Goal: Task Accomplishment & Management: Manage account settings

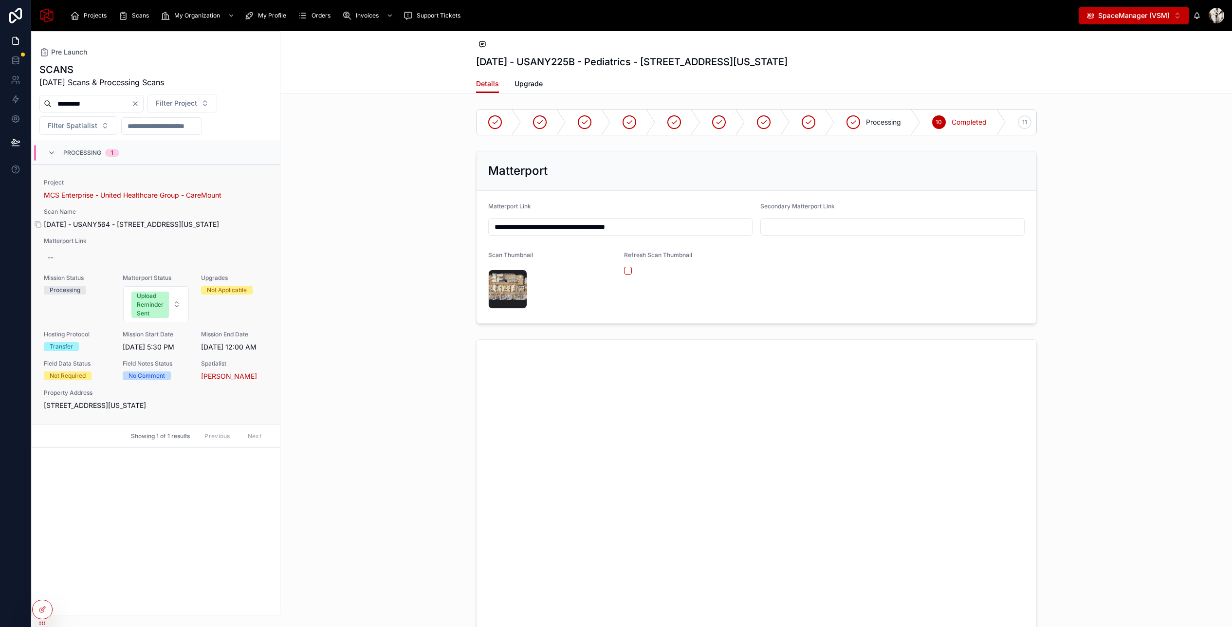
type input "*********"
click at [216, 229] on span "August 28, 2025 - USANY564 - 30 Columbia Street, Poughkeepsie, New York, 12601" at bounding box center [156, 225] width 224 height 10
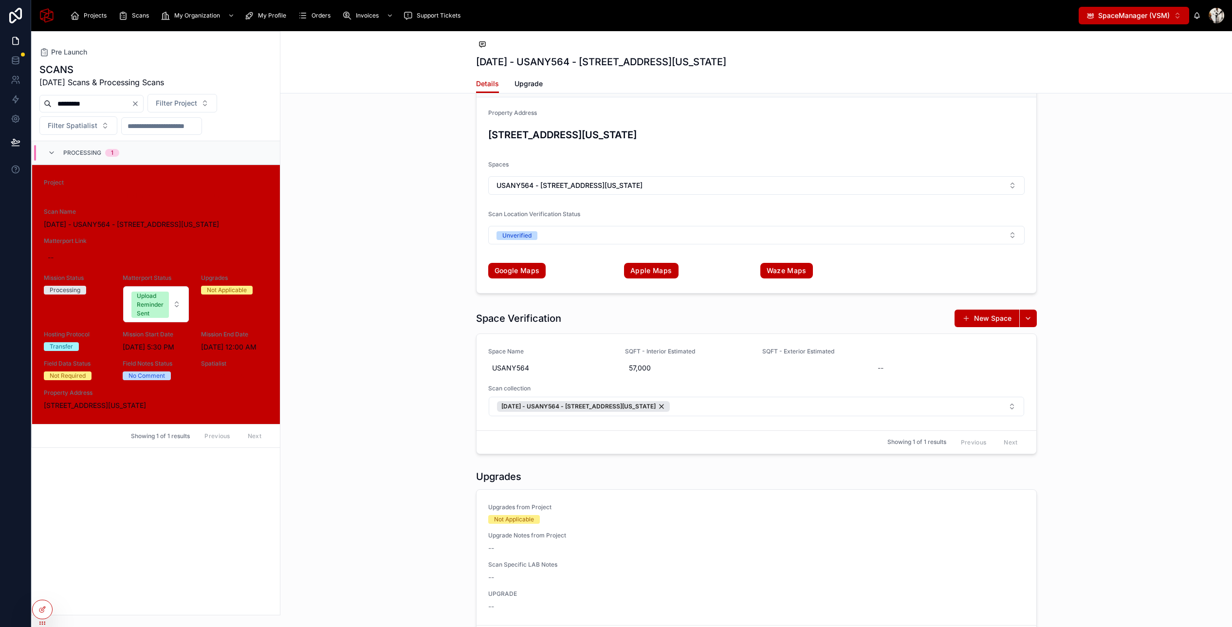
scroll to position [1649, 0]
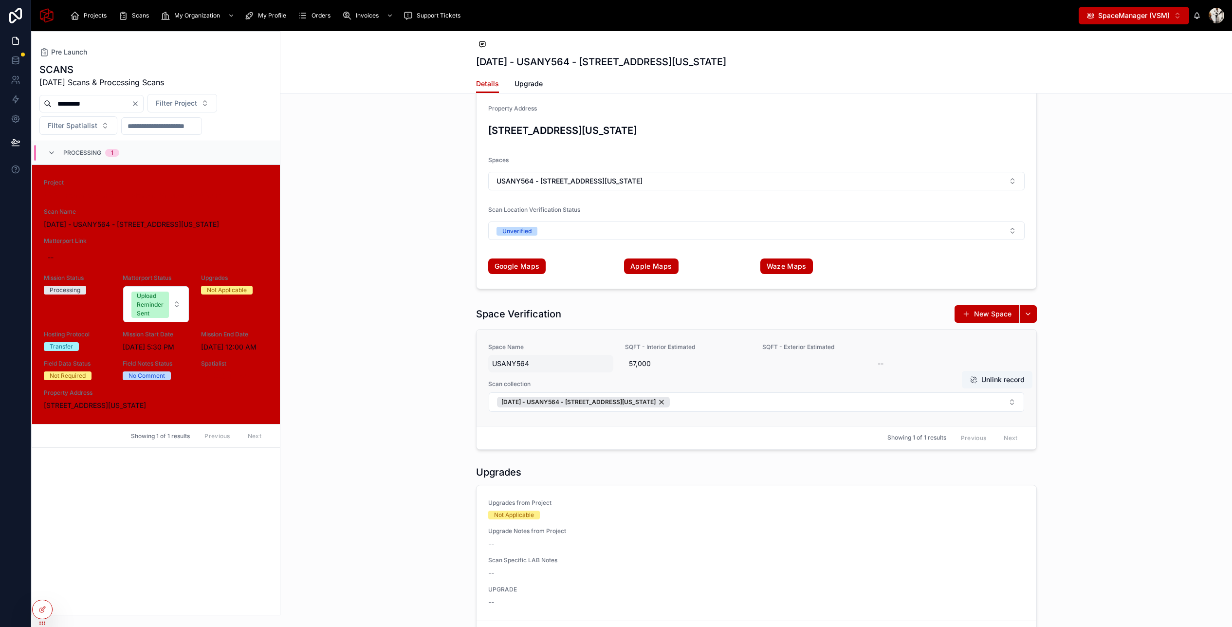
click at [554, 364] on span "USANY564" at bounding box center [551, 364] width 118 height 10
drag, startPoint x: 545, startPoint y: 378, endPoint x: 490, endPoint y: 376, distance: 55.1
click at [490, 376] on div "**********" at bounding box center [554, 377] width 140 height 36
type input "**********"
click at [1092, 351] on div "Space Verification New Space Space Name USANY564 SQFT - Interior Estimated 57,0…" at bounding box center [756, 377] width 952 height 153
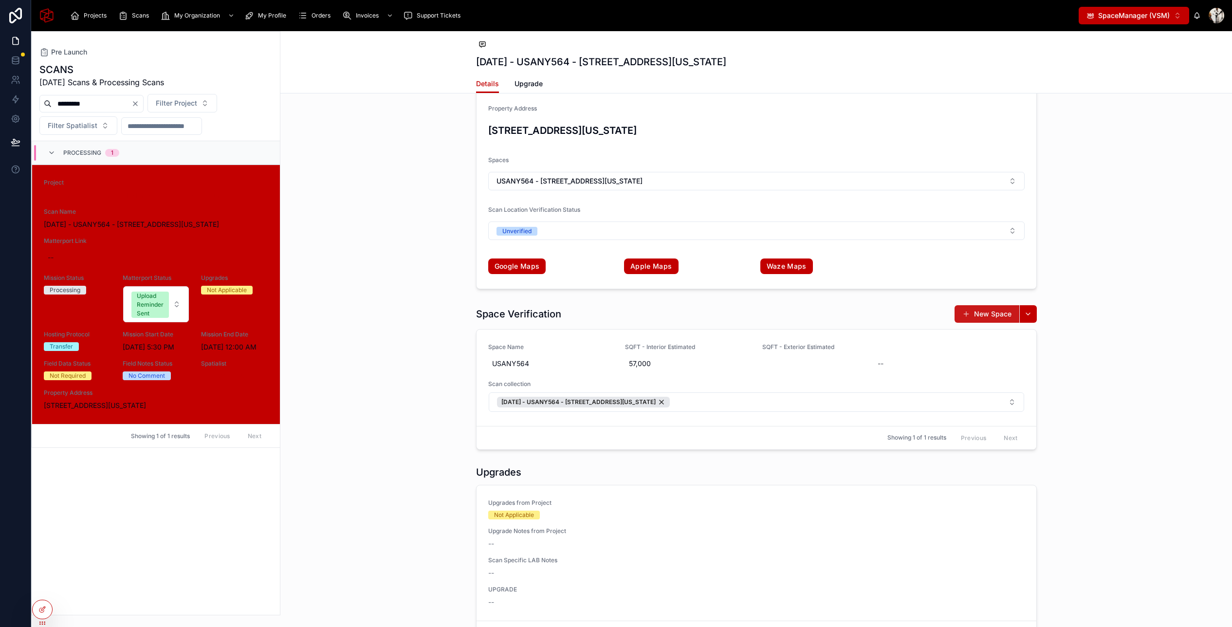
click at [981, 311] on button "New Space" at bounding box center [987, 314] width 65 height 18
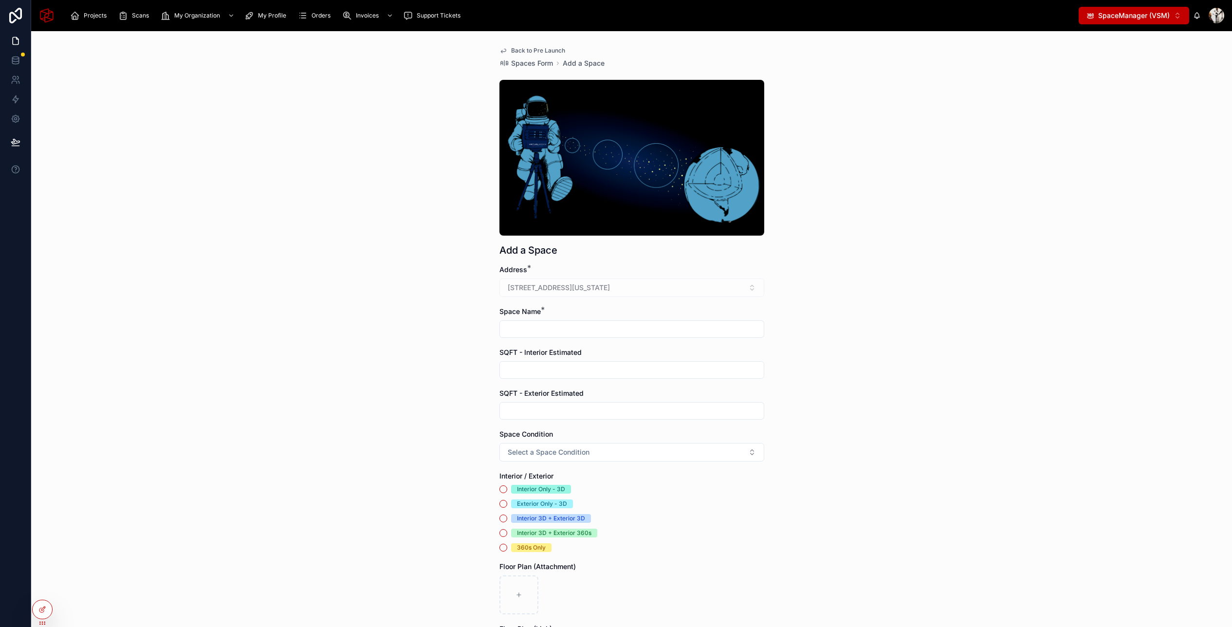
click at [550, 327] on input "text" at bounding box center [632, 329] width 264 height 14
paste input "**********"
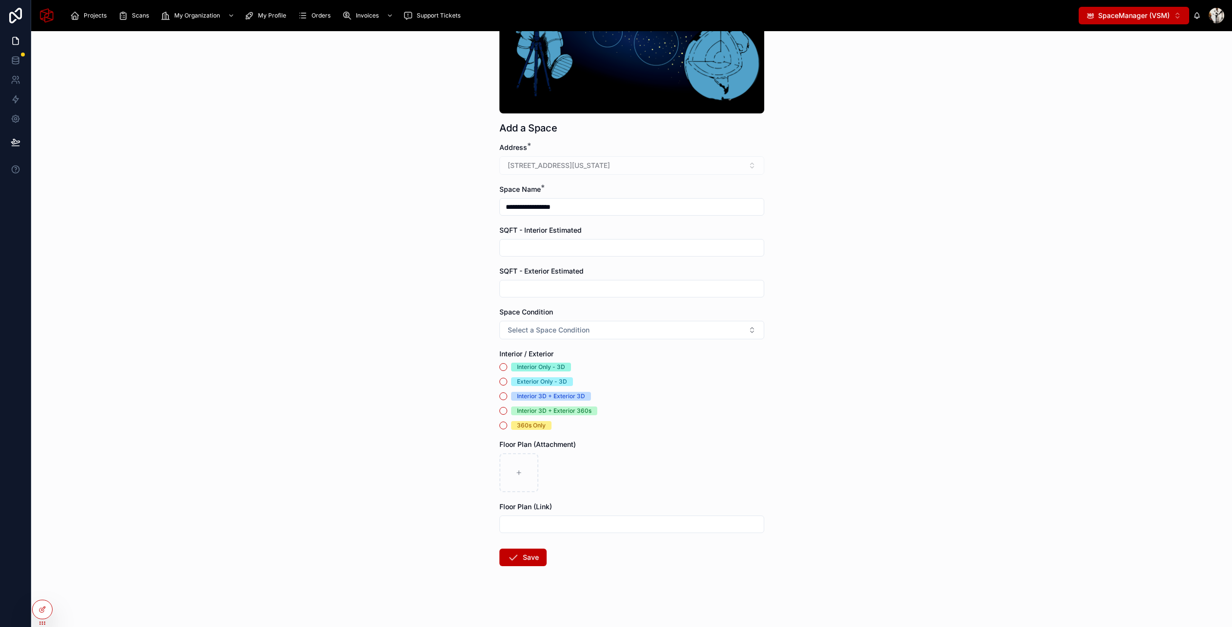
scroll to position [124, 0]
type input "**********"
click at [533, 361] on div "Interior Only - 3D" at bounding box center [541, 365] width 48 height 9
click at [507, 362] on button "Interior Only - 3D" at bounding box center [503, 366] width 8 height 8
click at [518, 561] on button "Save" at bounding box center [522, 556] width 47 height 18
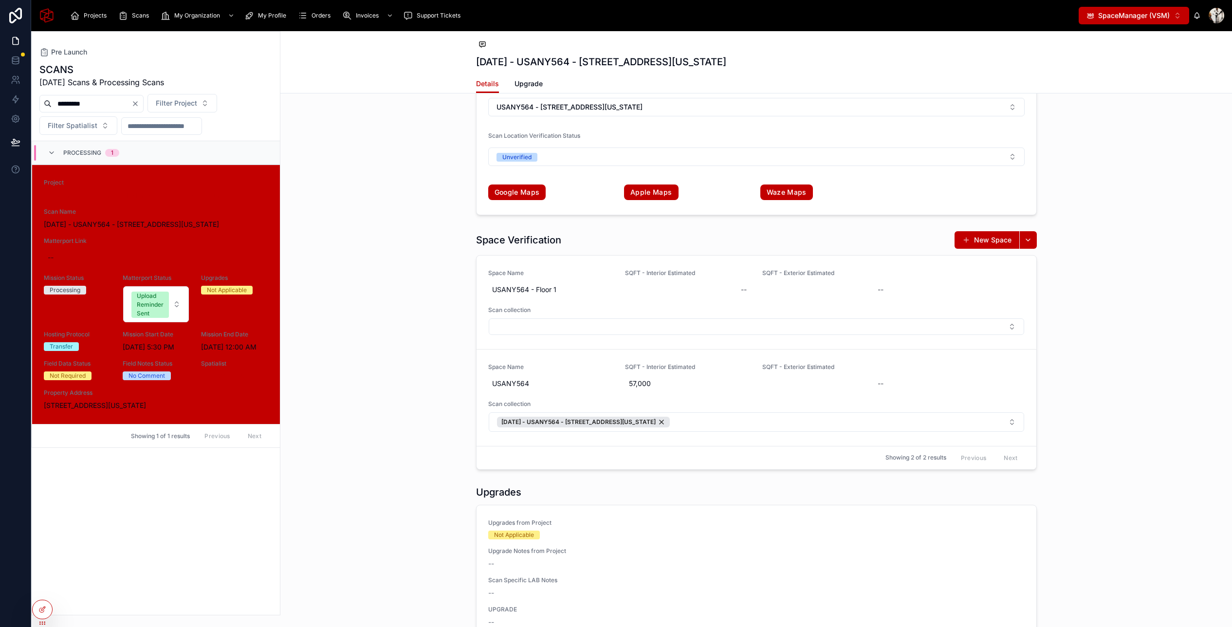
scroll to position [1729, 0]
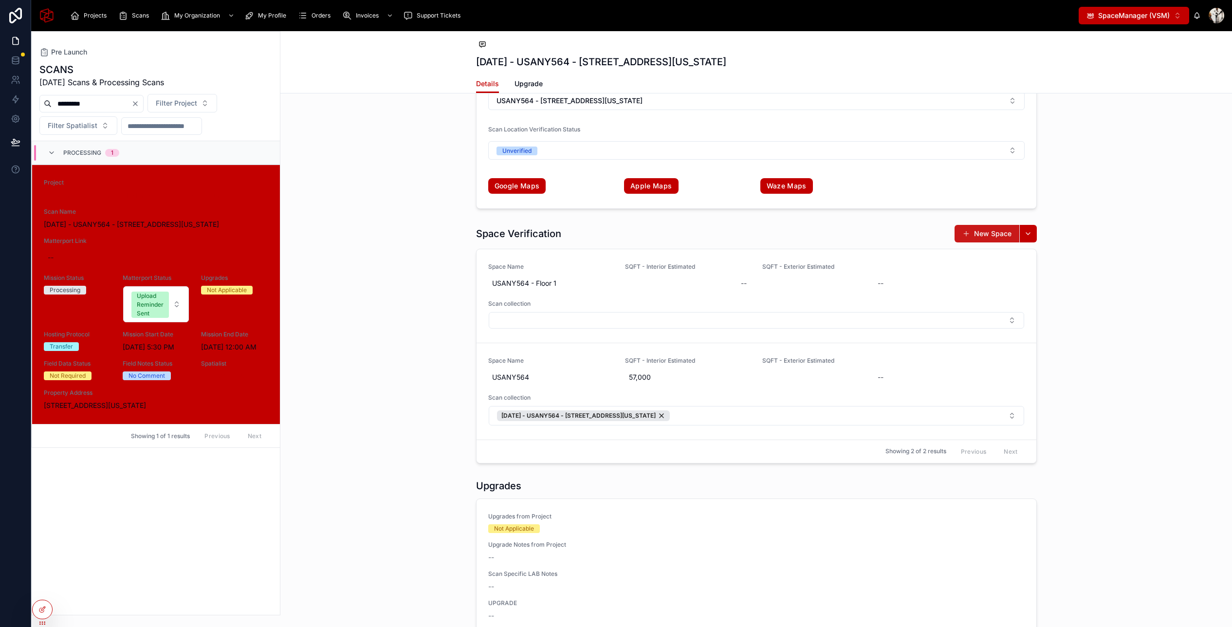
click at [987, 235] on button "New Space" at bounding box center [987, 234] width 65 height 18
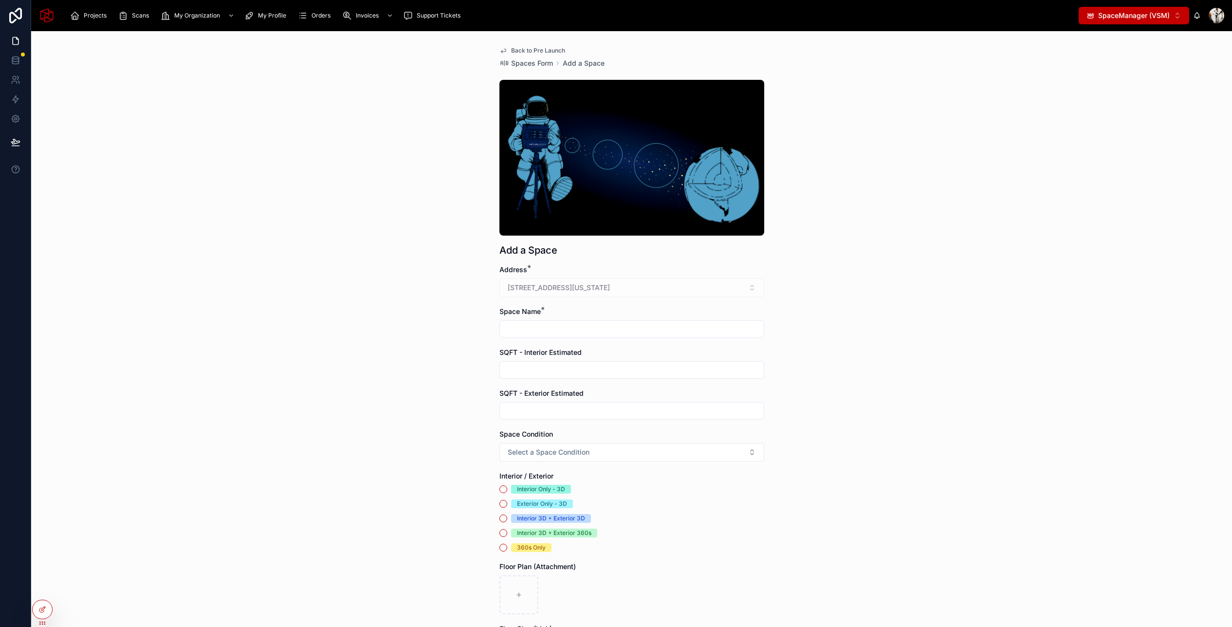
click at [525, 325] on input "text" at bounding box center [632, 329] width 264 height 14
paste input "**********"
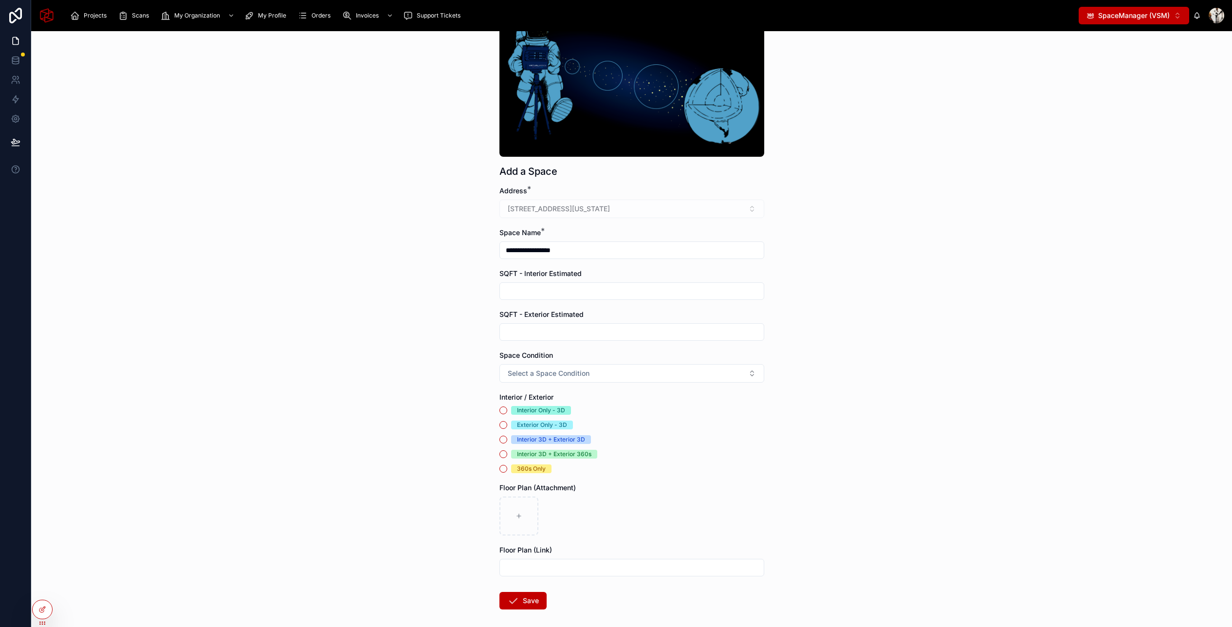
scroll to position [124, 0]
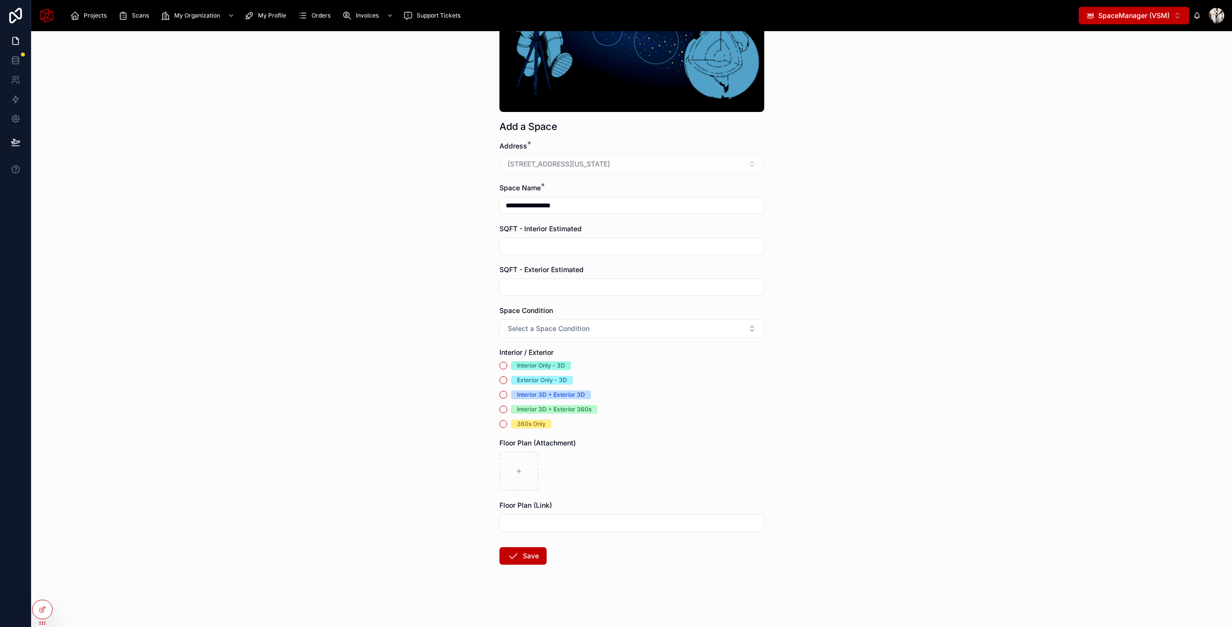
type input "**********"
click at [528, 369] on div "Interior Only - 3D" at bounding box center [541, 365] width 48 height 9
click at [507, 369] on button "Interior Only - 3D" at bounding box center [503, 366] width 8 height 8
click at [523, 559] on button "Save" at bounding box center [522, 556] width 47 height 18
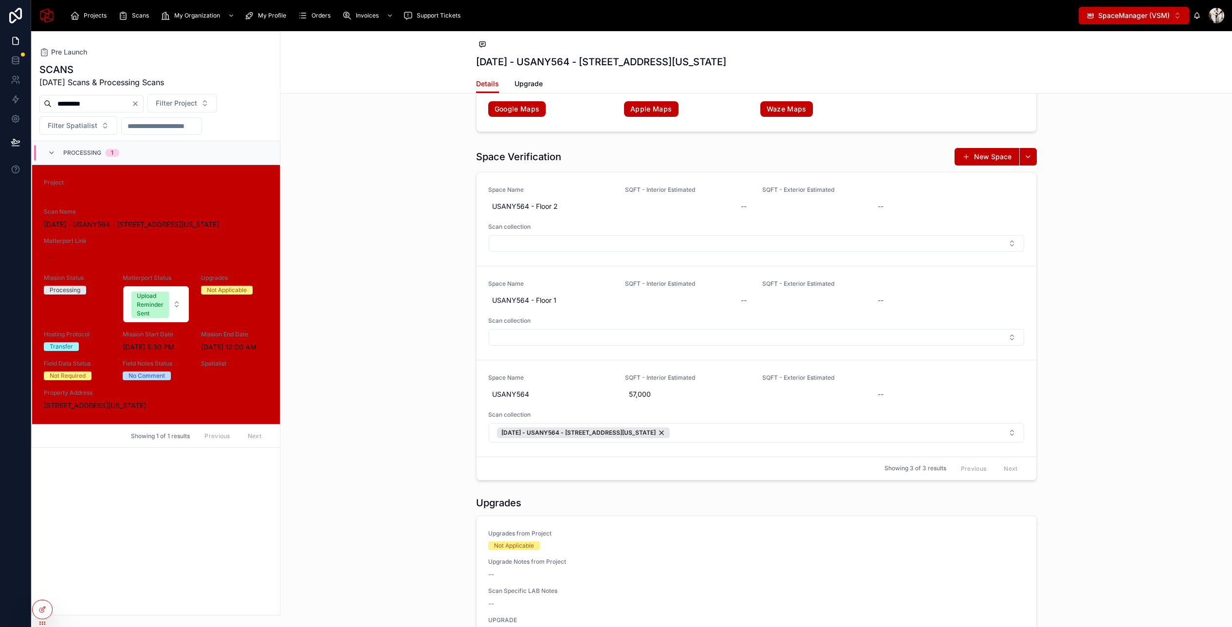
scroll to position [1799, 0]
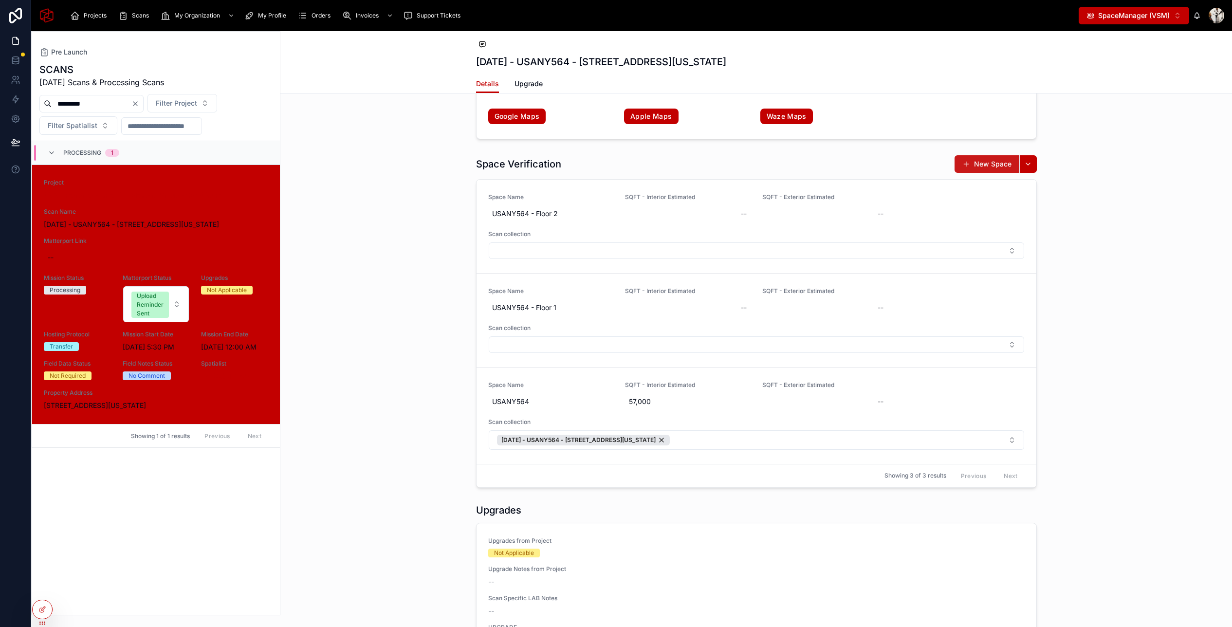
click at [983, 166] on button "New Space" at bounding box center [987, 164] width 65 height 18
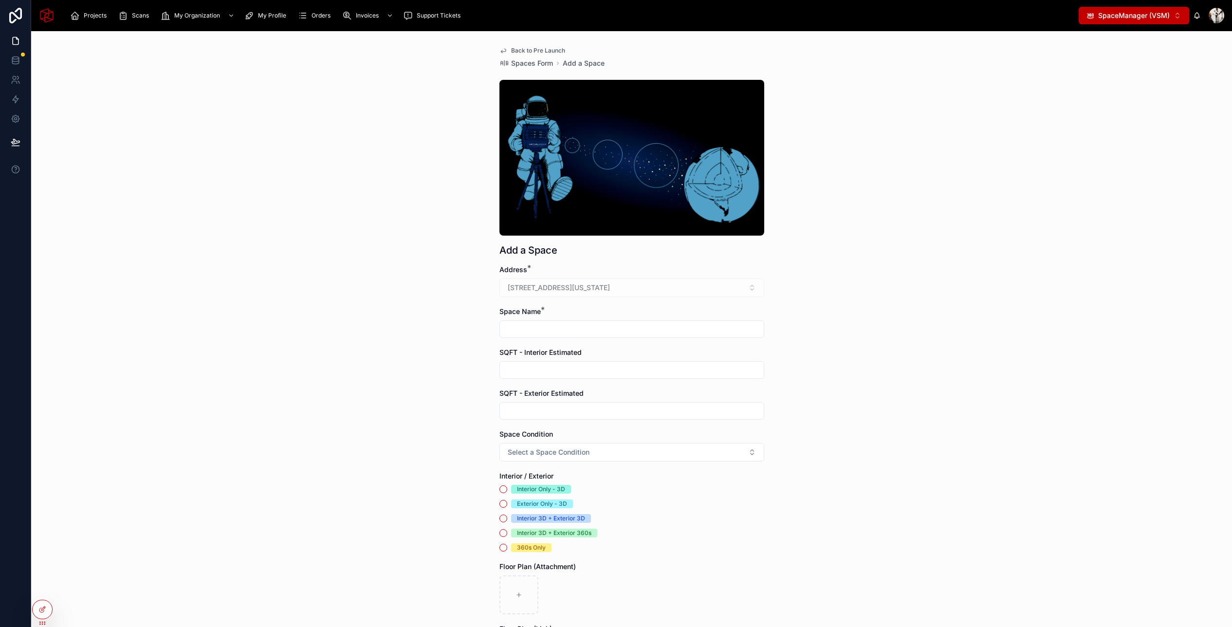
click at [565, 330] on input "text" at bounding box center [632, 329] width 264 height 14
paste input "**********"
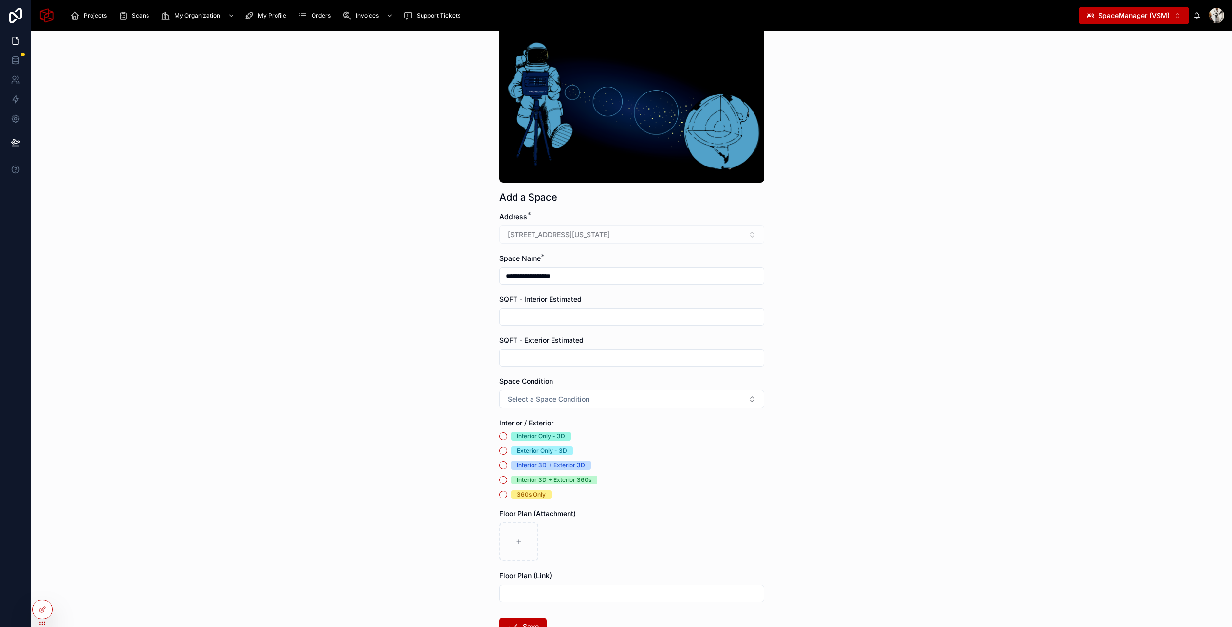
scroll to position [124, 0]
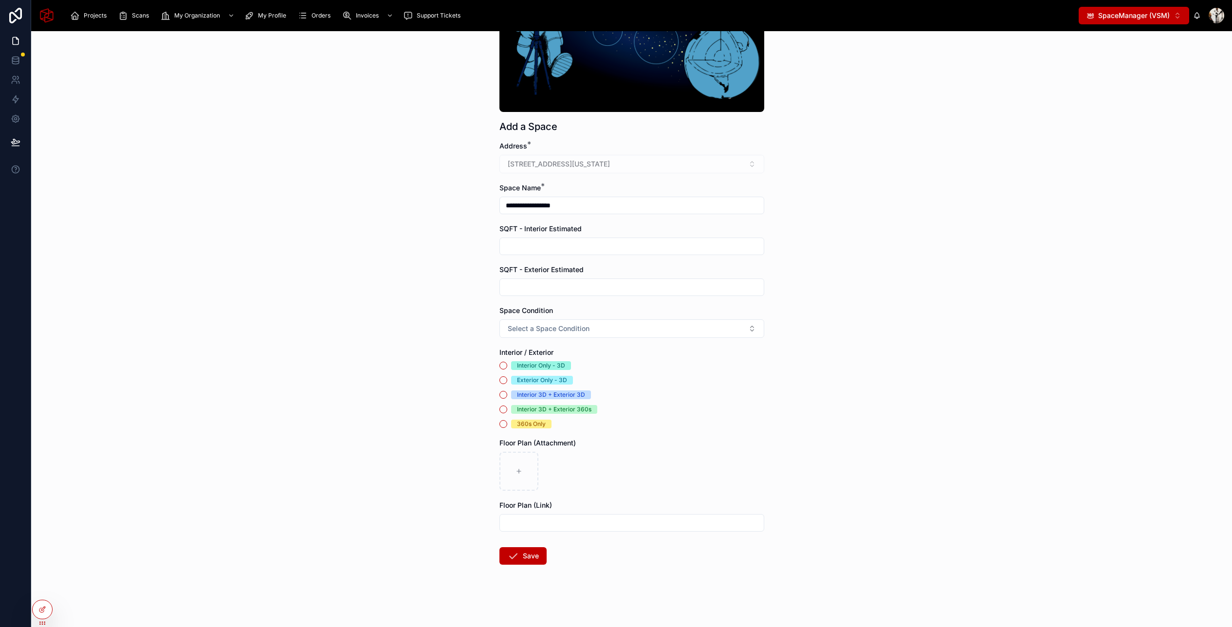
type input "**********"
click at [533, 366] on div "Interior Only - 3D" at bounding box center [541, 365] width 48 height 9
click at [507, 366] on button "Interior Only - 3D" at bounding box center [503, 366] width 8 height 8
click at [584, 325] on span "Select a Space Condition" at bounding box center [549, 329] width 82 height 10
click at [827, 319] on div "**********" at bounding box center [631, 329] width 1201 height 596
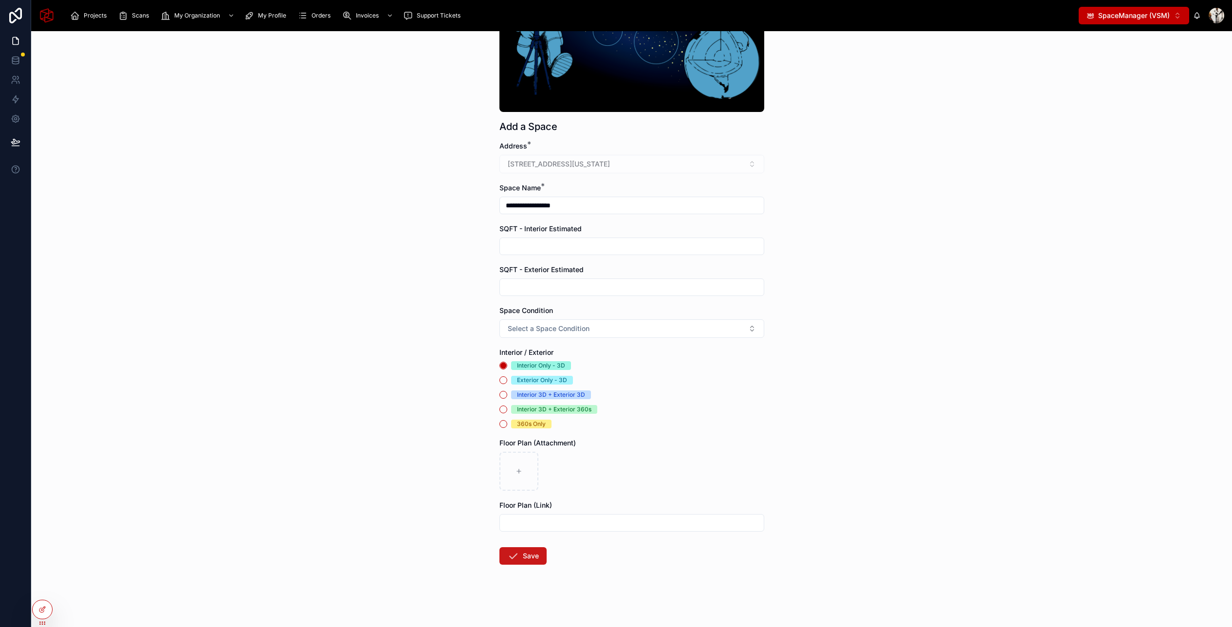
click at [518, 559] on icon at bounding box center [513, 556] width 12 height 12
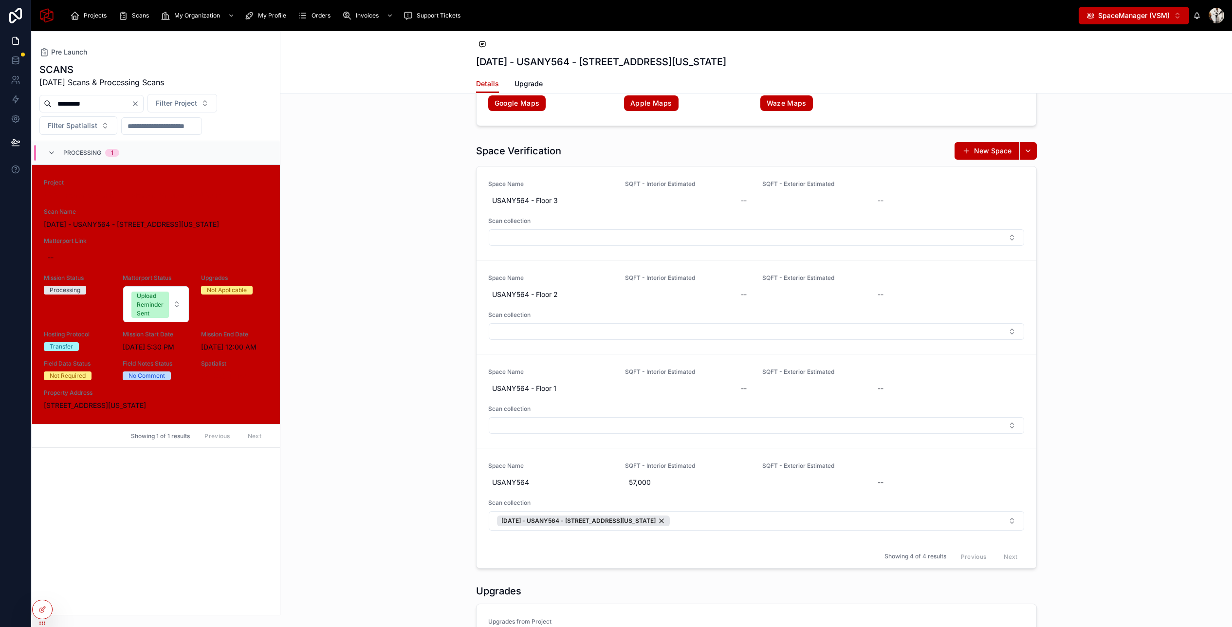
scroll to position [1811, 0]
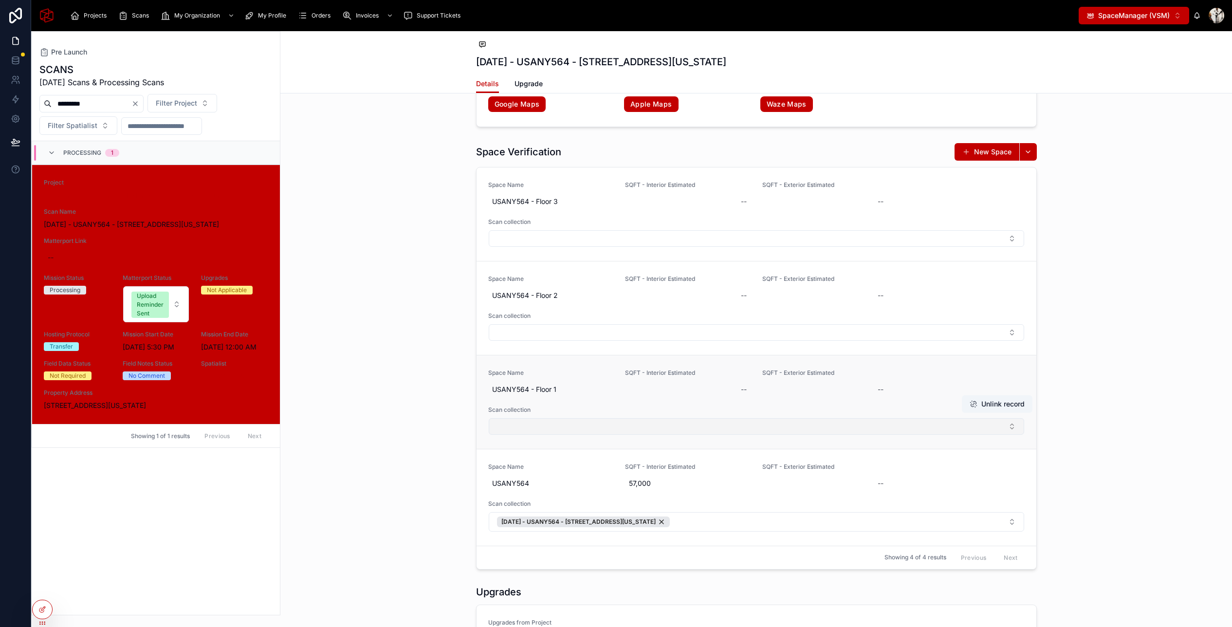
click at [689, 425] on button "Select Button" at bounding box center [756, 426] width 535 height 17
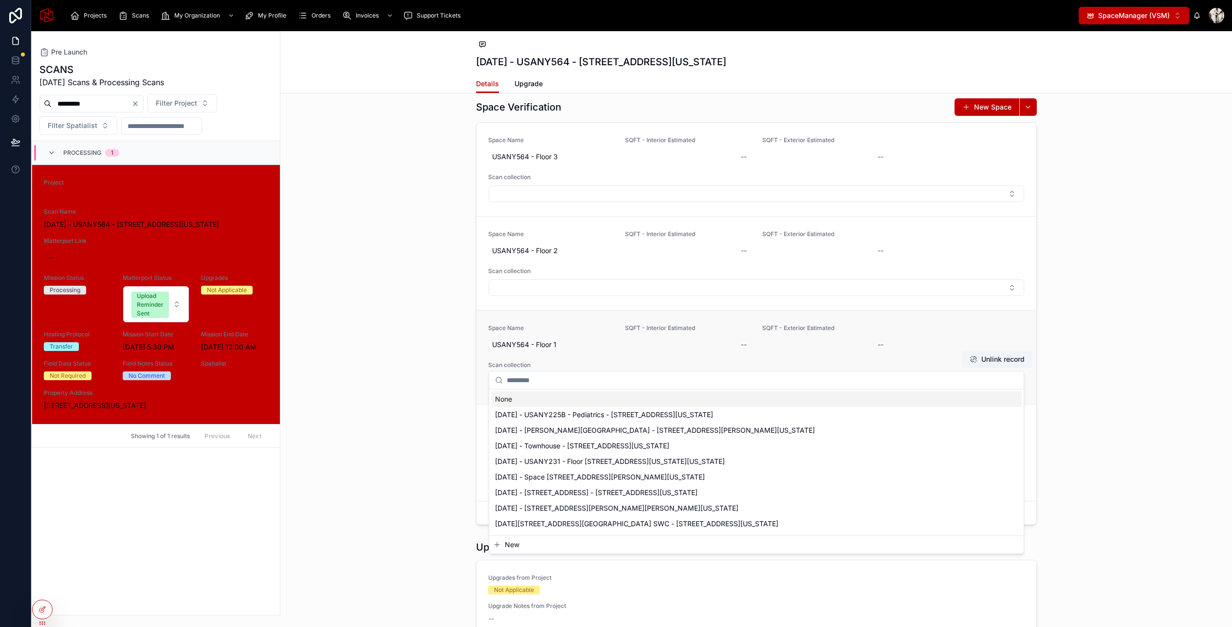
scroll to position [1894, 0]
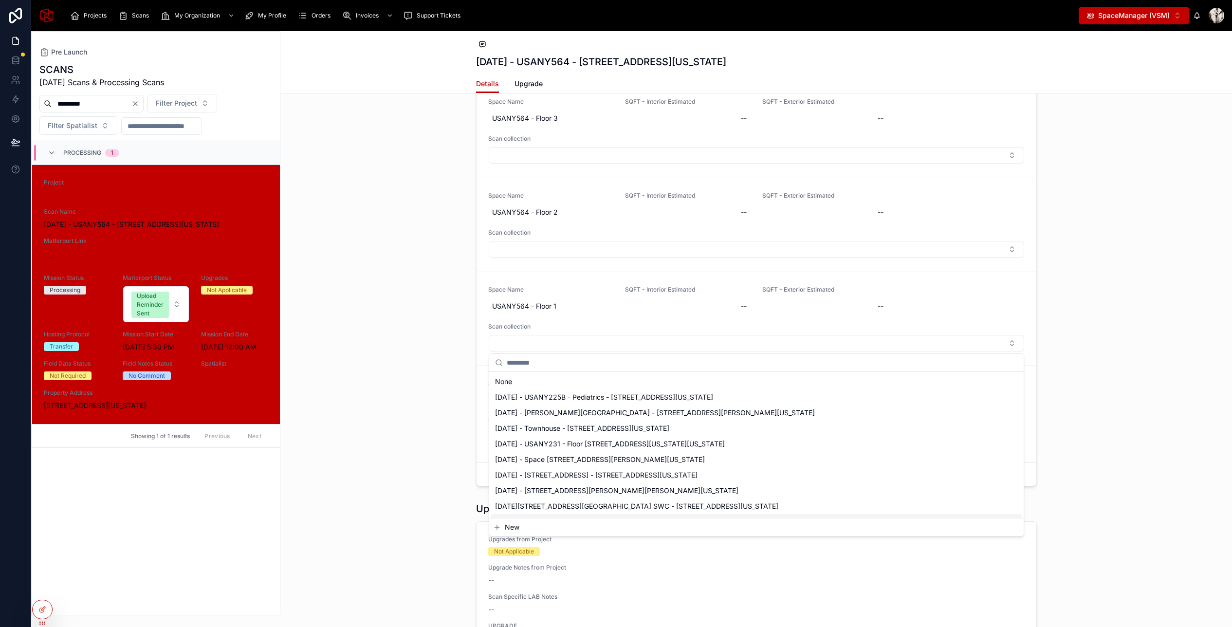
click at [512, 527] on span "New" at bounding box center [512, 527] width 15 height 10
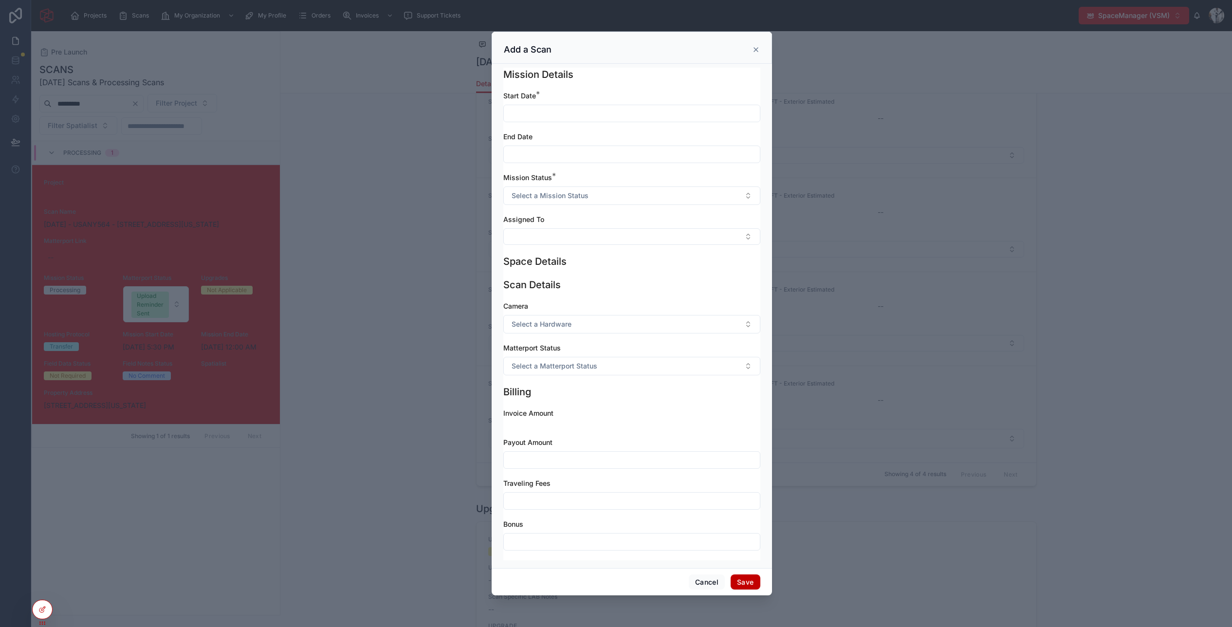
click at [566, 117] on input "text" at bounding box center [632, 114] width 256 height 14
click at [584, 139] on button at bounding box center [580, 138] width 18 height 18
click at [648, 279] on button "28" at bounding box center [650, 280] width 18 height 18
type input "**********"
click at [670, 116] on input "**********" at bounding box center [632, 114] width 256 height 14
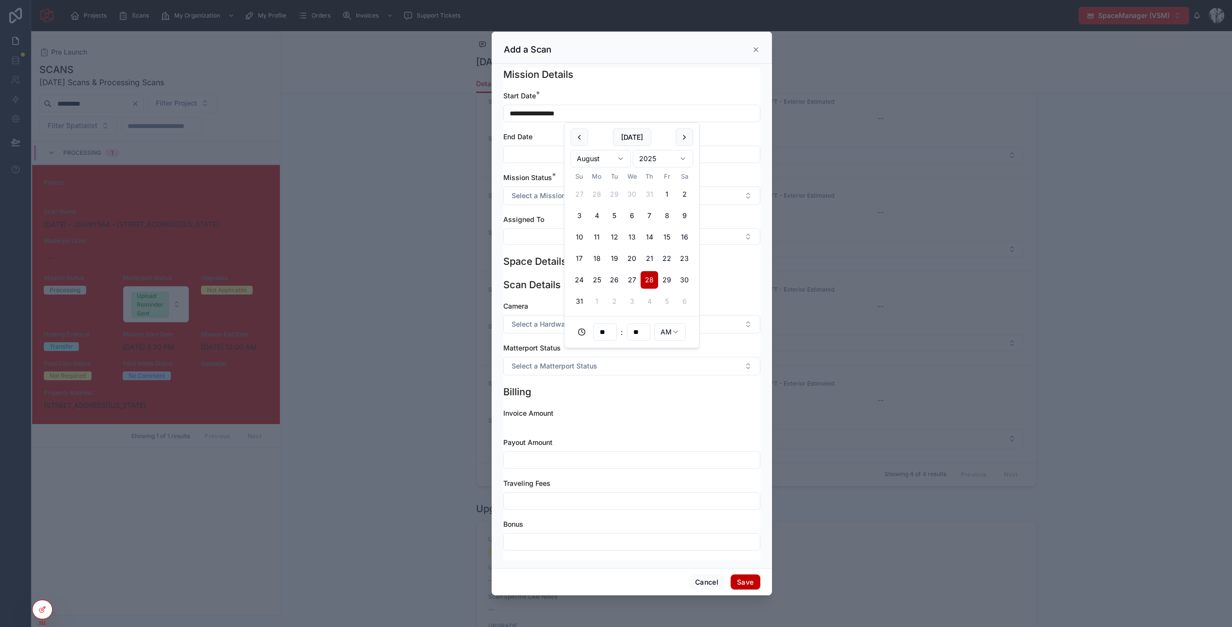
click at [670, 116] on input "**********" at bounding box center [632, 114] width 256 height 14
click at [536, 151] on input "text" at bounding box center [632, 155] width 256 height 14
paste input "**********"
type input "**********"
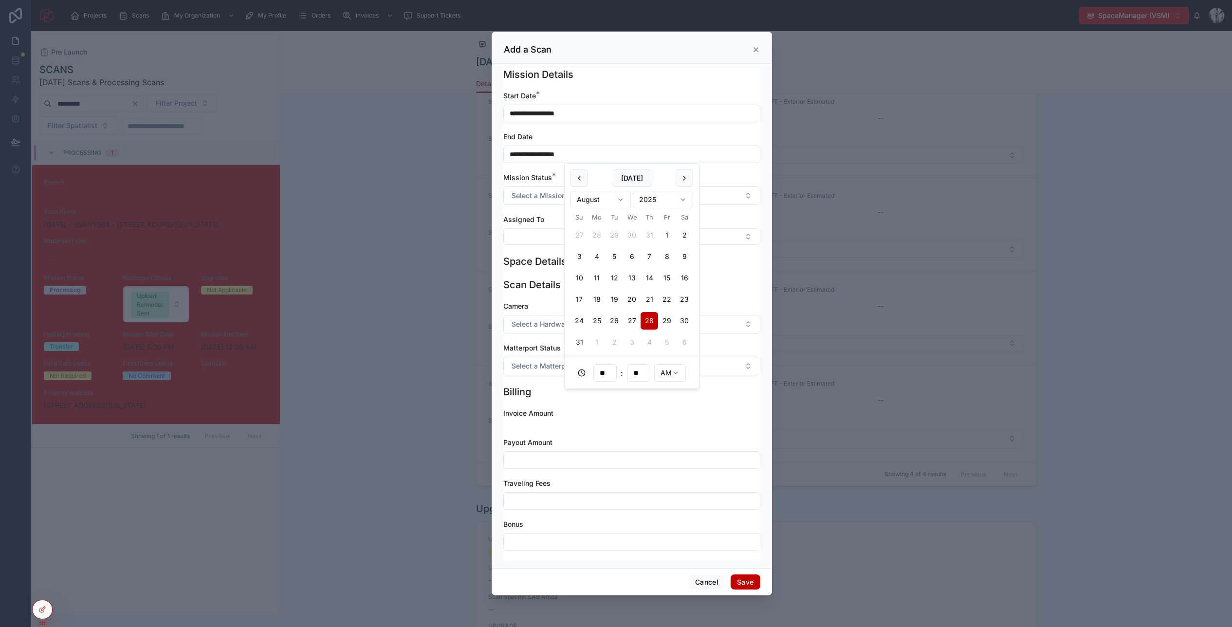
click at [606, 134] on div "End Date" at bounding box center [631, 137] width 257 height 10
click at [587, 198] on button "Select a Mission Status" at bounding box center [631, 195] width 257 height 18
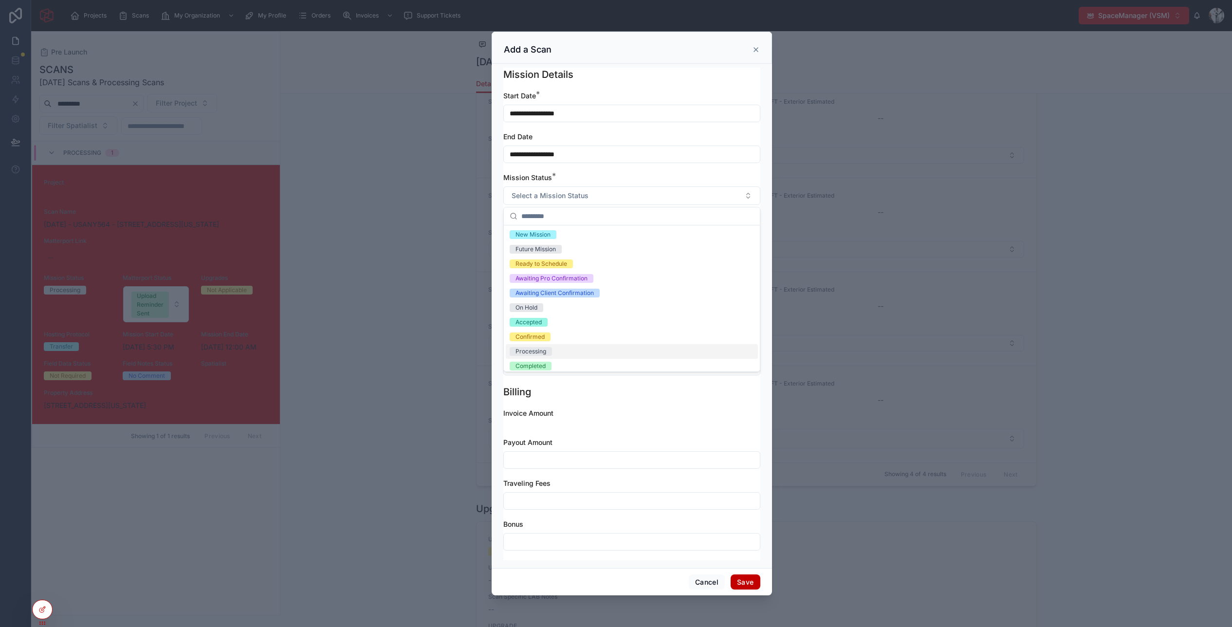
click at [563, 349] on div "Processing" at bounding box center [632, 351] width 252 height 15
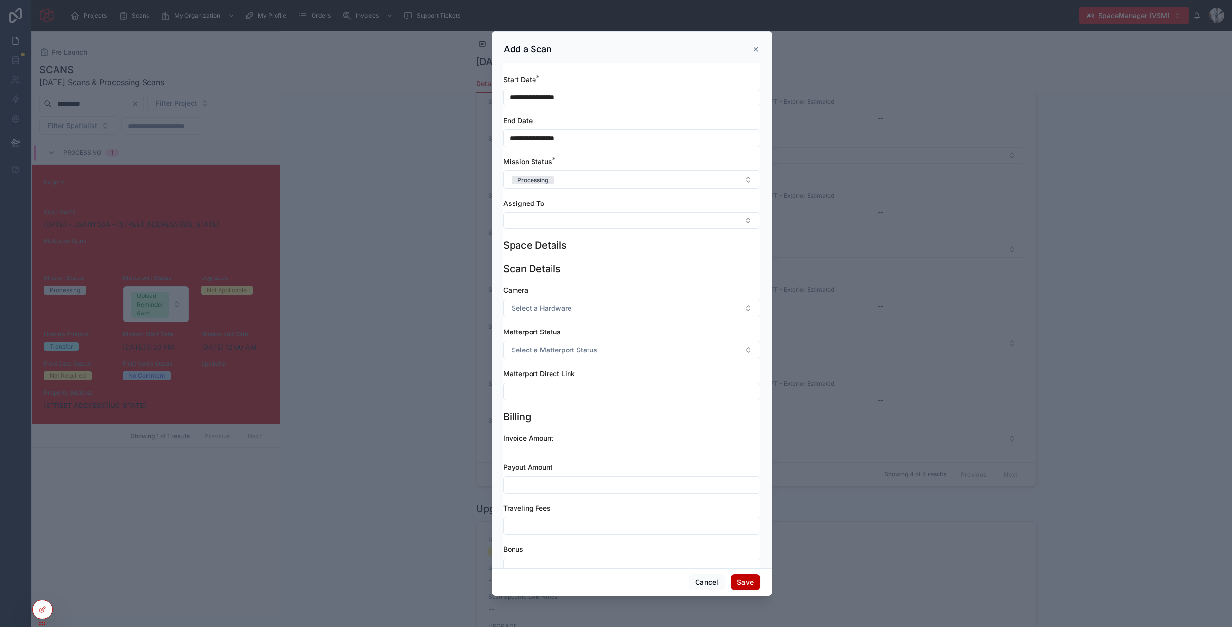
scroll to position [12, 0]
click at [701, 583] on button "Cancel" at bounding box center [707, 582] width 36 height 16
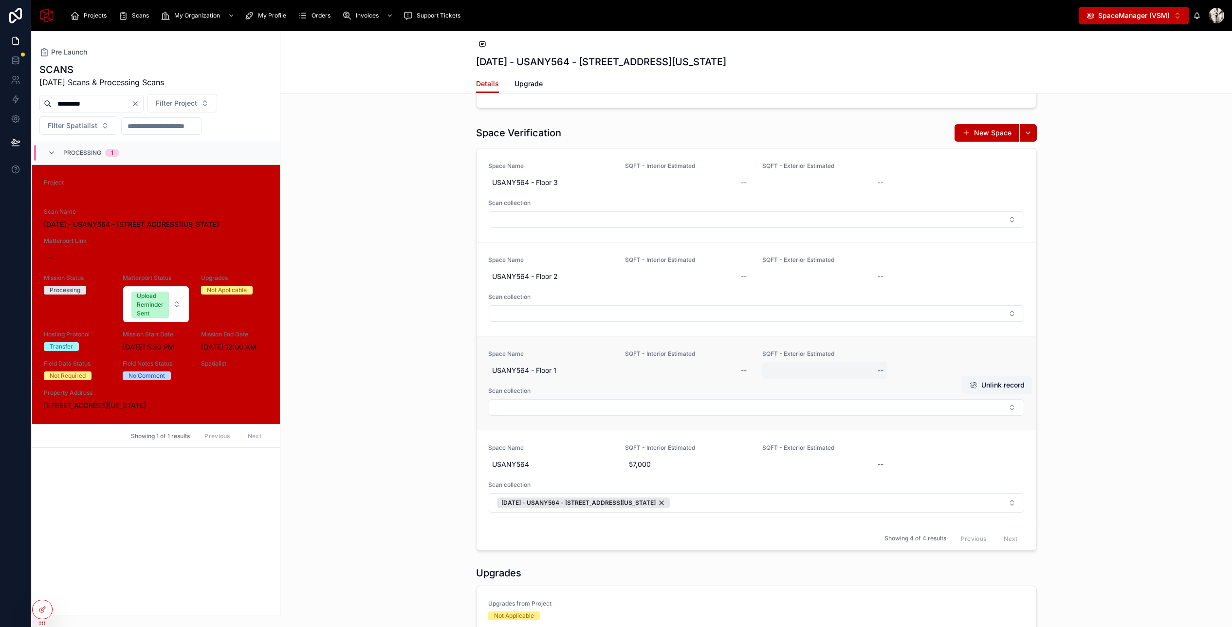
scroll to position [1826, 0]
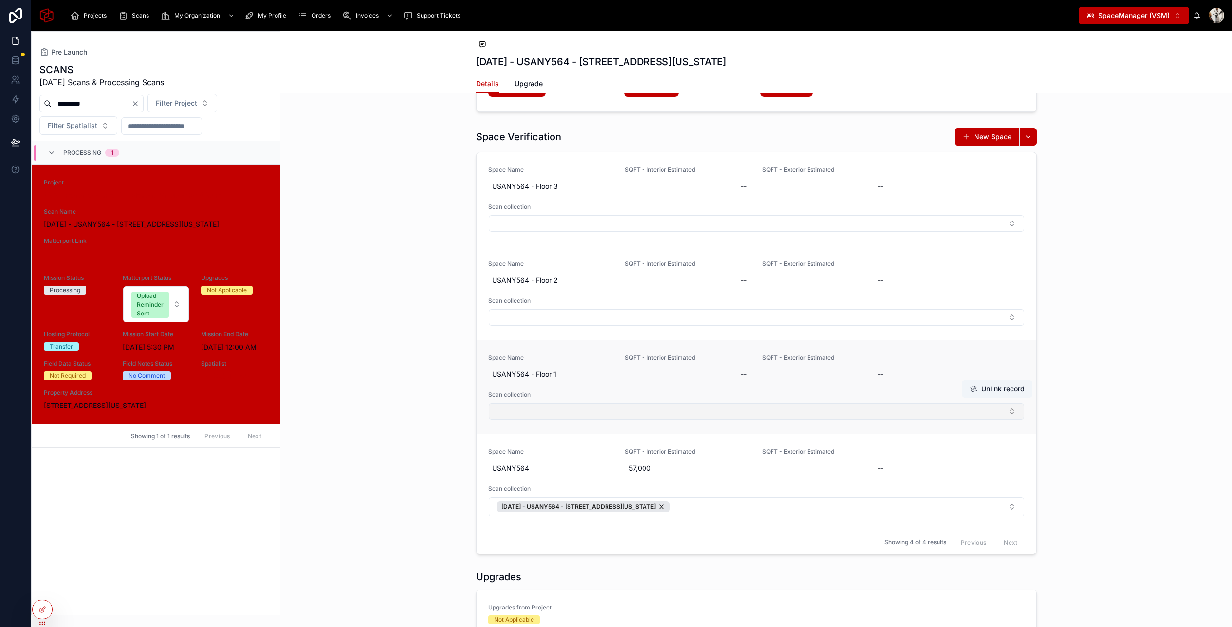
click at [631, 411] on button "Select Button" at bounding box center [756, 411] width 535 height 17
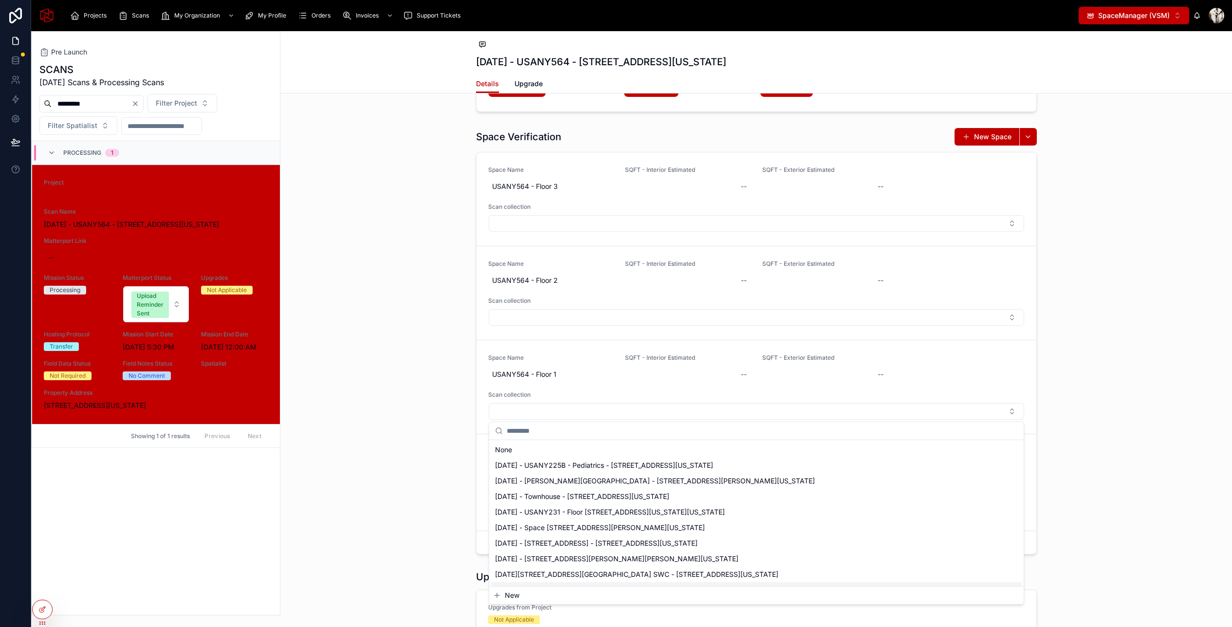
click at [516, 595] on span "New" at bounding box center [512, 596] width 15 height 10
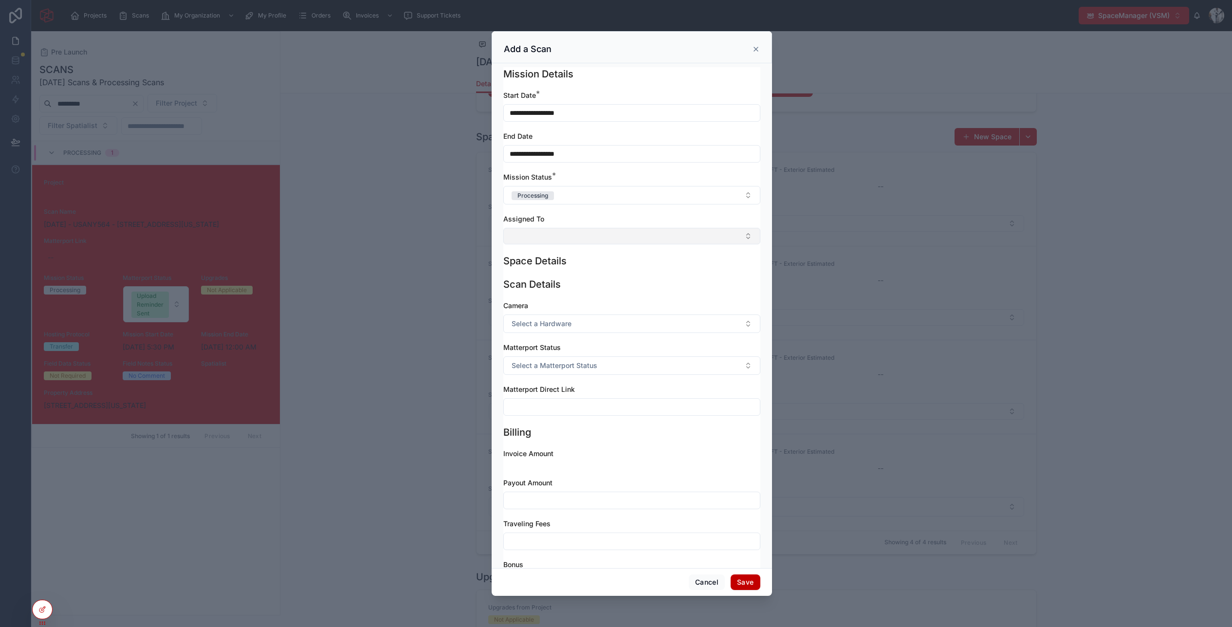
click at [542, 239] on button "Select Button" at bounding box center [631, 236] width 257 height 17
type input "*****"
click at [557, 290] on span "Sameh Mohsen" at bounding box center [538, 290] width 56 height 10
click at [557, 370] on span "Select a Matterport Status" at bounding box center [555, 368] width 86 height 10
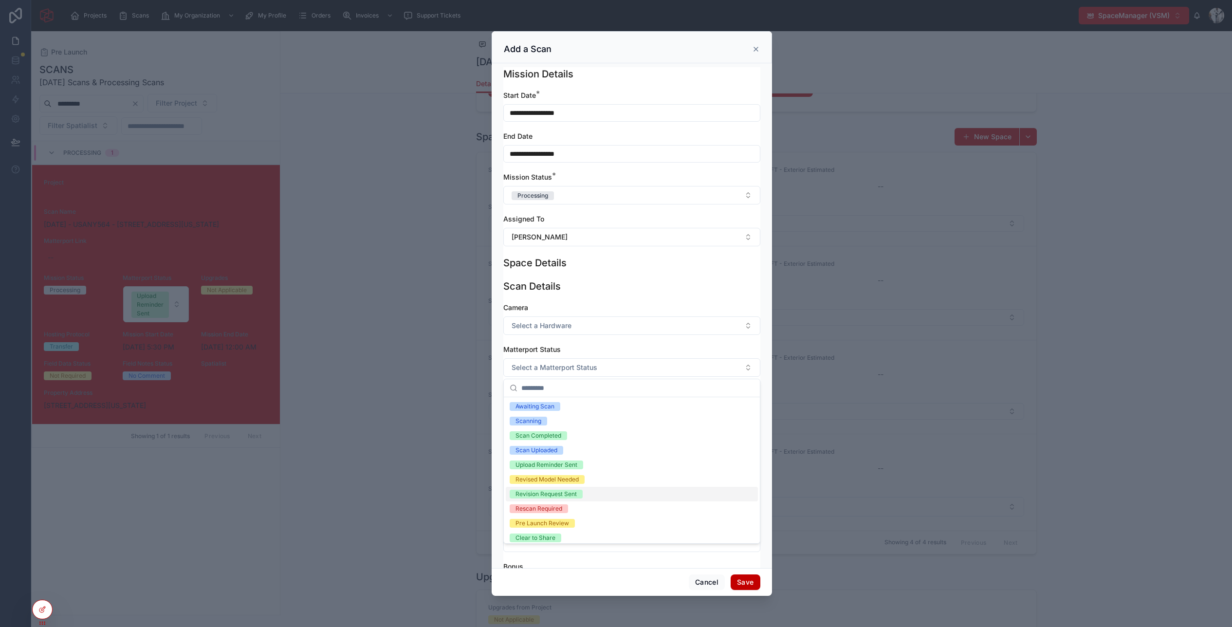
scroll to position [62, 0]
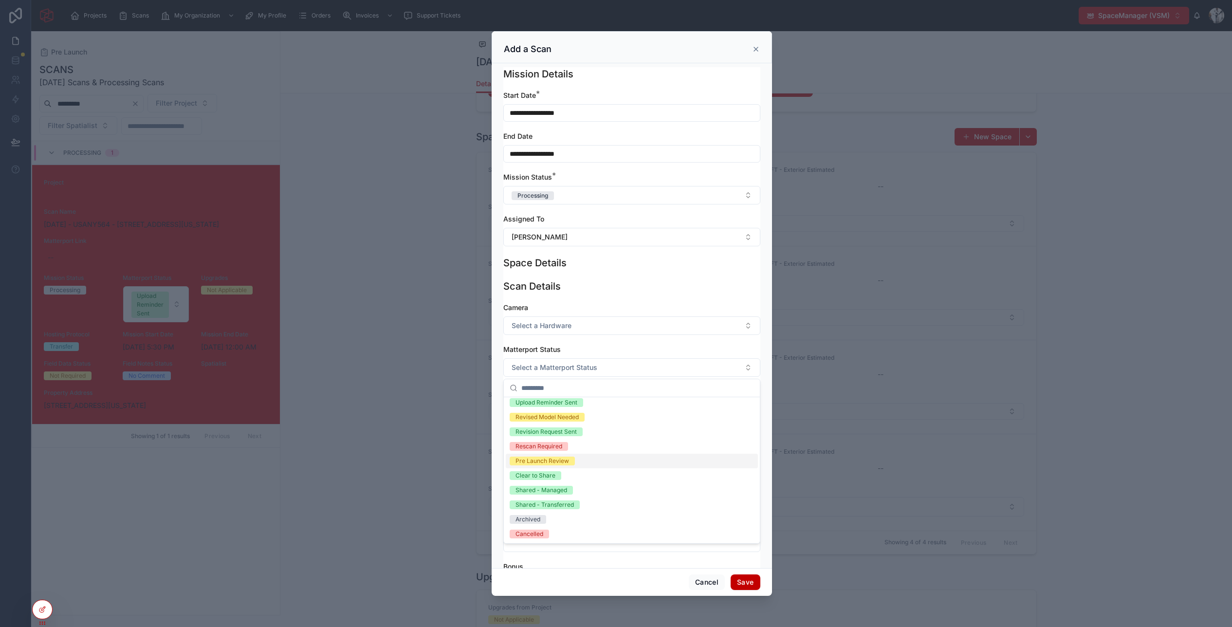
click at [559, 458] on div "Pre Launch Review" at bounding box center [543, 461] width 54 height 9
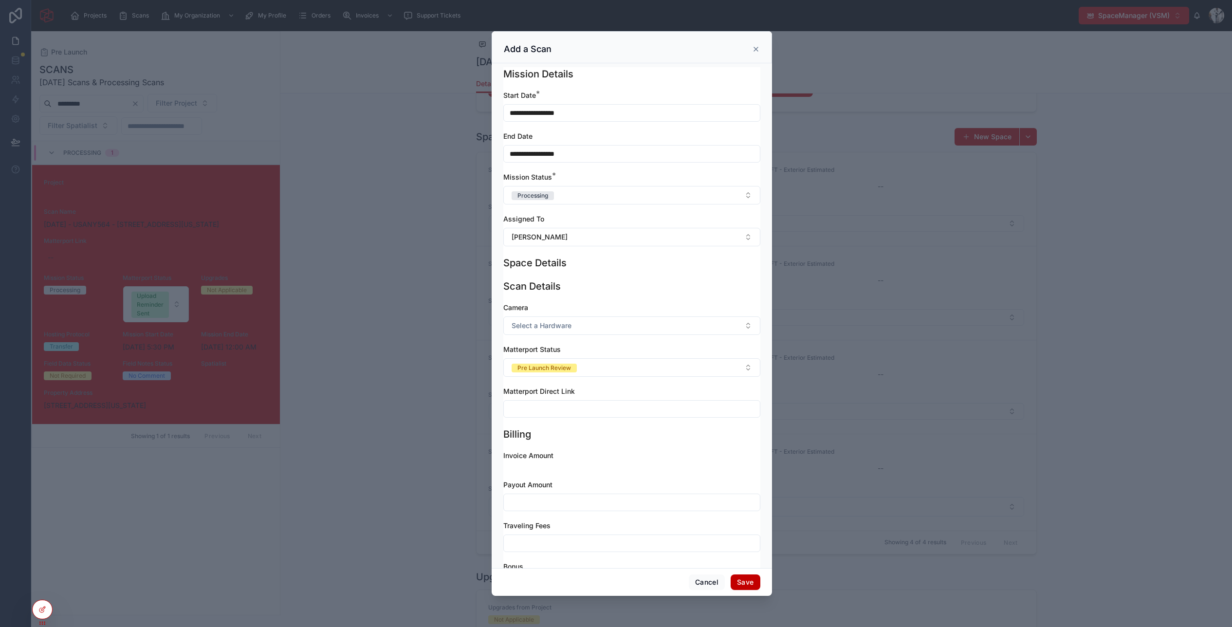
click at [746, 584] on button "Save" at bounding box center [745, 582] width 29 height 16
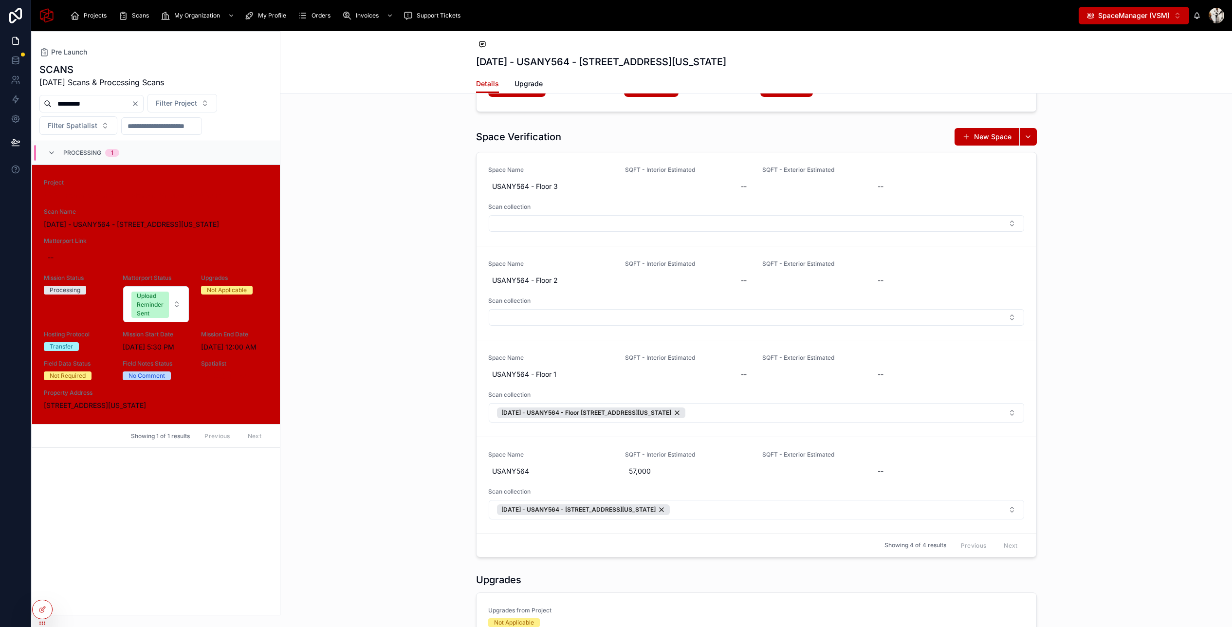
click at [595, 316] on button "Select Button" at bounding box center [756, 317] width 535 height 17
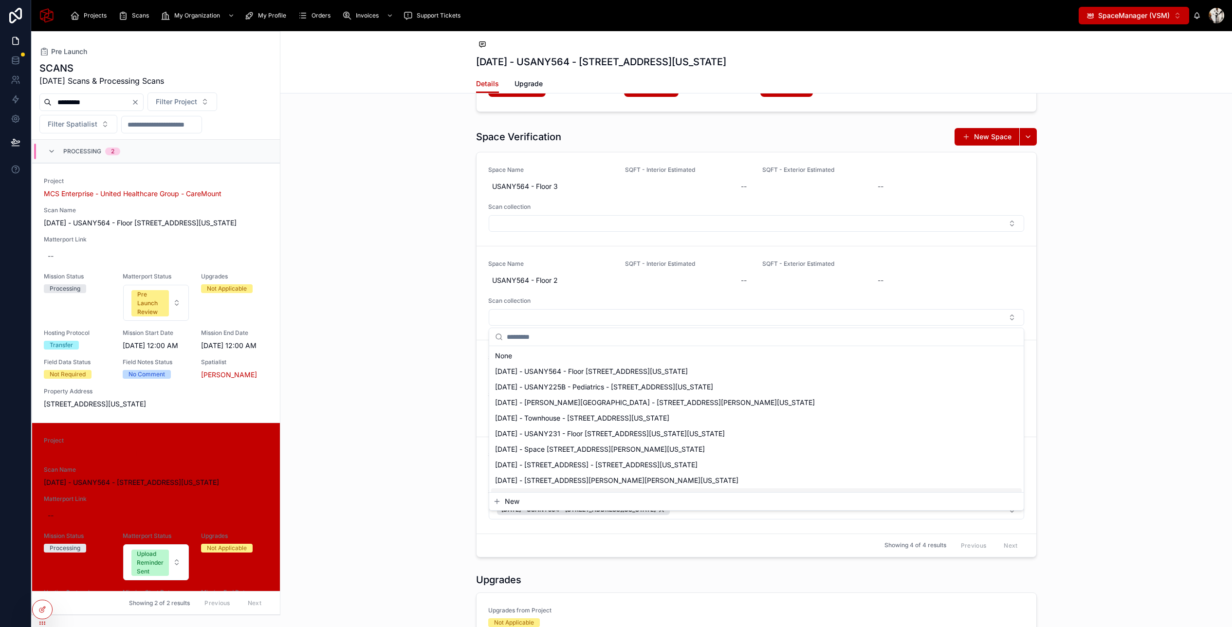
click at [513, 501] on span "New" at bounding box center [512, 502] width 15 height 10
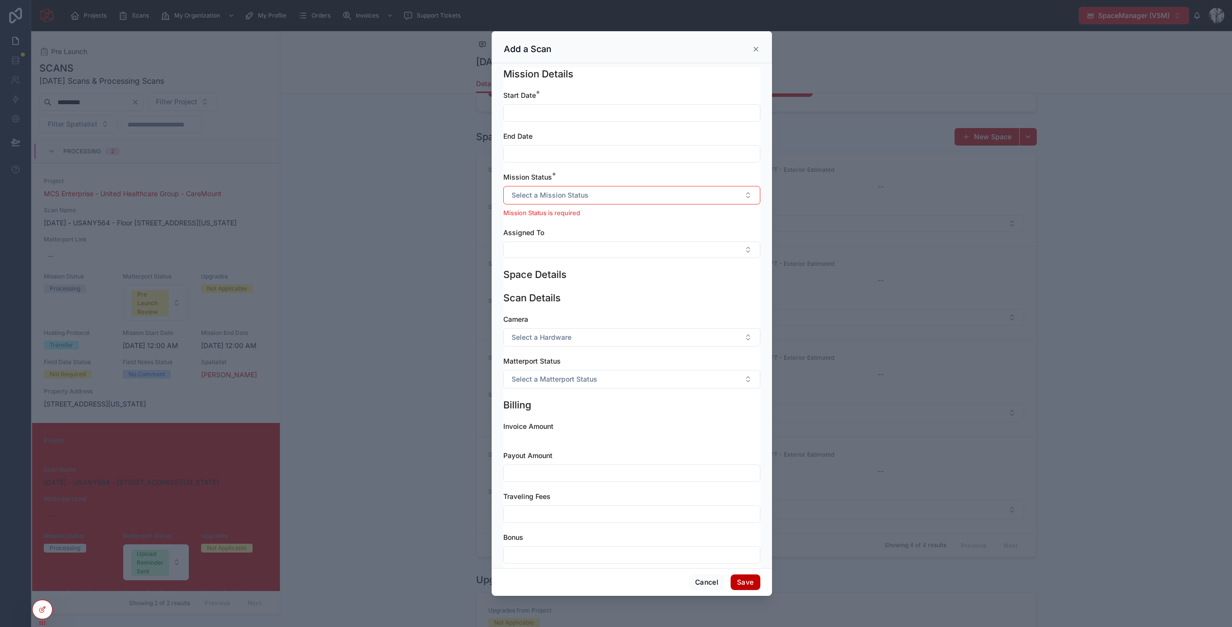
click at [545, 111] on input "text" at bounding box center [632, 113] width 256 height 14
paste input "**********"
type input "**********"
click at [521, 149] on input "text" at bounding box center [632, 154] width 256 height 14
paste input "**********"
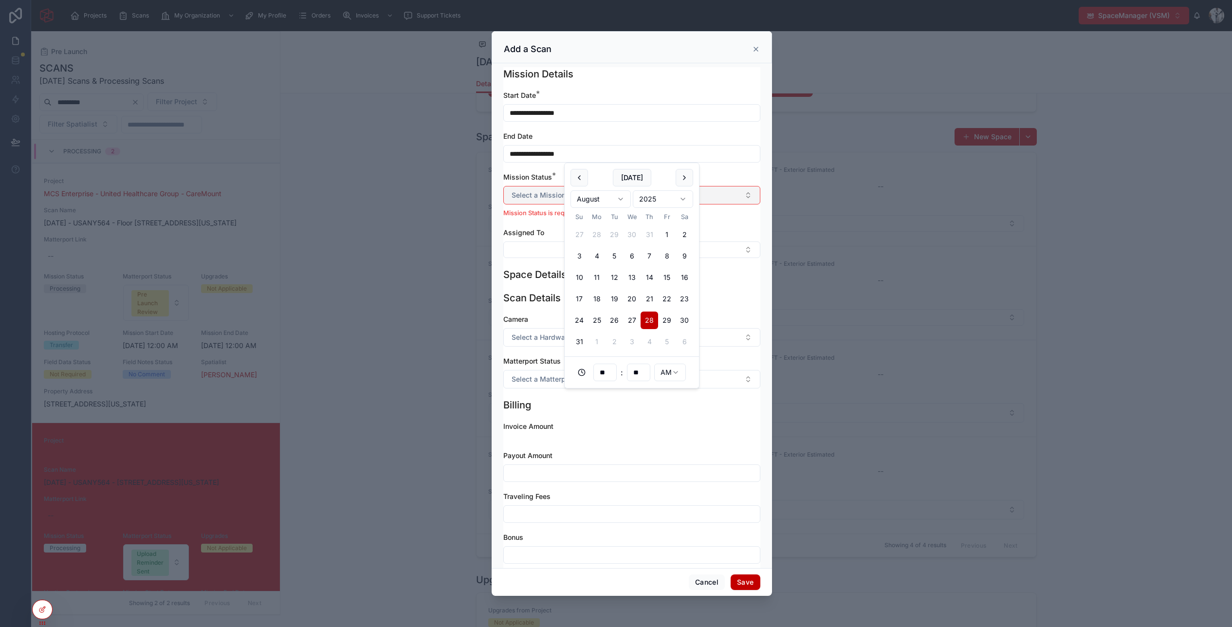
type input "**********"
click at [533, 197] on span "Select a Mission Status" at bounding box center [550, 195] width 77 height 10
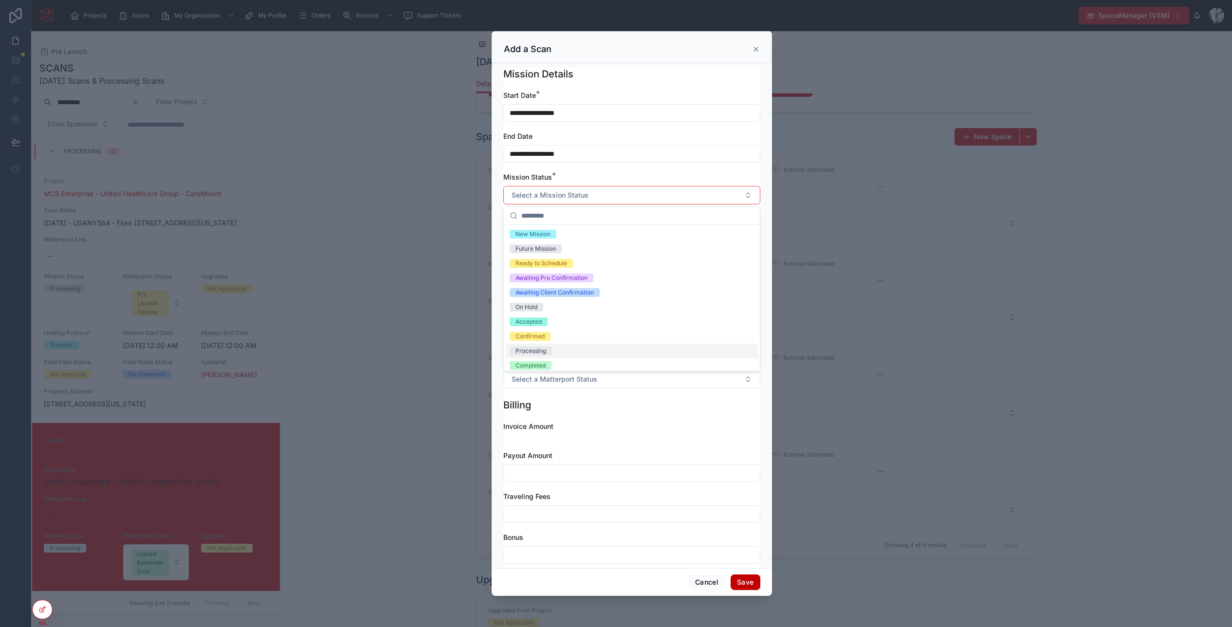
click at [543, 350] on div "Processing" at bounding box center [531, 351] width 31 height 9
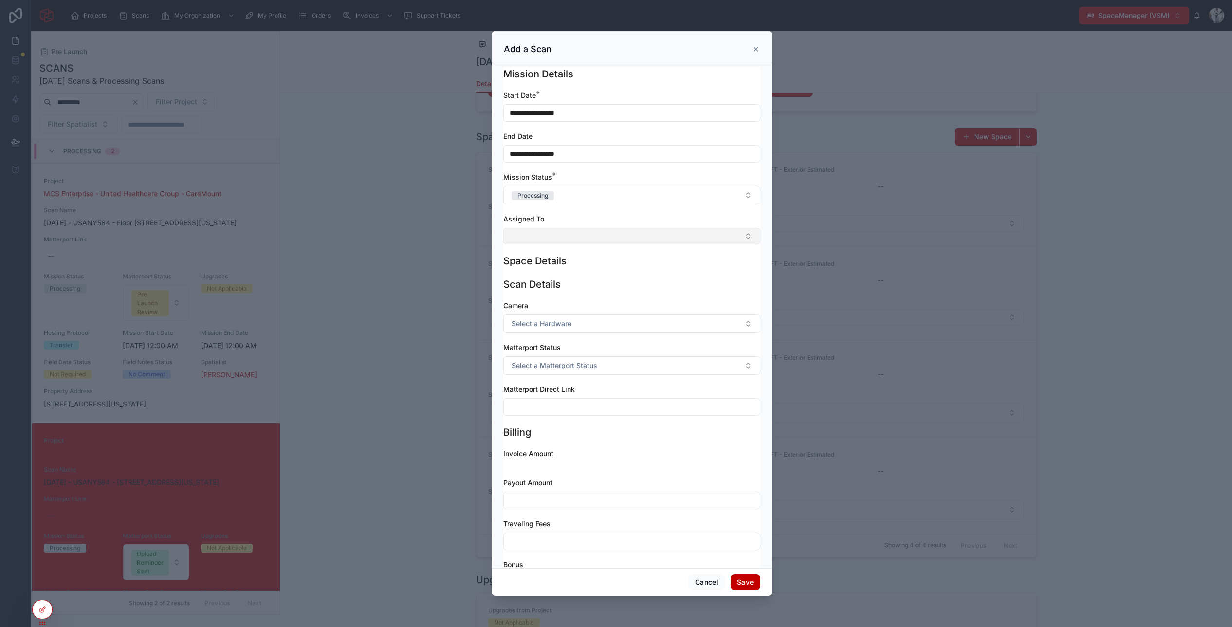
click at [556, 231] on button "Select Button" at bounding box center [631, 236] width 257 height 17
type input "*****"
click at [553, 292] on span "Sameh Mohsen" at bounding box center [538, 290] width 56 height 10
click at [575, 364] on span "Select a Matterport Status" at bounding box center [555, 368] width 86 height 10
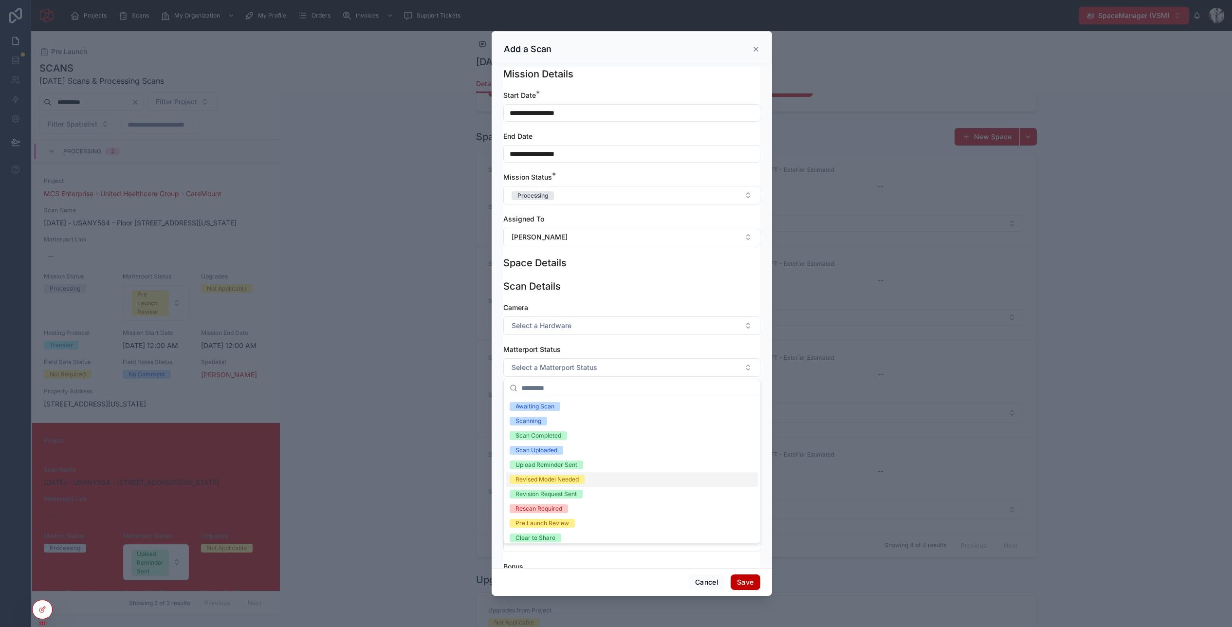
scroll to position [62, 0]
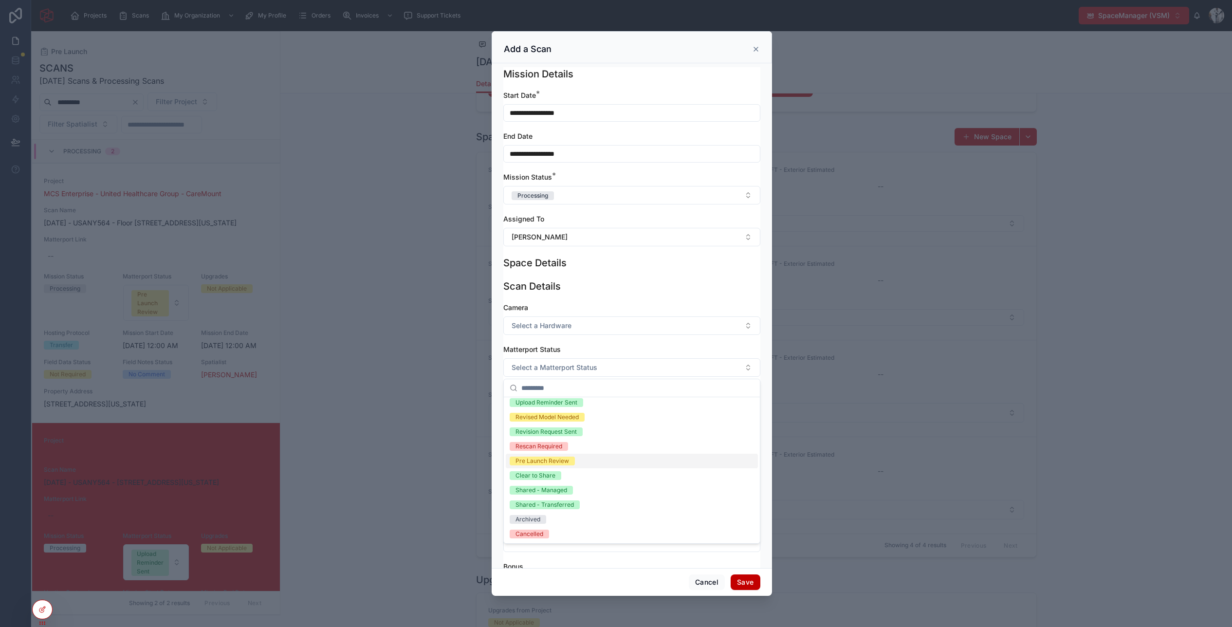
click at [557, 466] on div "Pre Launch Review" at bounding box center [632, 461] width 252 height 15
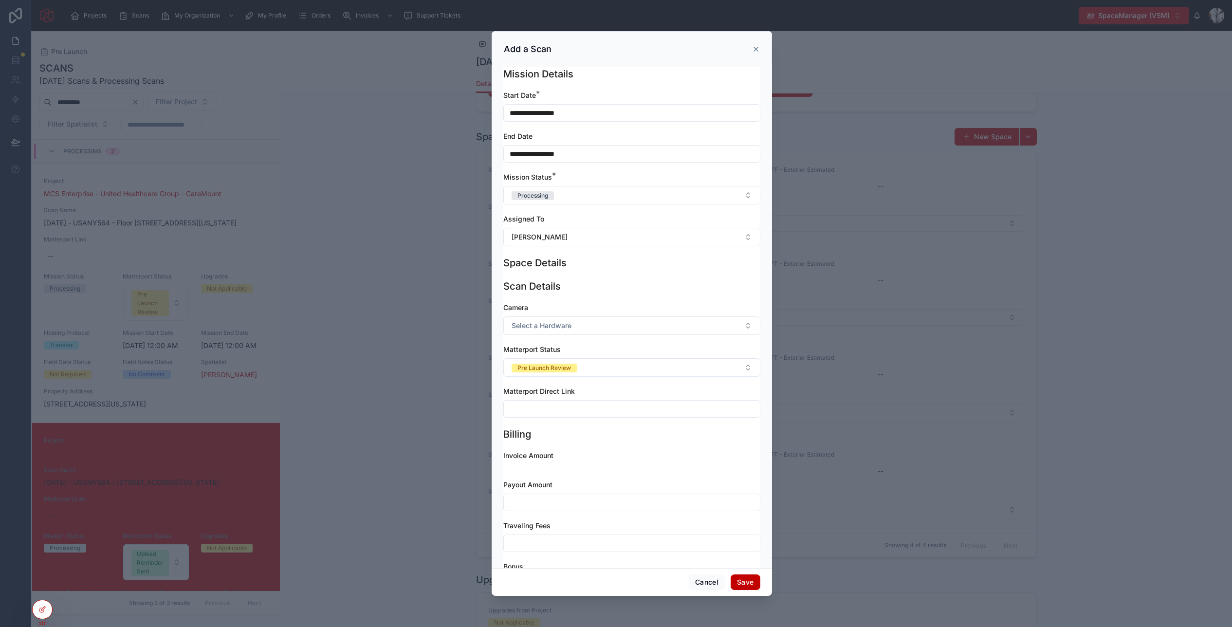
click at [752, 584] on button "Save" at bounding box center [745, 582] width 29 height 16
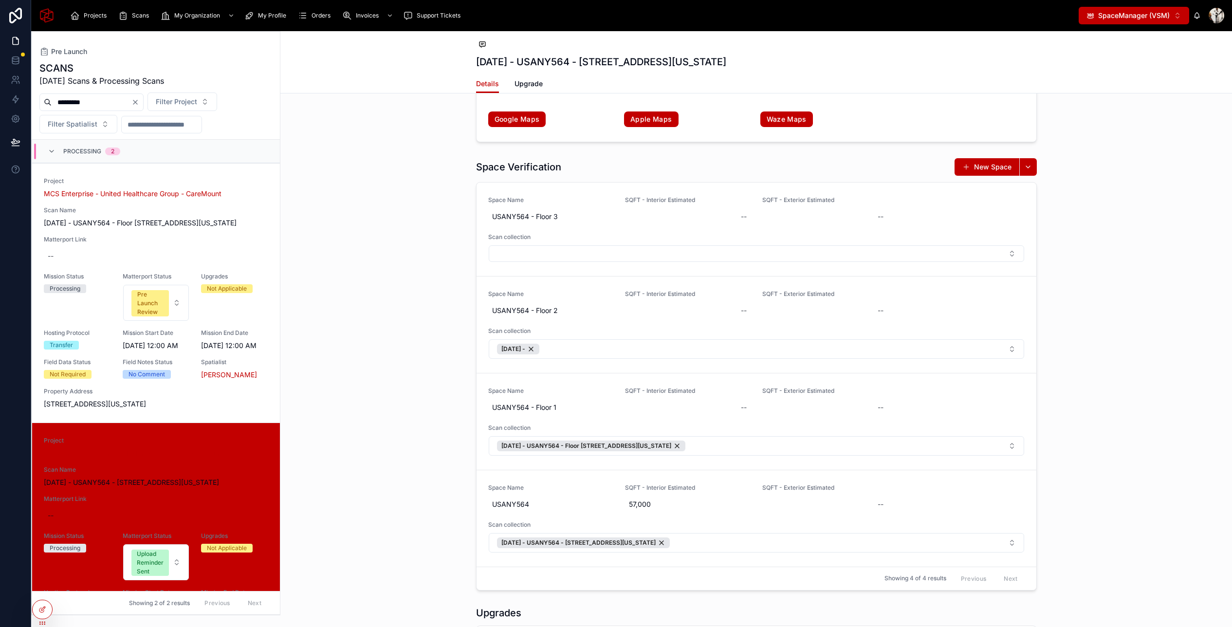
scroll to position [1792, 0]
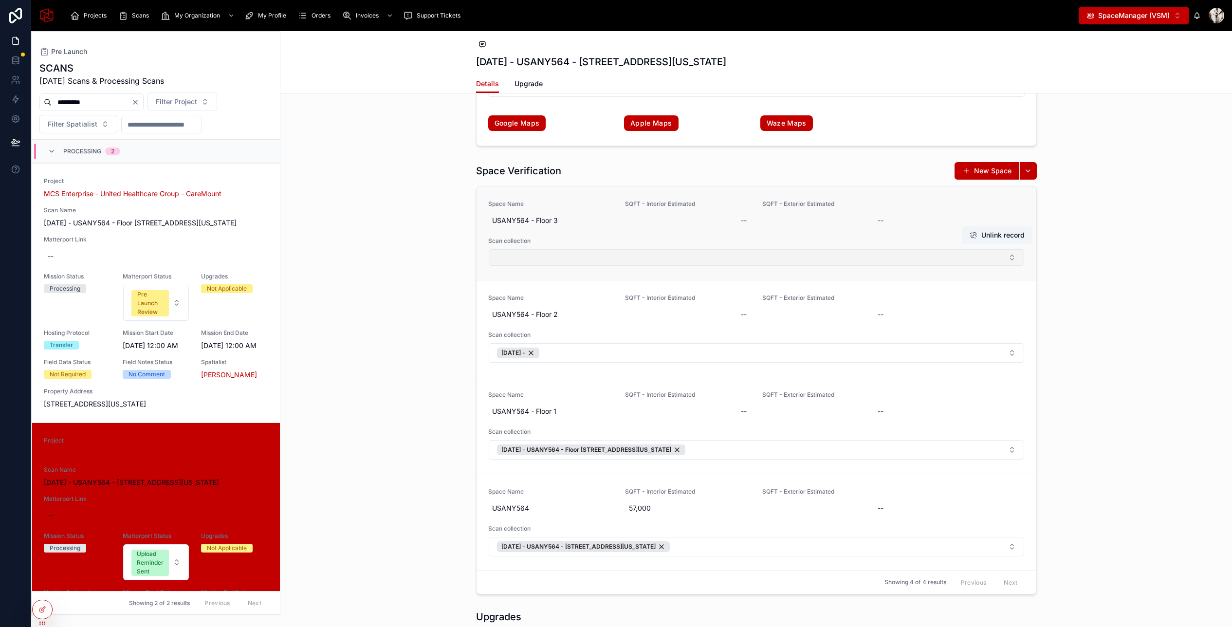
click at [654, 261] on button "Select Button" at bounding box center [756, 257] width 535 height 17
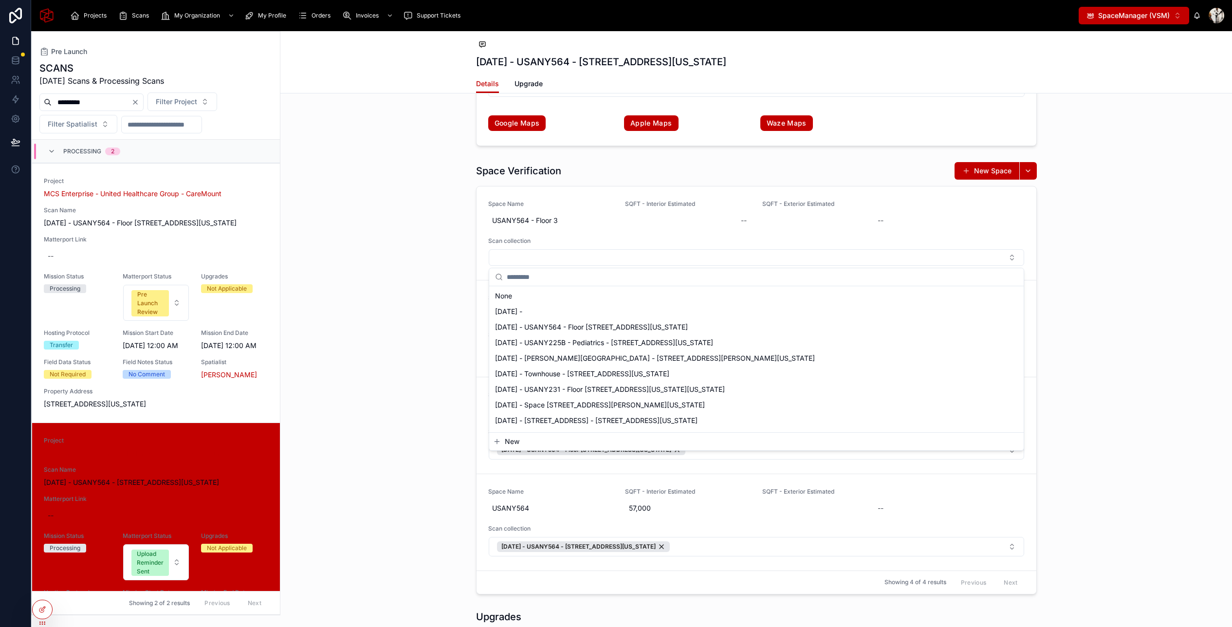
click at [513, 439] on span "New" at bounding box center [512, 442] width 15 height 10
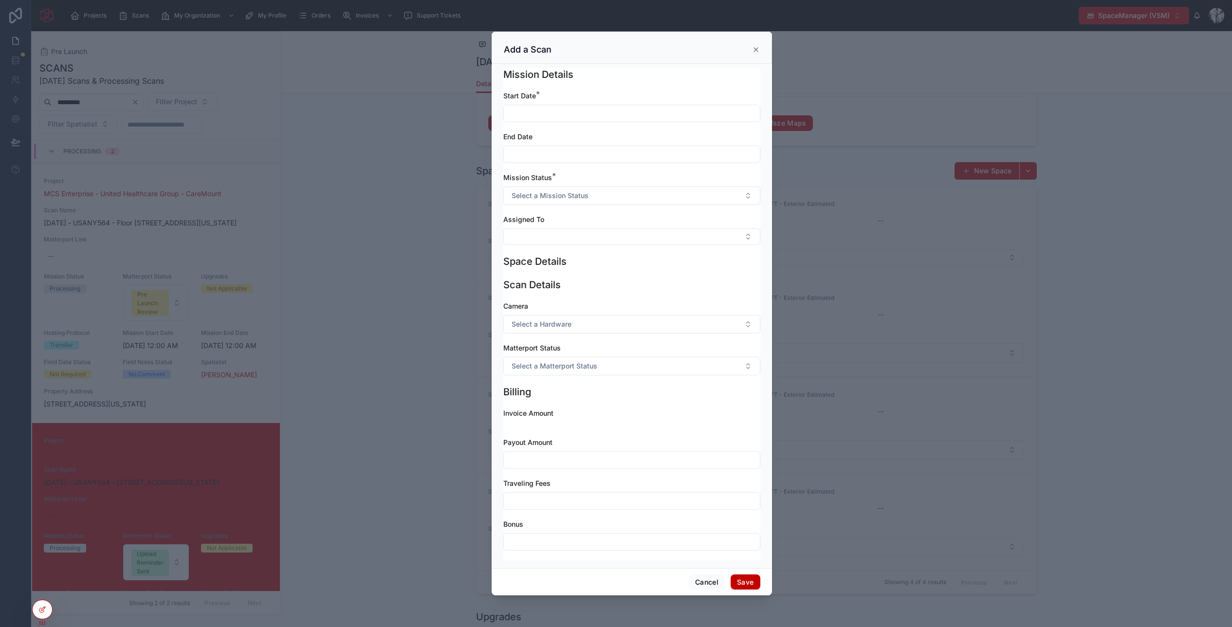
click at [540, 116] on input "text" at bounding box center [632, 114] width 256 height 14
paste input "**********"
type input "**********"
click at [522, 152] on input "text" at bounding box center [632, 155] width 256 height 14
paste input "**********"
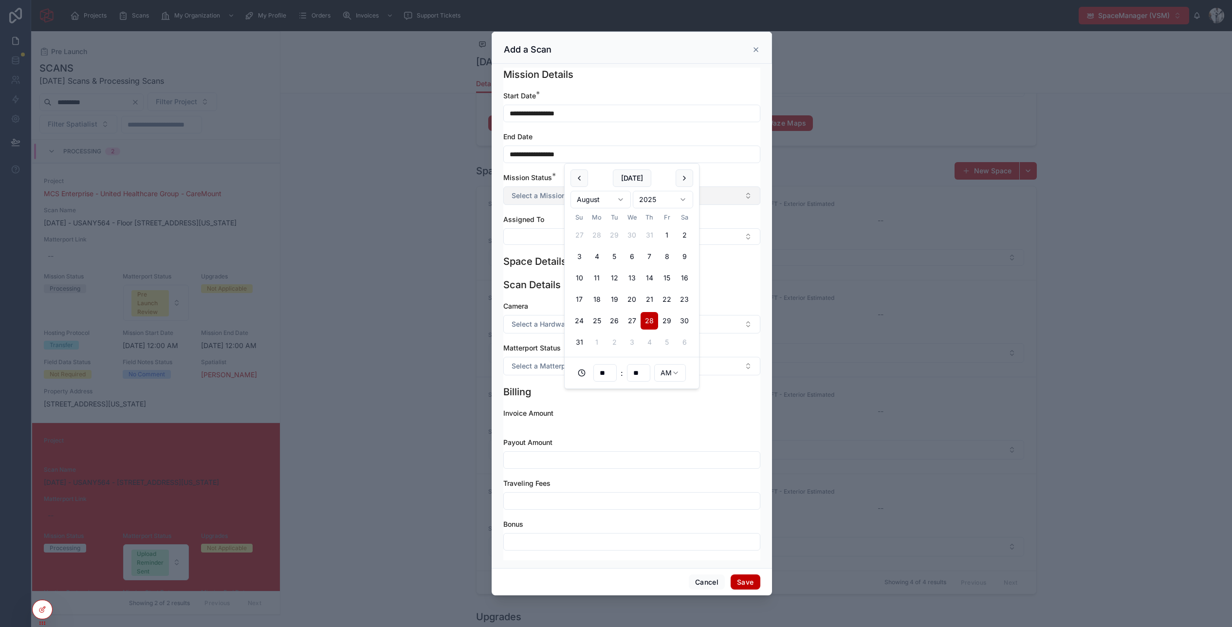
type input "**********"
click at [537, 196] on span "Select a Mission Status" at bounding box center [550, 196] width 77 height 10
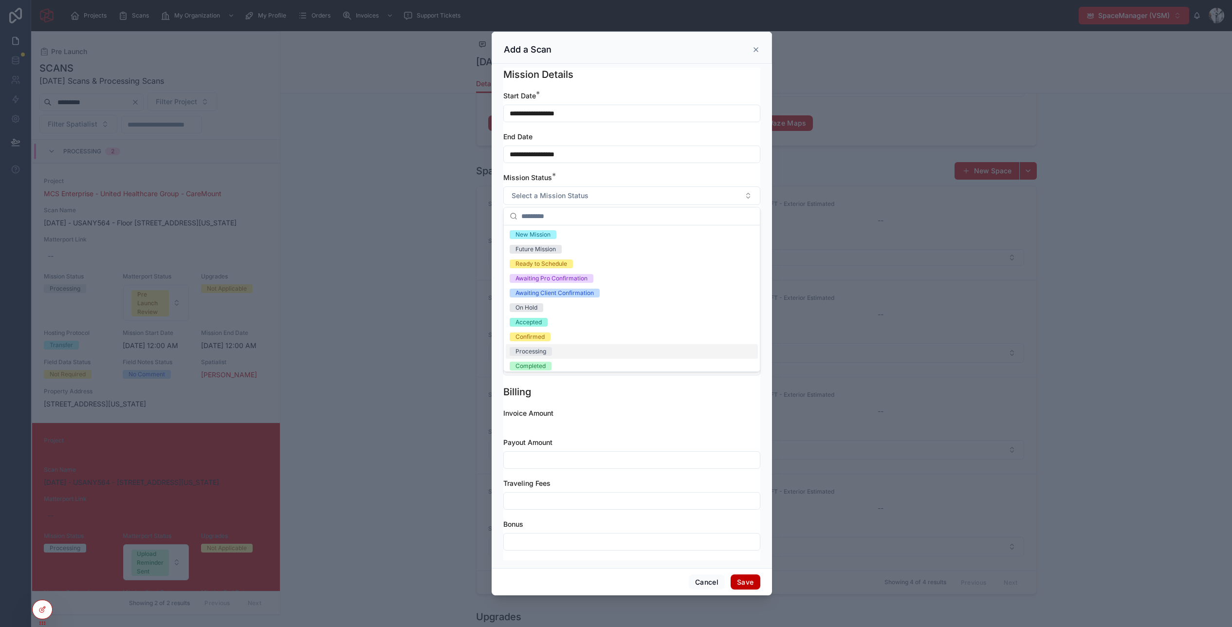
click at [542, 354] on div "Processing" at bounding box center [531, 351] width 31 height 9
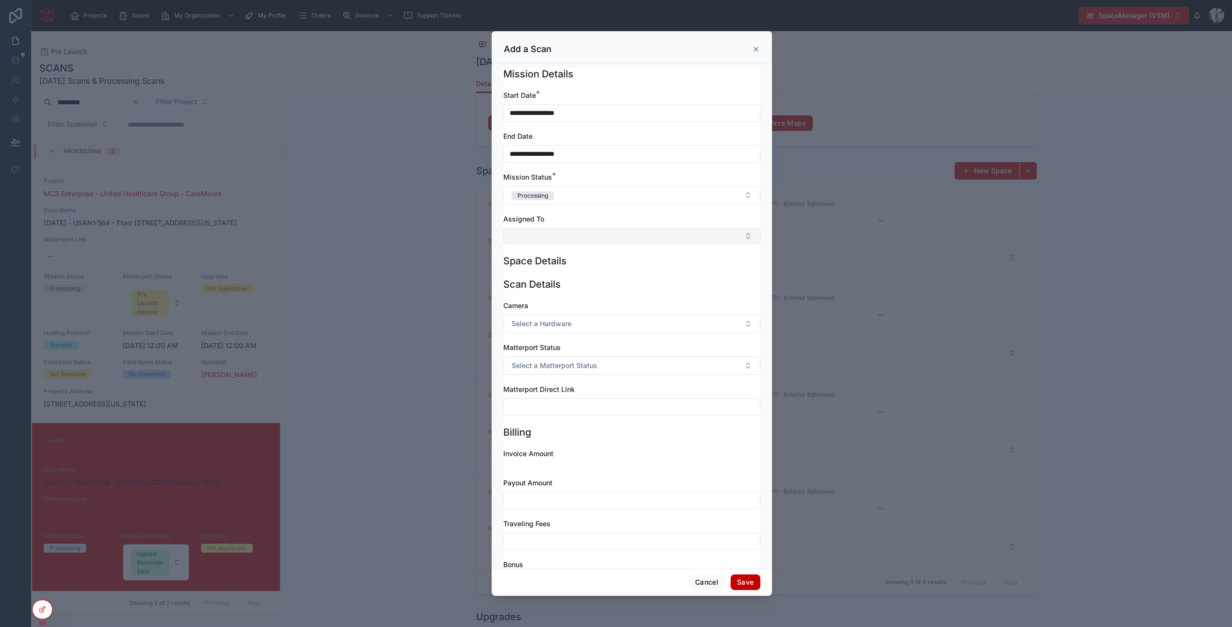
click at [536, 236] on button "Select Button" at bounding box center [631, 236] width 257 height 17
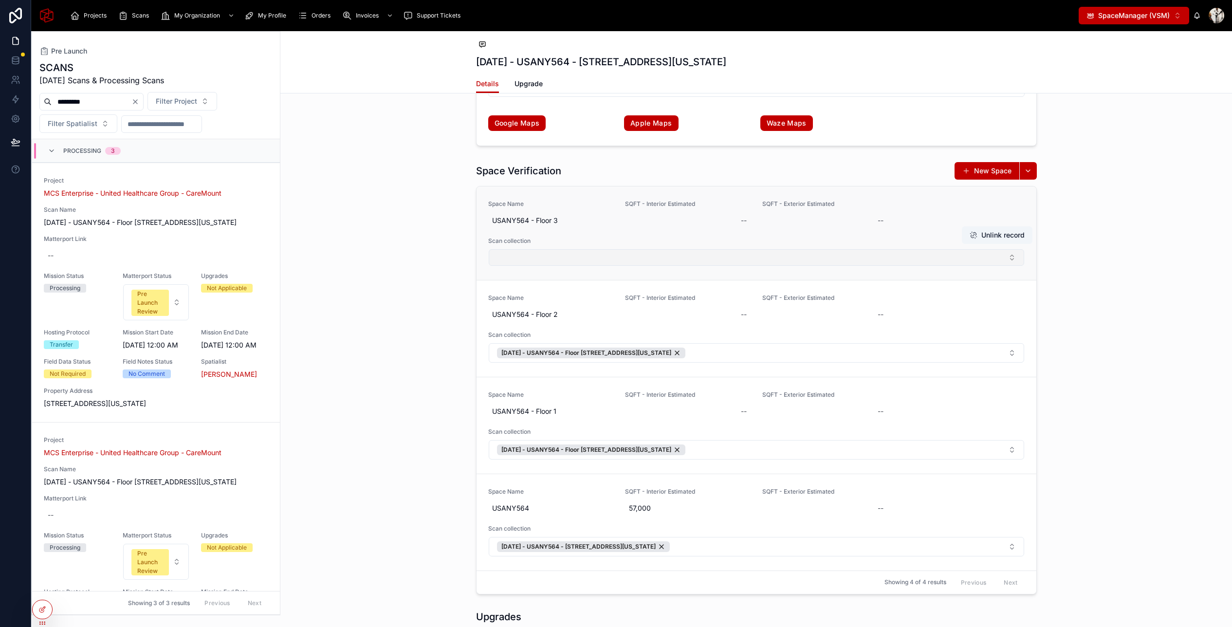
click at [528, 260] on button "Select Button" at bounding box center [756, 257] width 535 height 17
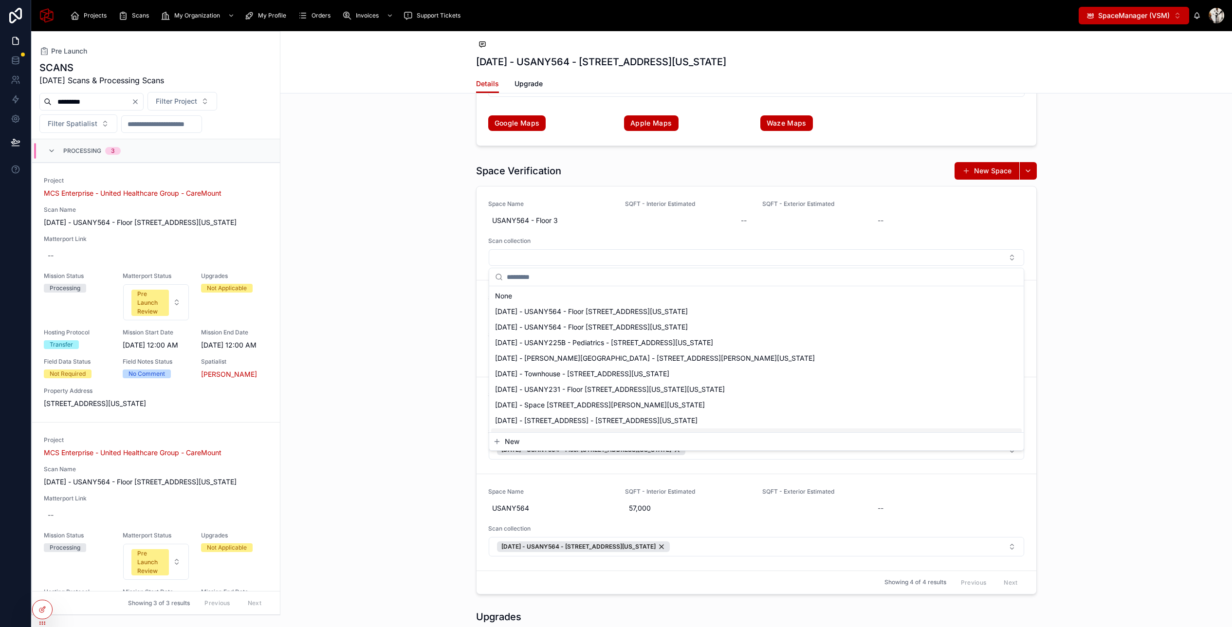
click at [517, 442] on span "New" at bounding box center [512, 442] width 15 height 10
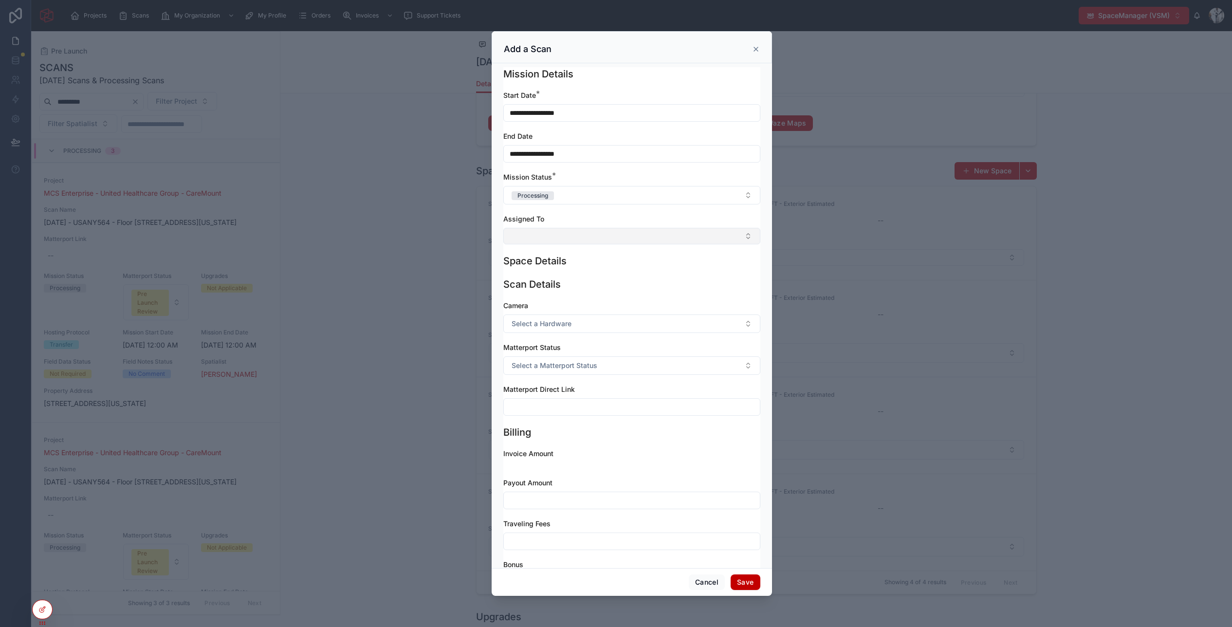
click at [541, 239] on button "Select Button" at bounding box center [631, 236] width 257 height 17
type input "*****"
click at [542, 290] on span "Sameh Mohsen" at bounding box center [538, 290] width 56 height 10
click at [538, 328] on span "Select a Hardware" at bounding box center [542, 326] width 60 height 10
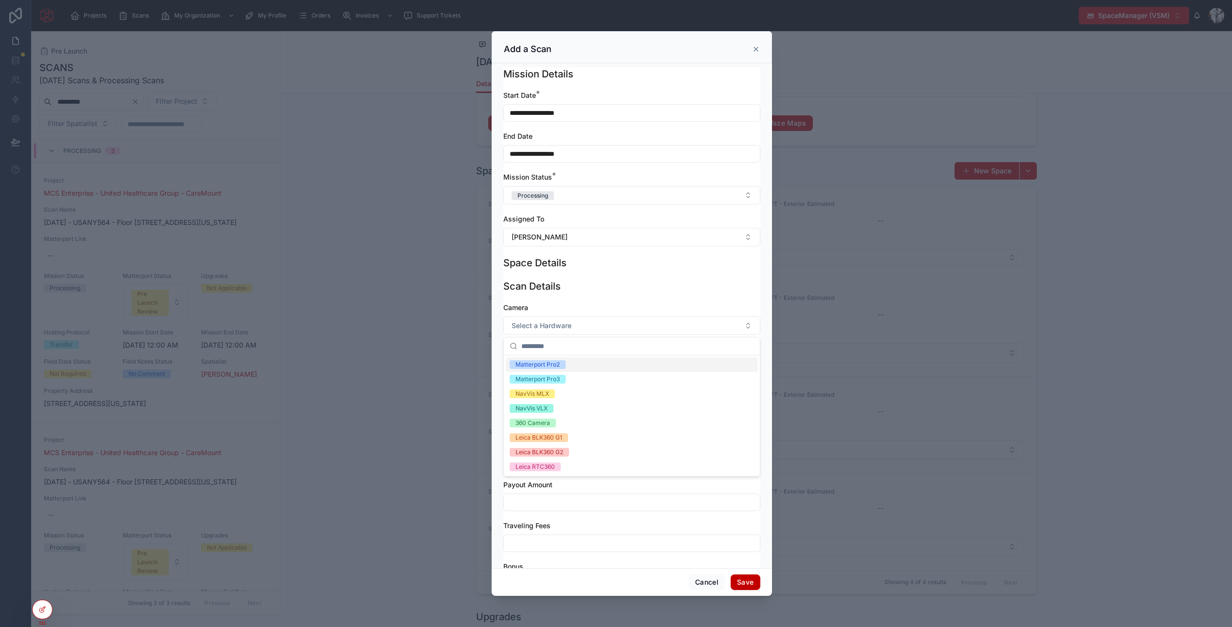
click at [557, 305] on div "Camera" at bounding box center [631, 308] width 257 height 10
click at [549, 373] on button "Select a Matterport Status" at bounding box center [631, 367] width 257 height 18
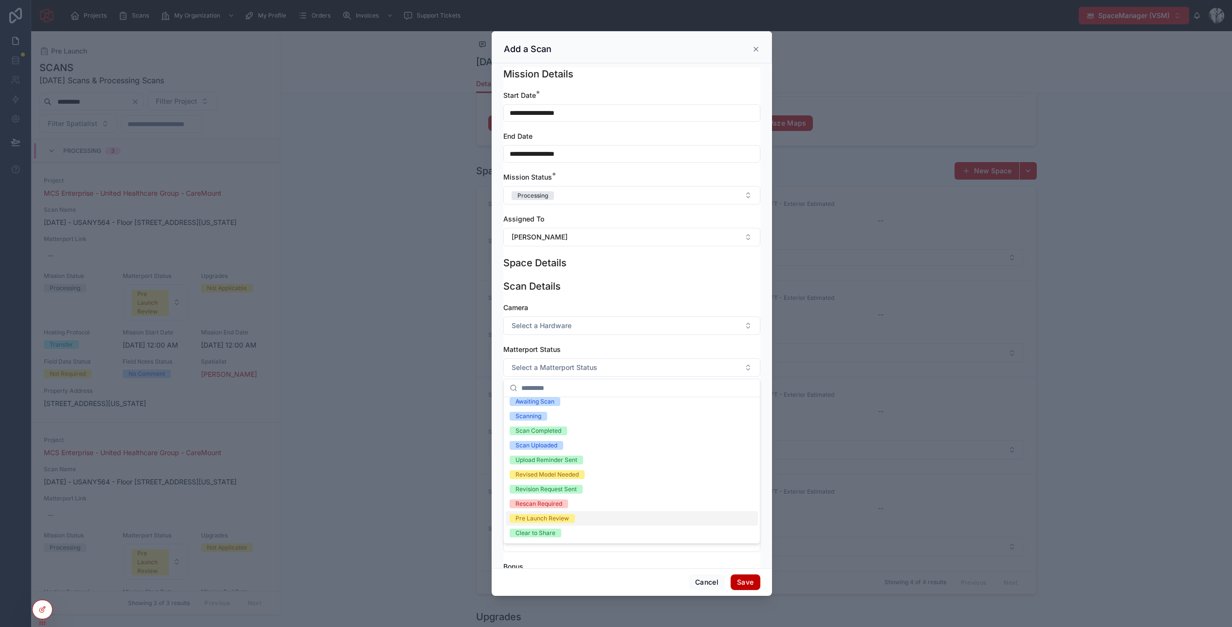
click at [539, 520] on div "Pre Launch Review" at bounding box center [543, 518] width 54 height 9
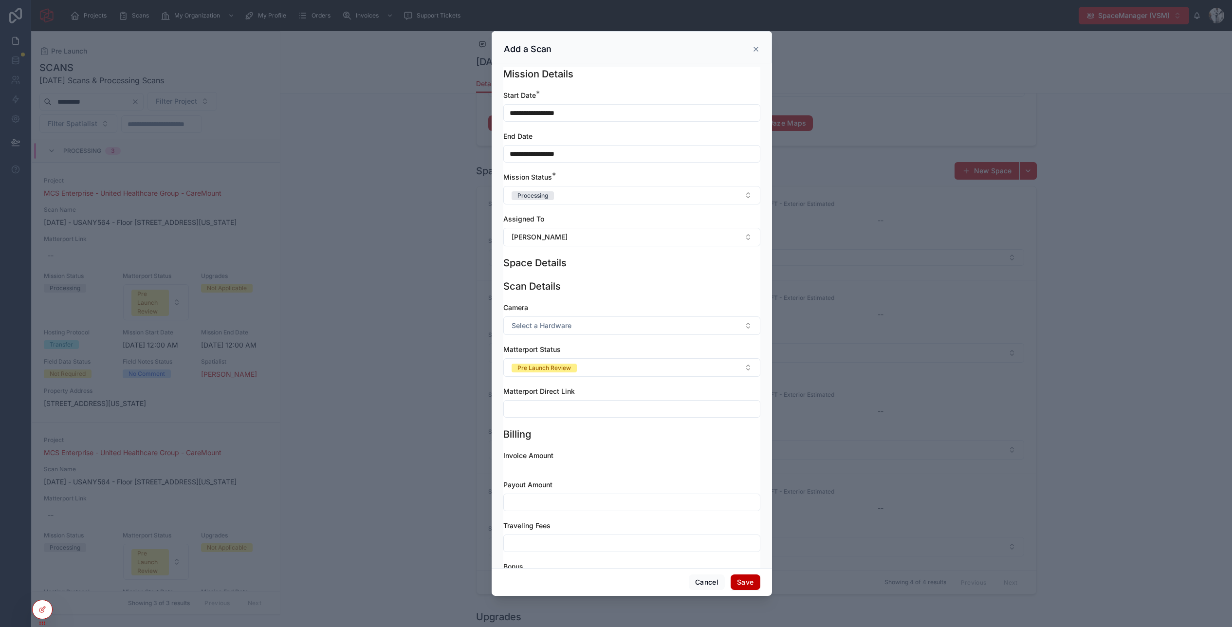
click at [745, 581] on button "Save" at bounding box center [745, 582] width 29 height 16
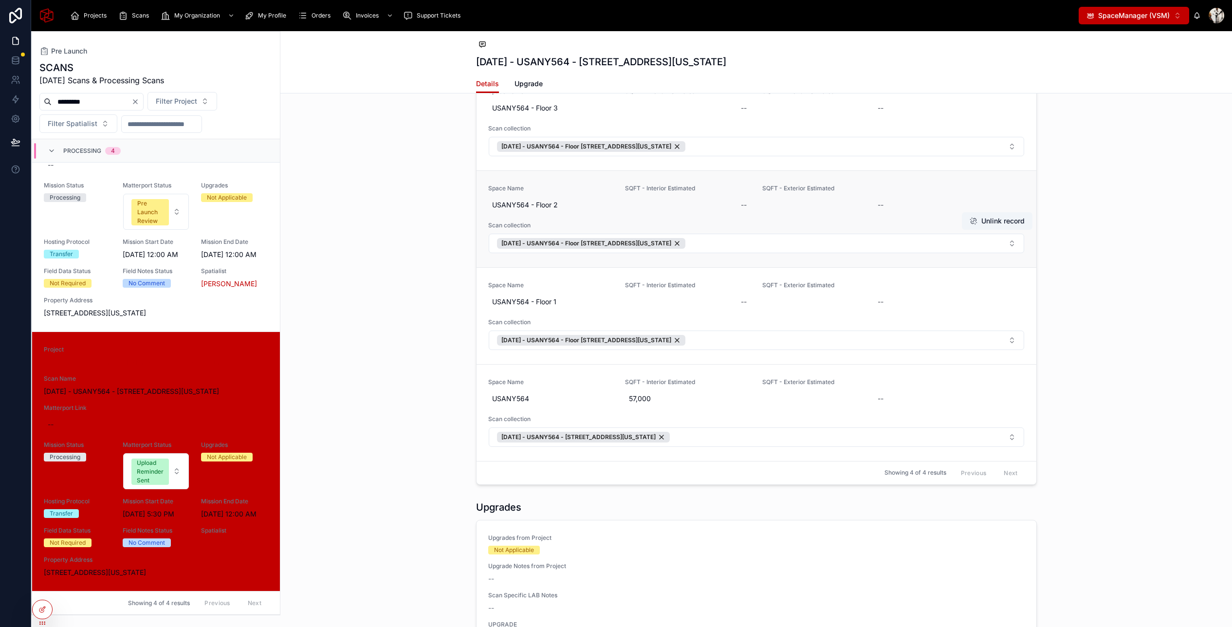
scroll to position [1909, 0]
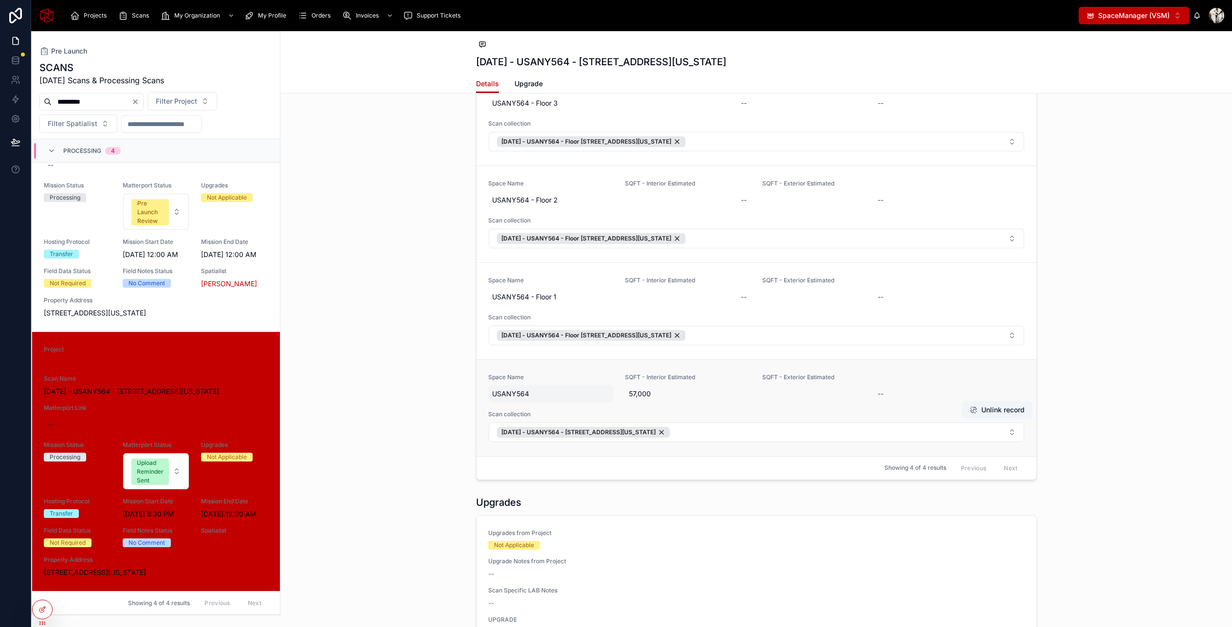
click at [538, 392] on span "USANY564" at bounding box center [551, 394] width 118 height 10
click at [610, 405] on icon "submit" at bounding box center [612, 406] width 8 height 8
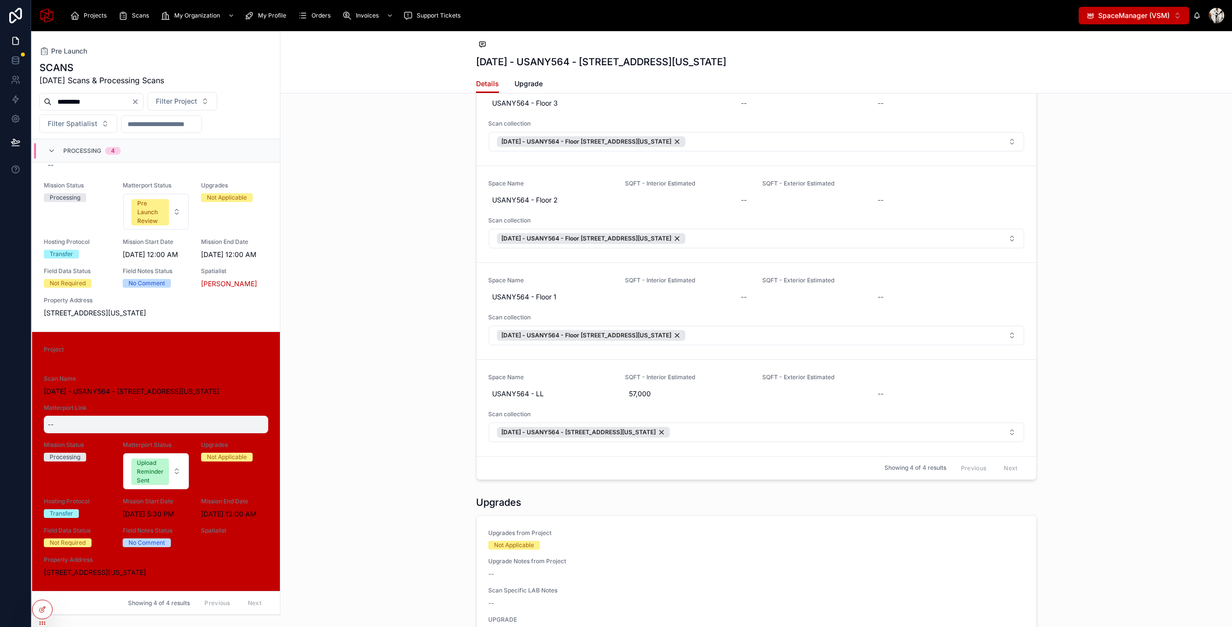
click at [77, 424] on div "--" at bounding box center [156, 425] width 224 height 18
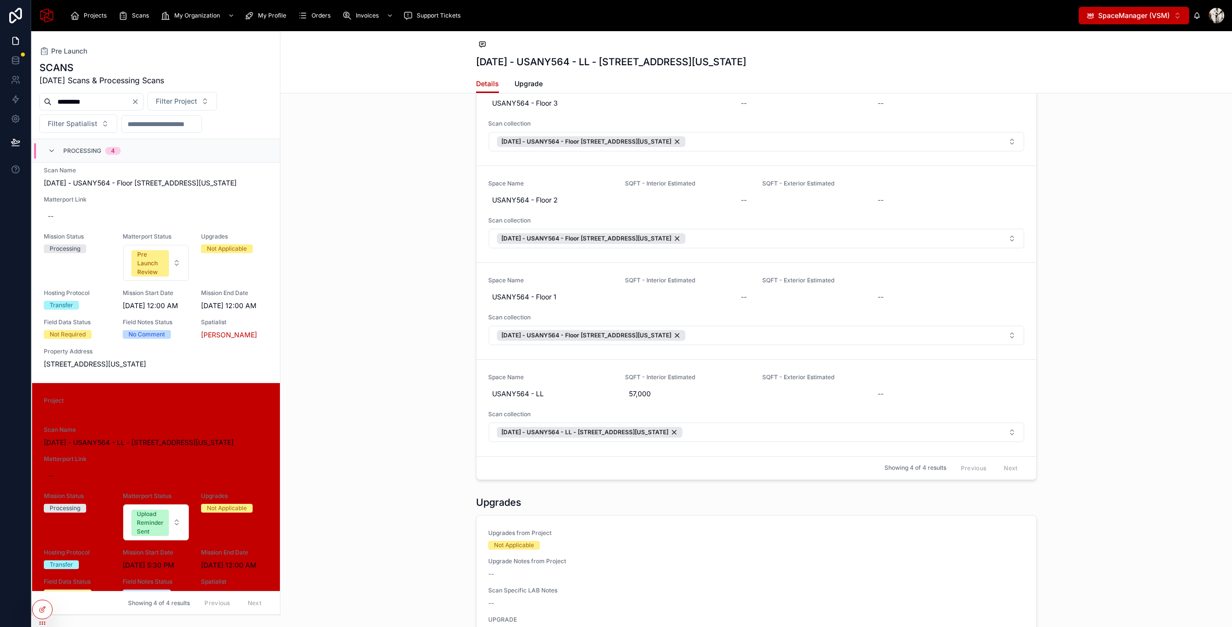
scroll to position [648, 0]
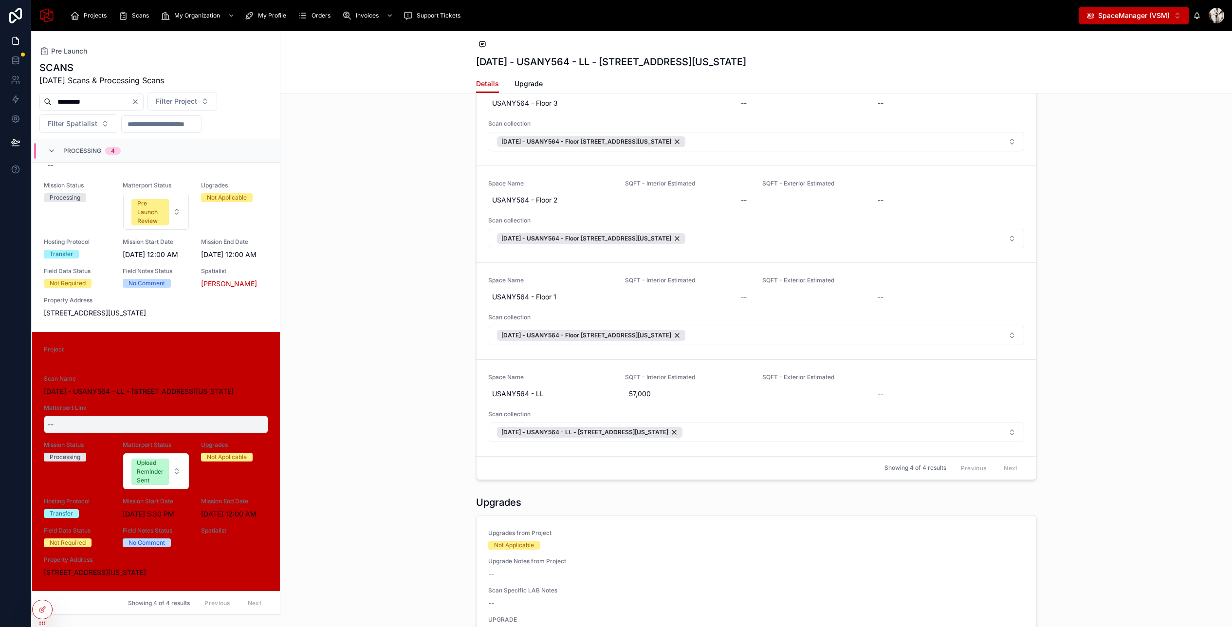
click at [65, 423] on div "--" at bounding box center [156, 425] width 224 height 18
type input "**********"
click button "submit" at bounding box center [167, 437] width 12 height 12
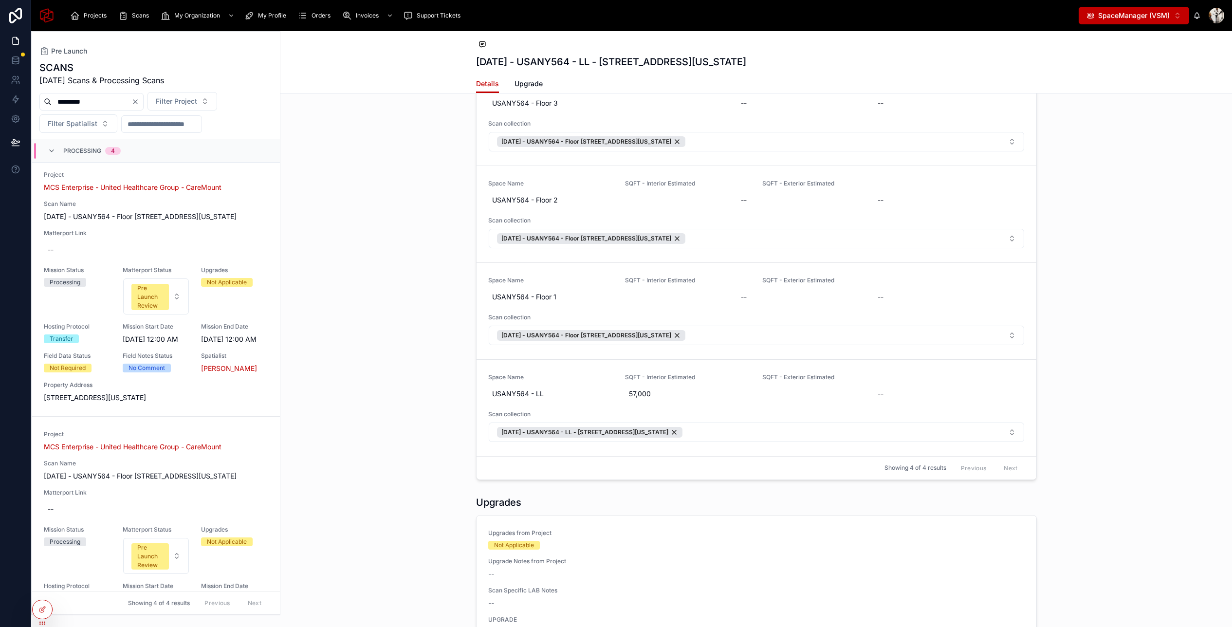
scroll to position [0, 0]
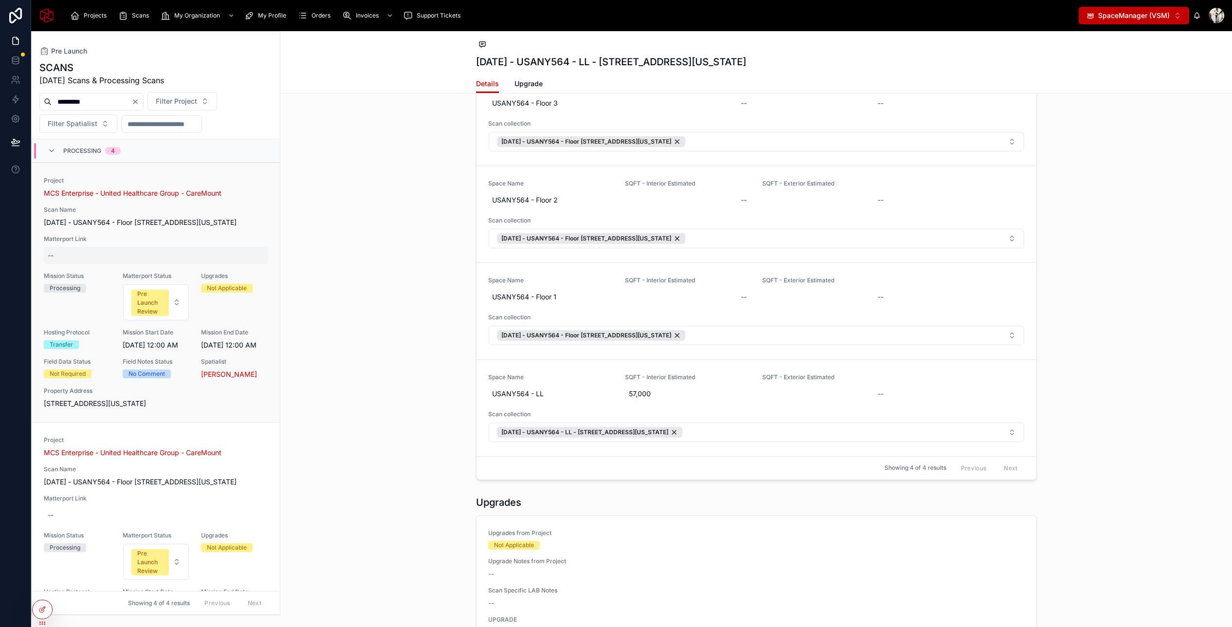
click at [53, 260] on div "--" at bounding box center [51, 256] width 6 height 10
type input "**********"
click button "submit" at bounding box center [167, 278] width 12 height 12
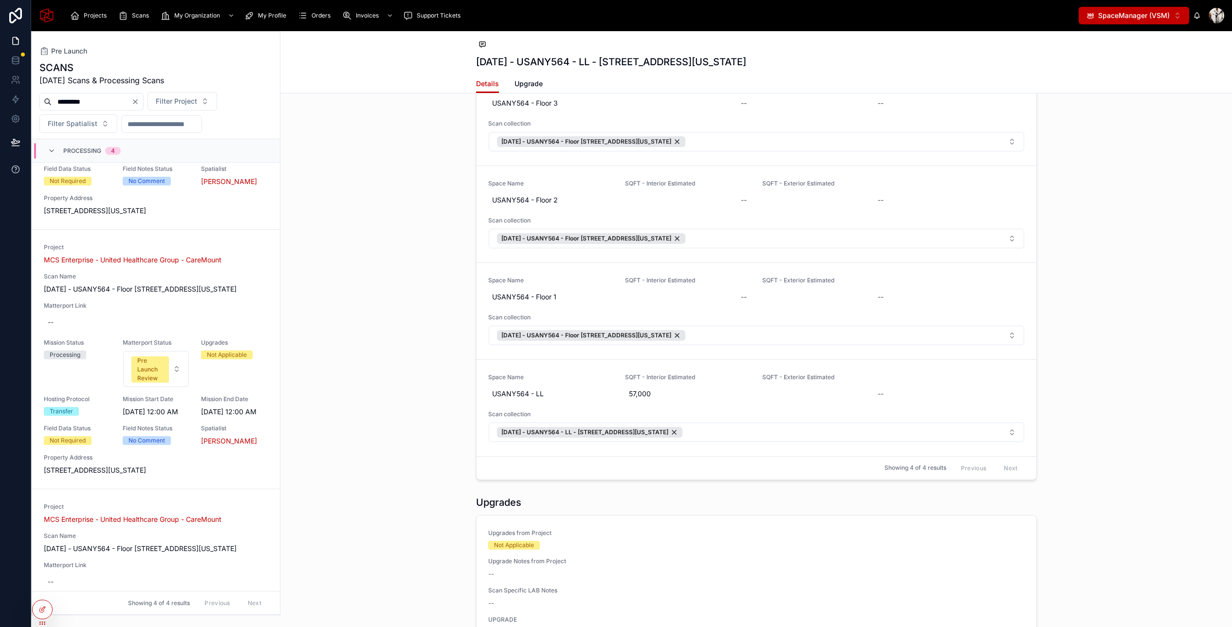
scroll to position [196, 0]
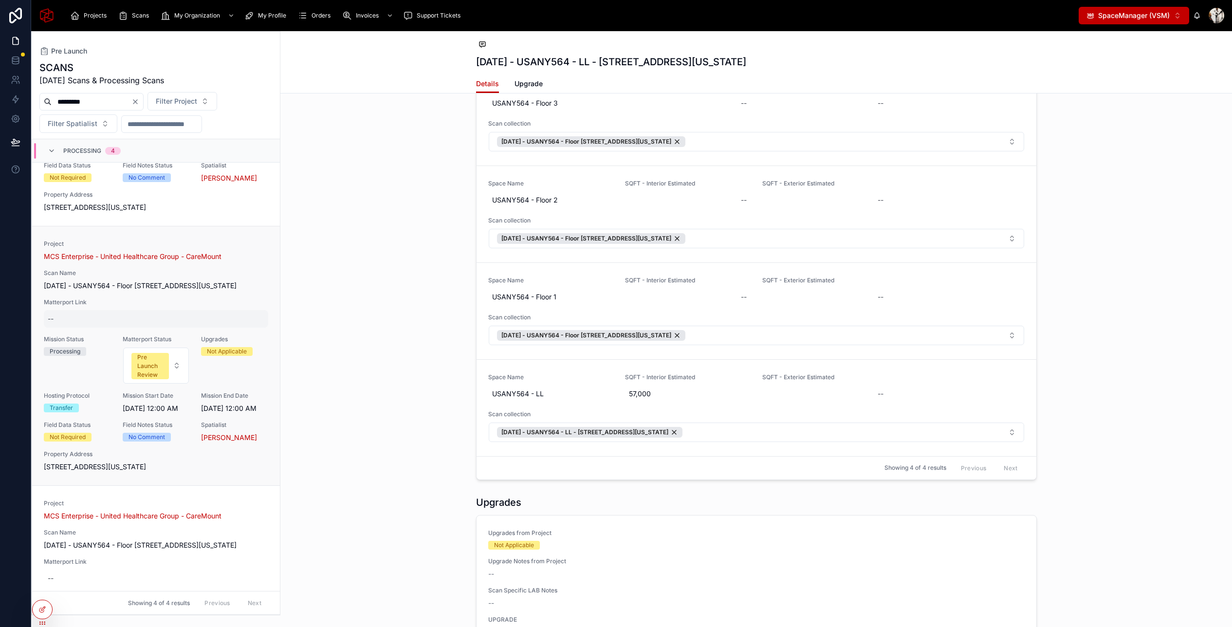
click at [52, 324] on div "--" at bounding box center [51, 319] width 6 height 10
type input "**********"
click button "submit" at bounding box center [167, 351] width 12 height 12
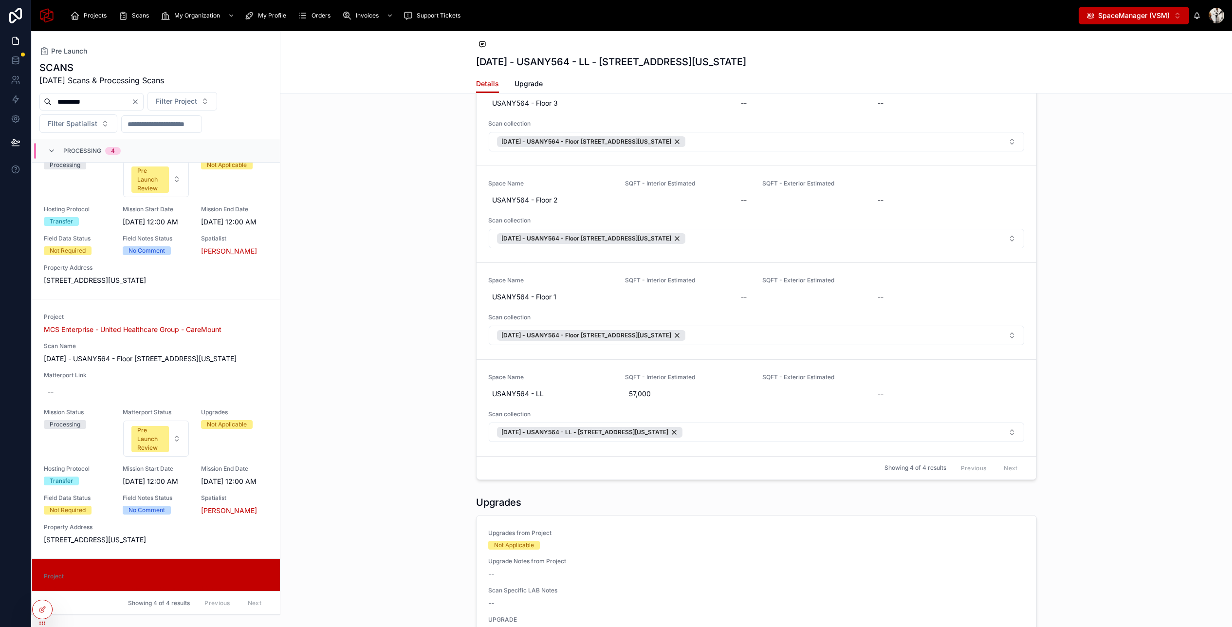
scroll to position [429, 0]
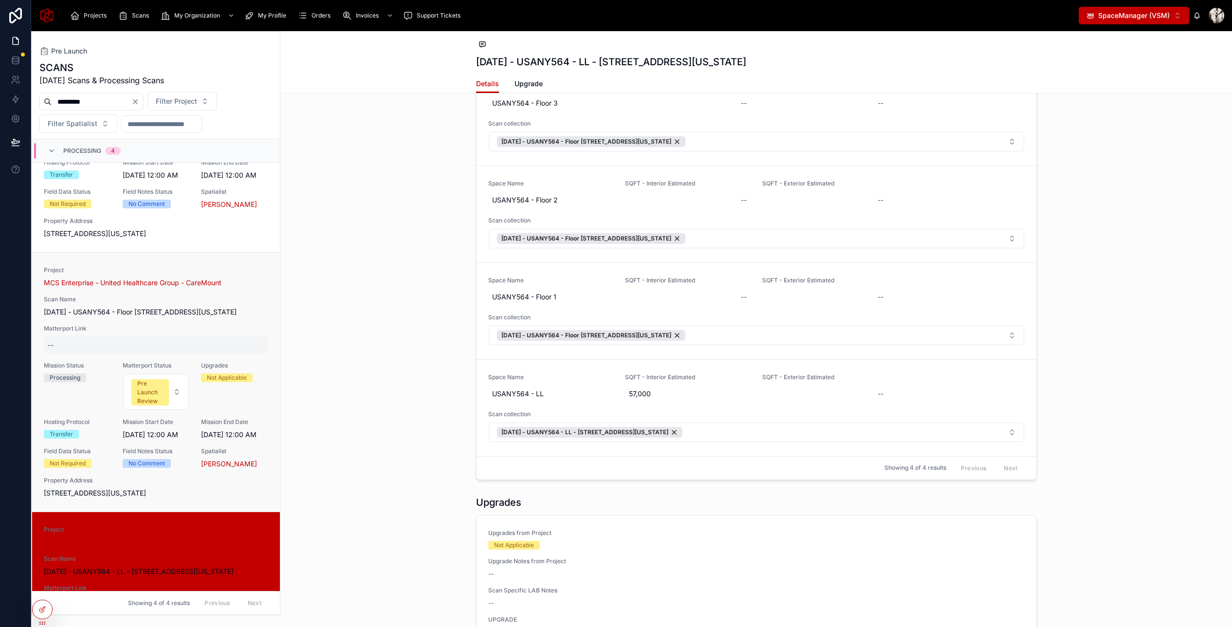
click at [57, 354] on div "--" at bounding box center [156, 345] width 224 height 18
type input "**********"
click button "submit" at bounding box center [167, 387] width 12 height 12
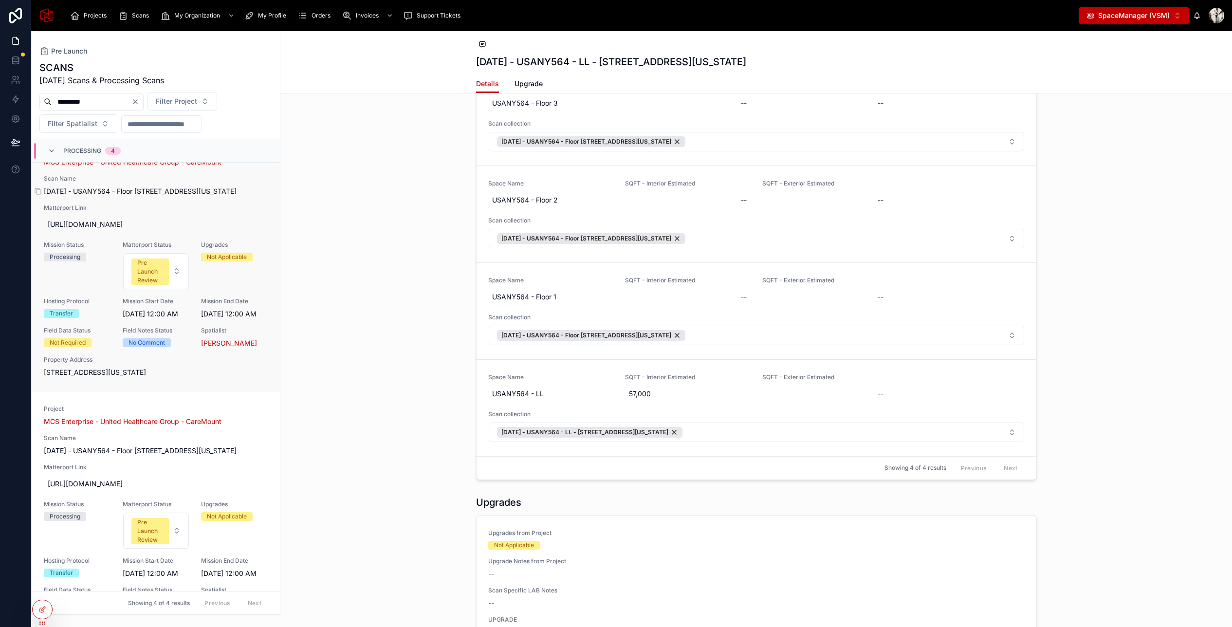
scroll to position [0, 0]
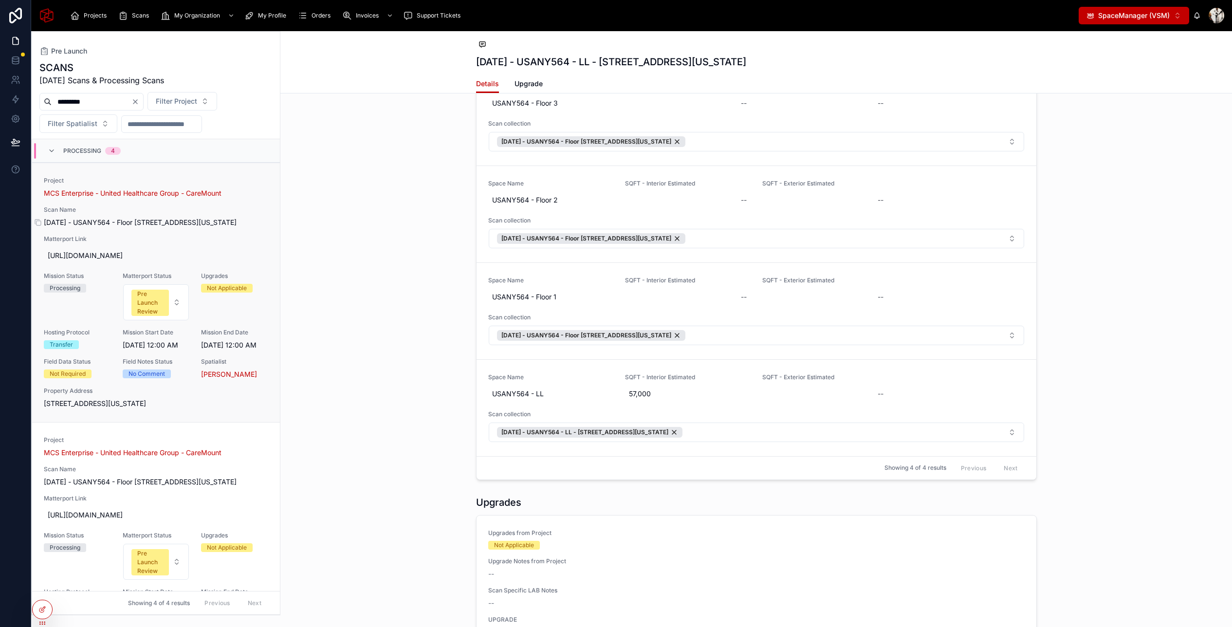
click at [256, 222] on span "August 28, 2025 - USANY564 - Floor 1 - 30 Columbia Street, Poughkeepsie, New Yo…" at bounding box center [156, 223] width 224 height 10
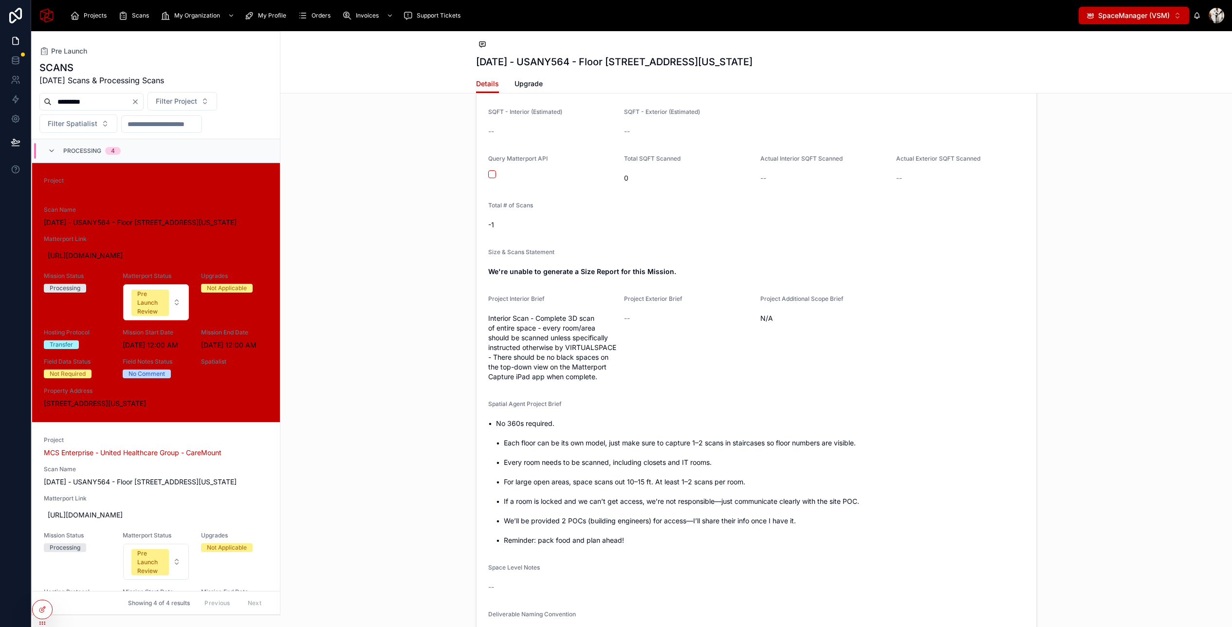
scroll to position [971, 0]
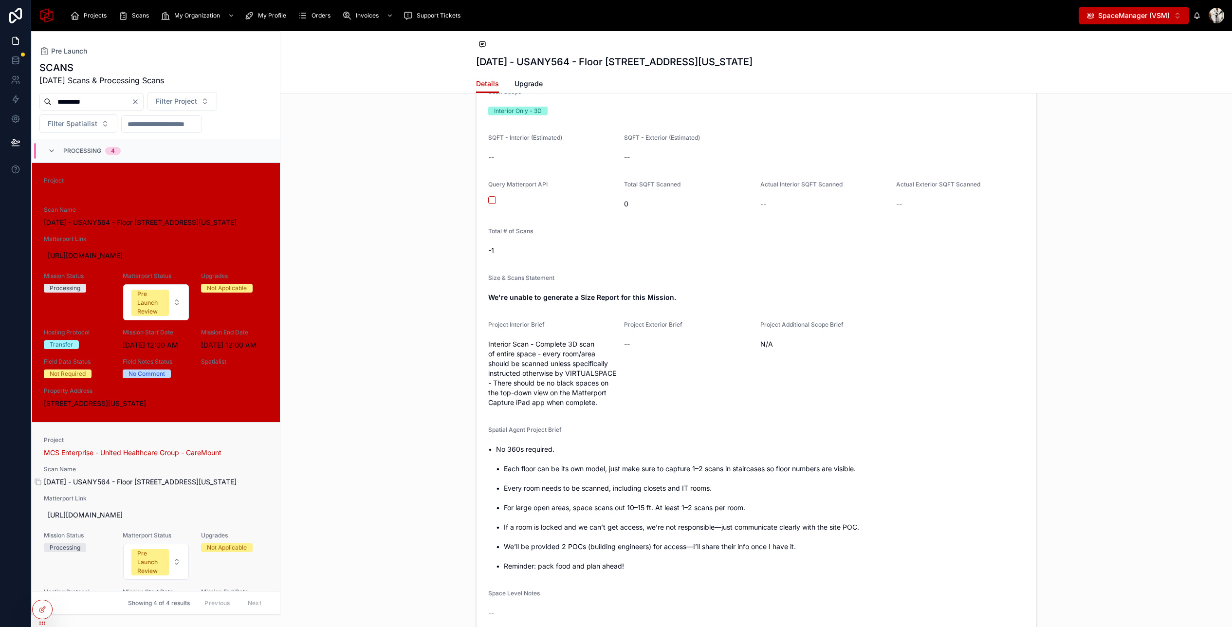
click at [244, 487] on span "August 28, 2025 - USANY564 - Floor 2 - 30 Columbia Street, Poughkeepsie, New Yo…" at bounding box center [156, 482] width 224 height 10
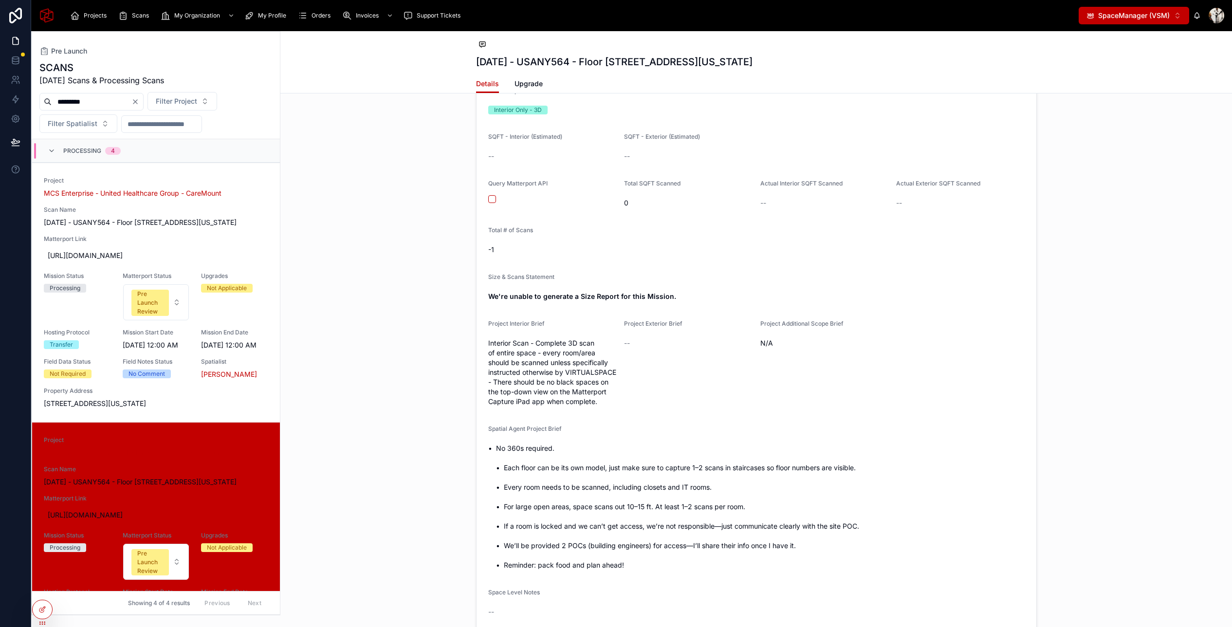
scroll to position [989, 0]
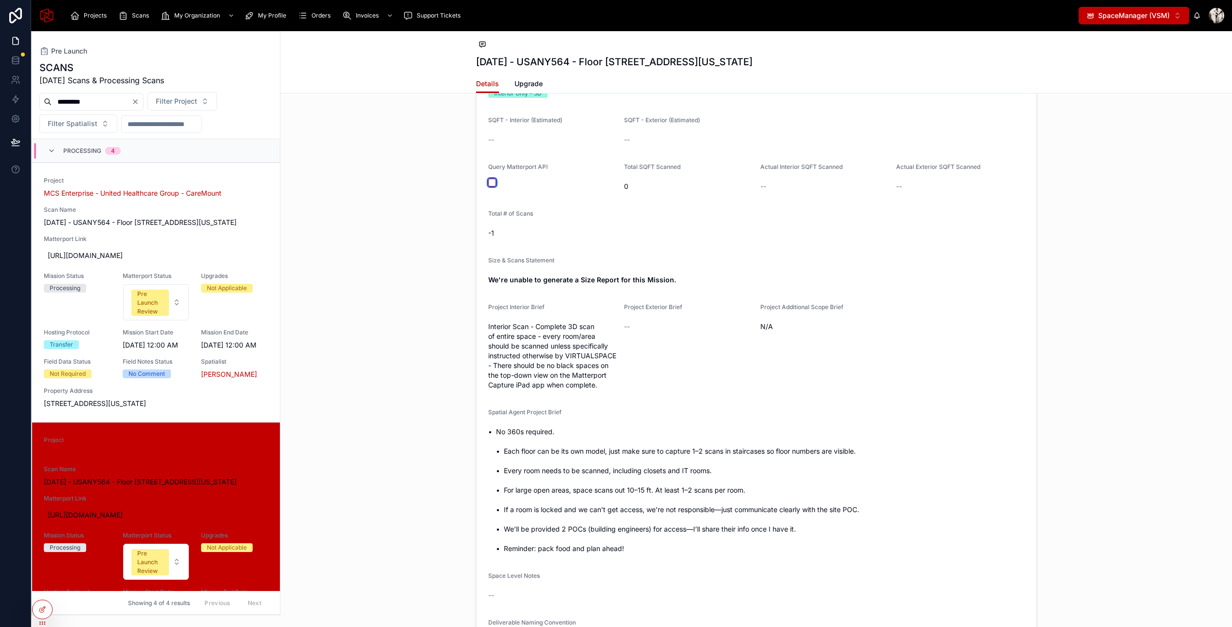
click at [492, 184] on button "button" at bounding box center [492, 183] width 8 height 8
click at [259, 408] on span "30 Columbia Street, Poughkeepsie, New York, 12601" at bounding box center [156, 404] width 224 height 10
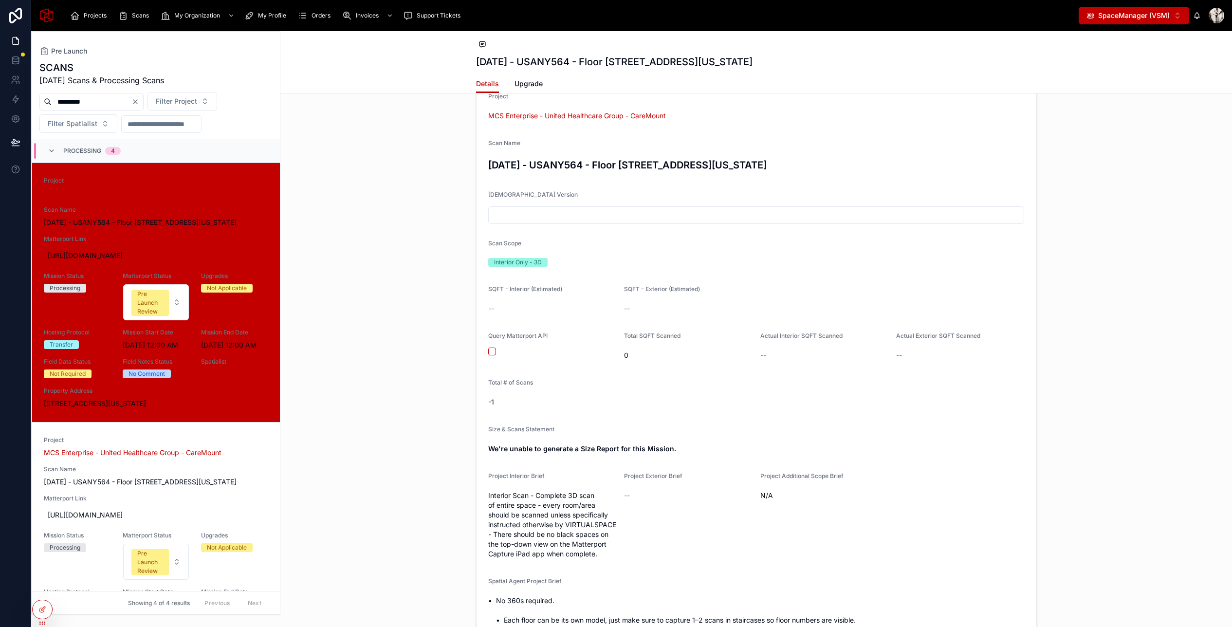
scroll to position [883, 0]
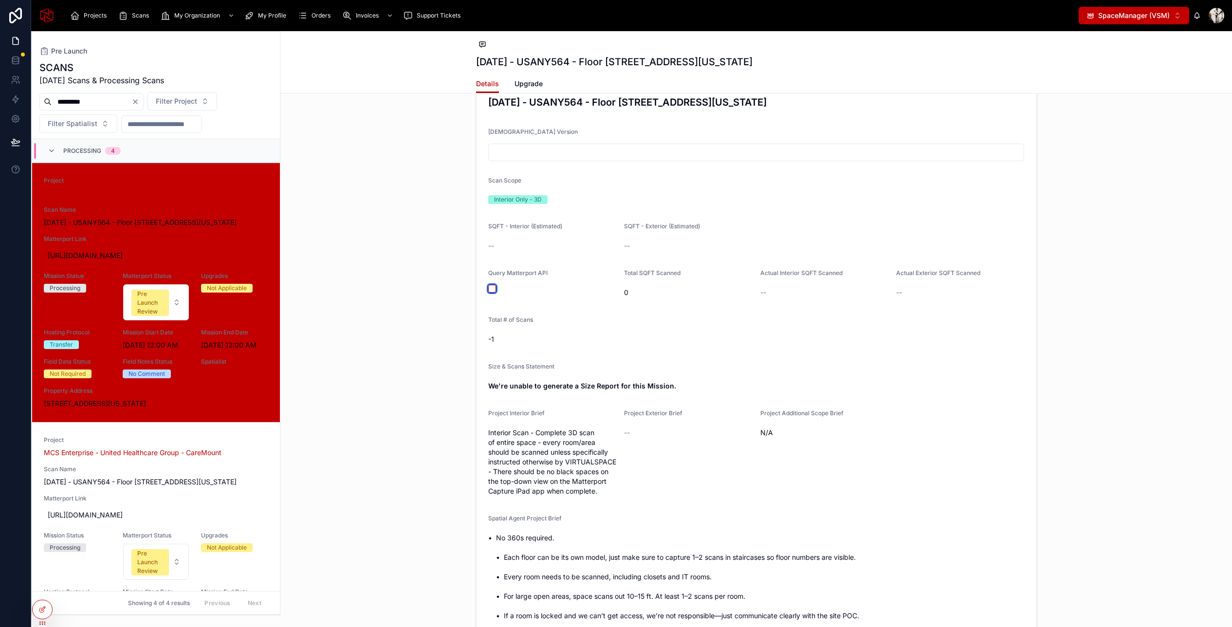
click at [492, 290] on button "button" at bounding box center [492, 289] width 8 height 8
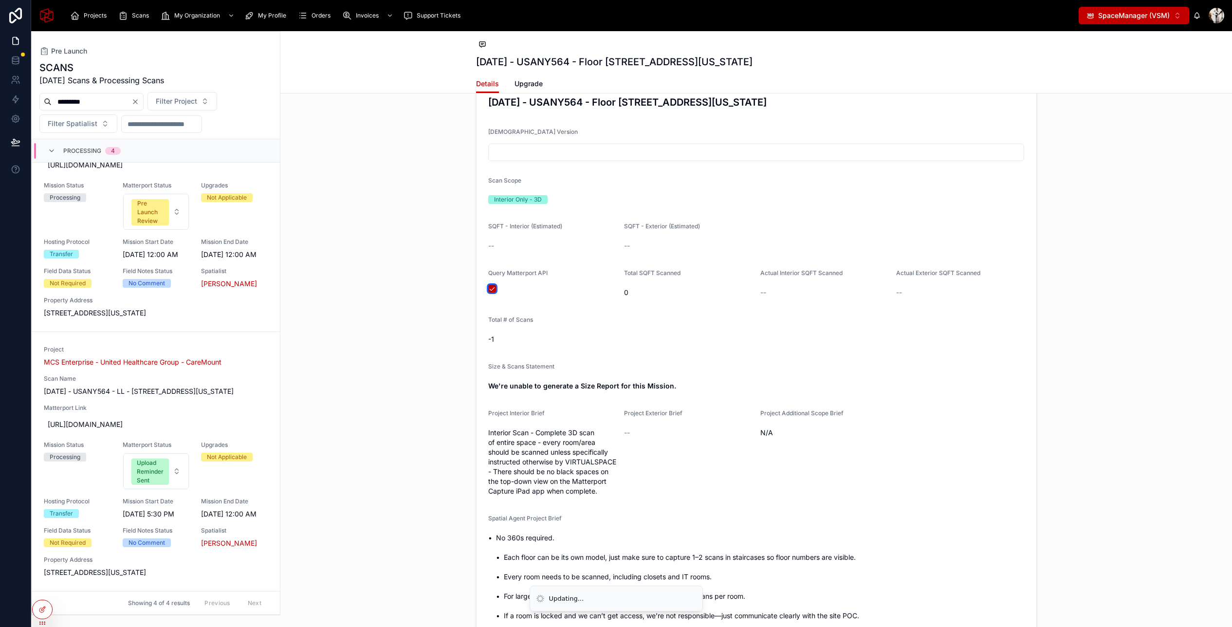
scroll to position [648, 0]
click at [258, 308] on span "30 Columbia Street, Poughkeepsie, New York, 12601" at bounding box center [156, 313] width 224 height 10
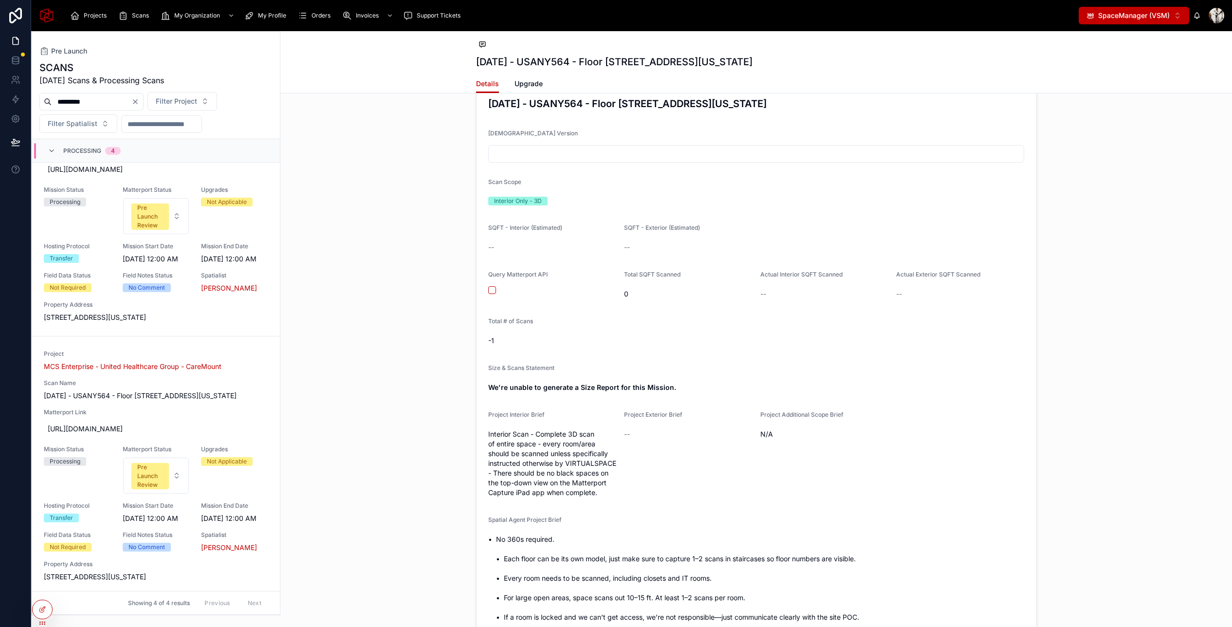
scroll to position [977, 0]
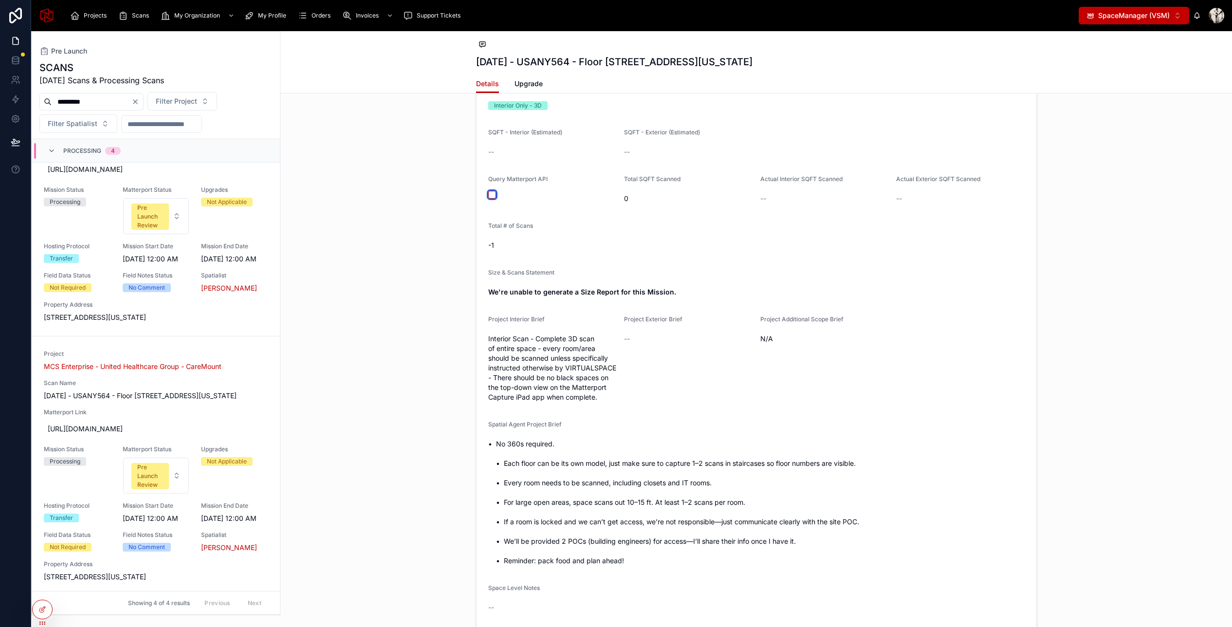
click at [492, 196] on button "button" at bounding box center [492, 195] width 8 height 8
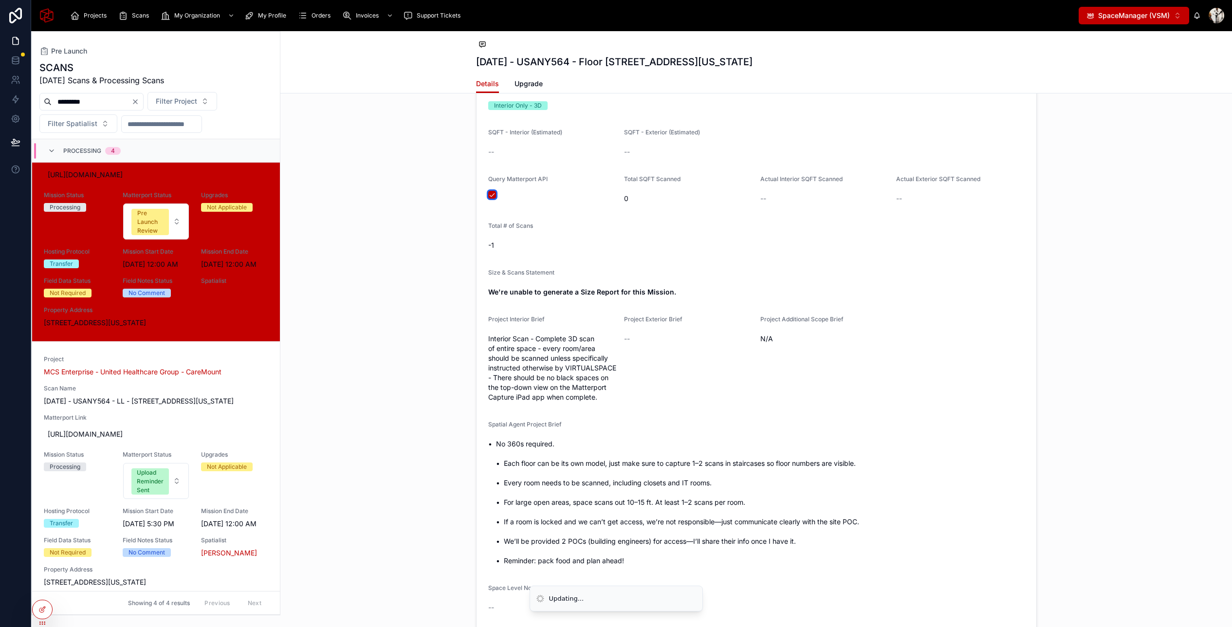
scroll to position [648, 0]
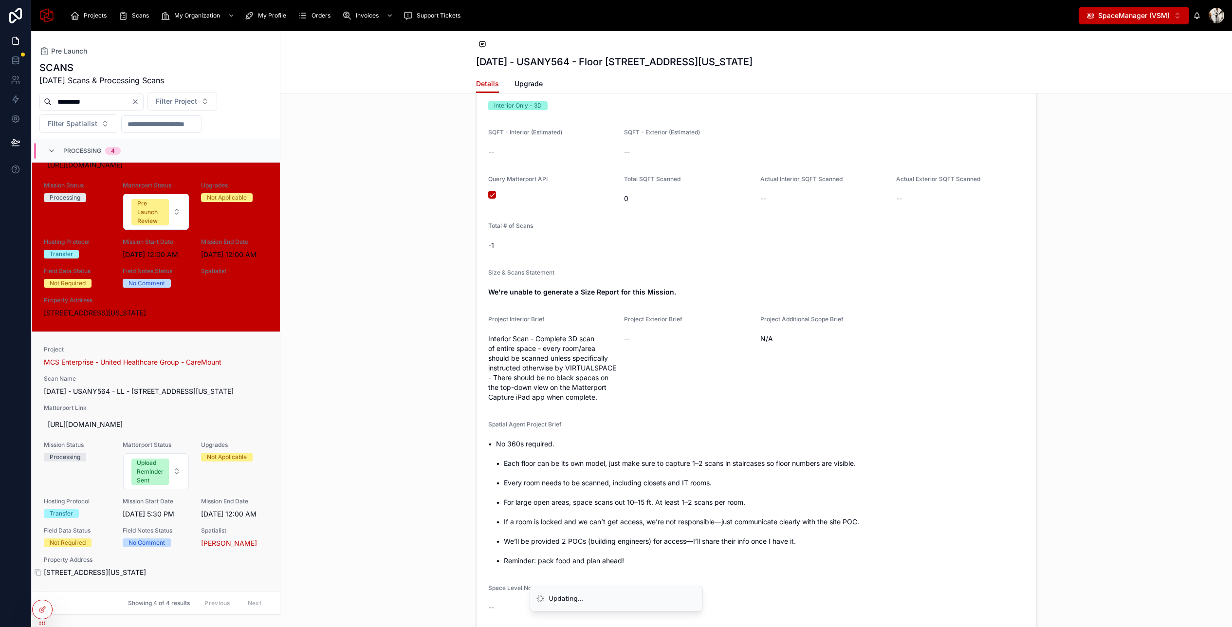
click at [254, 572] on span "30 Columbia Street, Poughkeepsie, New York, 12601" at bounding box center [156, 573] width 224 height 10
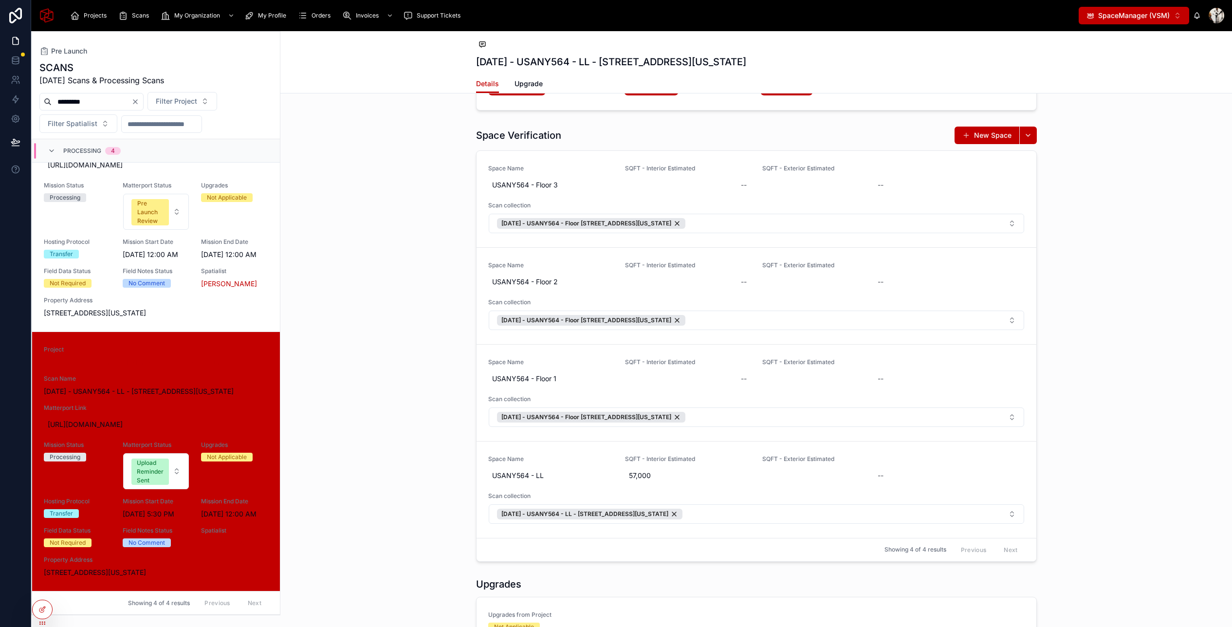
scroll to position [2159, 0]
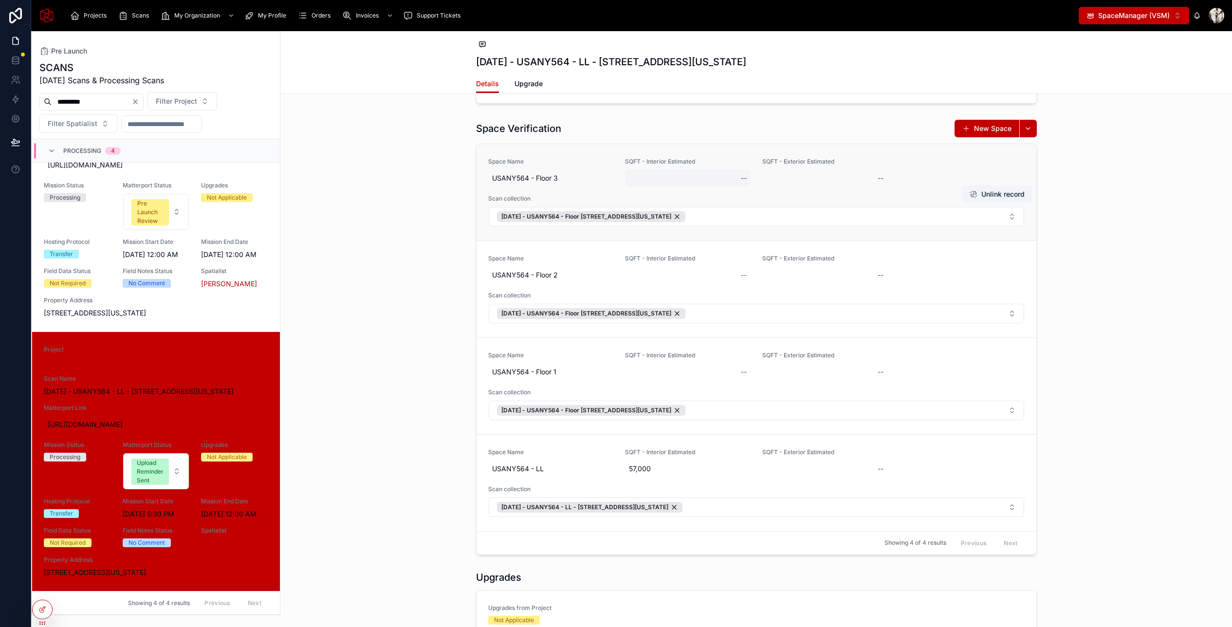
click at [658, 180] on div "--" at bounding box center [688, 178] width 126 height 18
type input "******"
click button "submit" at bounding box center [860, 191] width 12 height 12
click at [646, 277] on div "--" at bounding box center [688, 275] width 126 height 18
type input "******"
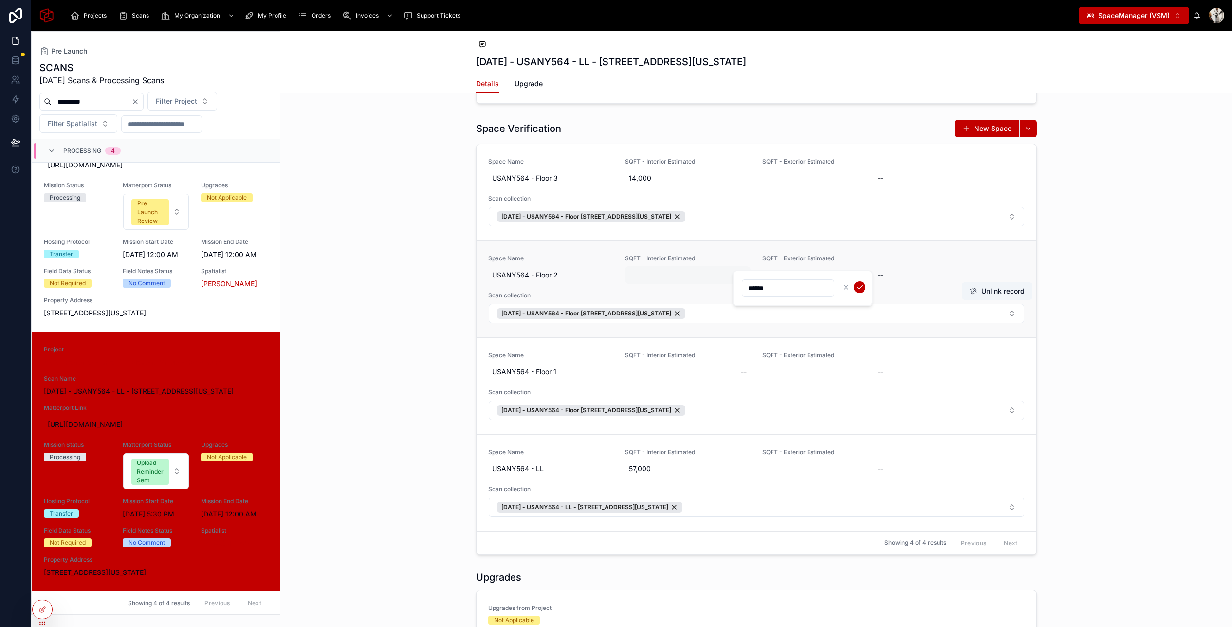
click button "submit" at bounding box center [860, 287] width 12 height 12
click at [642, 374] on div "--" at bounding box center [688, 372] width 126 height 18
type input "******"
click button "submit" at bounding box center [860, 384] width 12 height 12
click at [648, 471] on span "57,000" at bounding box center [688, 469] width 118 height 10
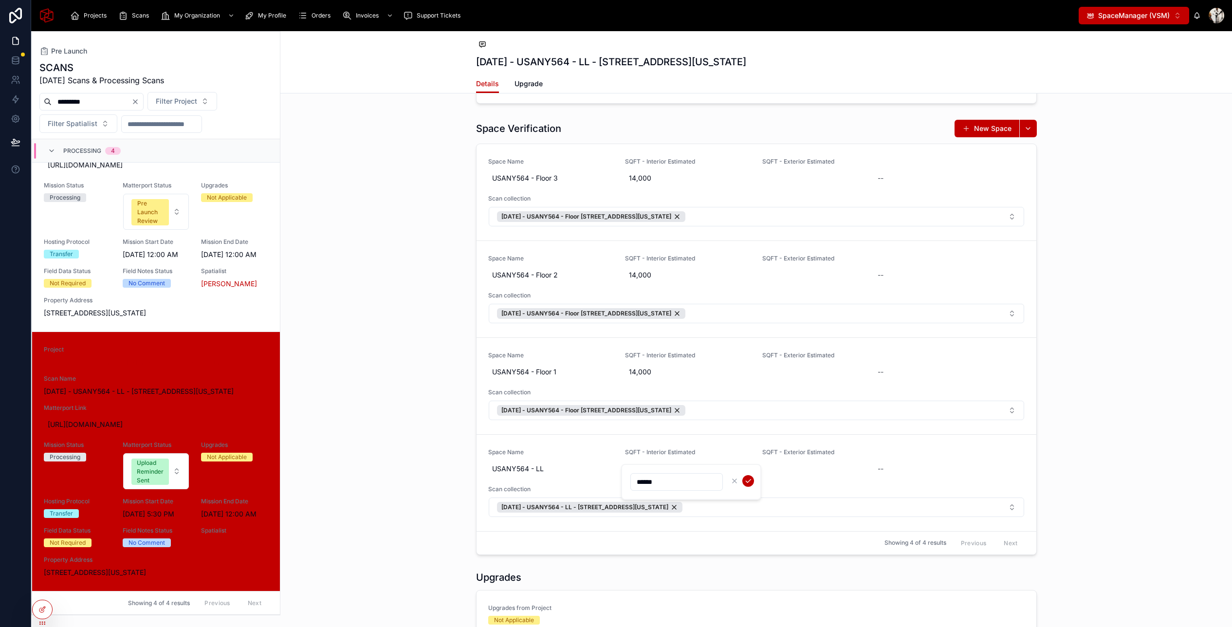
click at [649, 481] on input "******" at bounding box center [677, 482] width 92 height 14
type input "******"
click button "submit" at bounding box center [748, 481] width 12 height 12
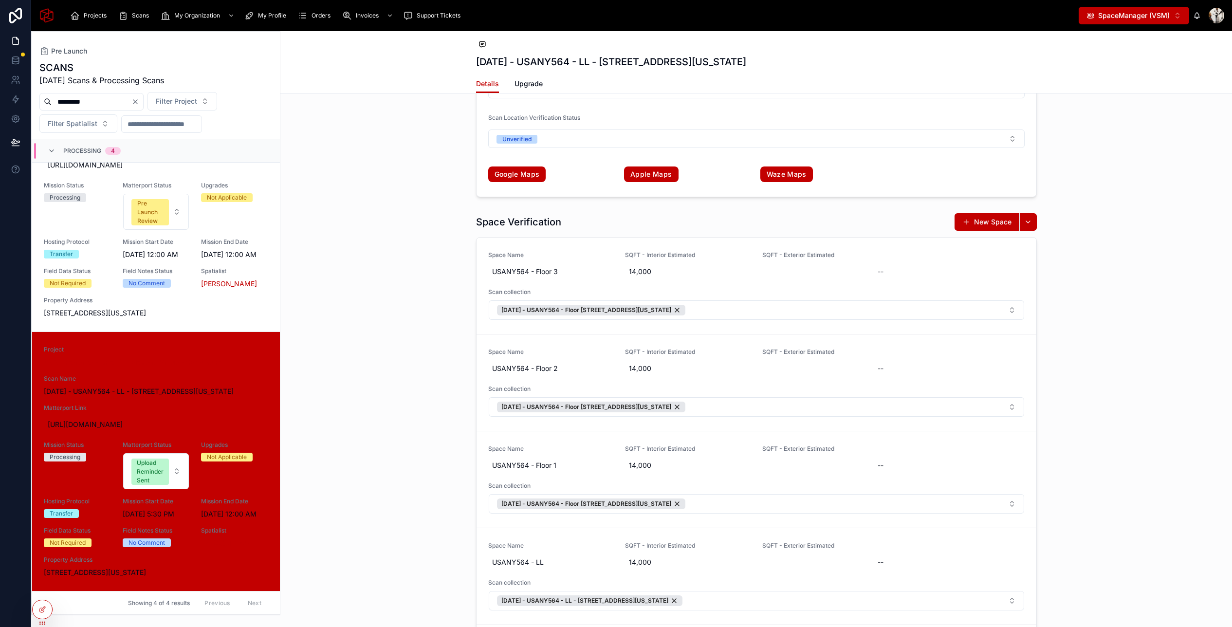
scroll to position [2051, 0]
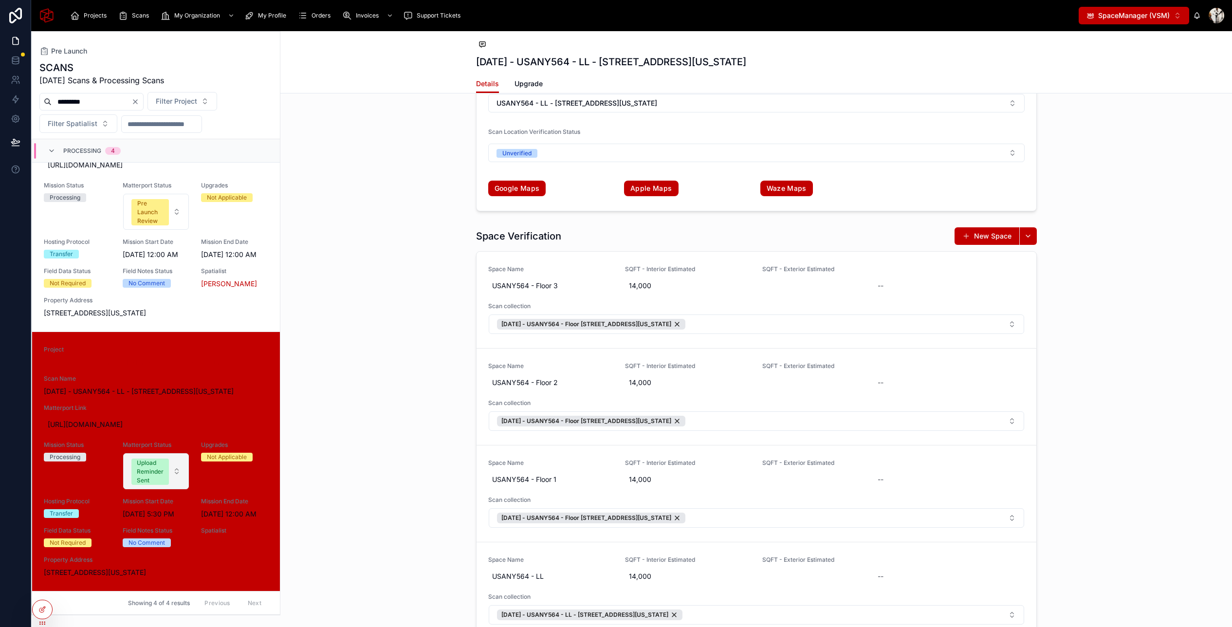
click at [166, 460] on span "Upload Reminder Sent" at bounding box center [150, 472] width 38 height 26
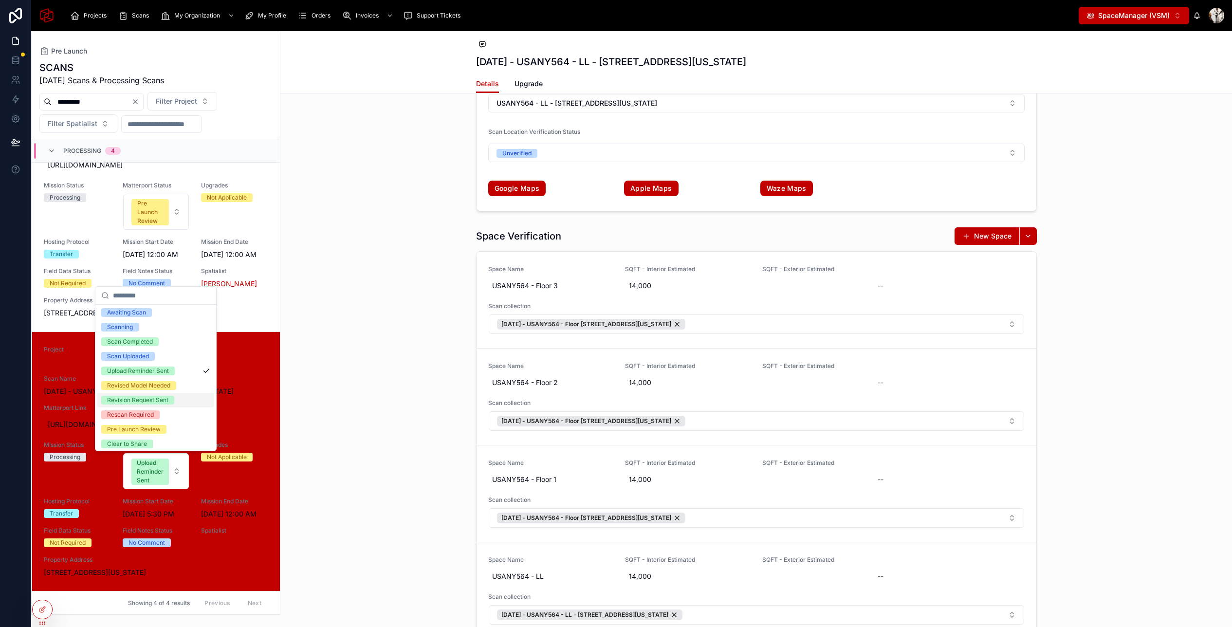
scroll to position [22, 0]
click at [152, 425] on div "Pre Launch Review" at bounding box center [134, 423] width 54 height 9
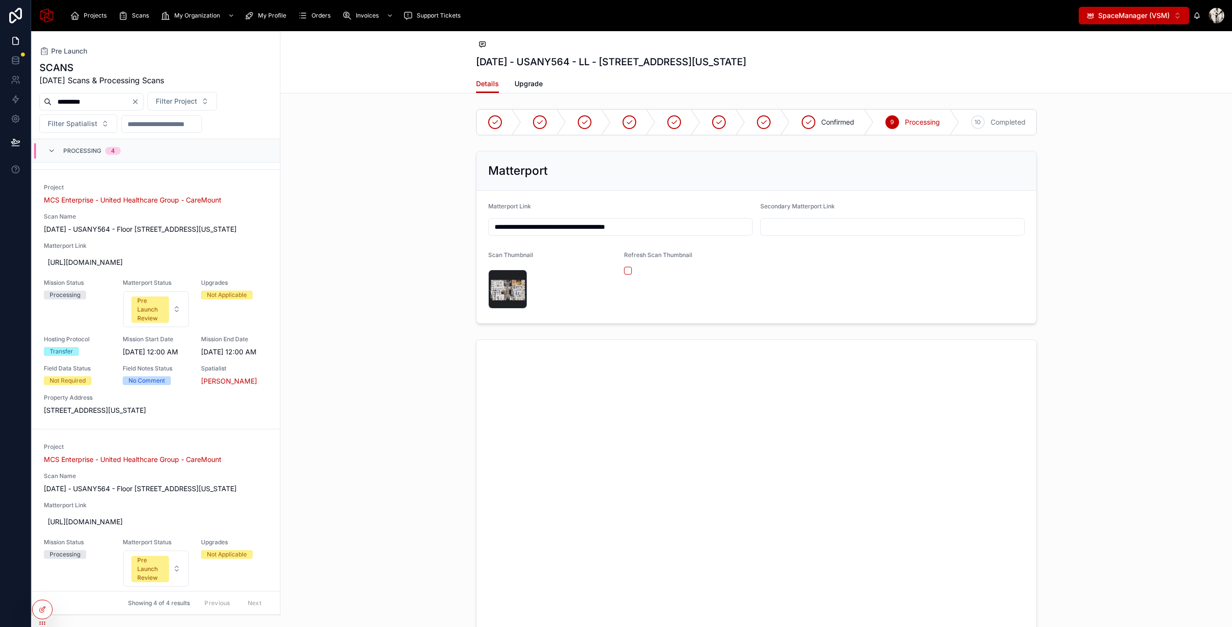
scroll to position [330, 0]
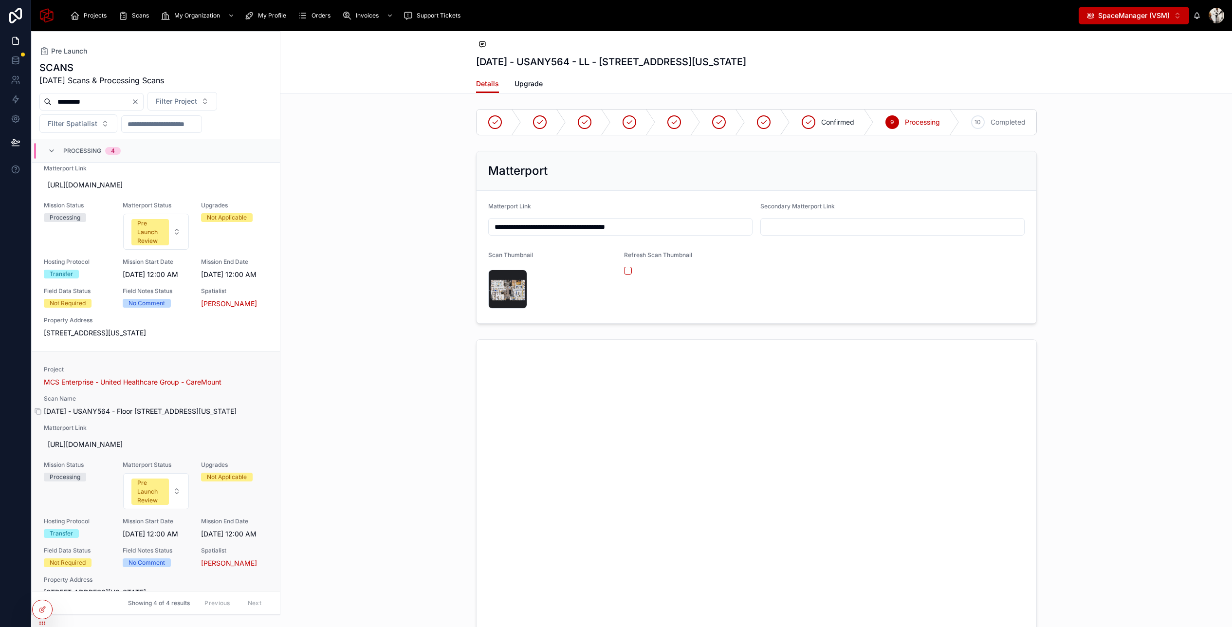
click at [199, 416] on span "August 28, 2025 - USANY564 - Floor 3 - 30 Columbia Street, Poughkeepsie, New Yo…" at bounding box center [156, 411] width 224 height 10
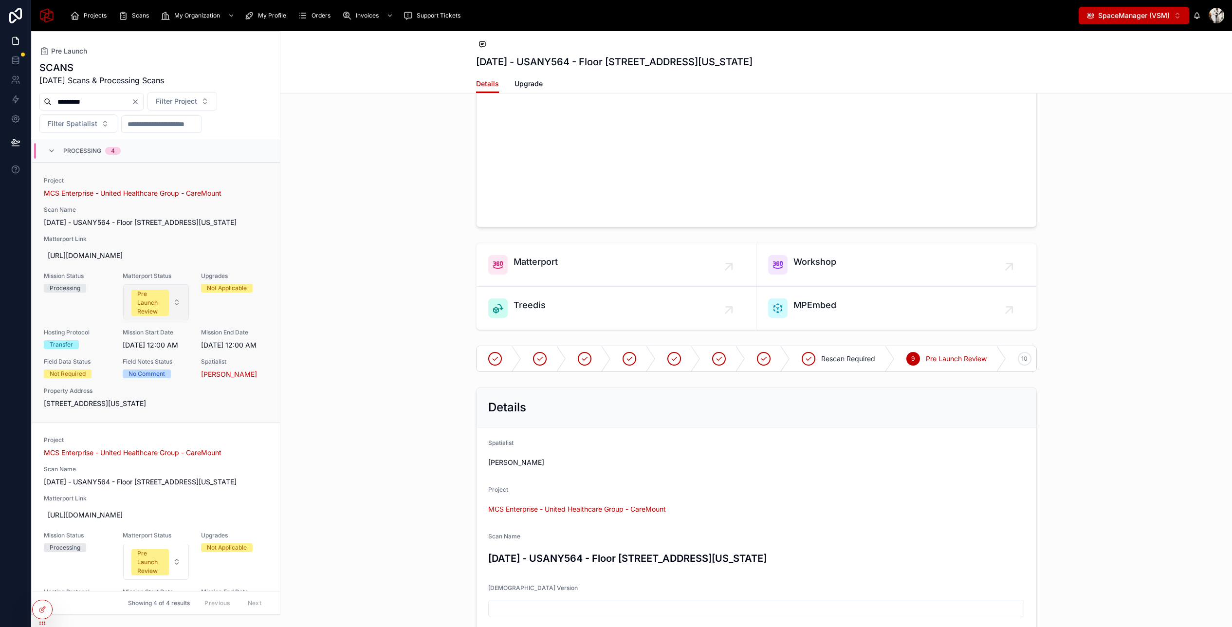
click at [161, 309] on div "Pre Launch Review" at bounding box center [150, 303] width 26 height 26
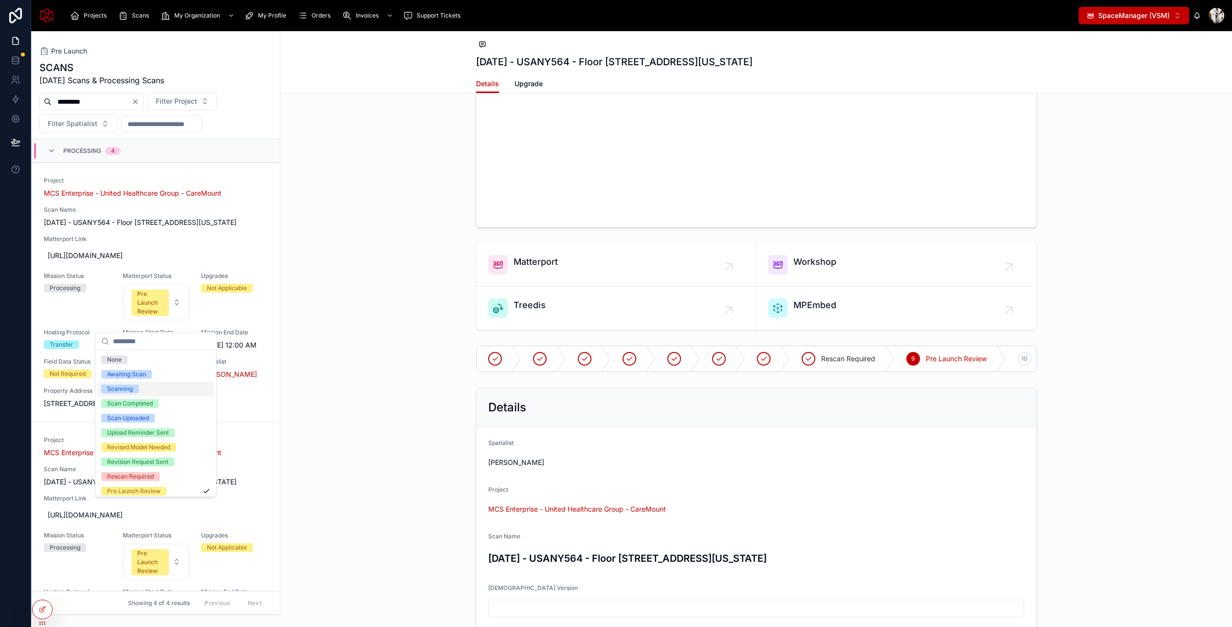
scroll to position [77, 0]
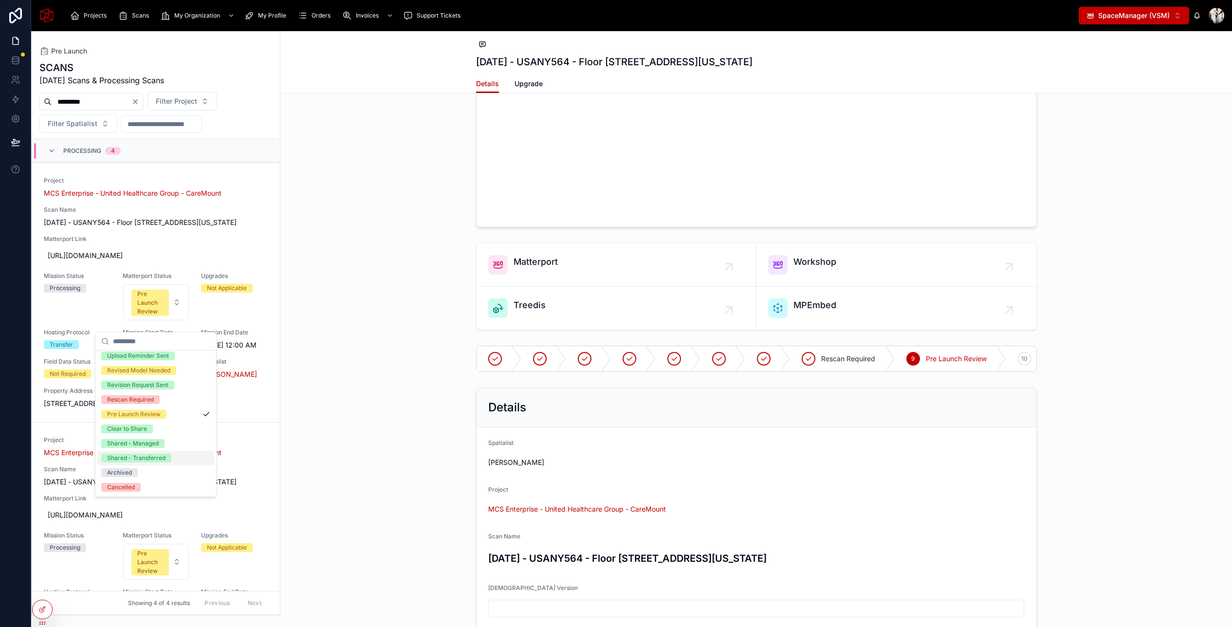
click at [148, 460] on div "Shared - Transferred" at bounding box center [136, 458] width 58 height 9
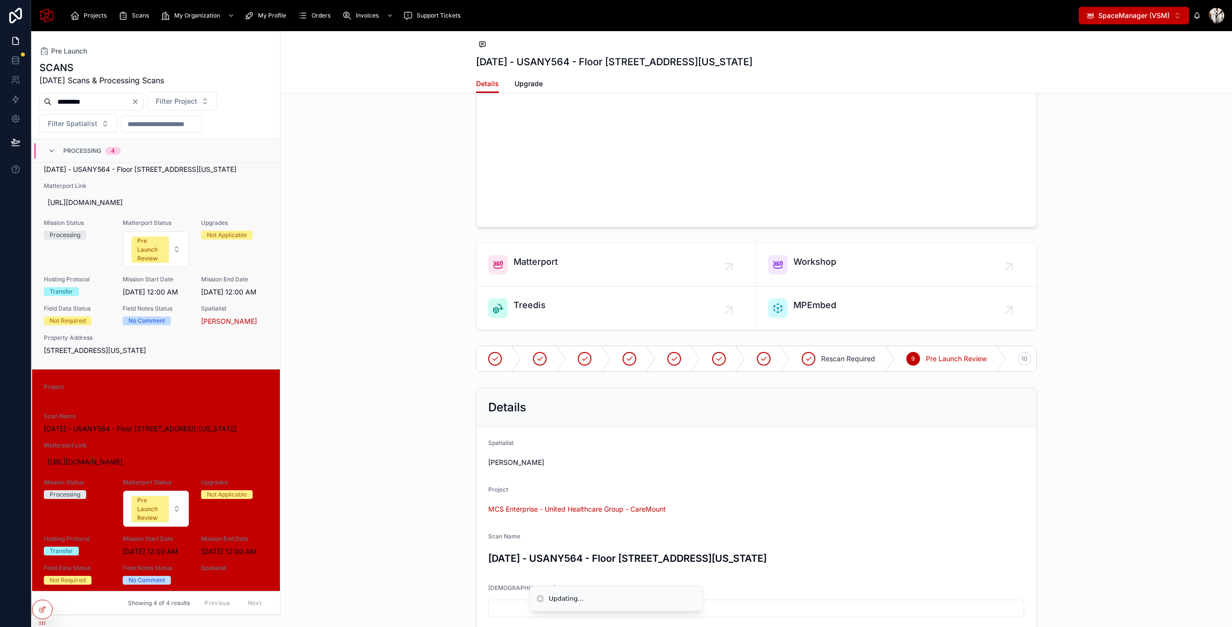
scroll to position [312, 0]
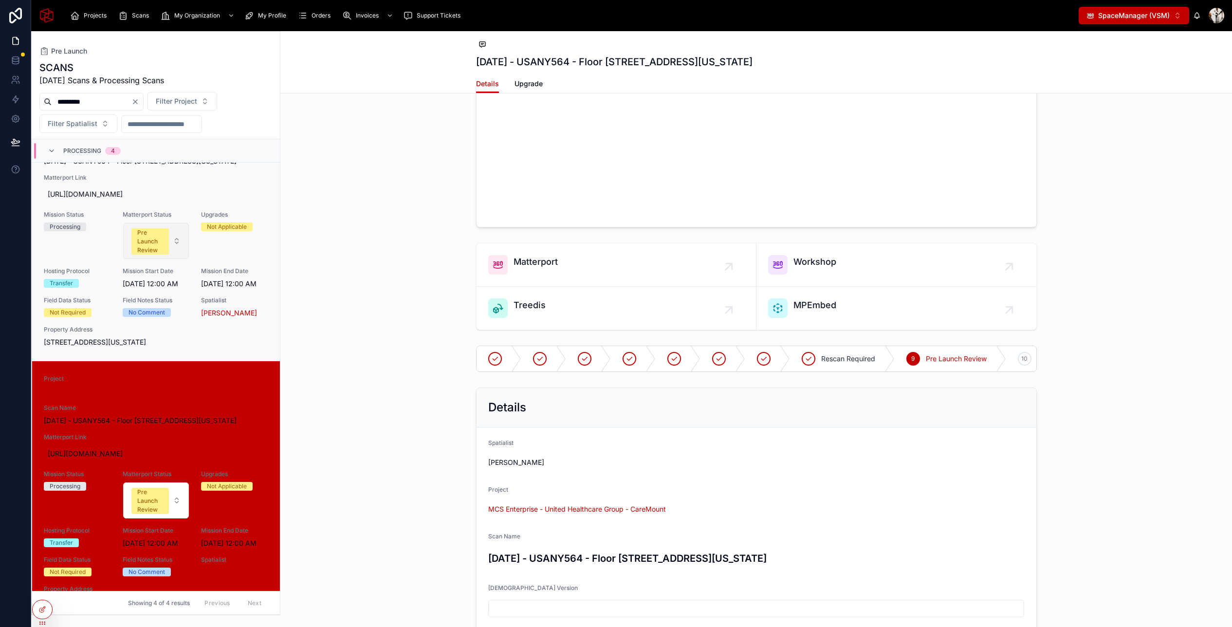
click at [162, 255] on div "Pre Launch Review" at bounding box center [150, 241] width 26 height 26
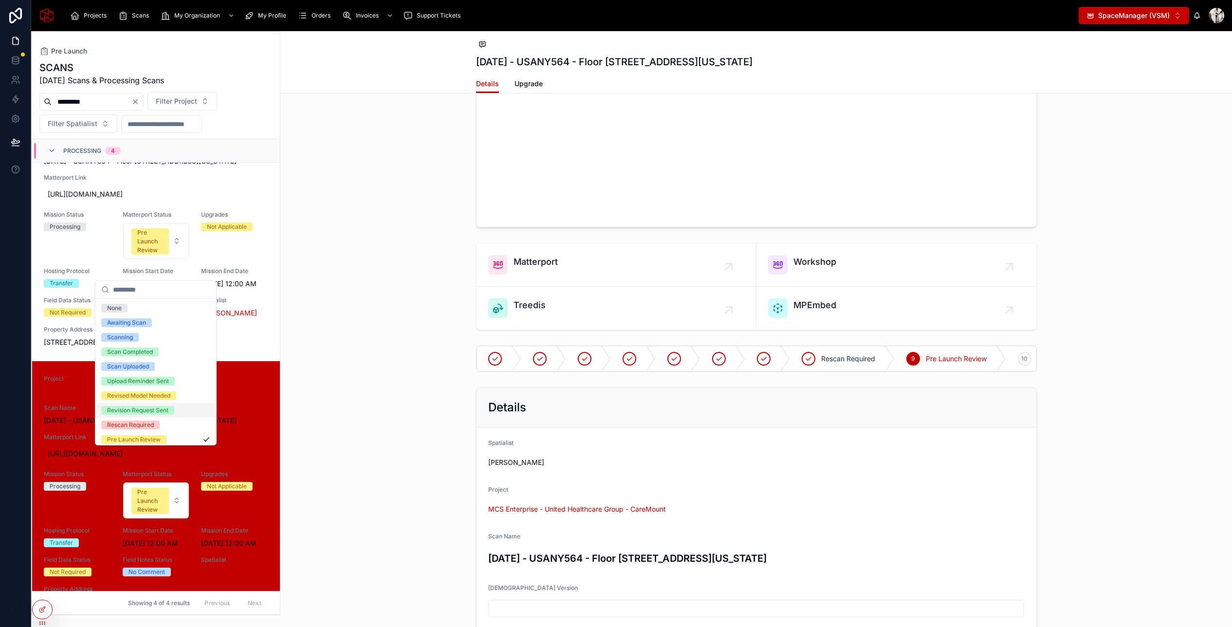
scroll to position [77, 0]
click at [149, 408] on div "Shared - Transferred" at bounding box center [136, 406] width 58 height 9
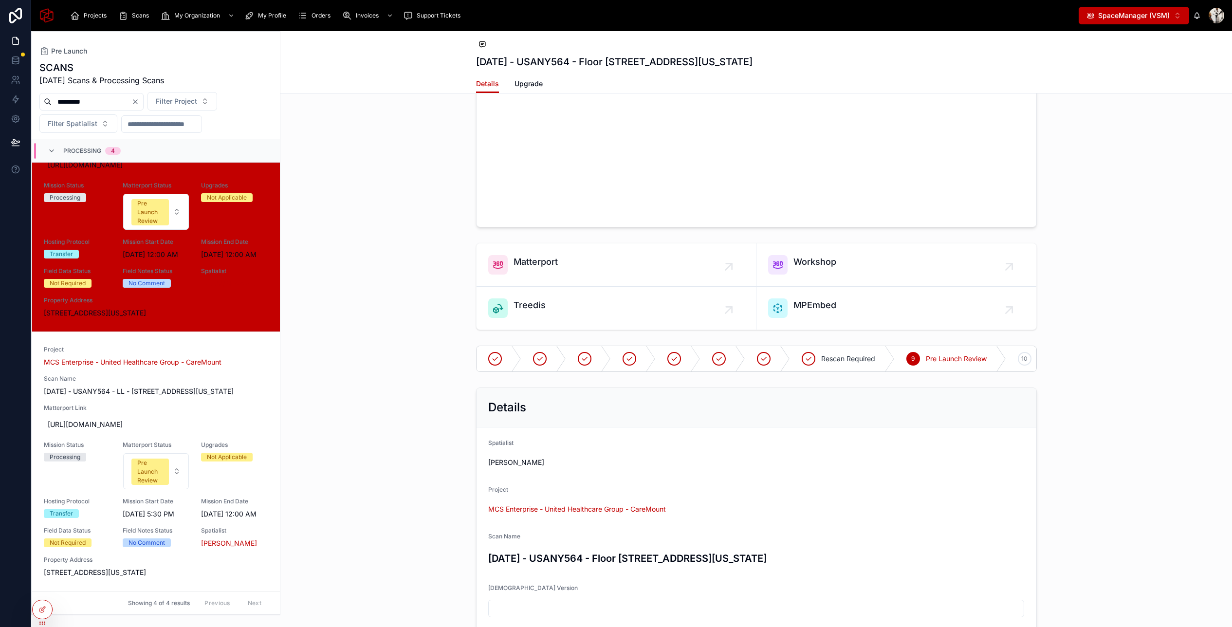
scroll to position [370, 0]
click at [163, 476] on div "Pre Launch Review" at bounding box center [150, 472] width 26 height 26
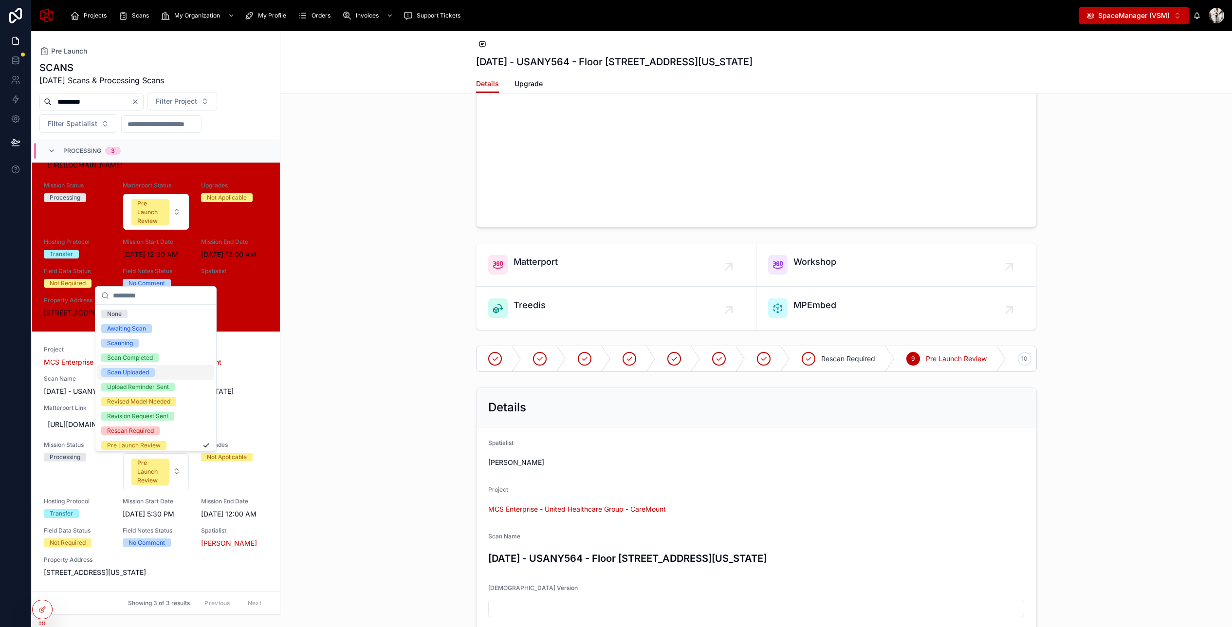
scroll to position [77, 0]
click at [158, 414] on div "Shared - Transferred" at bounding box center [136, 412] width 58 height 9
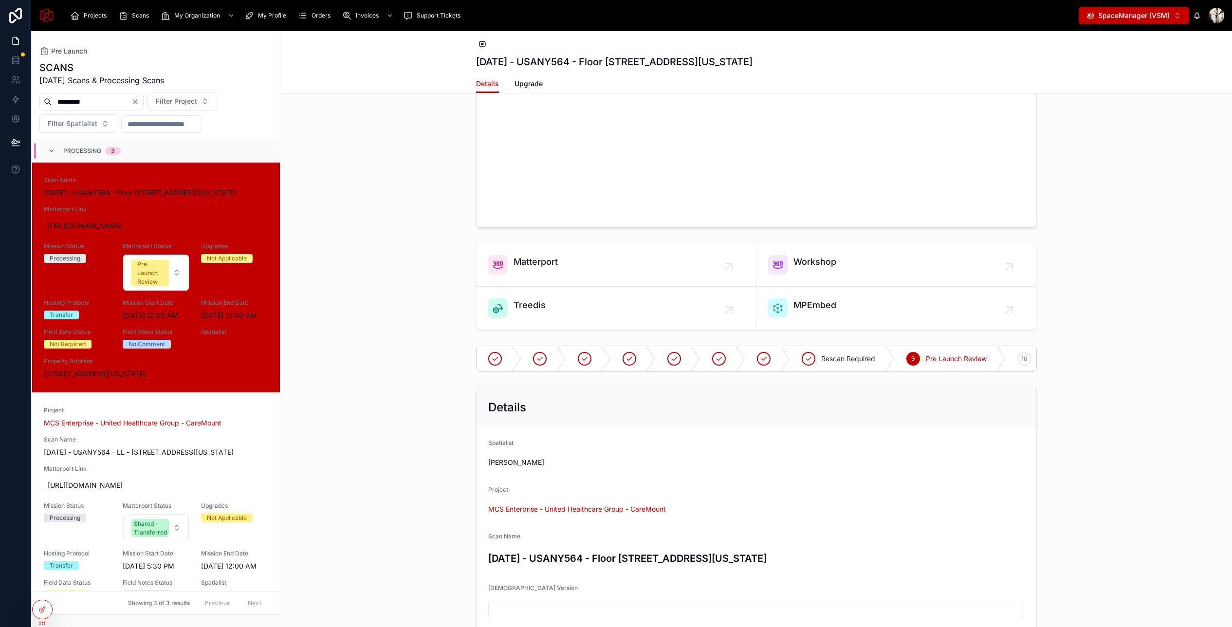
scroll to position [362, 0]
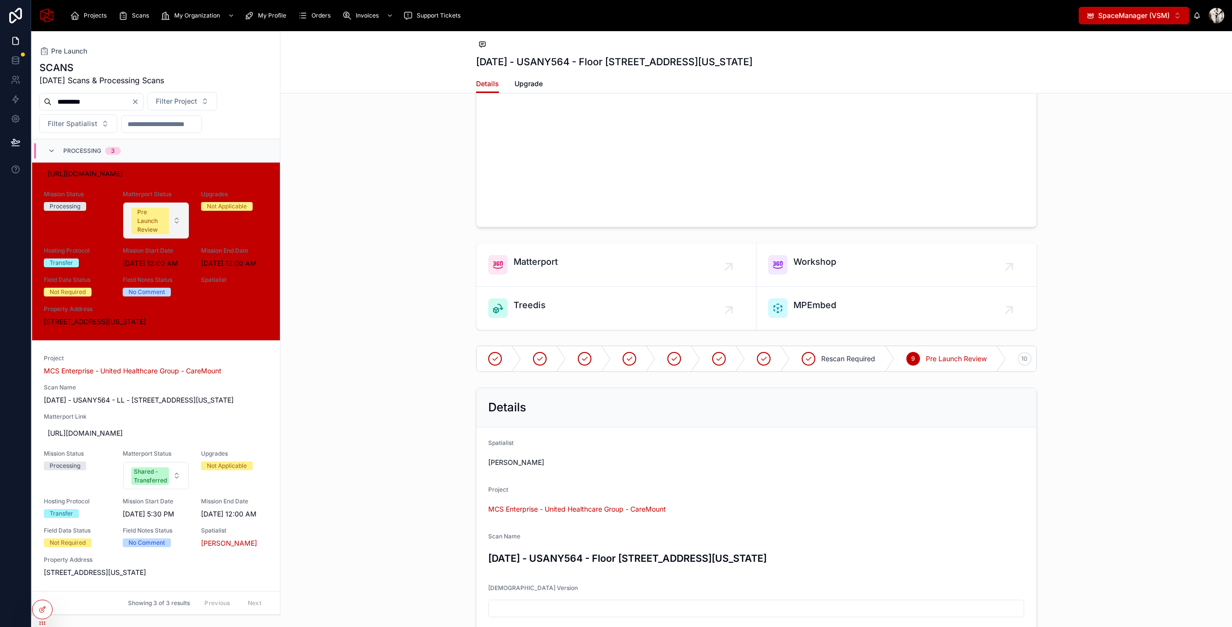
click at [156, 208] on div "Pre Launch Review" at bounding box center [150, 221] width 26 height 26
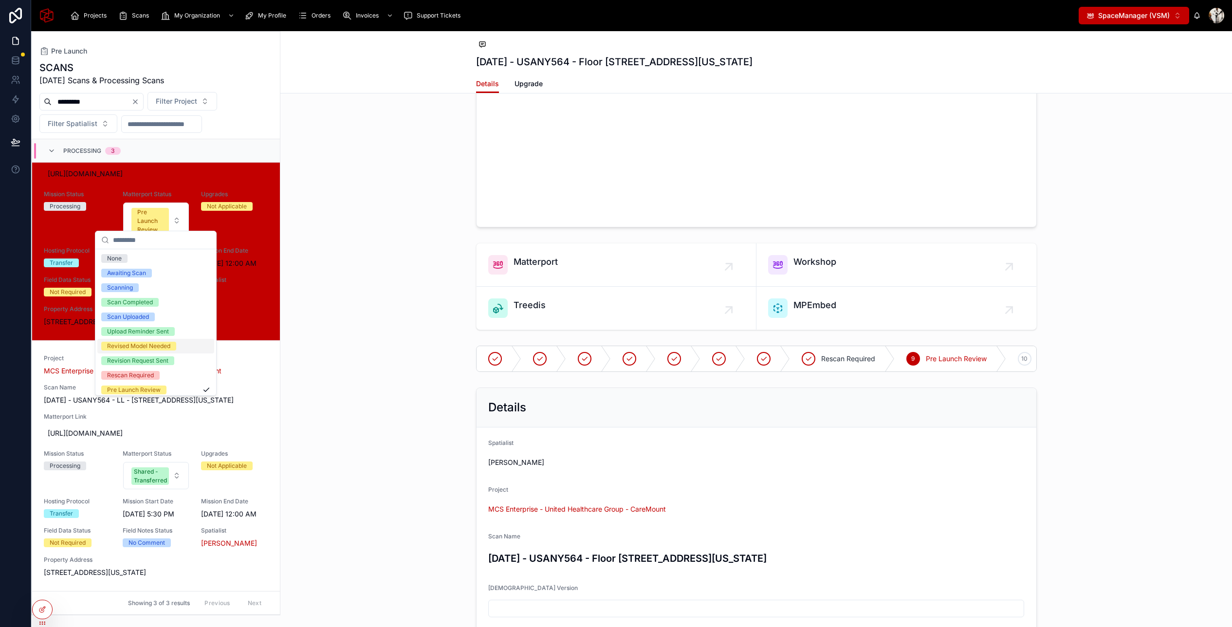
scroll to position [77, 0]
click at [151, 357] on div "Shared - Transferred" at bounding box center [136, 356] width 58 height 9
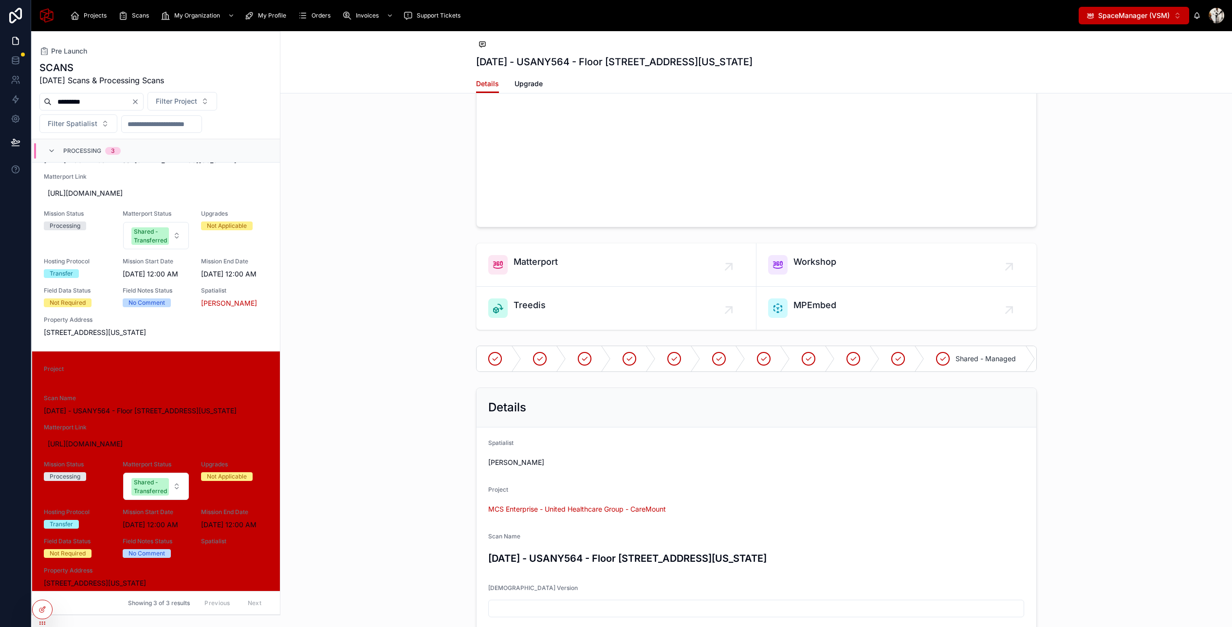
scroll to position [0, 0]
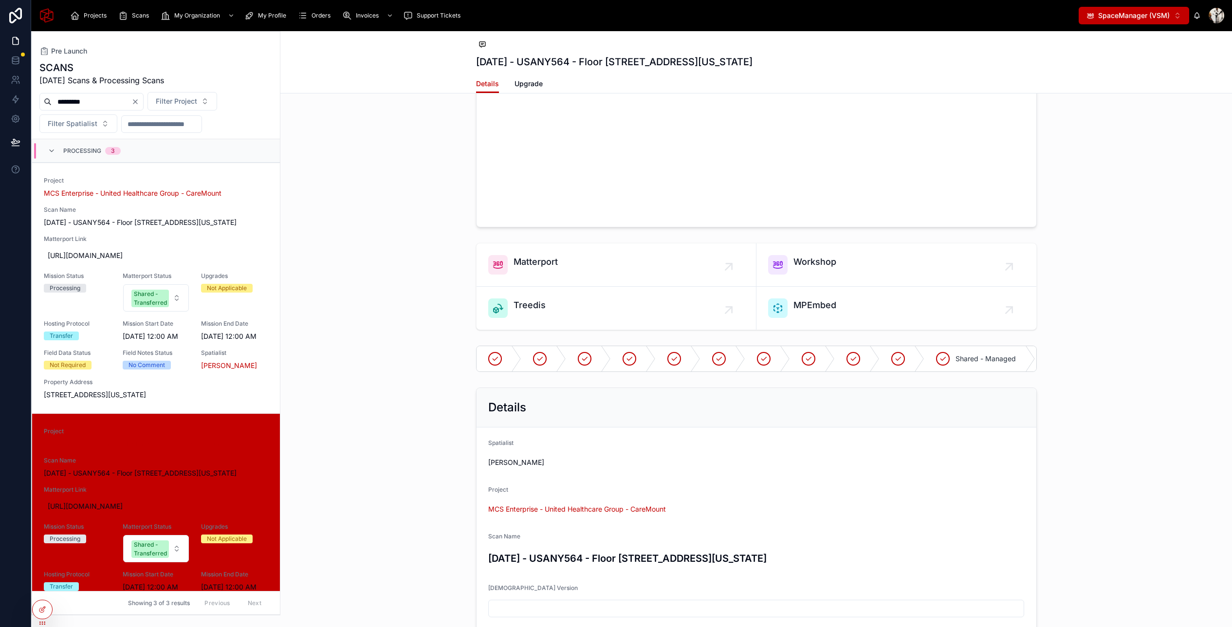
click at [322, 248] on div "Matterport Workshop Treedis MPEmbed" at bounding box center [756, 286] width 952 height 95
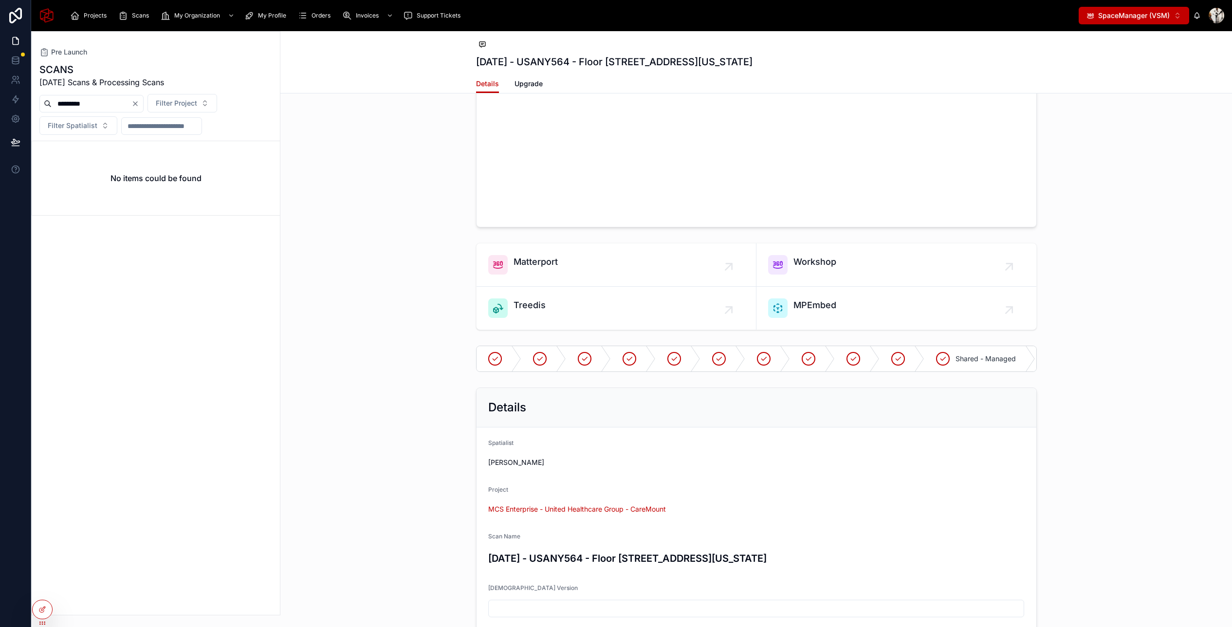
click at [131, 99] on input "*********" at bounding box center [92, 104] width 80 height 14
click at [139, 101] on icon "Clear" at bounding box center [135, 104] width 8 height 8
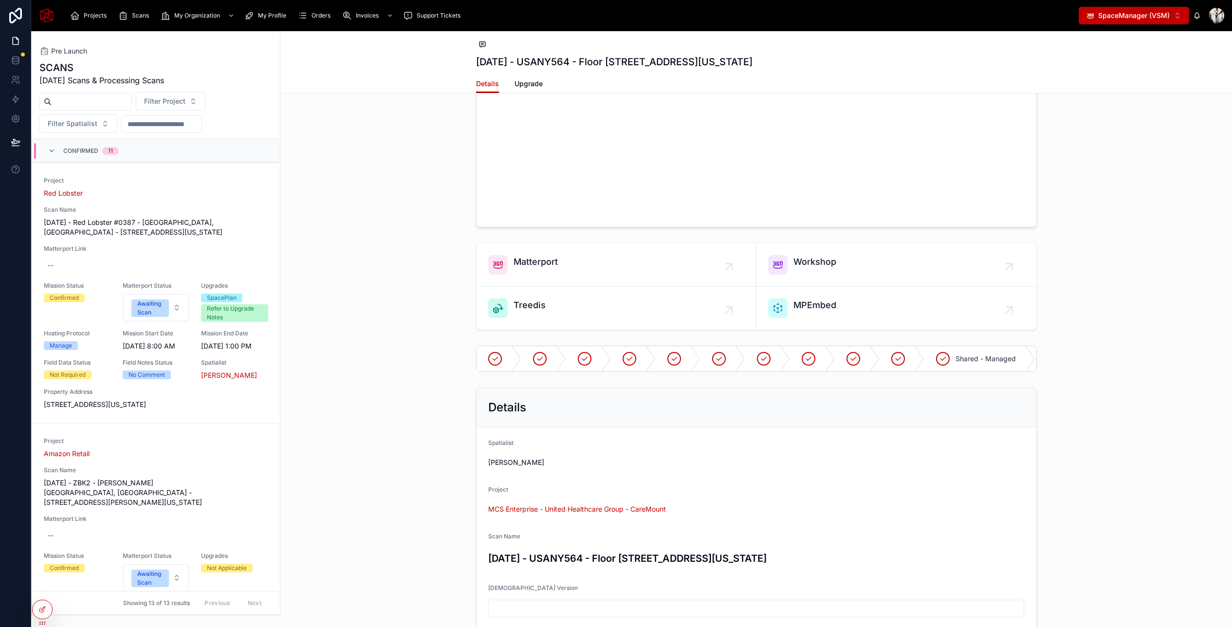
click at [99, 98] on input "text" at bounding box center [92, 102] width 80 height 14
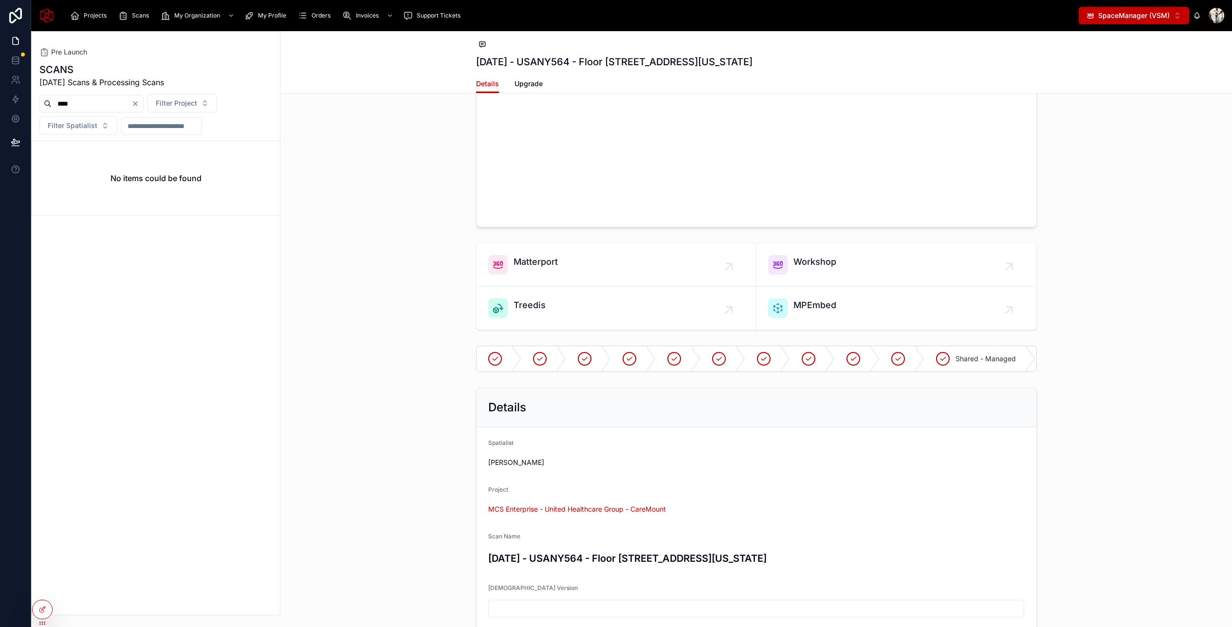
type input "****"
click at [139, 103] on icon "Clear" at bounding box center [135, 104] width 8 height 8
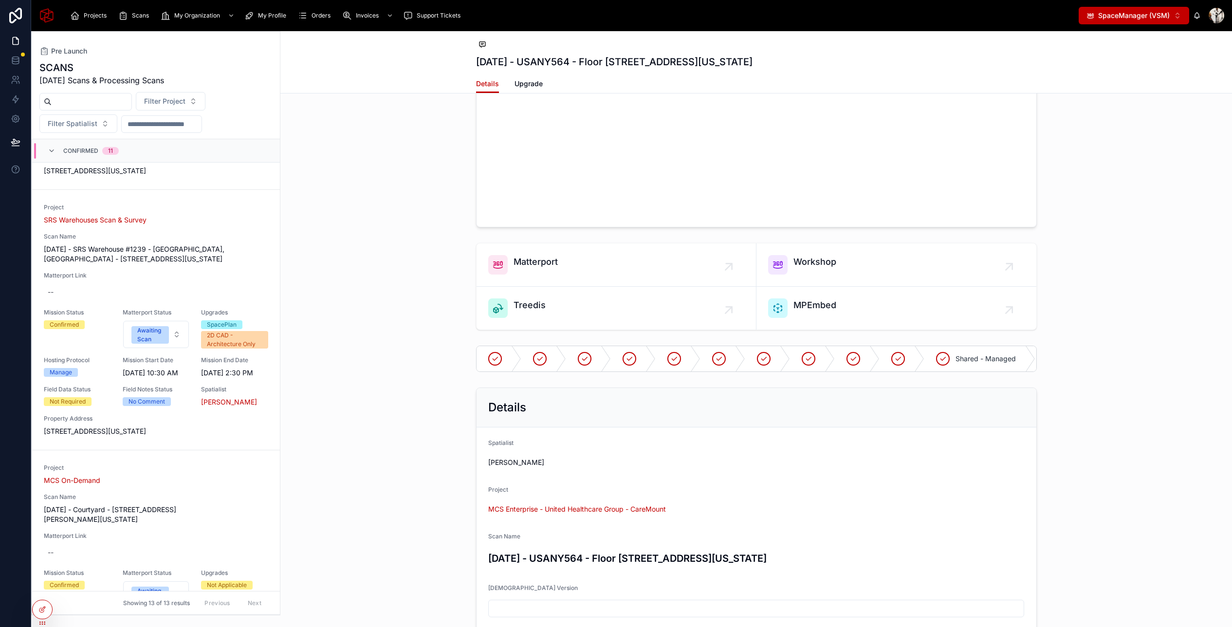
scroll to position [766, 0]
click at [88, 99] on input "text" at bounding box center [92, 102] width 80 height 14
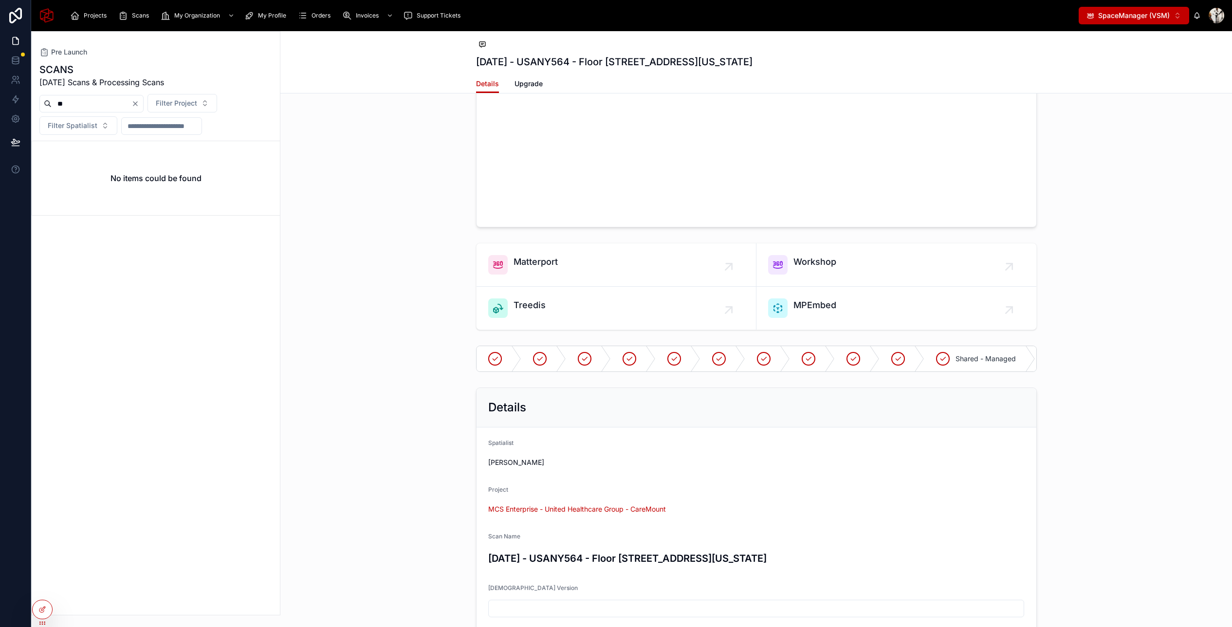
type input "**"
click at [130, 12] on div "Scans" at bounding box center [135, 16] width 35 height 16
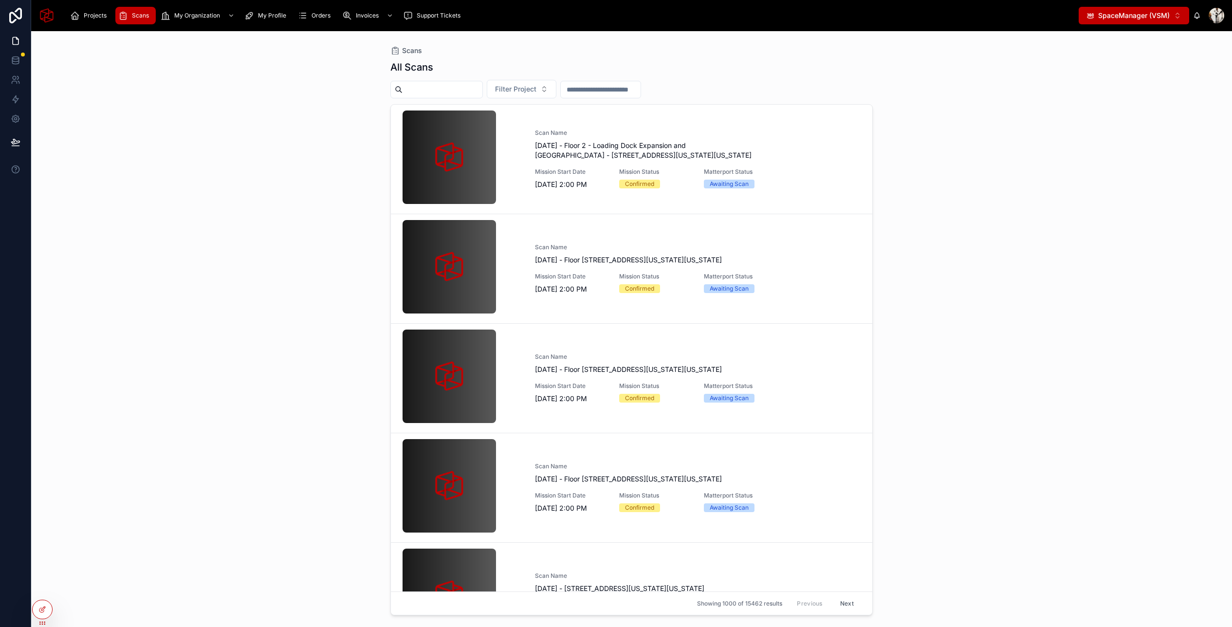
click at [1165, 11] on span "SpaceManager (VSM)" at bounding box center [1134, 16] width 72 height 10
click at [1136, 49] on div "SpaceStation (VSS) ⌥ 1" at bounding box center [1133, 55] width 117 height 16
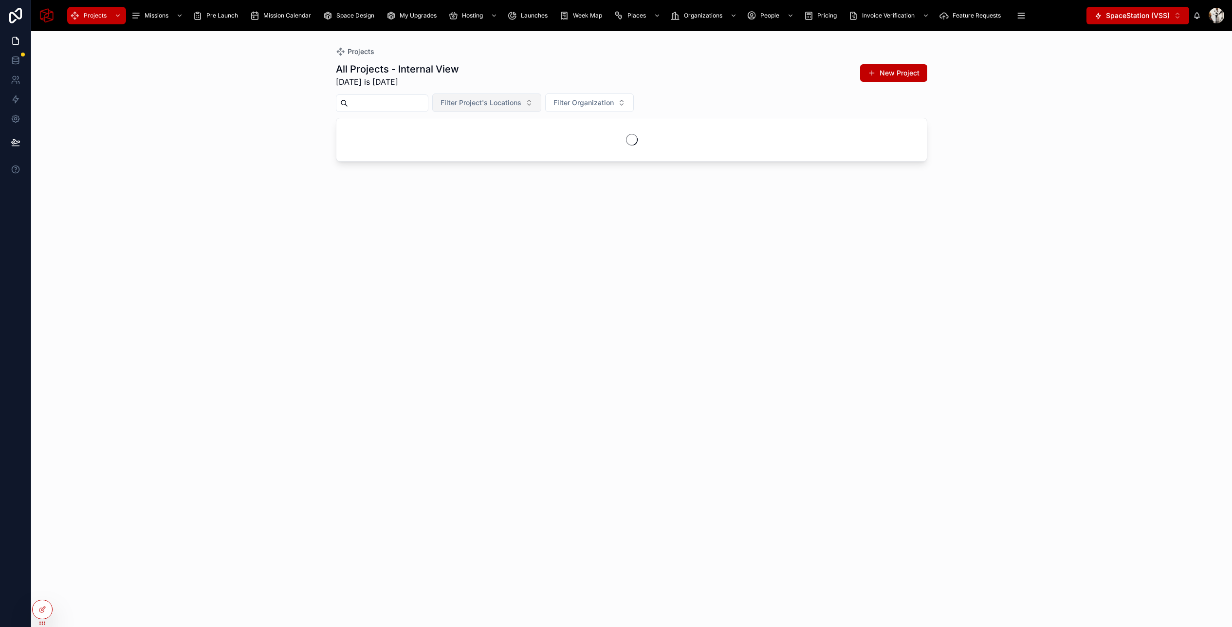
click at [511, 103] on span "Filter Project's Locations" at bounding box center [481, 103] width 81 height 10
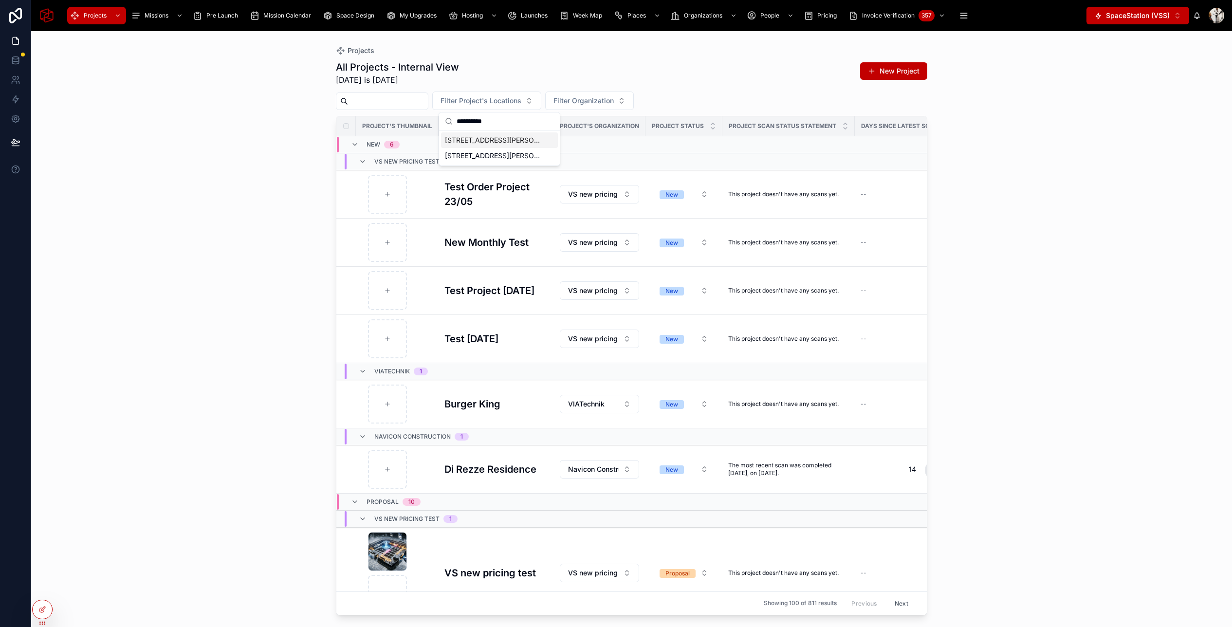
type input "**********"
click at [478, 142] on span "78 John Miller Way, Kearny, New Jersey, 7032" at bounding box center [493, 140] width 97 height 10
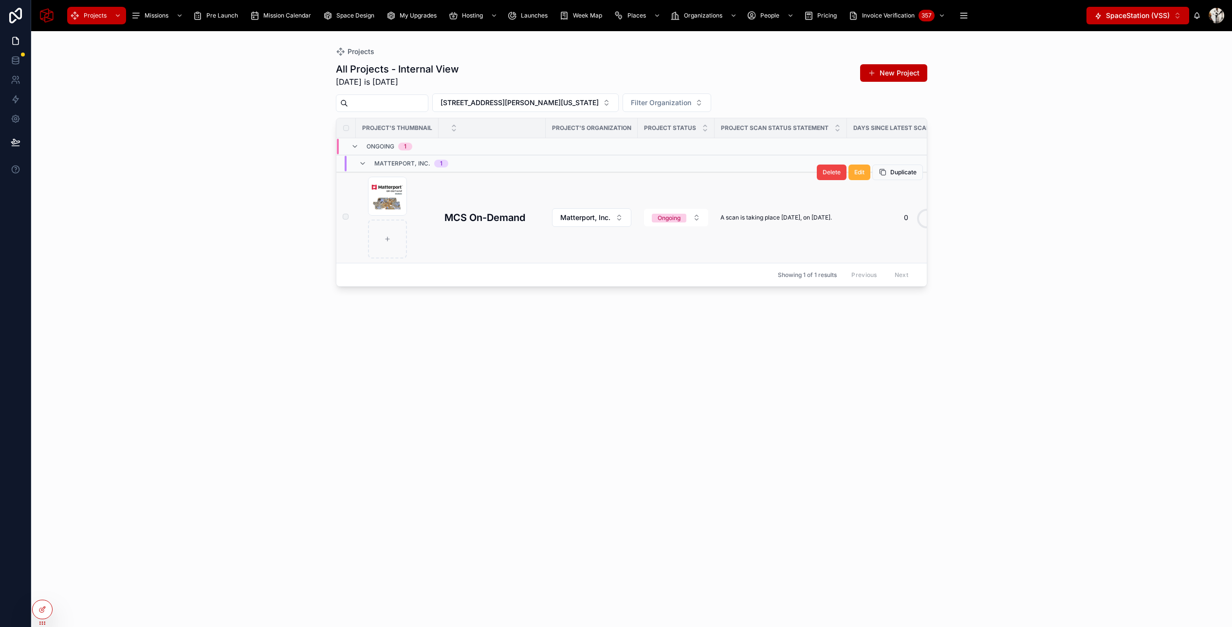
click at [453, 214] on h3 "MCS On-Demand" at bounding box center [484, 217] width 81 height 15
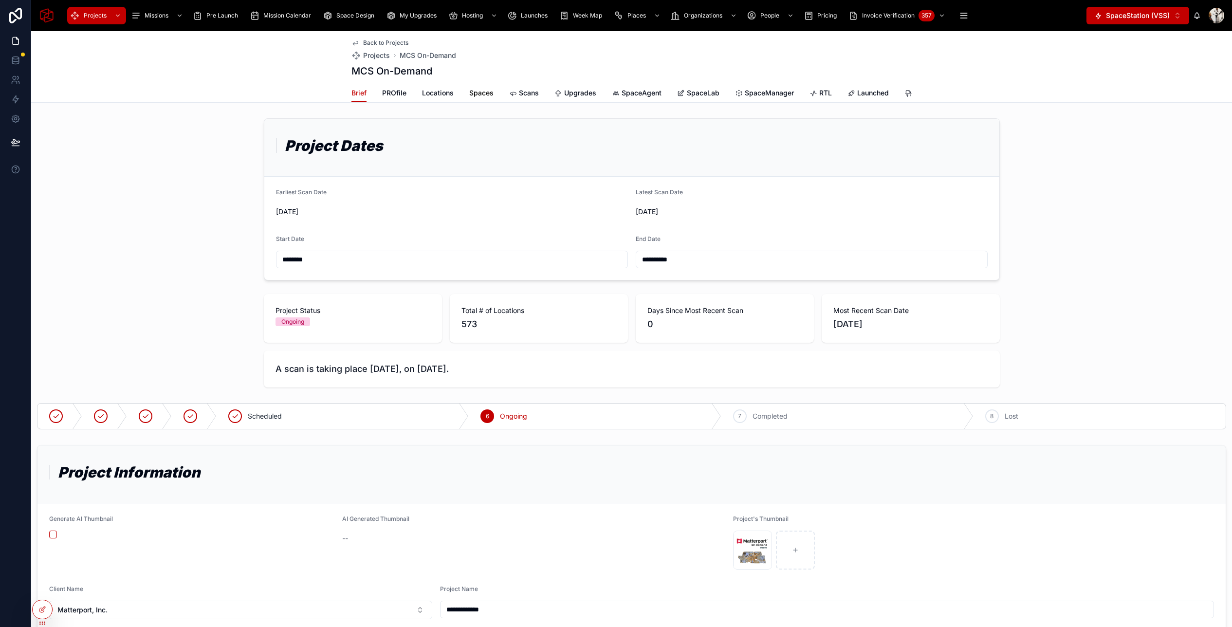
click at [480, 95] on span "Spaces" at bounding box center [481, 93] width 24 height 10
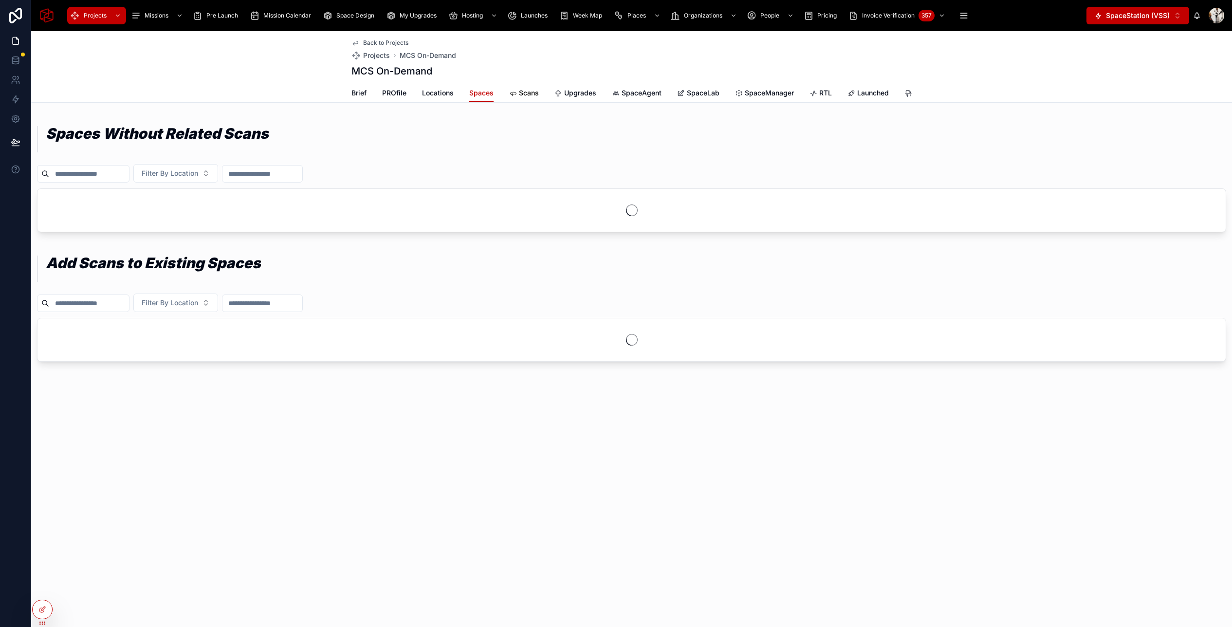
click at [524, 94] on span "Scans" at bounding box center [529, 93] width 20 height 10
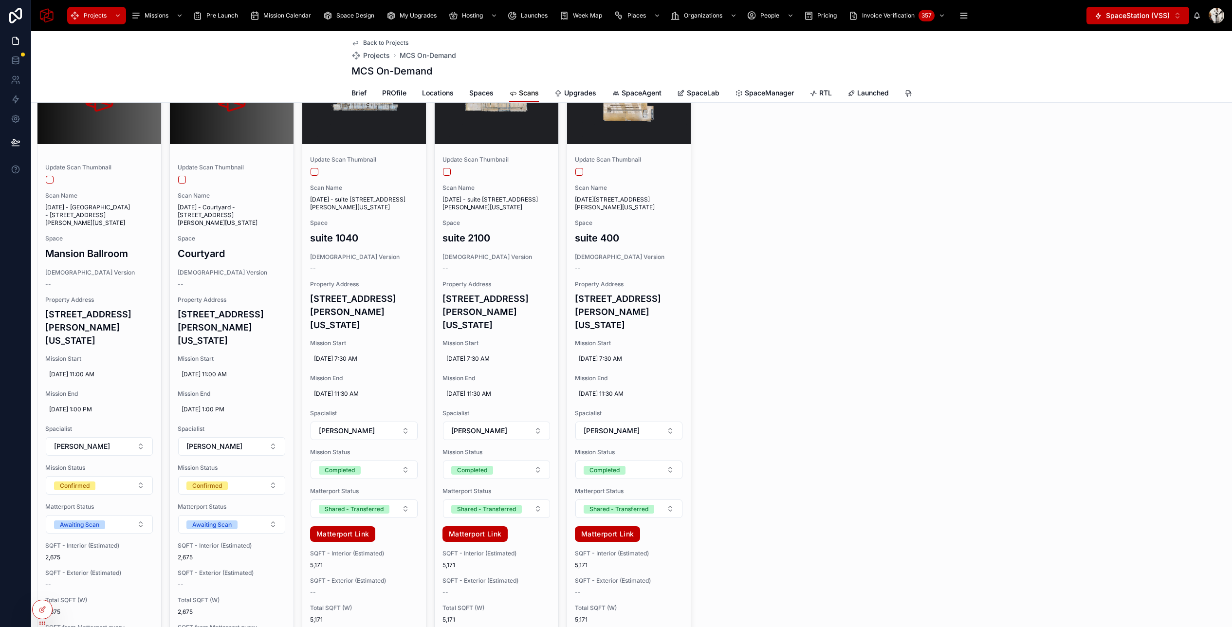
scroll to position [2482, 0]
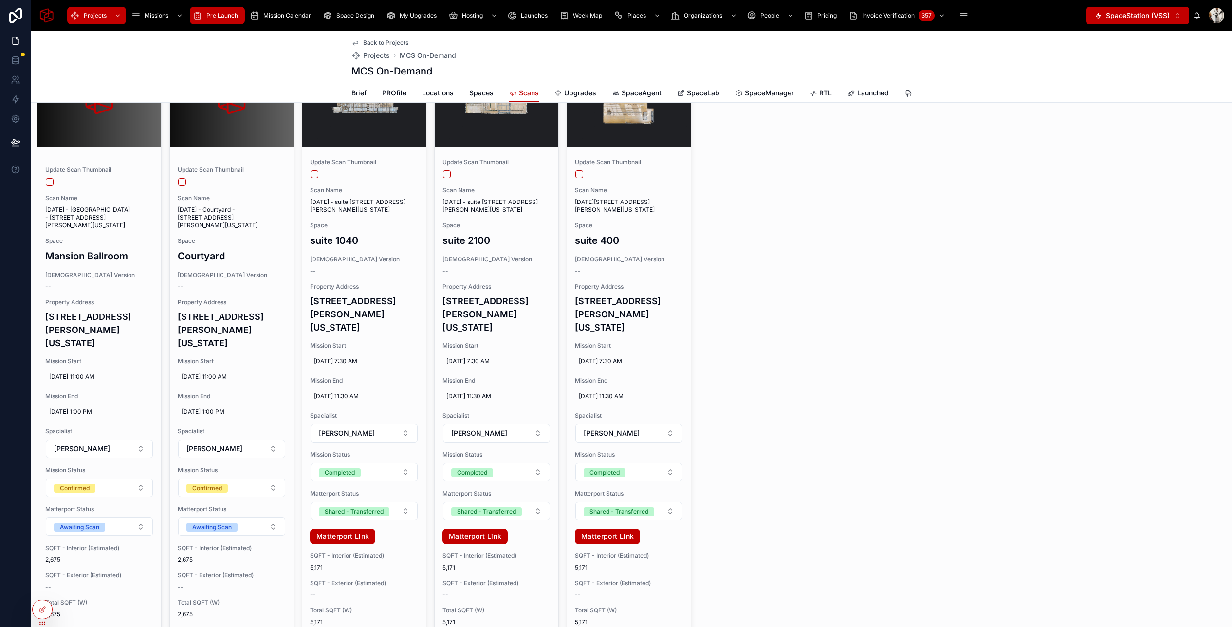
click at [212, 16] on span "Pre Launch" at bounding box center [222, 16] width 32 height 8
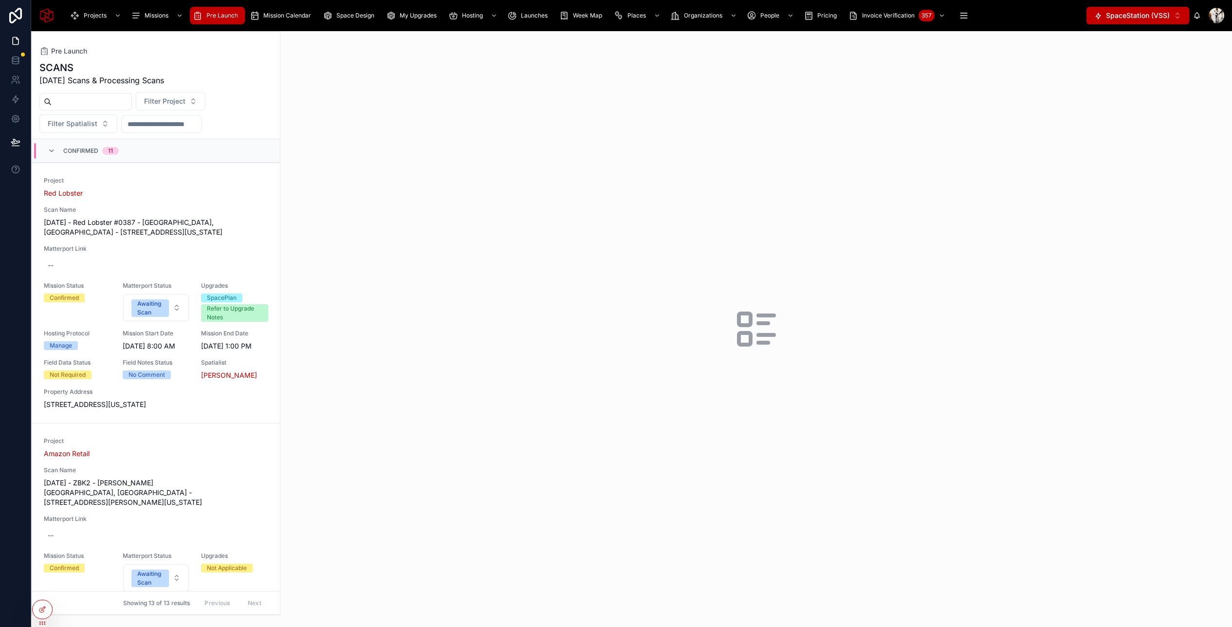
click at [95, 100] on input "text" at bounding box center [92, 102] width 80 height 14
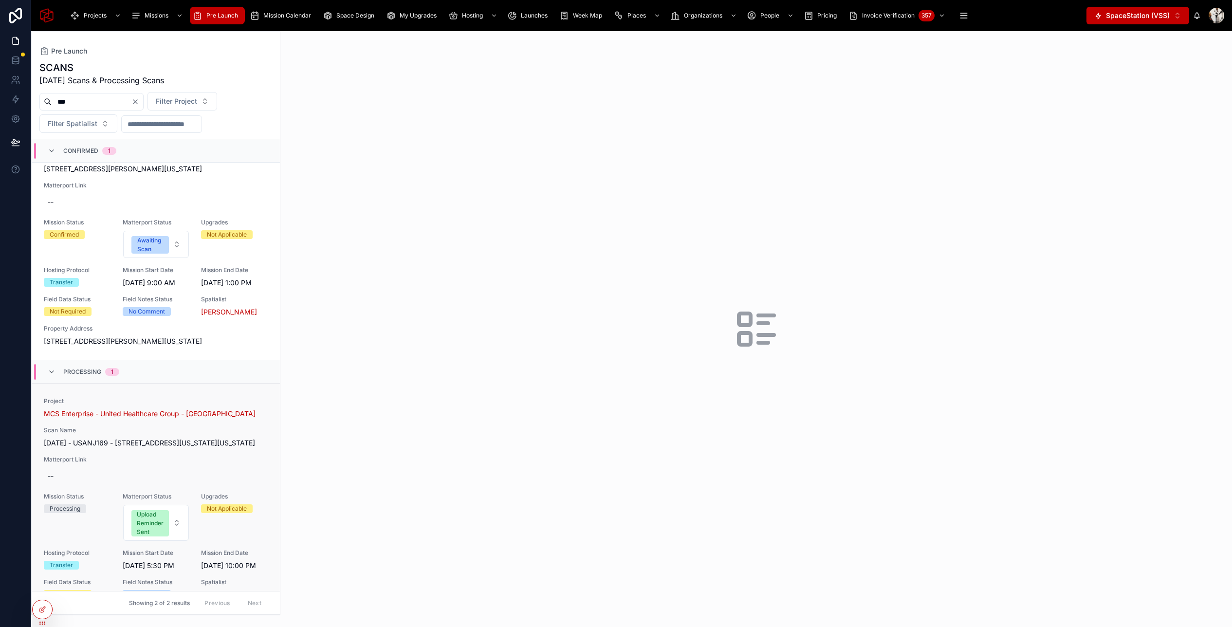
scroll to position [125, 0]
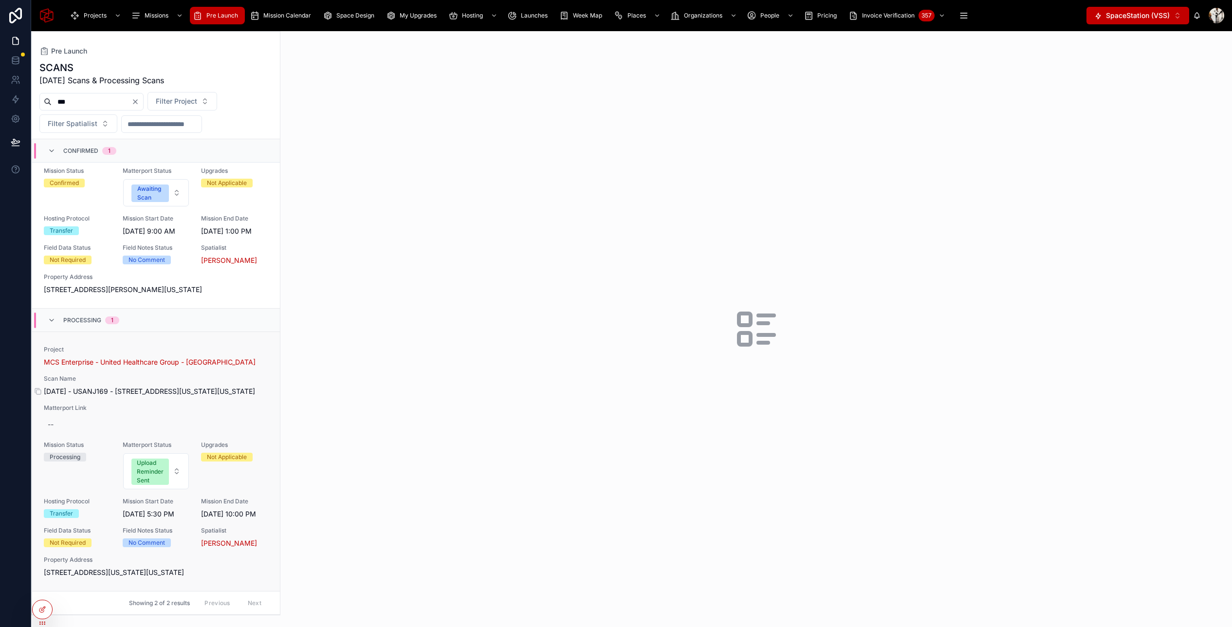
type input "***"
click at [110, 393] on span "August 29, 2025 - USANJ169 - 201 New Jersey 17, Rutherford, New Jersey, 7070" at bounding box center [156, 392] width 224 height 10
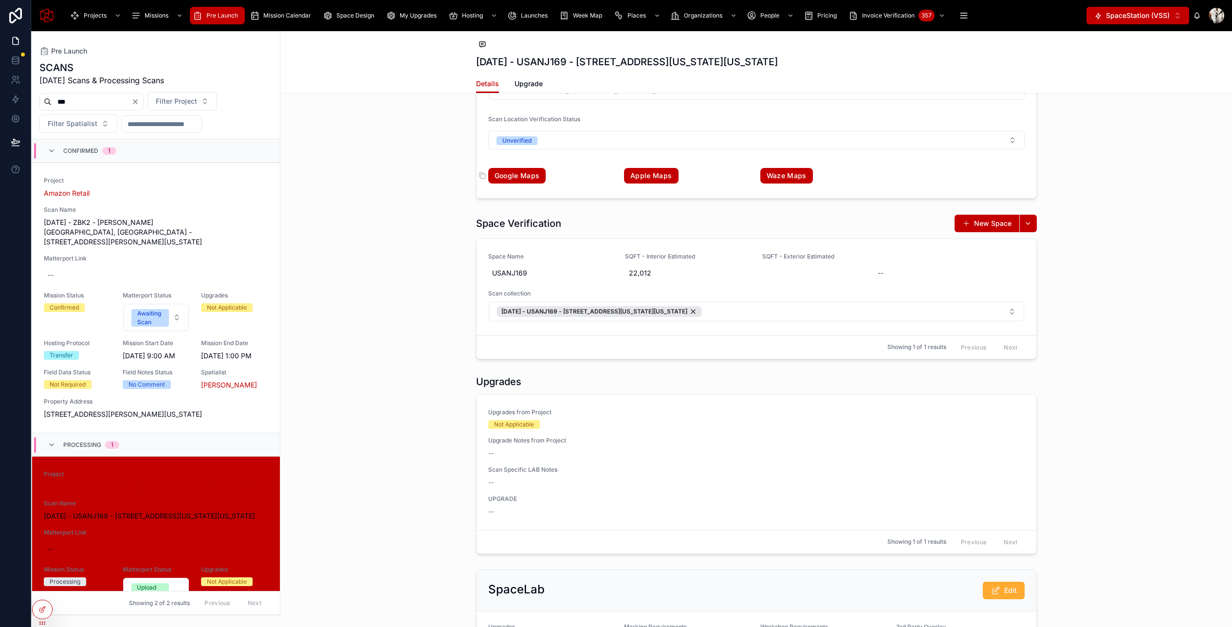
scroll to position [1809, 0]
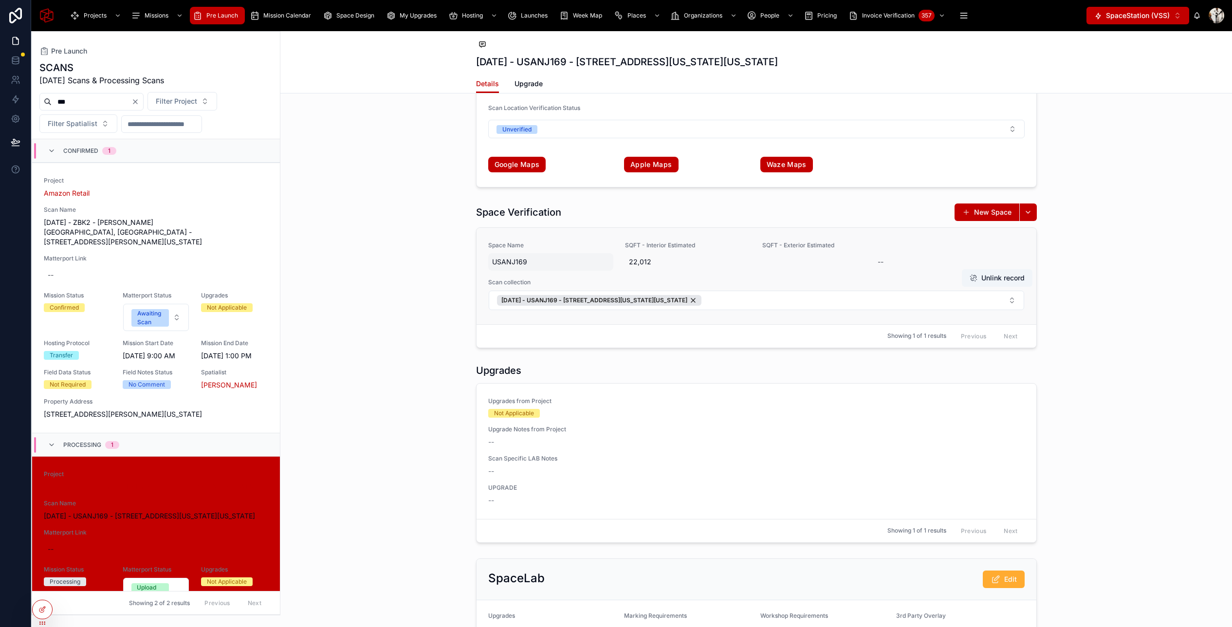
click at [539, 262] on span "USANJ169" at bounding box center [551, 262] width 118 height 10
click at [543, 275] on input "********" at bounding box center [540, 275] width 92 height 14
type input "**********"
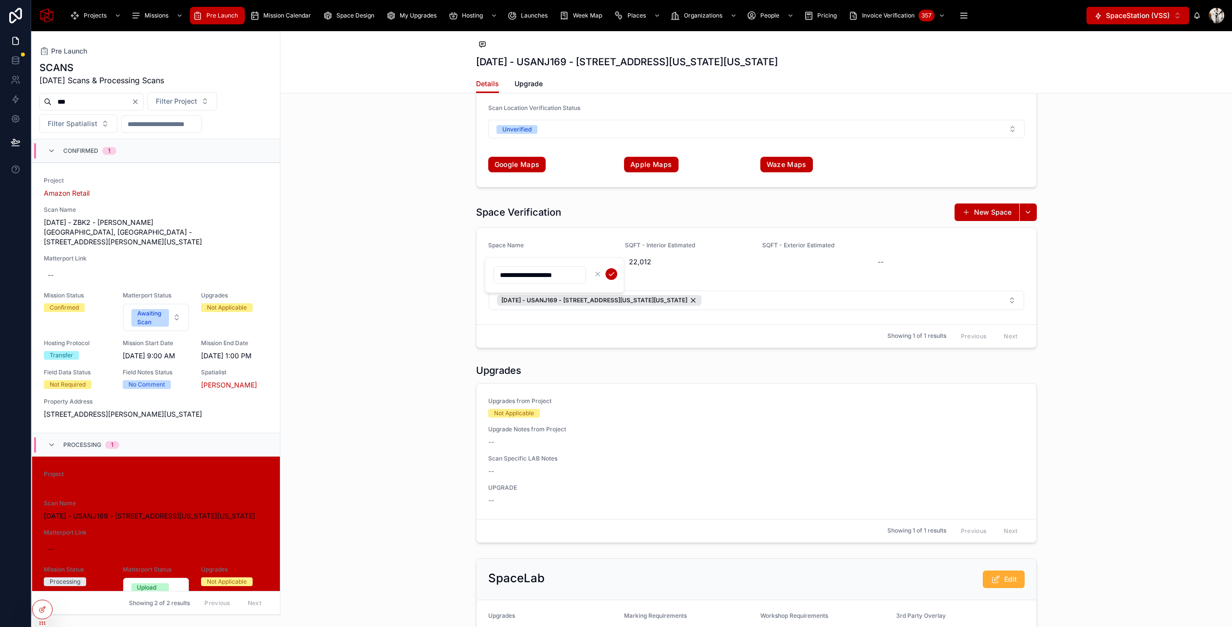
click button "submit" at bounding box center [612, 274] width 12 height 12
click at [979, 211] on button "New Space" at bounding box center [987, 212] width 65 height 18
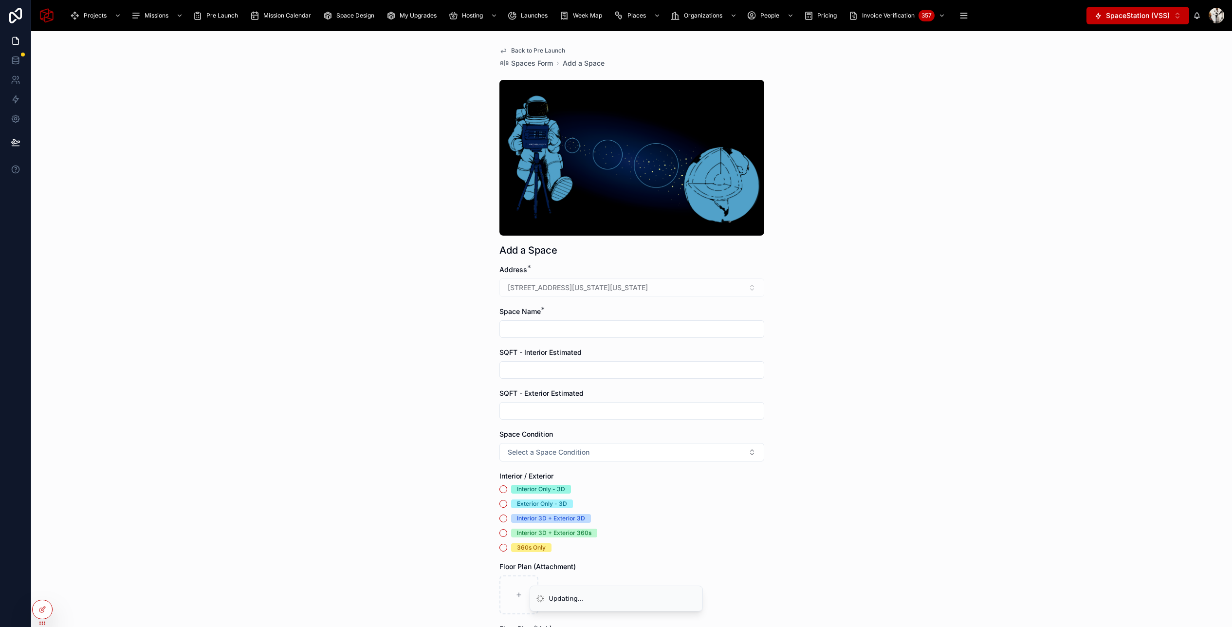
click at [591, 339] on form "Address * 201 New Jersey 17, Rutherford, New Jersey, 7070 Space Name * SQFT - I…" at bounding box center [631, 508] width 265 height 486
click at [589, 333] on input "text" at bounding box center [632, 329] width 264 height 14
paste input "********"
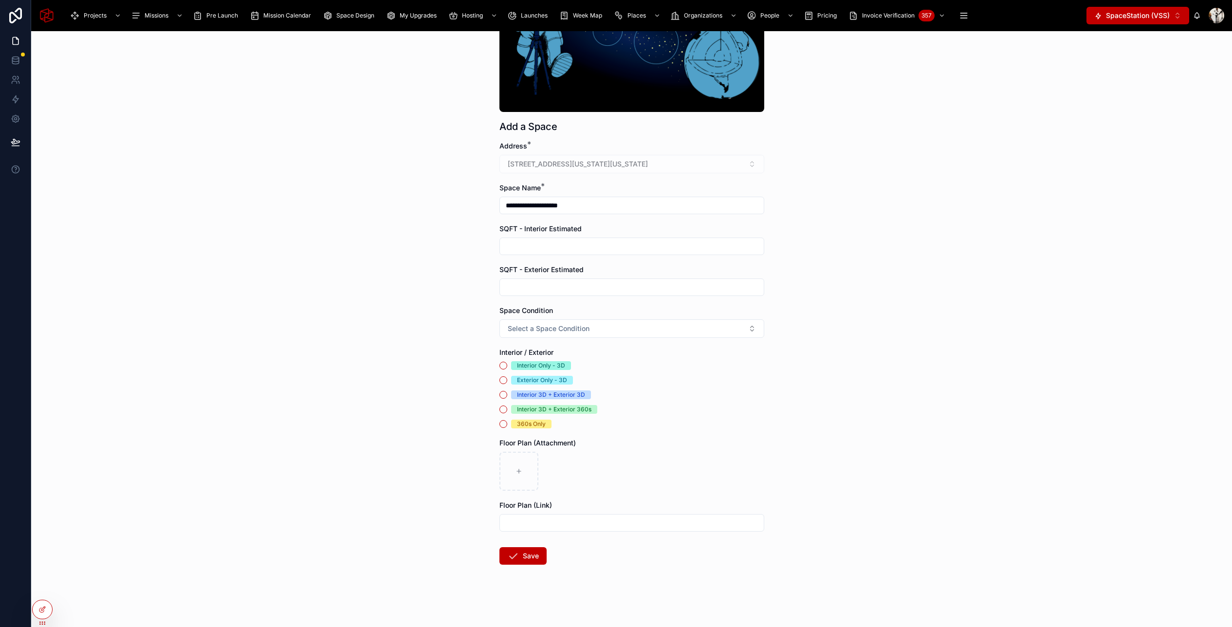
type input "**********"
click at [525, 369] on div "Interior Only - 3D" at bounding box center [541, 365] width 48 height 9
click at [507, 369] on button "Interior Only - 3D" at bounding box center [503, 366] width 8 height 8
click at [528, 563] on button "Save" at bounding box center [522, 556] width 47 height 18
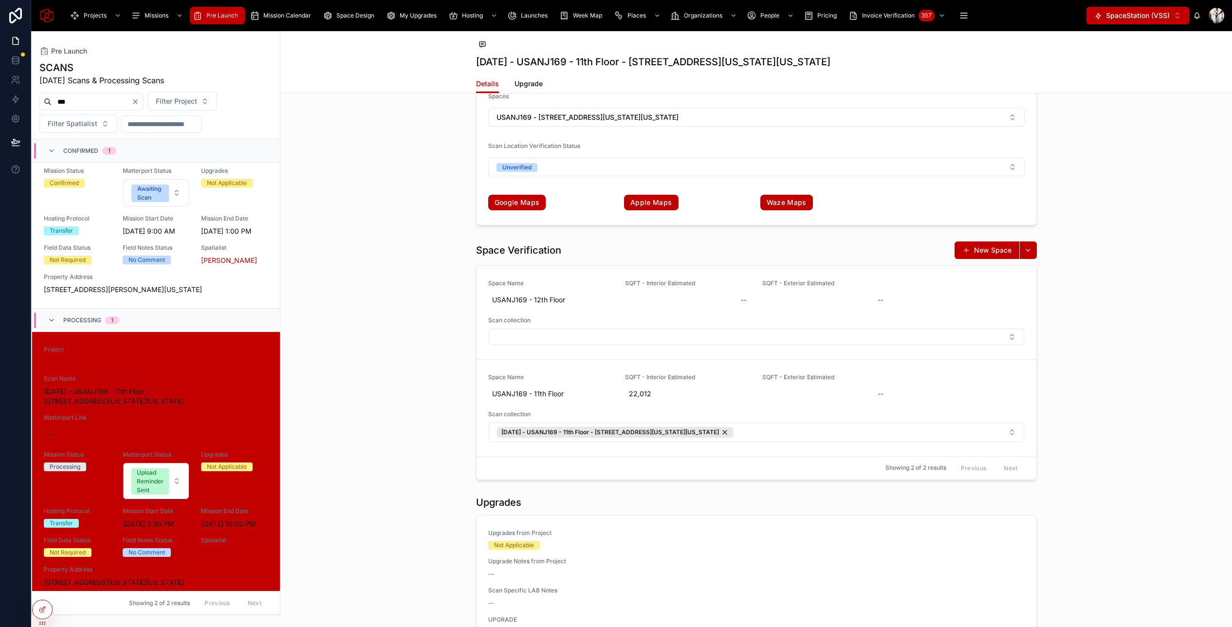
scroll to position [1704, 0]
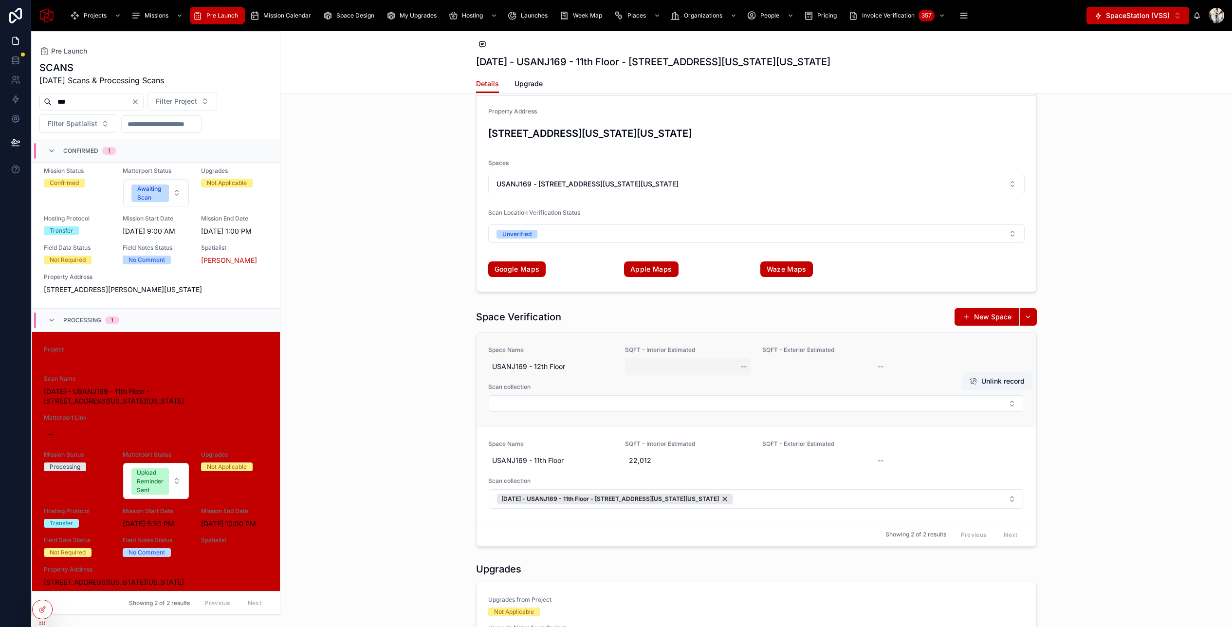
click at [639, 370] on div "--" at bounding box center [688, 367] width 126 height 18
type input "******"
click at [1129, 372] on div "Space Verification New Space Space Name USANJ169 - 12th Floor SQFT - Interior E…" at bounding box center [756, 427] width 952 height 247
click at [951, 404] on button "Select Button" at bounding box center [756, 403] width 535 height 17
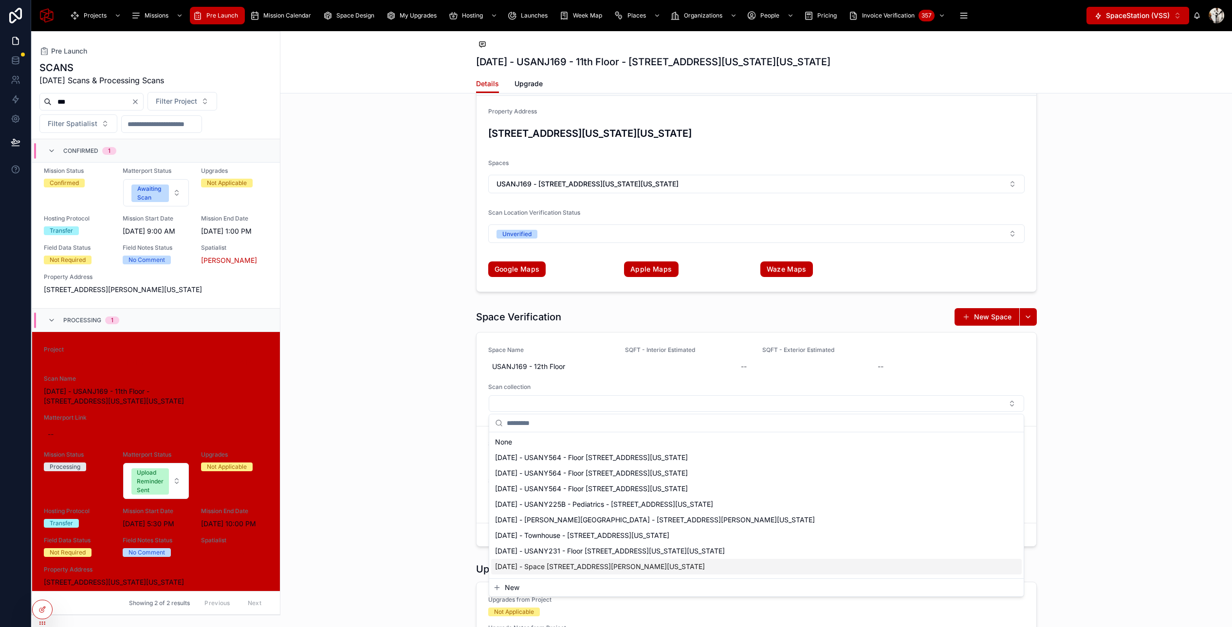
click at [407, 471] on div "Space Verification New Space Space Name USANJ169 - 12th Floor SQFT - Interior E…" at bounding box center [756, 427] width 952 height 247
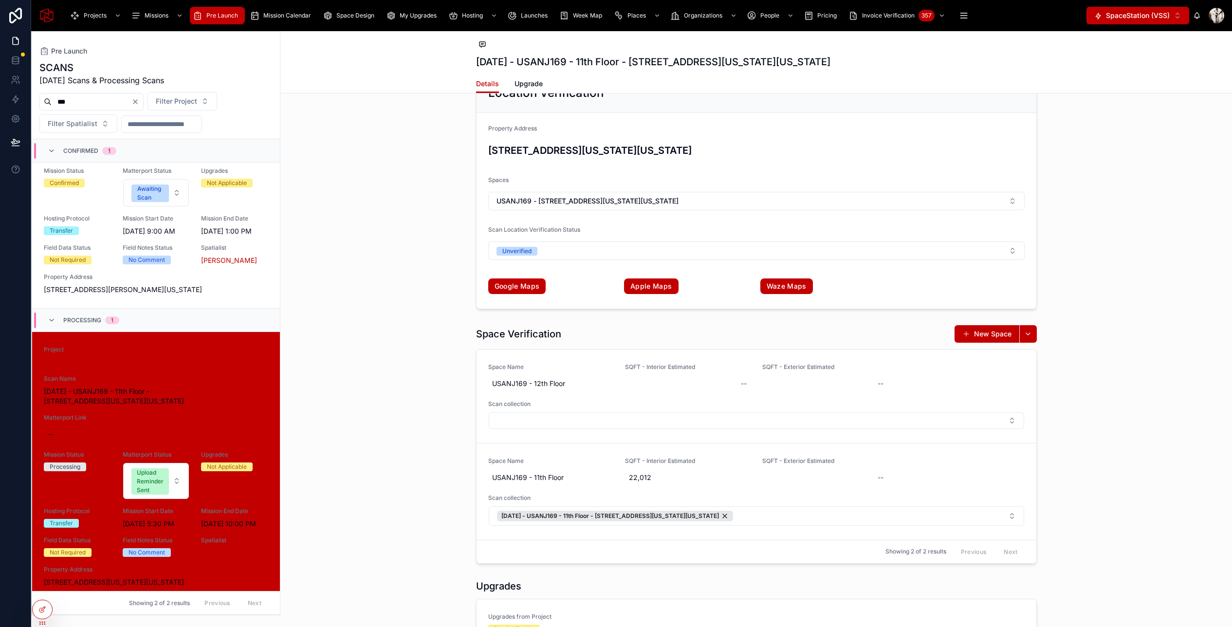
scroll to position [1684, 0]
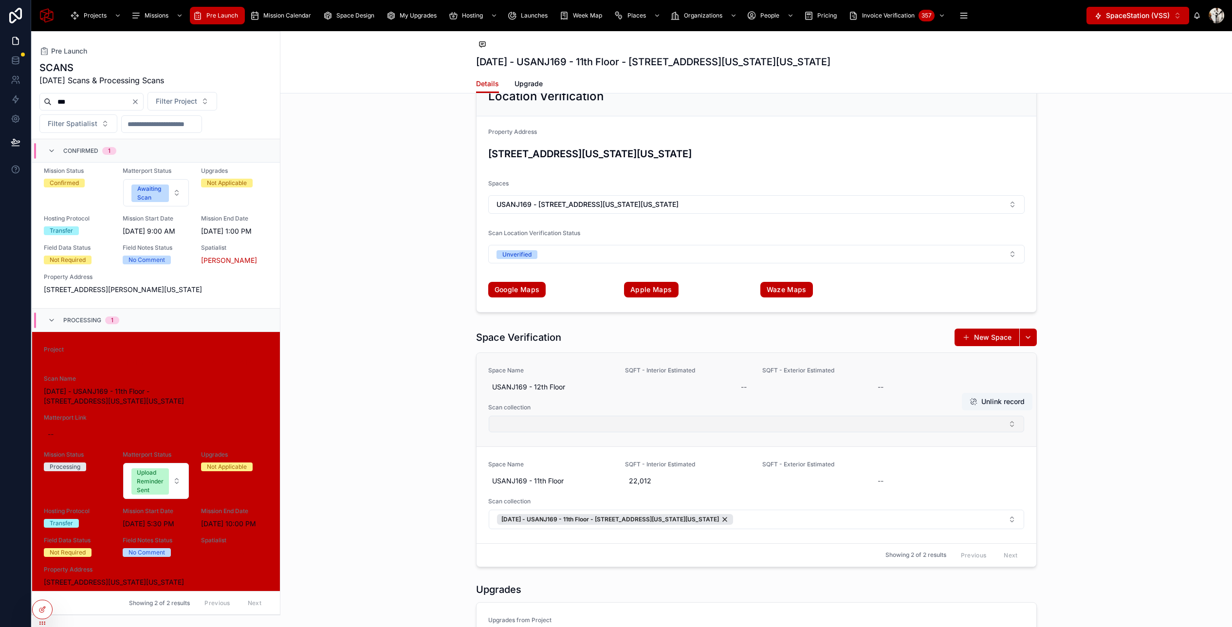
click at [537, 424] on button "Select Button" at bounding box center [756, 424] width 535 height 17
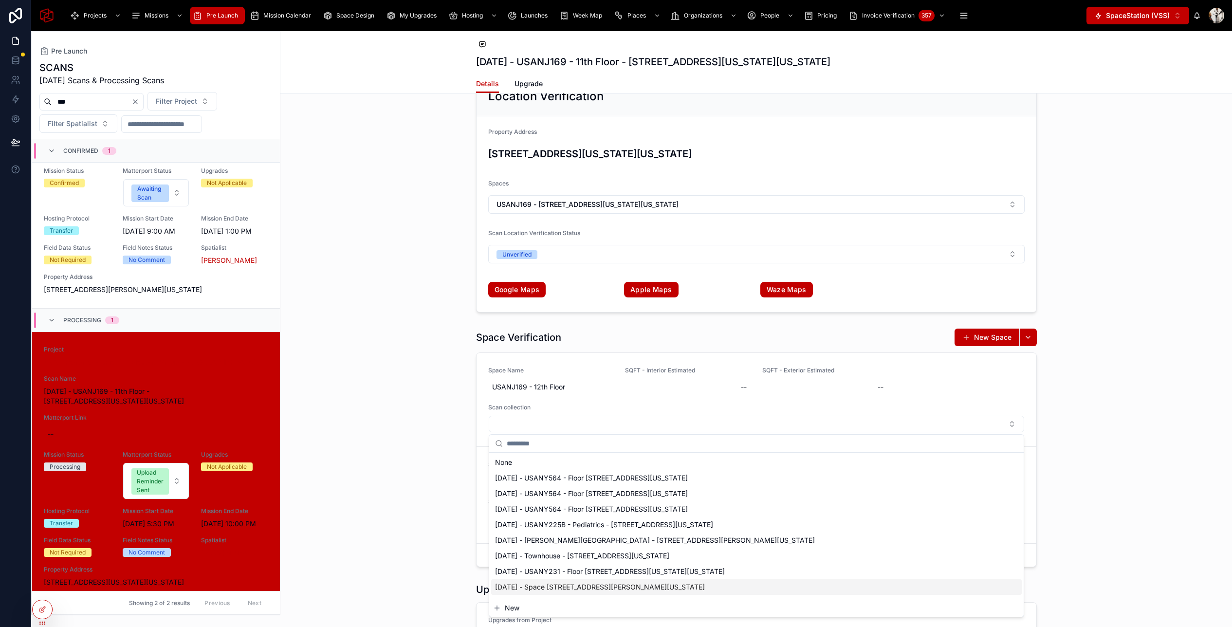
click at [517, 607] on span "New" at bounding box center [512, 608] width 15 height 10
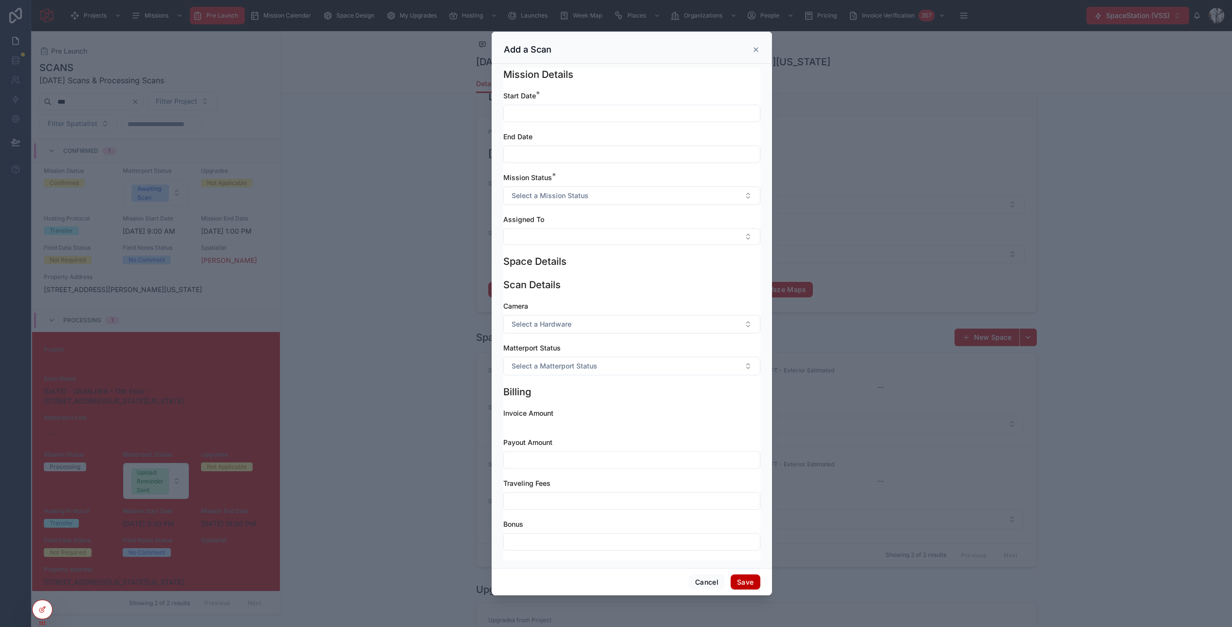
click at [567, 111] on input "text" at bounding box center [632, 114] width 256 height 14
click at [584, 131] on button at bounding box center [580, 138] width 18 height 18
click at [670, 278] on button "29" at bounding box center [667, 280] width 18 height 18
type input "**********"
click at [528, 154] on input "text" at bounding box center [632, 155] width 256 height 14
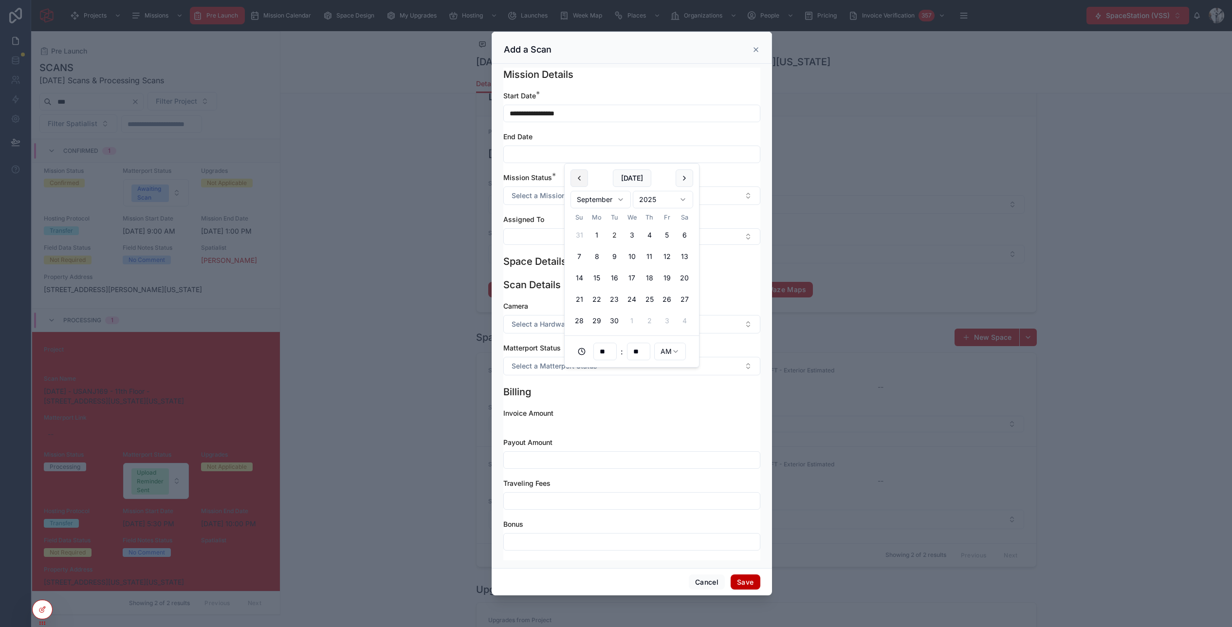
click at [582, 181] on button at bounding box center [580, 178] width 18 height 18
click at [662, 322] on button "29" at bounding box center [667, 321] width 18 height 18
type input "**********"
click at [738, 176] on div "Mission Status *" at bounding box center [631, 178] width 257 height 10
click at [661, 195] on button "Select a Mission Status" at bounding box center [631, 195] width 257 height 18
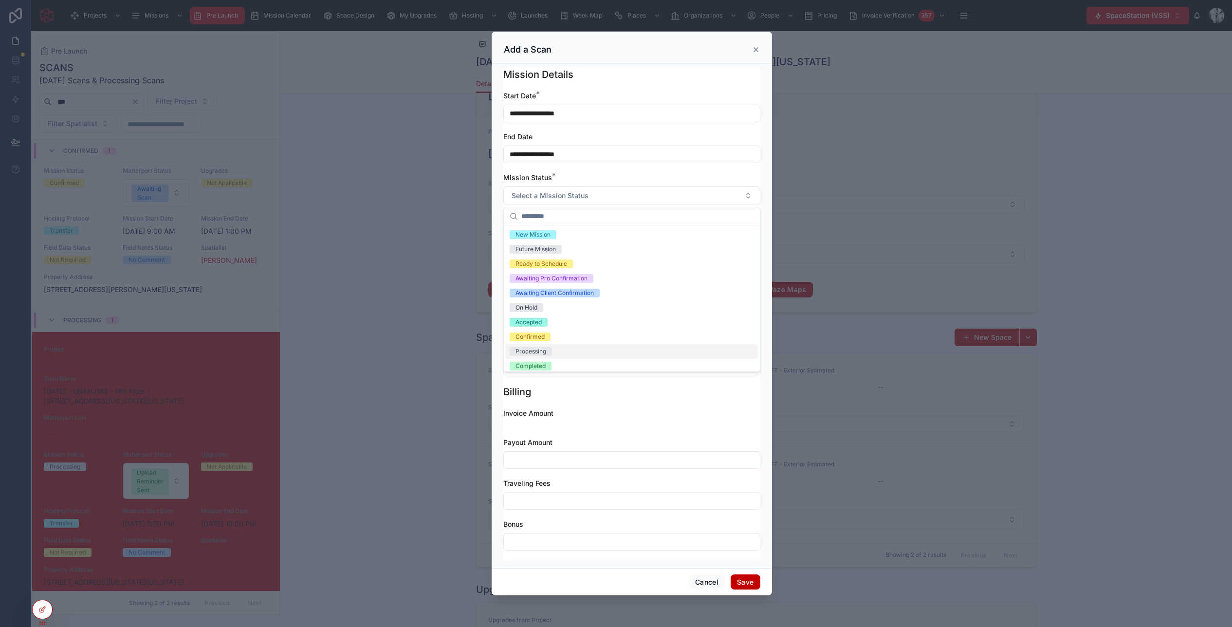
click at [547, 347] on span "Processing" at bounding box center [531, 351] width 42 height 9
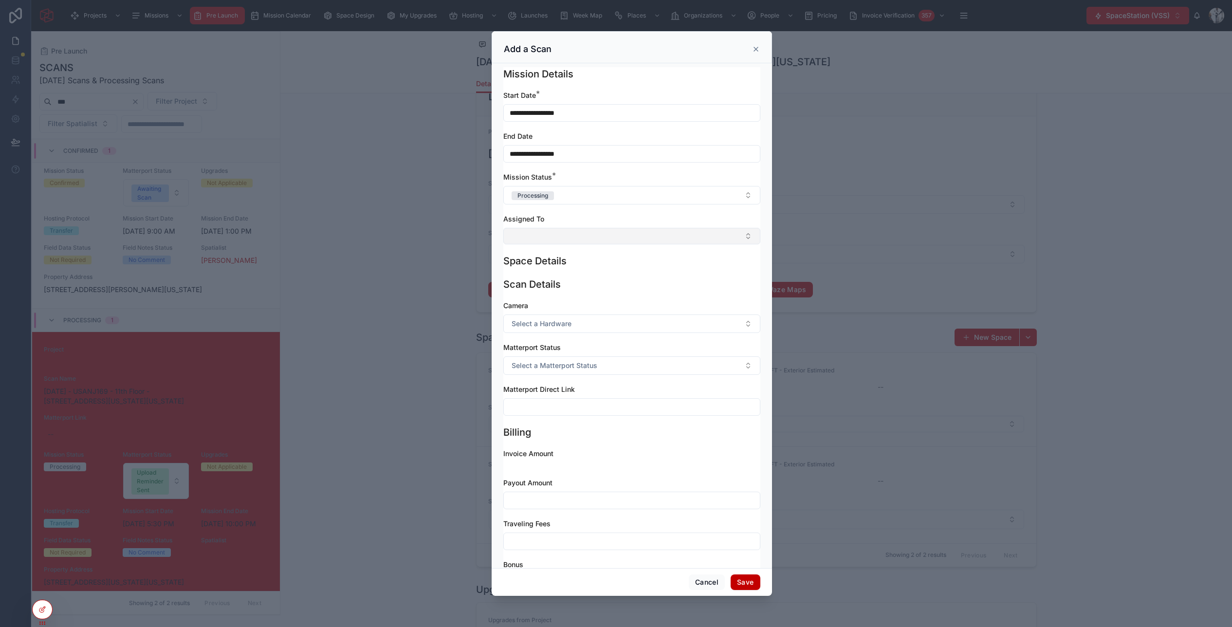
click at [558, 234] on button "Select Button" at bounding box center [631, 236] width 257 height 17
type input "*****"
click at [557, 290] on span "Sameh Mohsen" at bounding box center [538, 290] width 56 height 10
click at [576, 369] on span "Select a Matterport Status" at bounding box center [555, 368] width 86 height 10
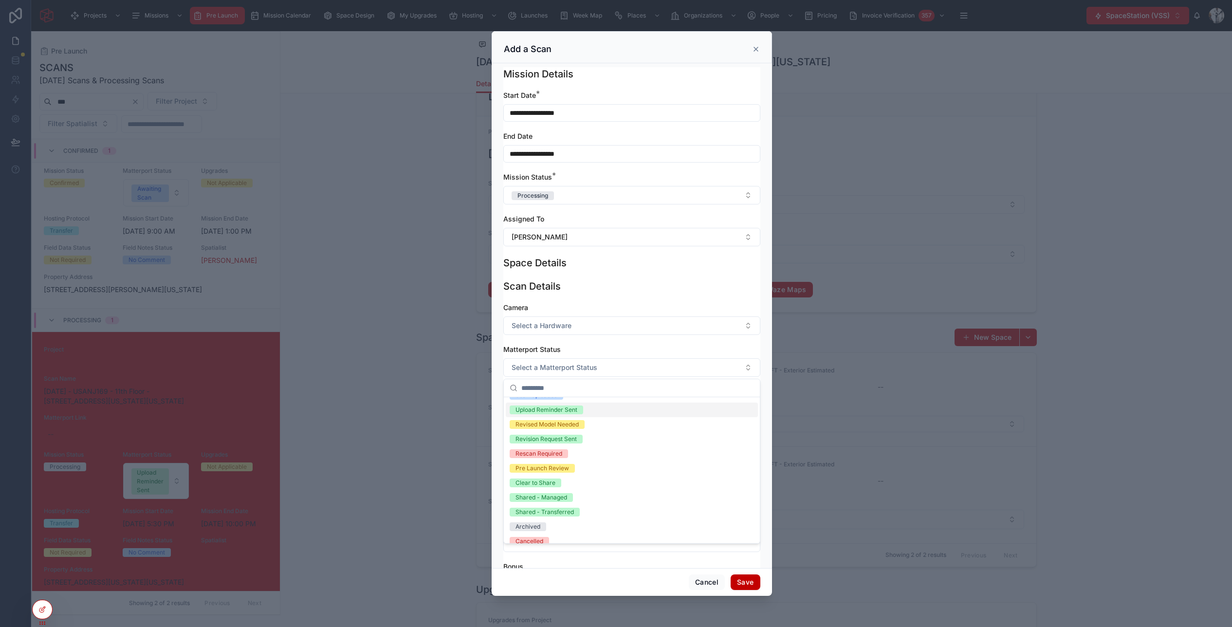
scroll to position [62, 0]
click at [561, 462] on div "Pre Launch Review" at bounding box center [543, 461] width 54 height 9
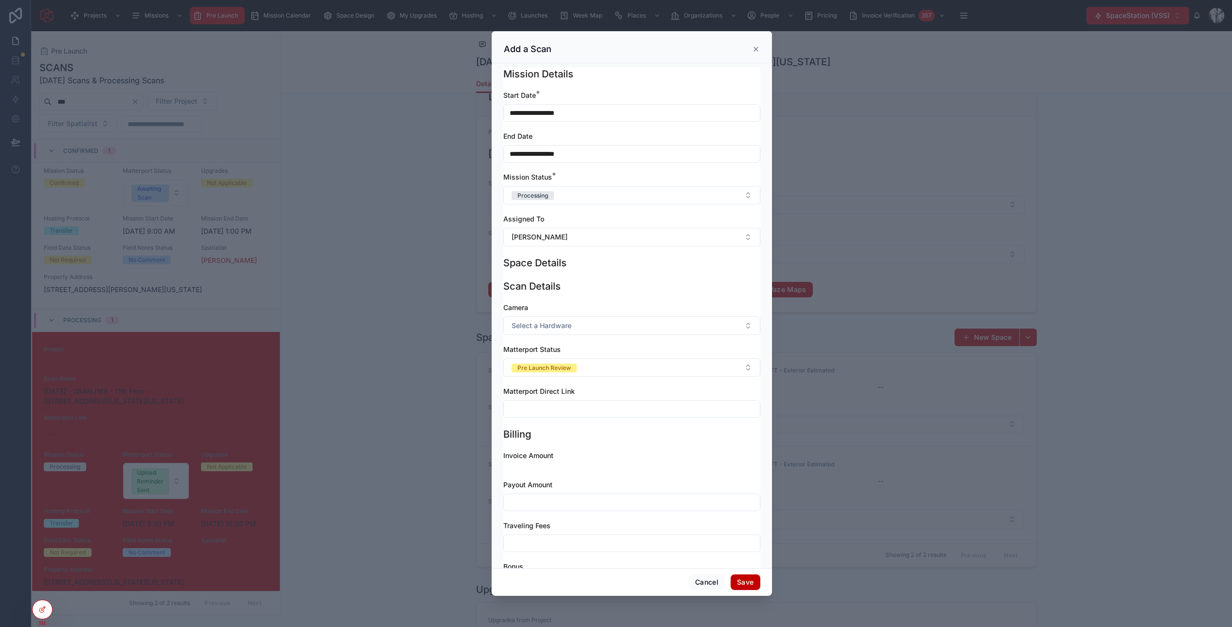
click at [749, 583] on button "Save" at bounding box center [745, 582] width 29 height 16
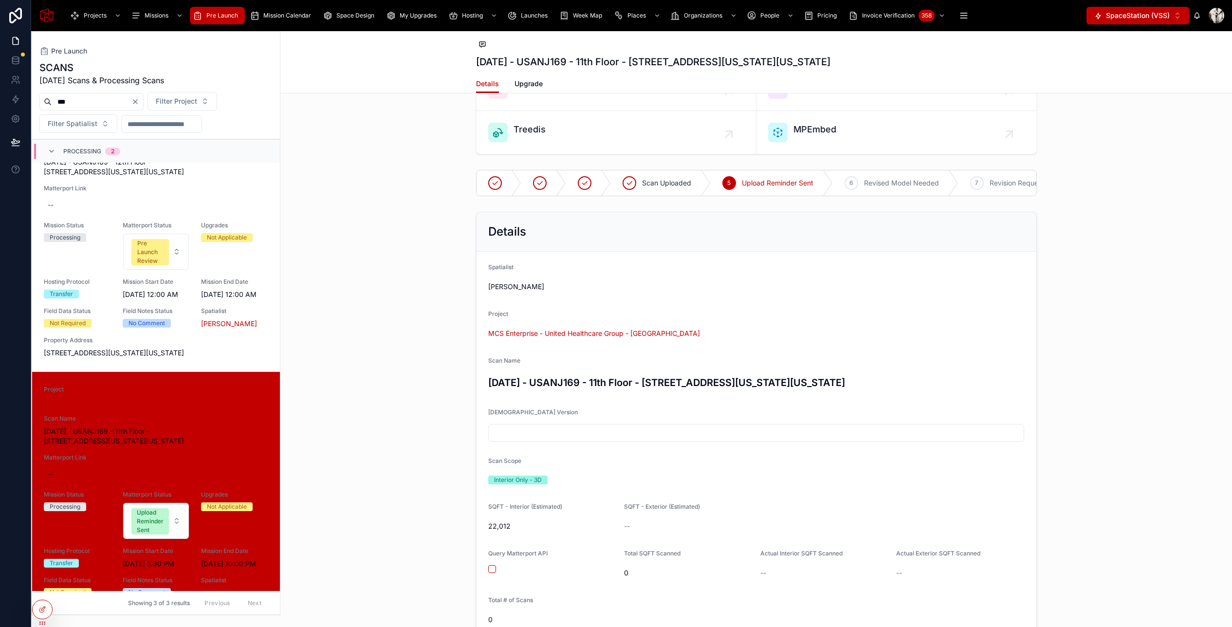
scroll to position [0, 0]
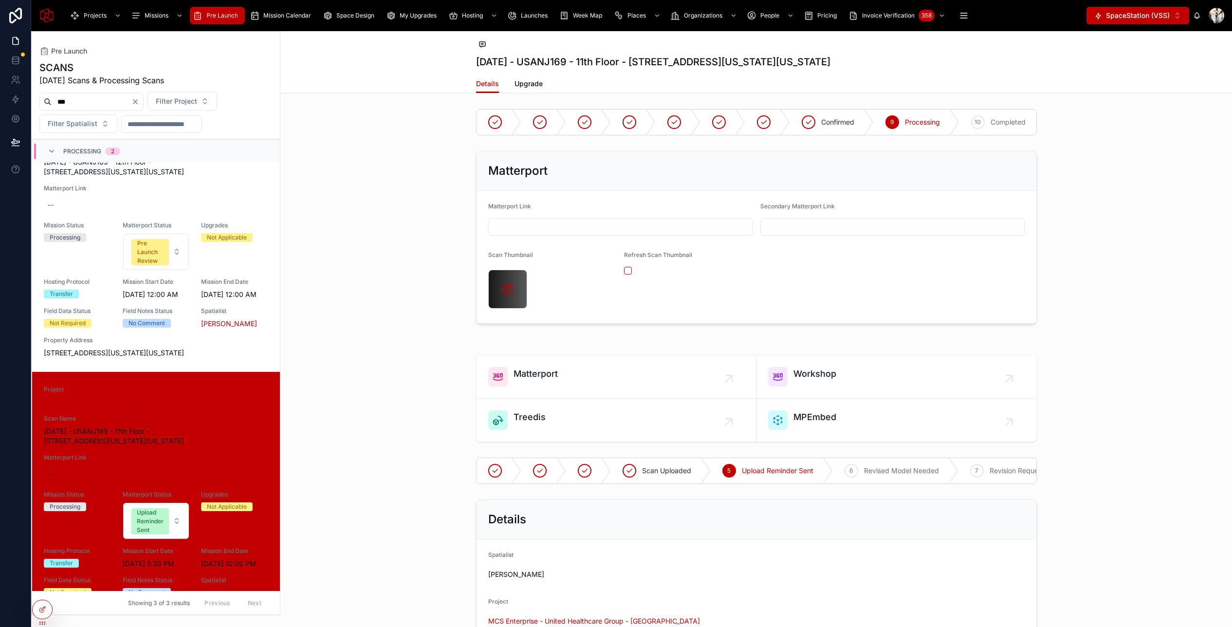
click at [534, 231] on input "text" at bounding box center [620, 227] width 263 height 14
paste input "**********"
type input "**********"
click at [394, 224] on div "**********" at bounding box center [756, 237] width 952 height 181
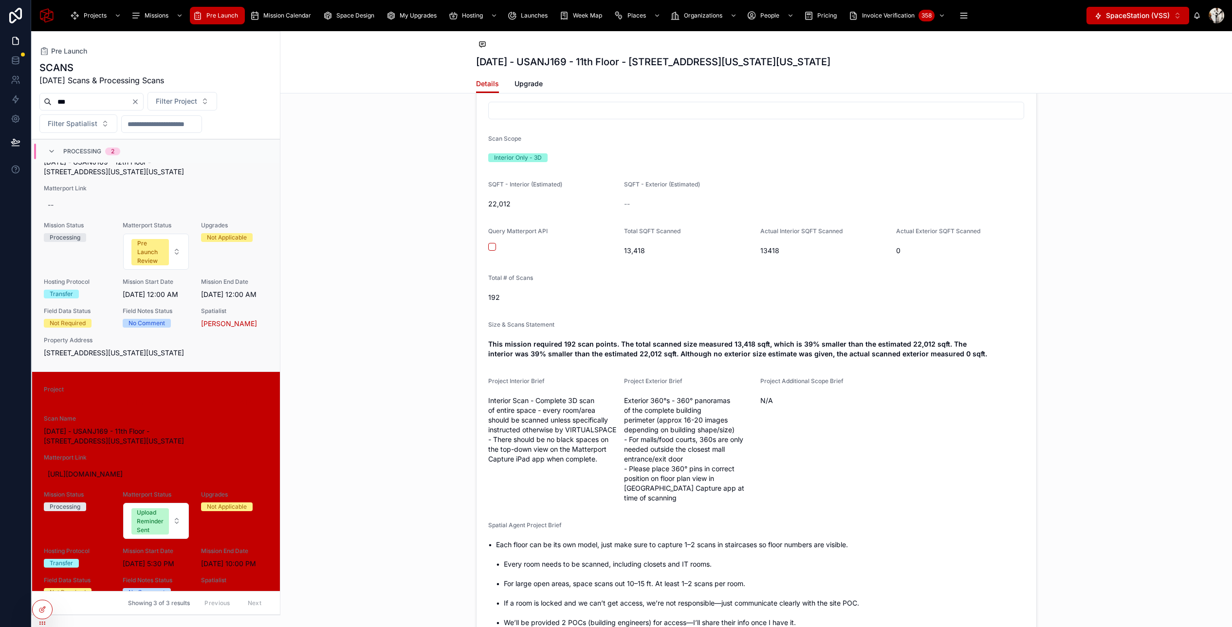
scroll to position [933, 0]
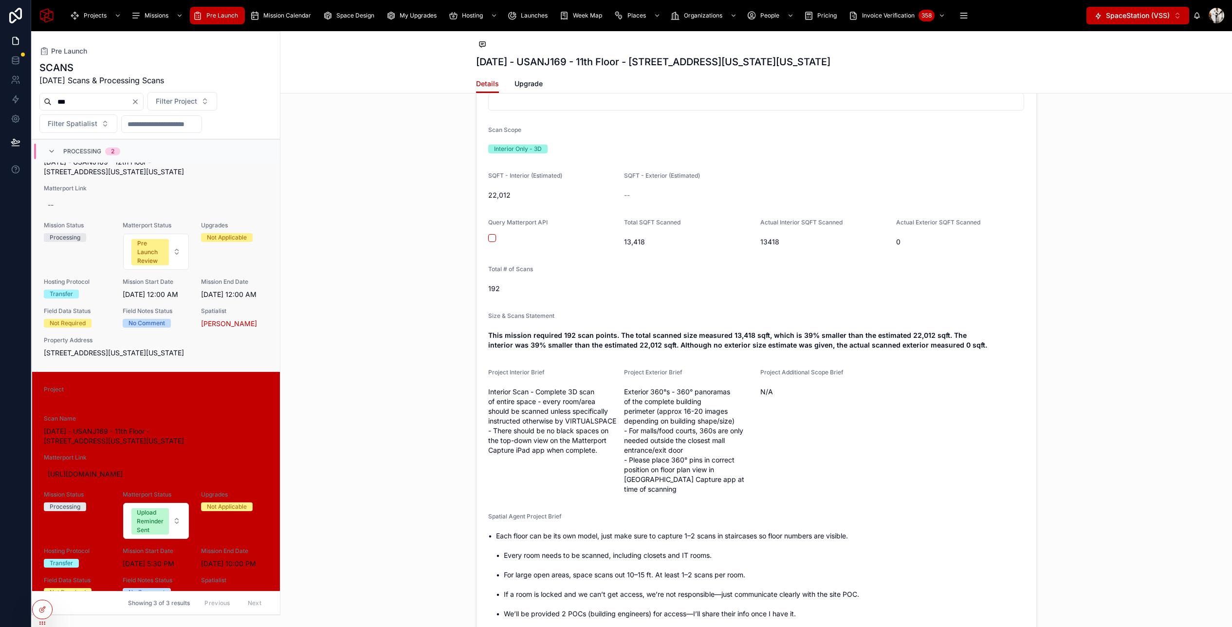
click at [253, 337] on div "Property Address 201 New Jersey 17, Rutherford, New Jersey, 7070" at bounding box center [156, 346] width 224 height 21
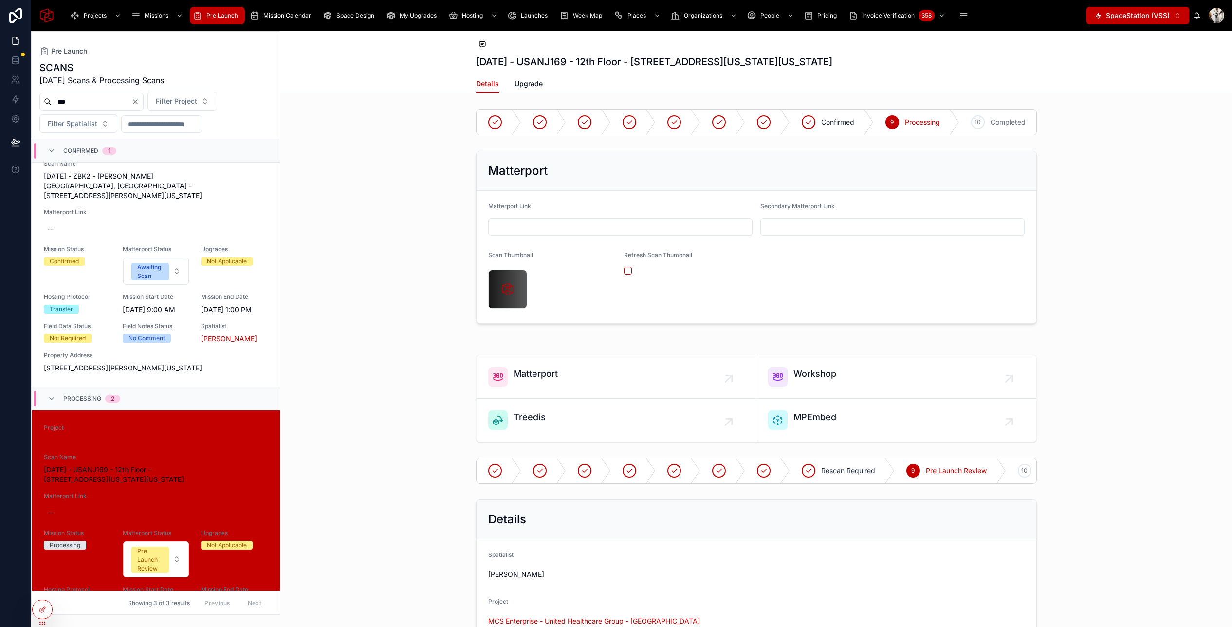
click at [552, 232] on input "text" at bounding box center [620, 227] width 263 height 14
paste input "**********"
type input "**********"
click at [392, 266] on div "**********" at bounding box center [756, 237] width 952 height 181
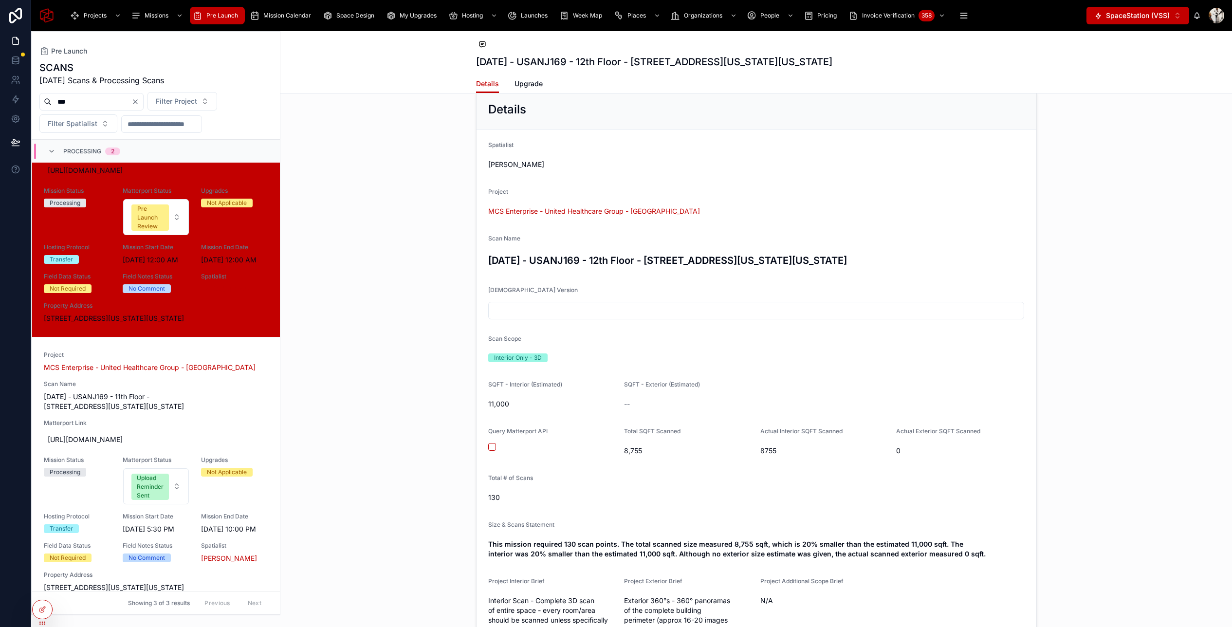
scroll to position [711, 0]
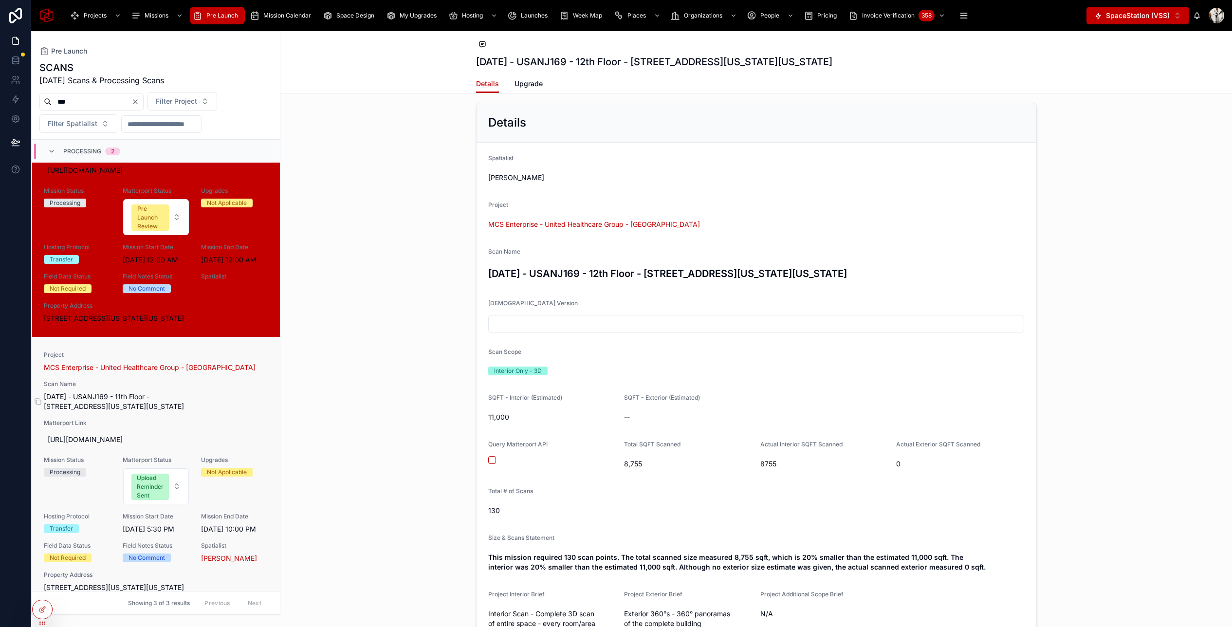
click at [231, 396] on span "August 29, 2025 - USANJ169 - 11th Floor - 201 New Jersey 17, Rutherford, New Je…" at bounding box center [156, 401] width 224 height 19
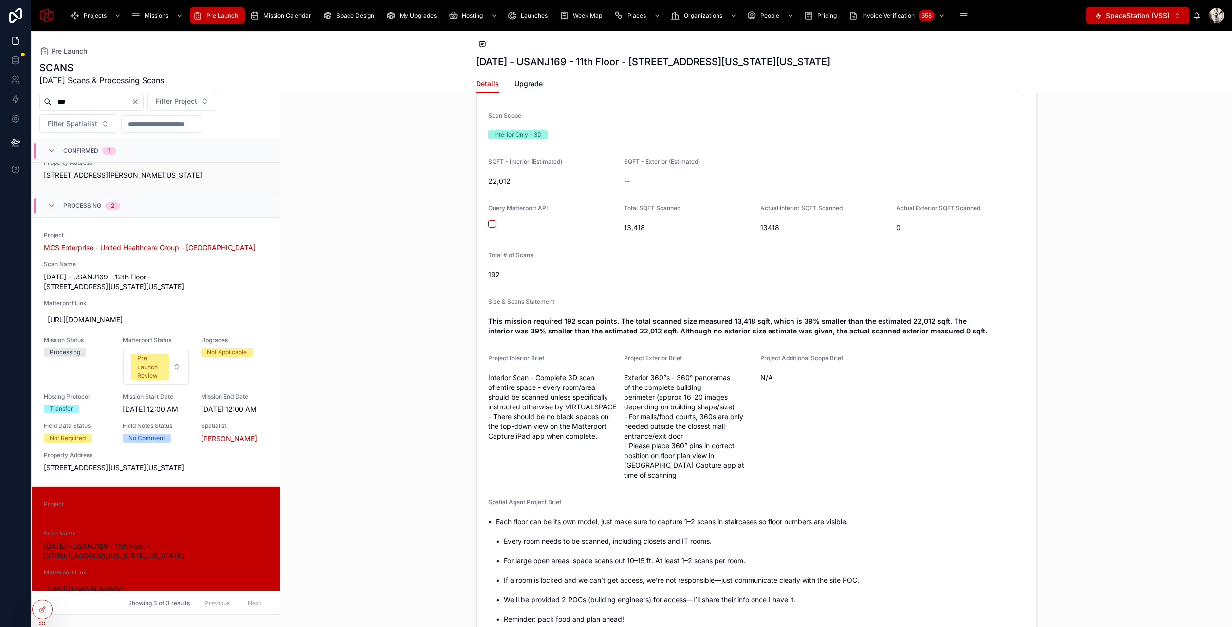
scroll to position [238, 0]
click at [232, 464] on span "201 New Jersey 17, Rutherford, New Jersey, 7070" at bounding box center [156, 469] width 224 height 10
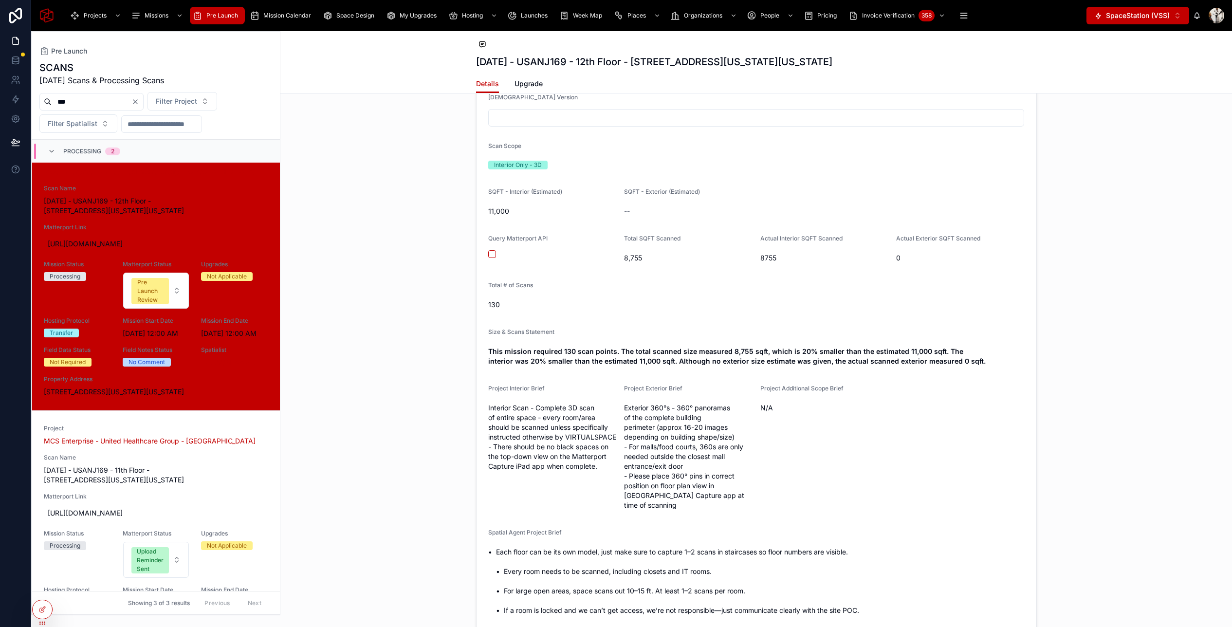
scroll to position [333, 0]
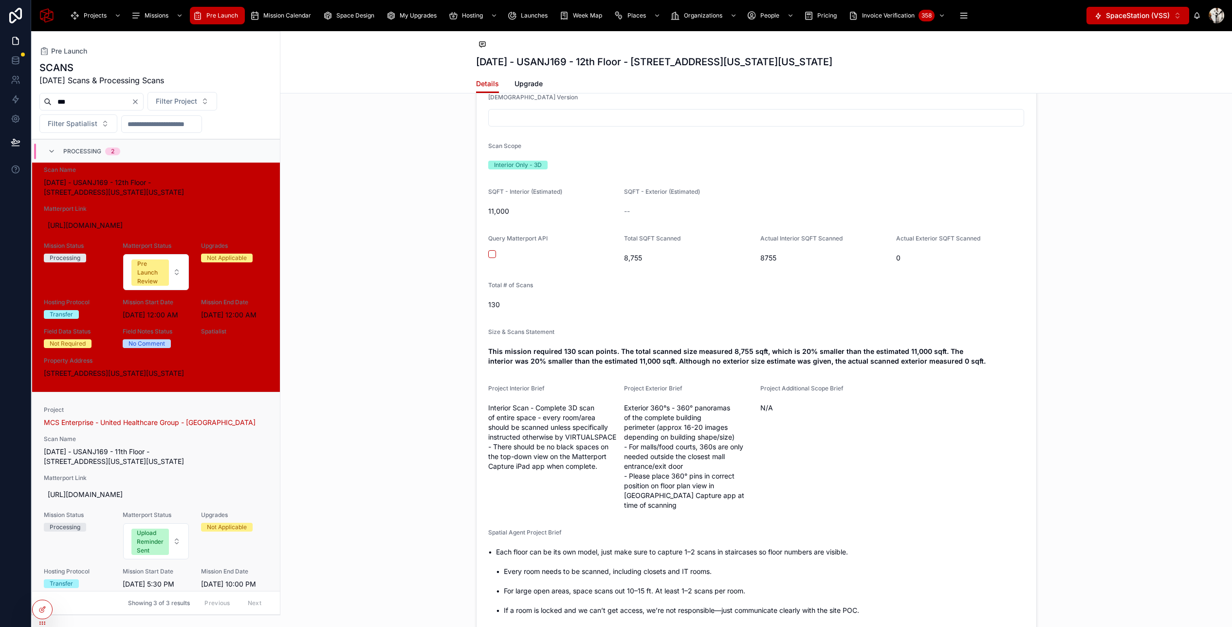
click at [241, 474] on span "Matterport Link" at bounding box center [156, 478] width 224 height 8
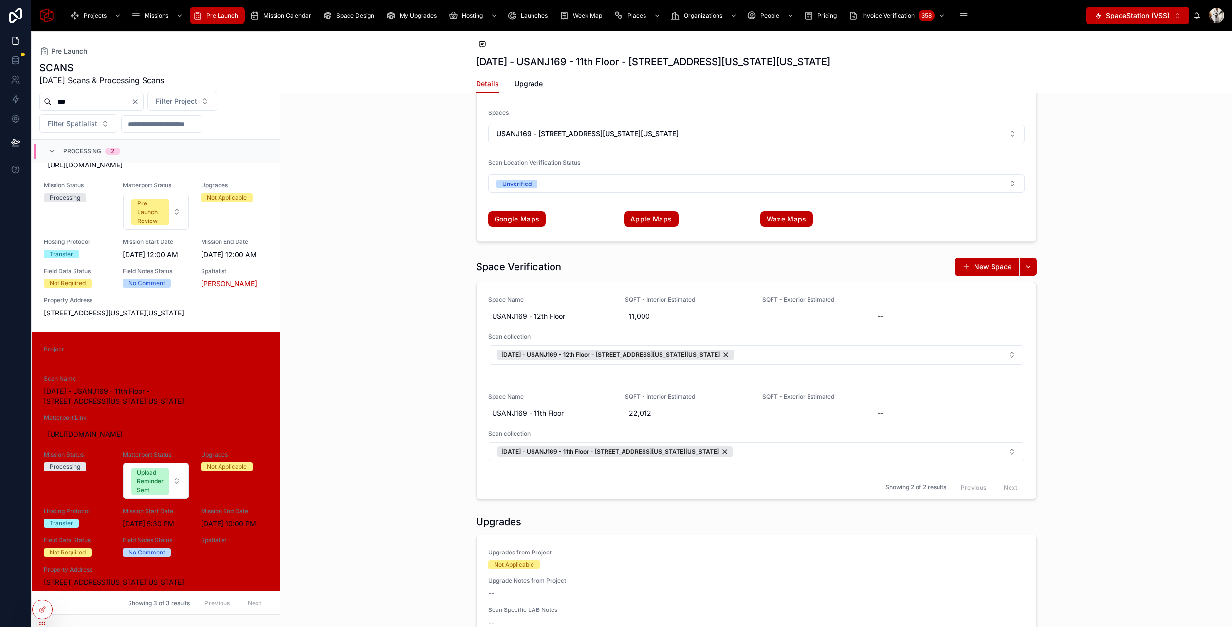
scroll to position [2086, 0]
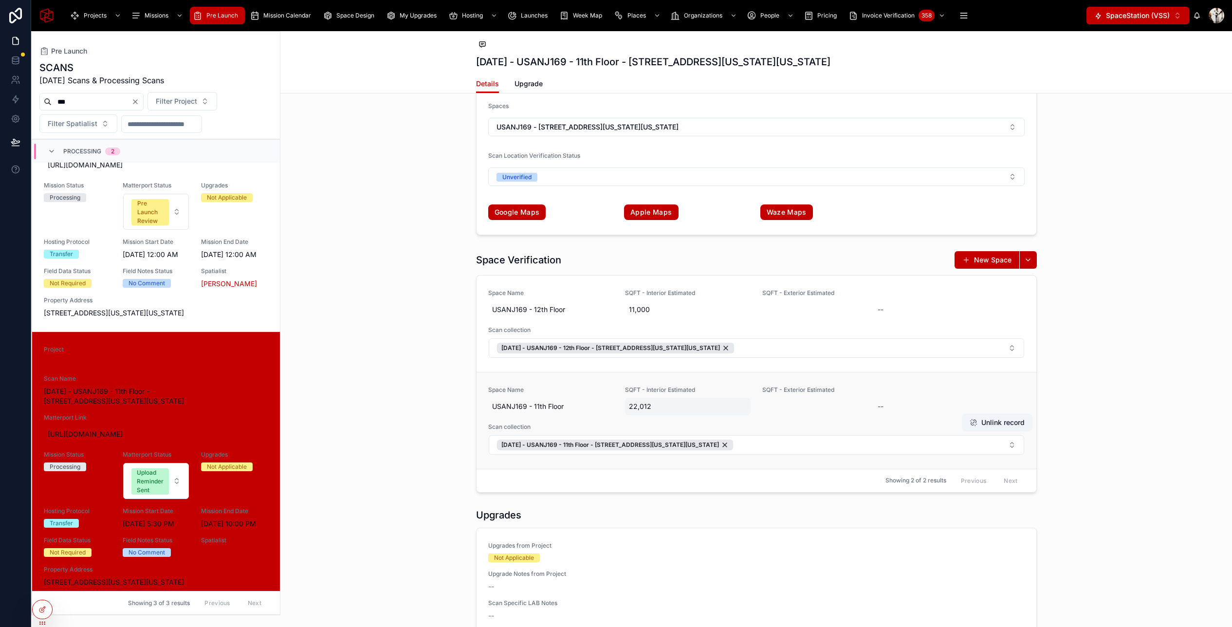
click at [644, 409] on span "22,012" at bounding box center [688, 407] width 118 height 10
click at [662, 427] on div "******" at bounding box center [676, 420] width 92 height 18
click at [653, 422] on input "******" at bounding box center [677, 420] width 92 height 14
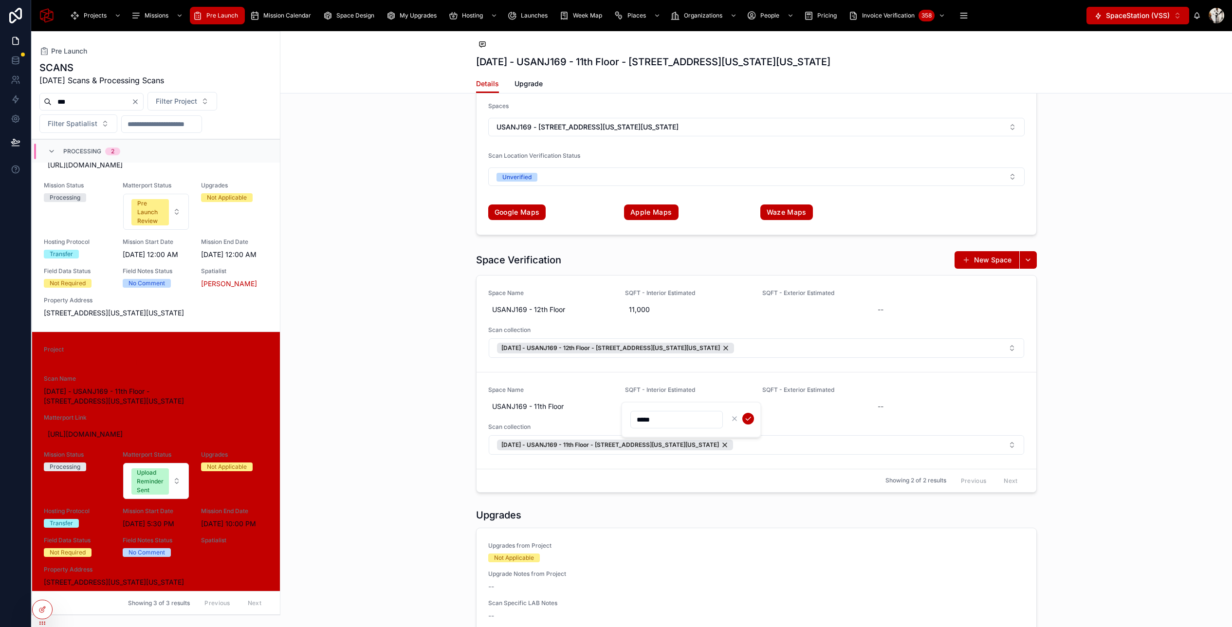
type input "******"
click button "submit" at bounding box center [748, 419] width 12 height 12
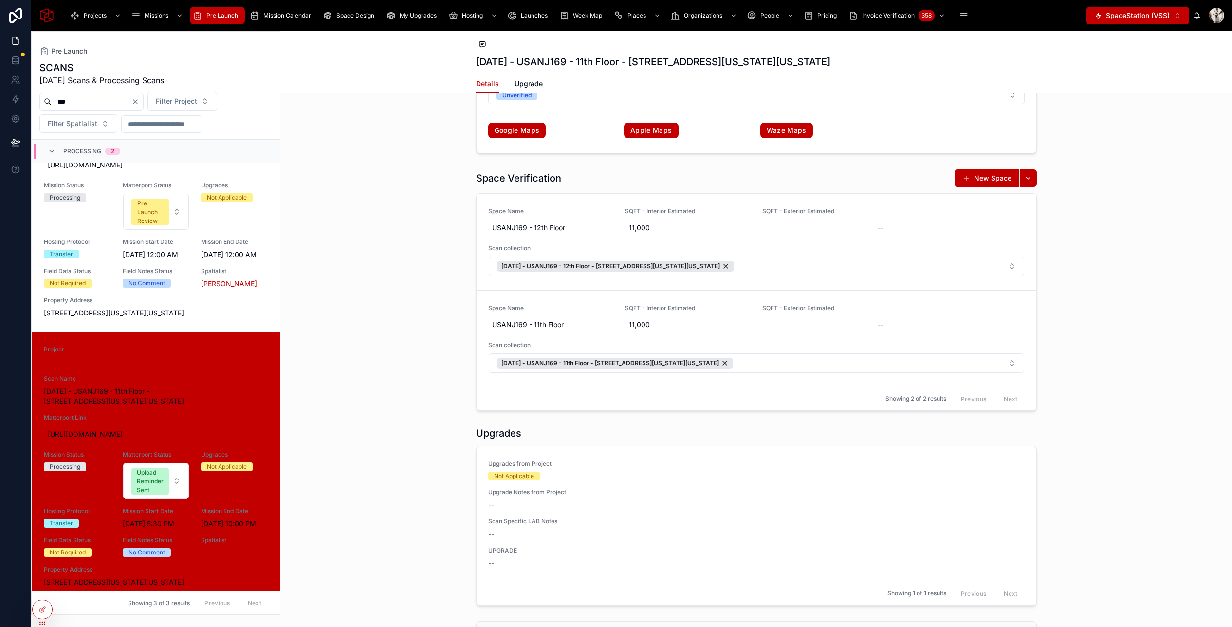
scroll to position [2175, 0]
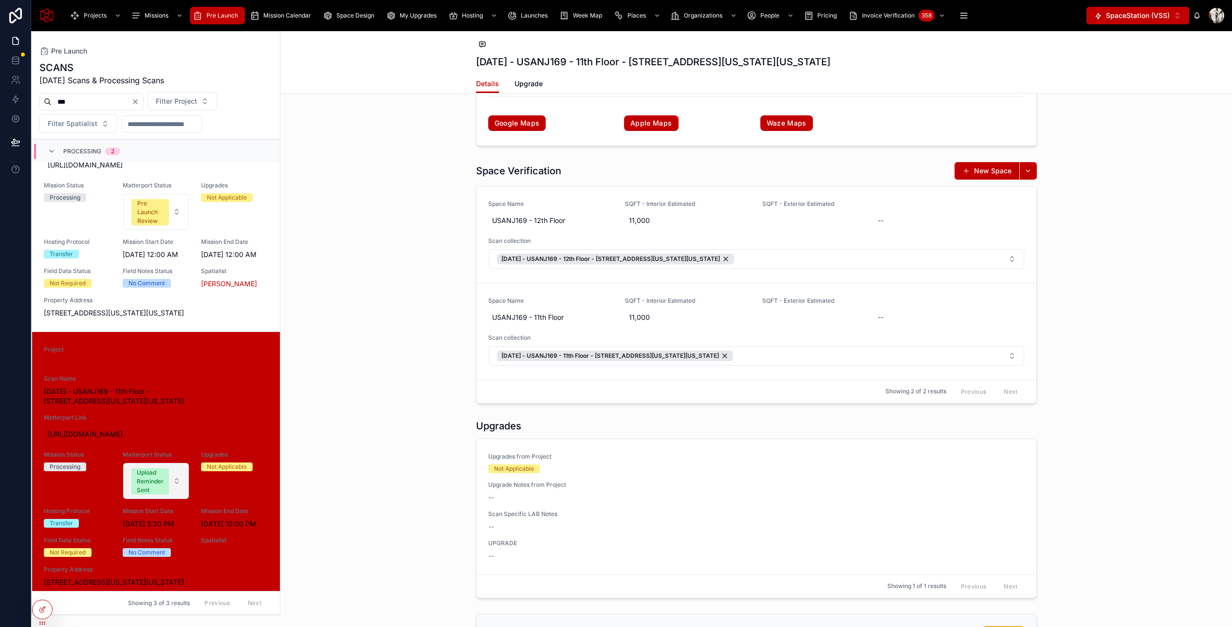
click at [161, 473] on div "Upload Reminder Sent" at bounding box center [150, 481] width 27 height 26
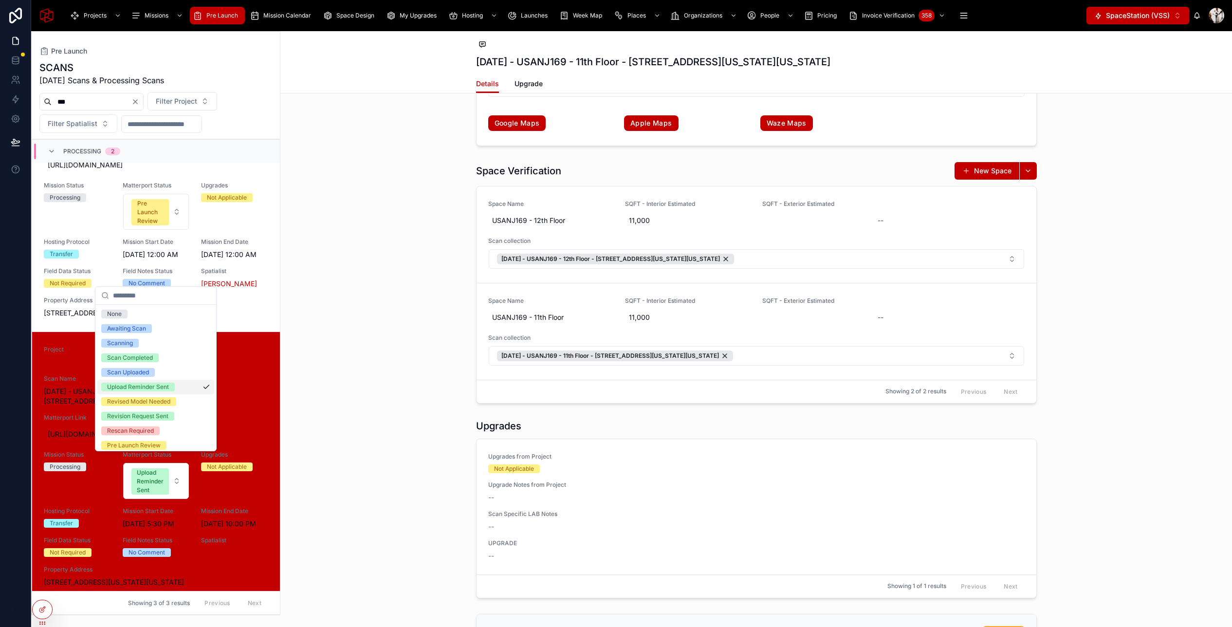
scroll to position [77, 0]
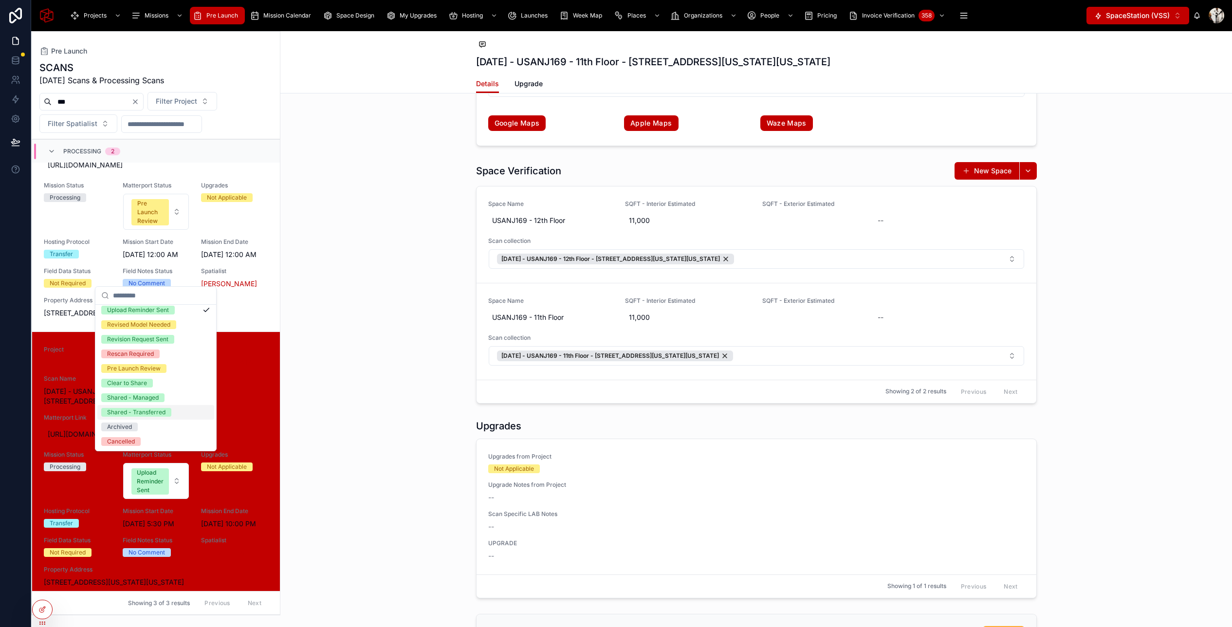
click at [141, 414] on div "Shared - Transferred" at bounding box center [136, 412] width 58 height 9
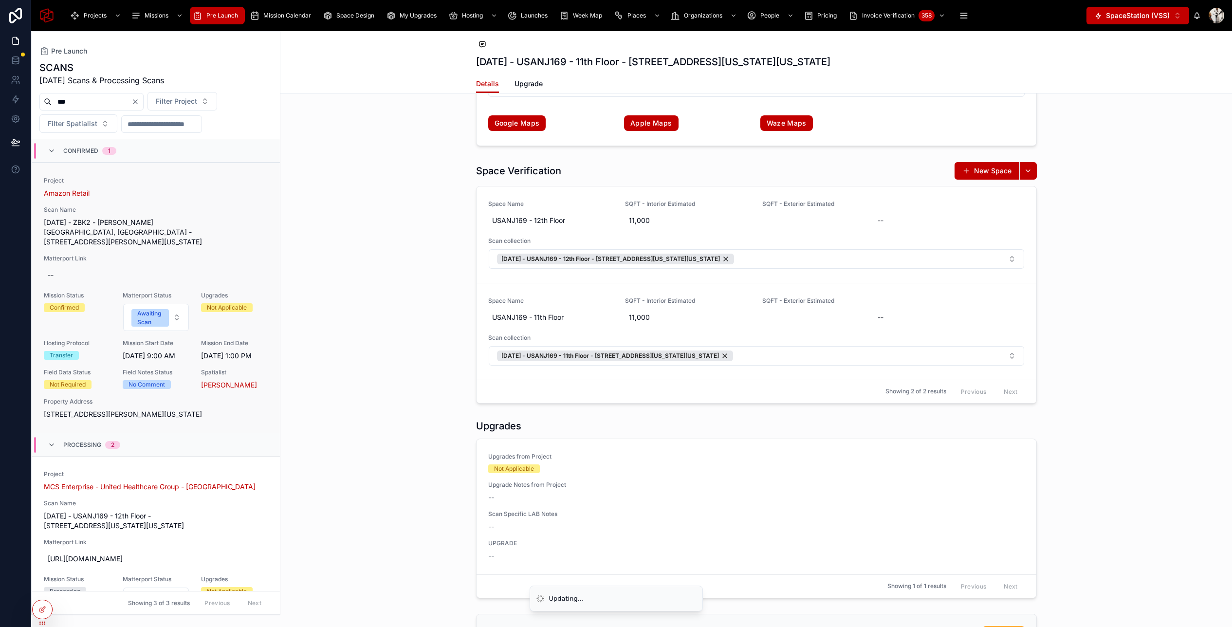
scroll to position [385, 0]
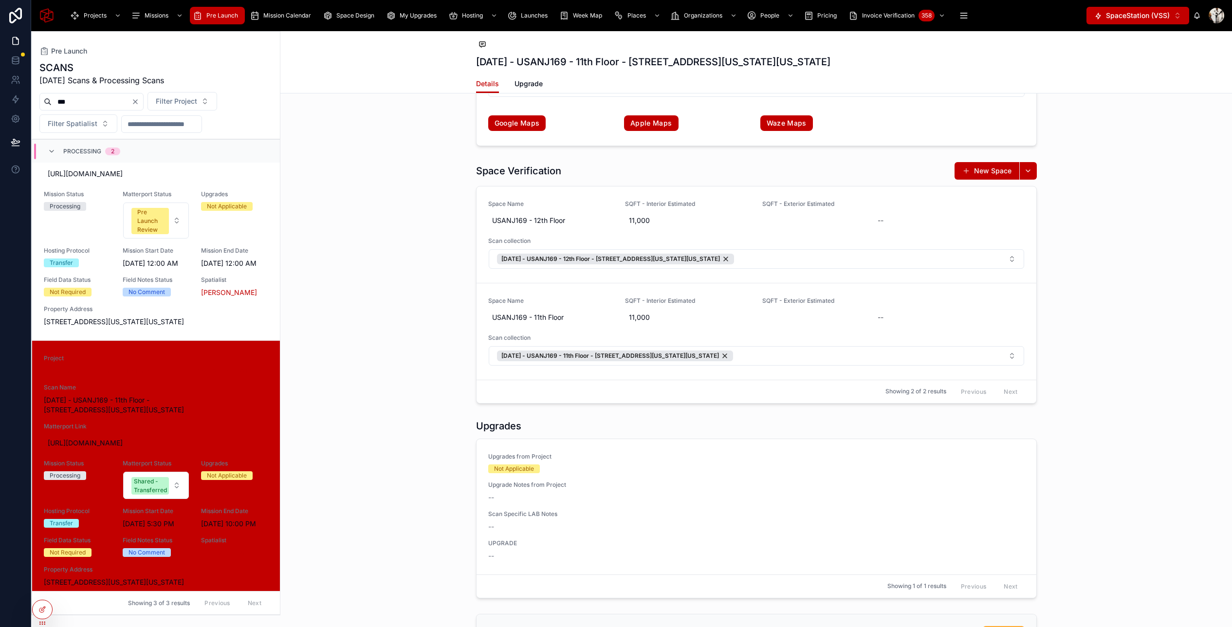
click at [404, 335] on div "Space Verification New Space Space Name USANJ169 - 12th Floor SQFT - Interior E…" at bounding box center [756, 283] width 952 height 250
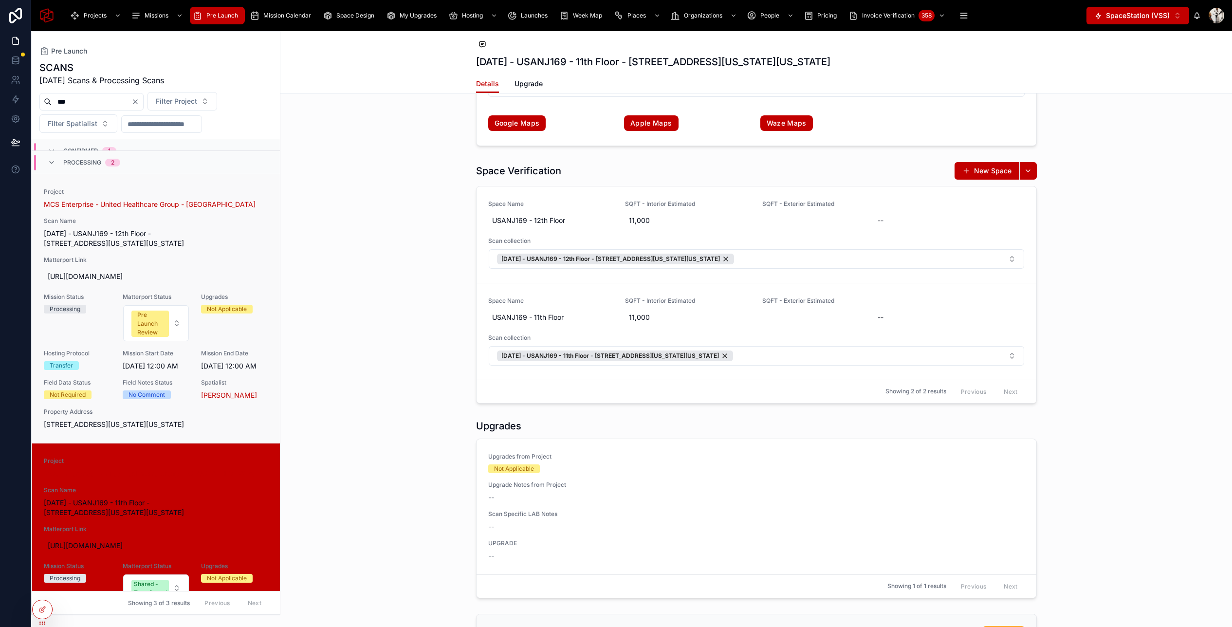
scroll to position [261, 0]
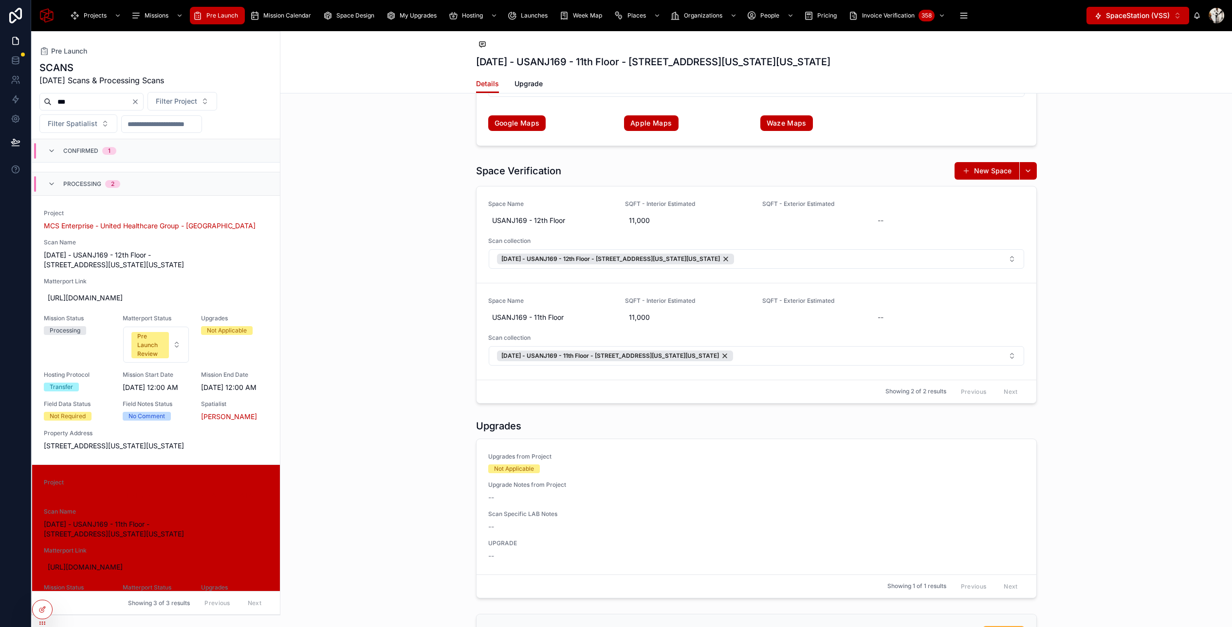
click at [159, 335] on div "Pre Launch Review" at bounding box center [150, 345] width 26 height 26
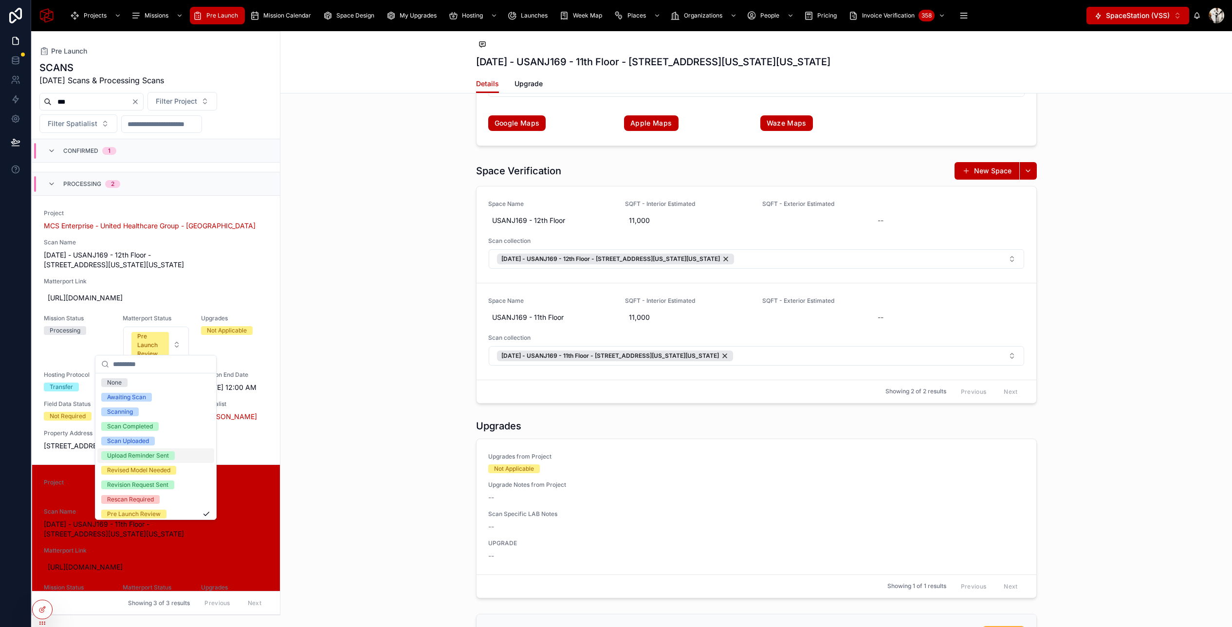
scroll to position [77, 0]
click at [153, 479] on div "Shared - Transferred" at bounding box center [136, 481] width 58 height 9
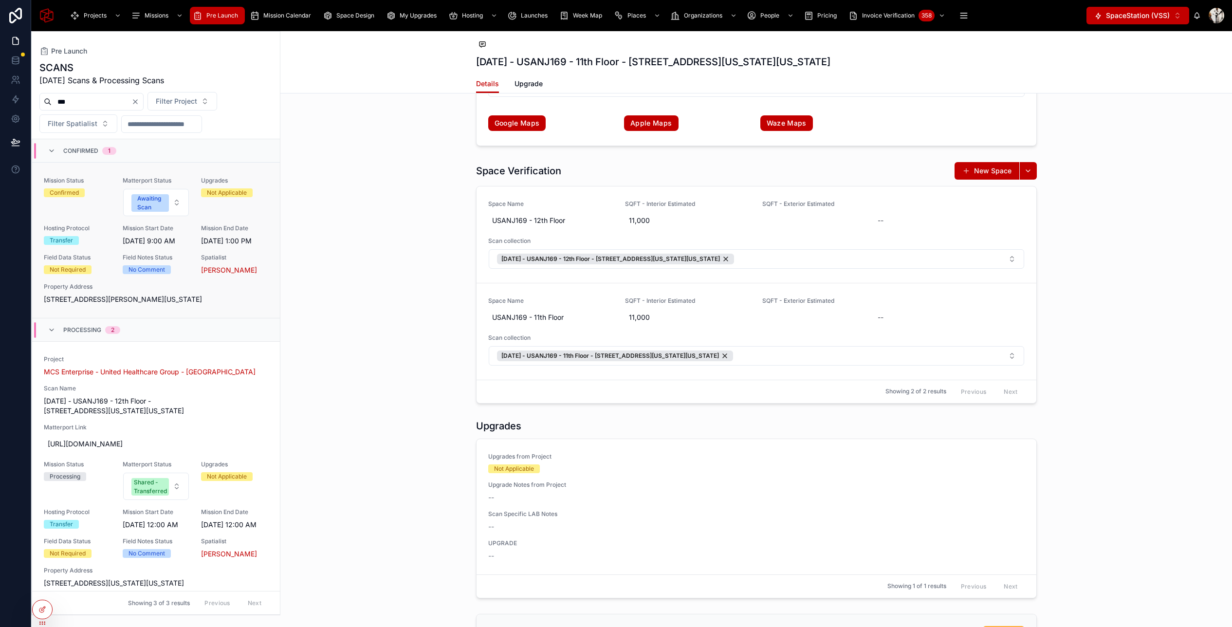
scroll to position [0, 0]
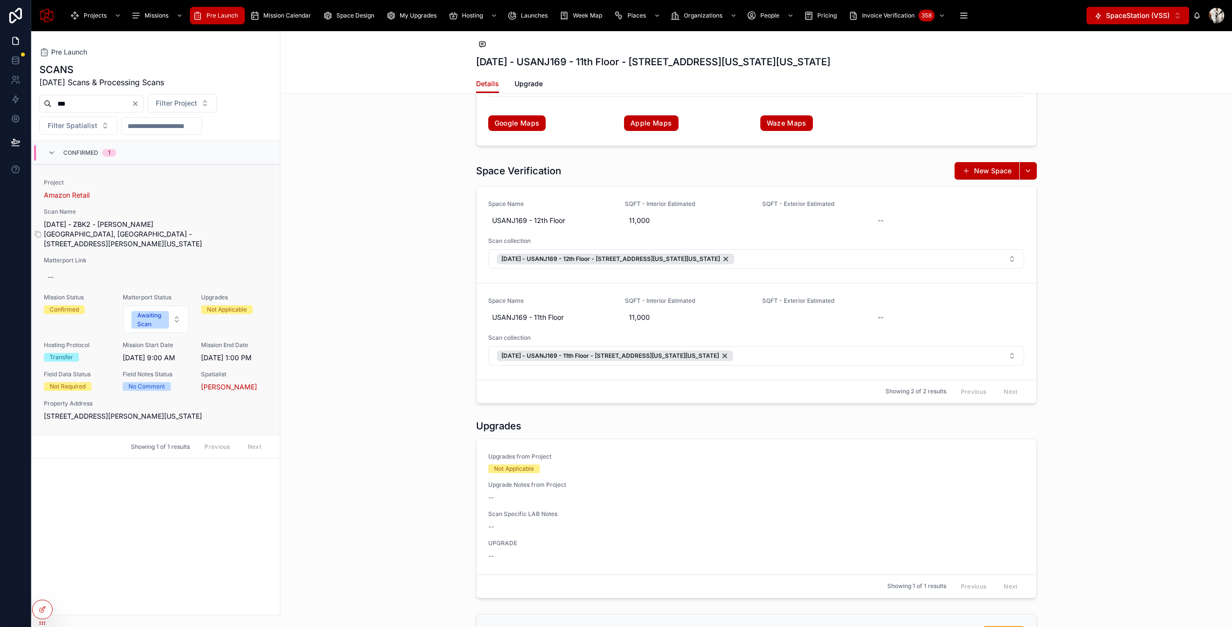
click at [140, 231] on span "[DATE] - ZBK2 - [PERSON_NAME][GEOGRAPHIC_DATA], [GEOGRAPHIC_DATA] - [STREET_ADD…" at bounding box center [156, 234] width 224 height 29
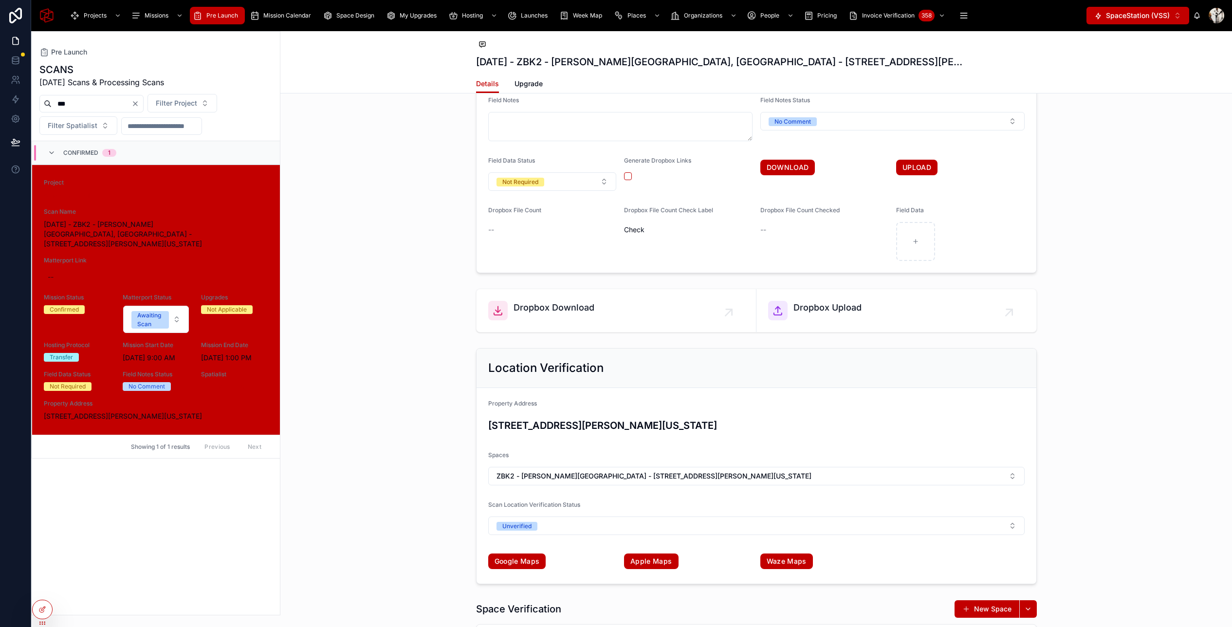
scroll to position [1917, 0]
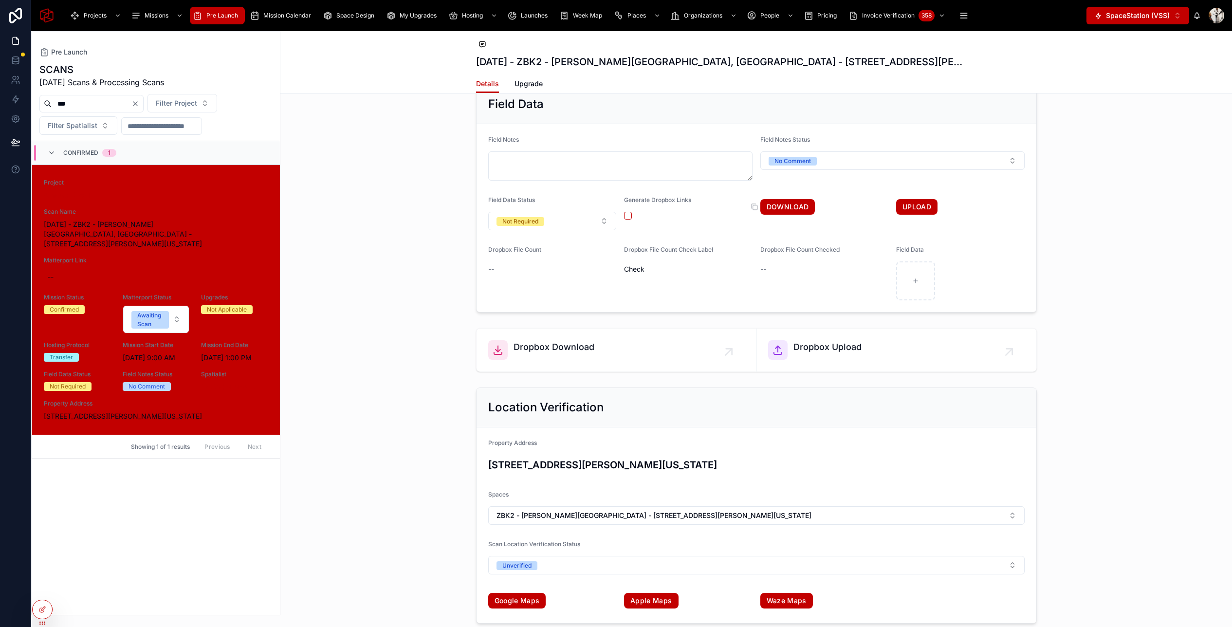
click at [794, 199] on link "DOWNLOAD" at bounding box center [787, 207] width 55 height 16
click at [43, 589] on icon at bounding box center [42, 589] width 8 height 8
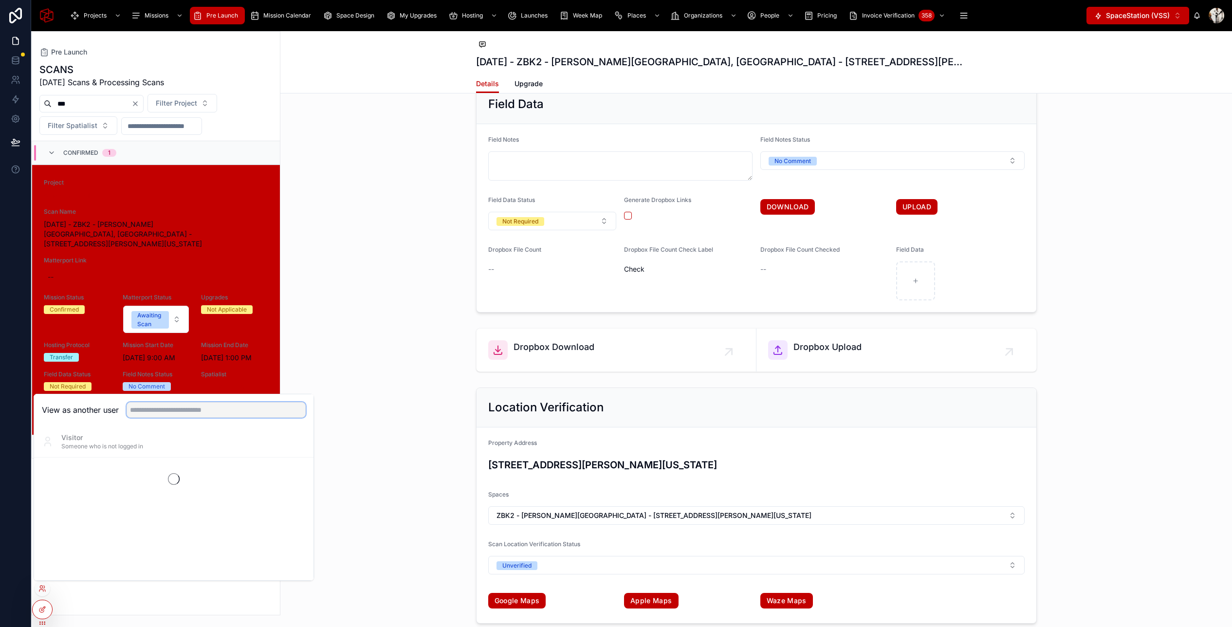
click at [162, 412] on input "text" at bounding box center [216, 410] width 179 height 16
type input "*******"
click at [291, 473] on button "Select" at bounding box center [292, 477] width 25 height 14
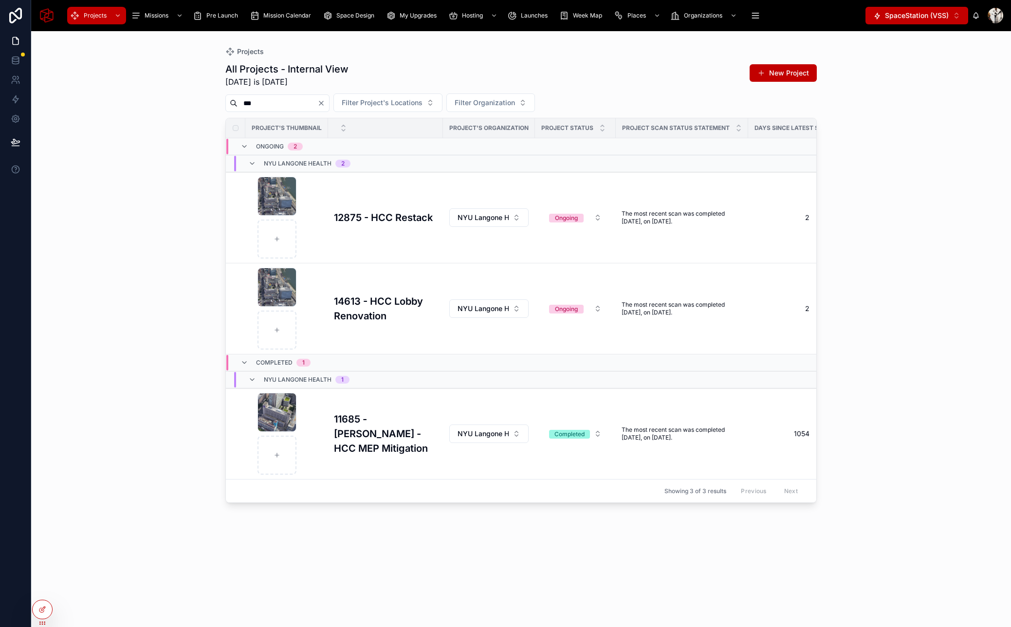
click at [269, 104] on input "***" at bounding box center [278, 103] width 80 height 14
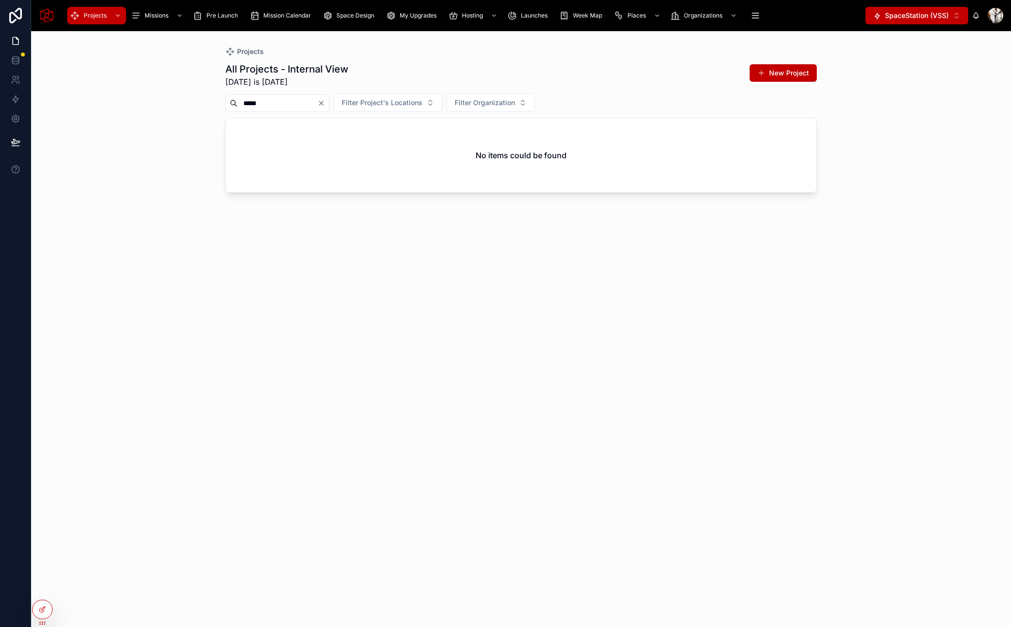
type input "******"
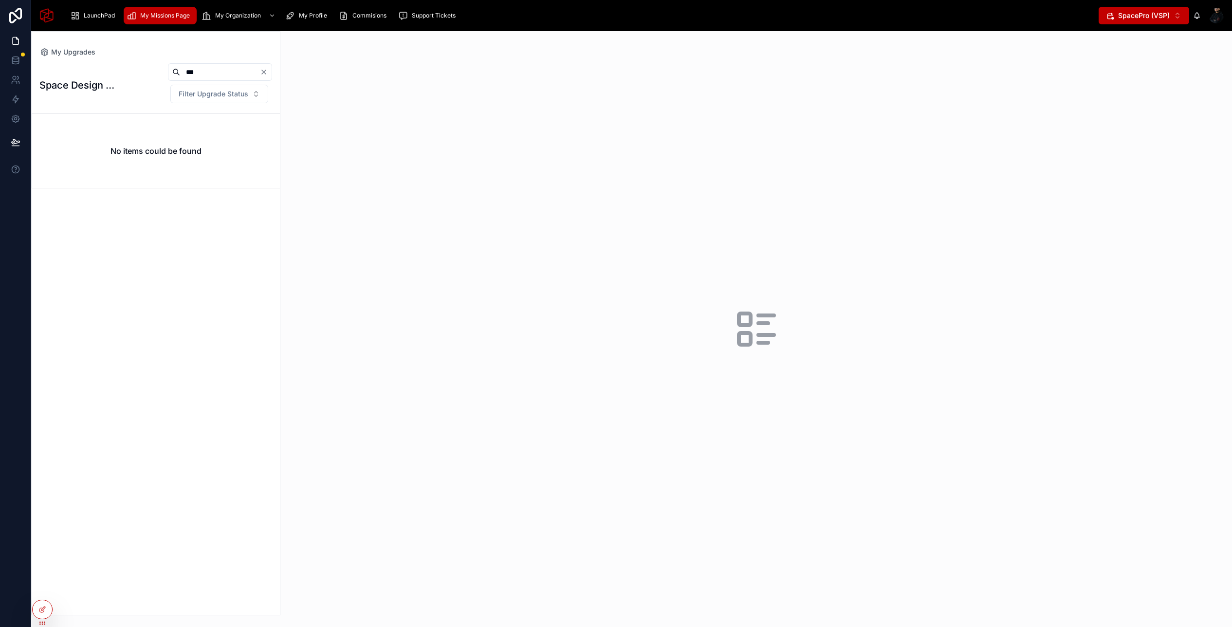
click at [164, 12] on span "My Missions Page" at bounding box center [165, 16] width 50 height 8
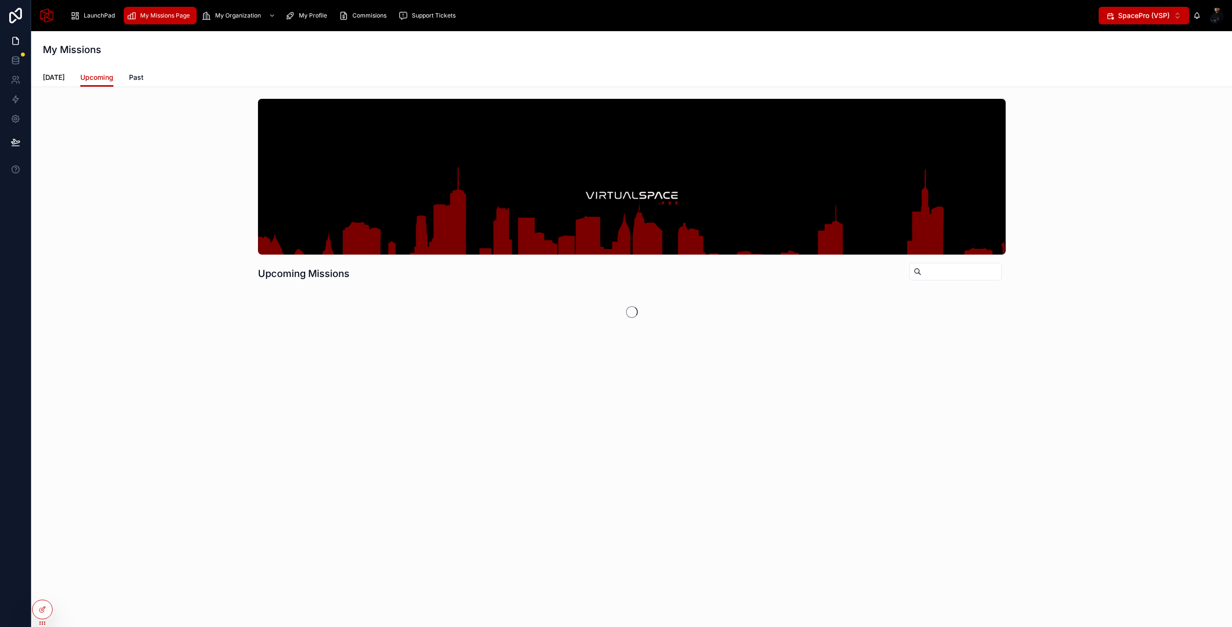
click at [60, 77] on span "[DATE]" at bounding box center [54, 78] width 22 height 10
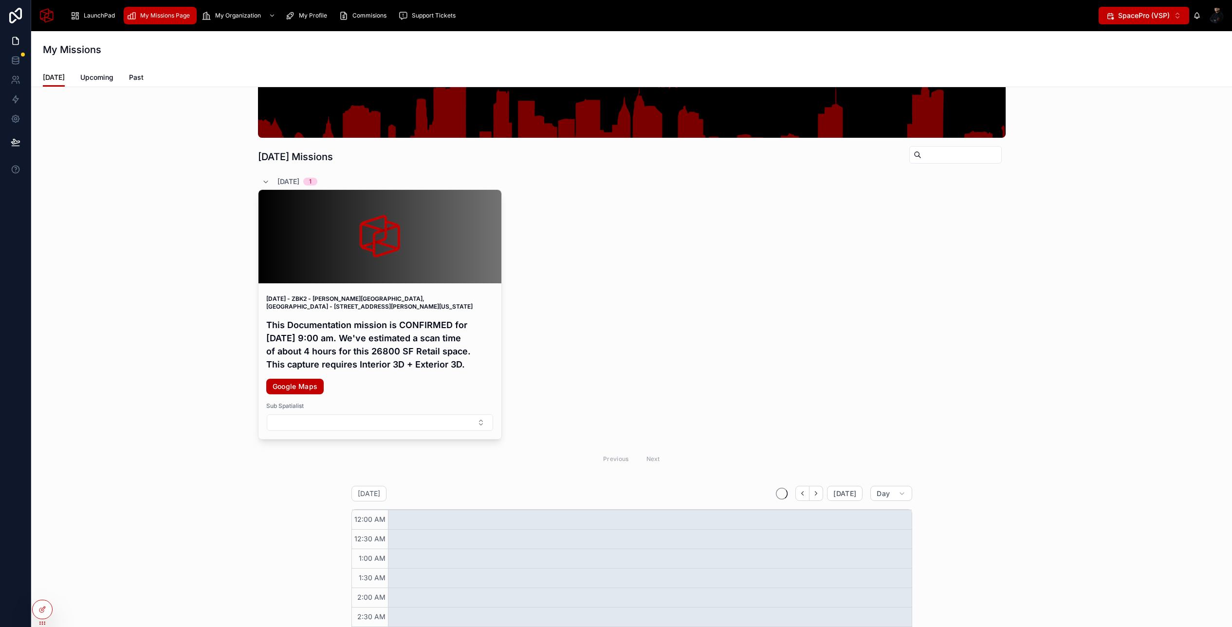
scroll to position [123, 0]
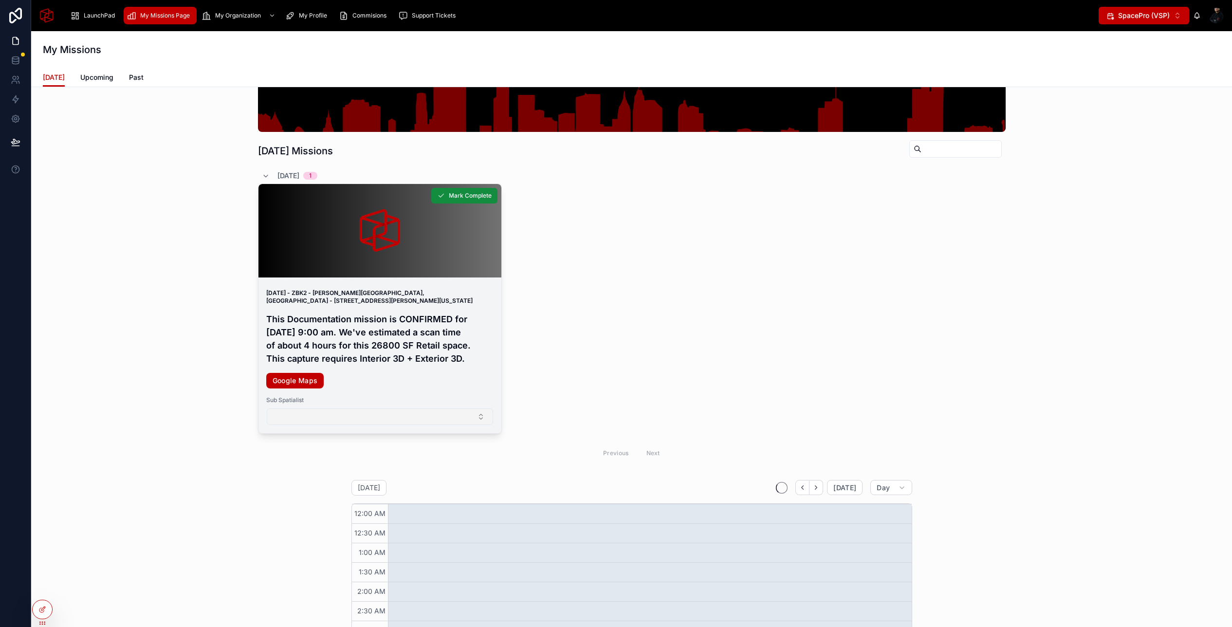
click at [382, 425] on button "Select Button" at bounding box center [380, 416] width 226 height 17
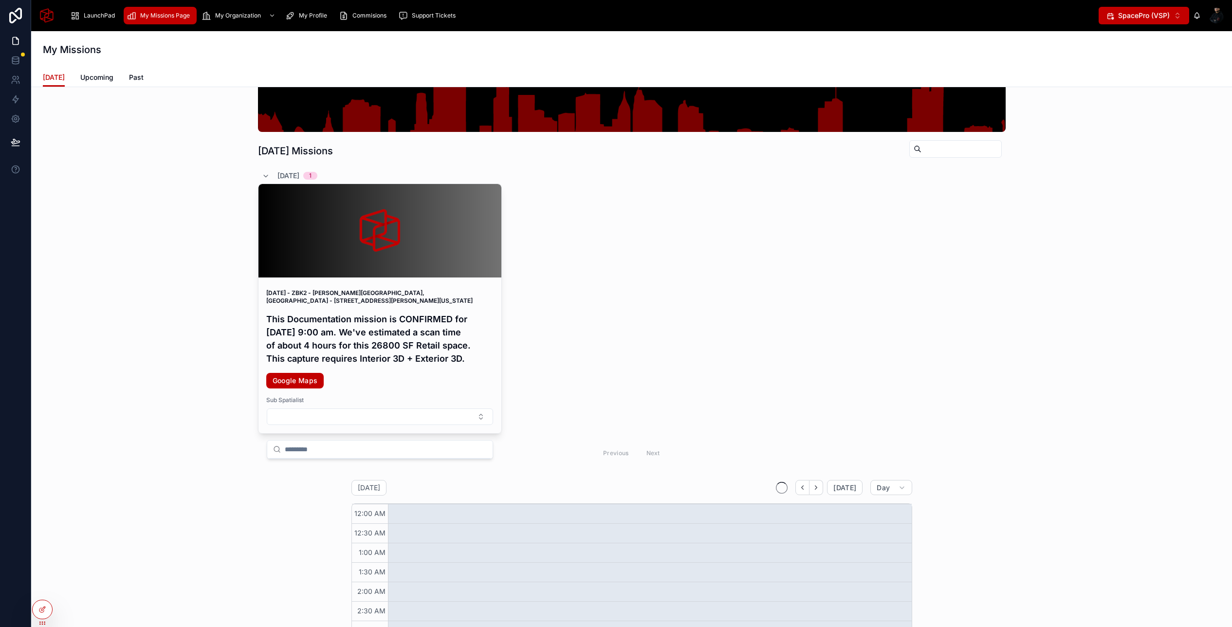
click at [563, 332] on div "[DATE] - ZBK2 - [PERSON_NAME][GEOGRAPHIC_DATA], [GEOGRAPHIC_DATA] - [STREET_ADD…" at bounding box center [632, 309] width 748 height 250
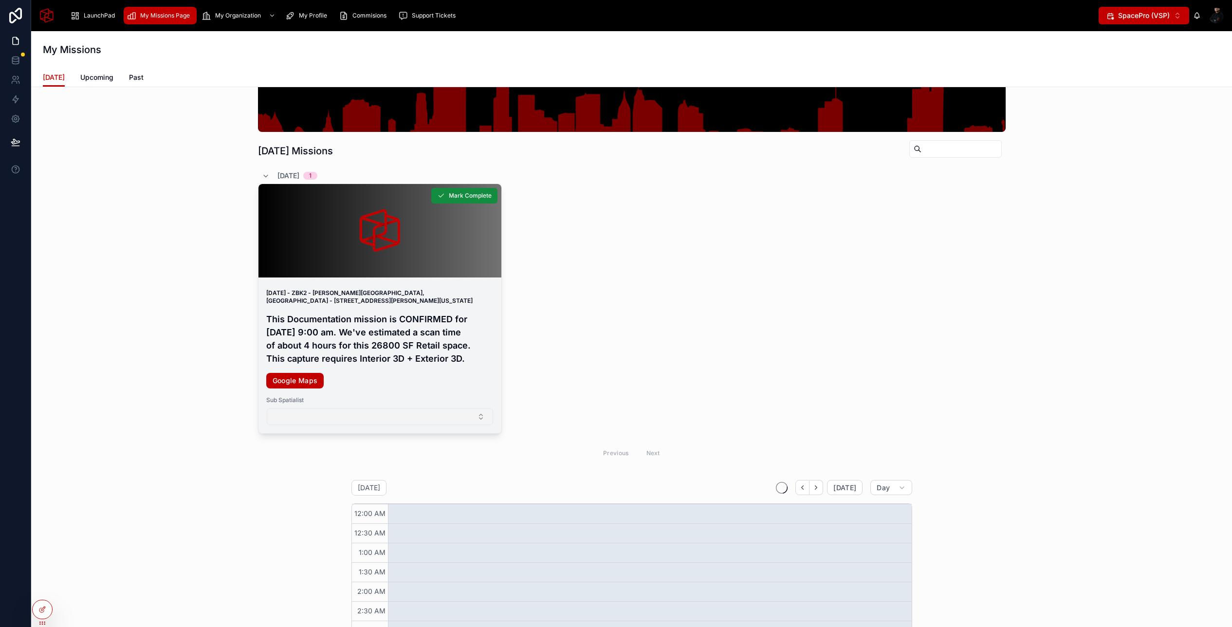
click at [398, 425] on button "Select Button" at bounding box center [380, 416] width 226 height 17
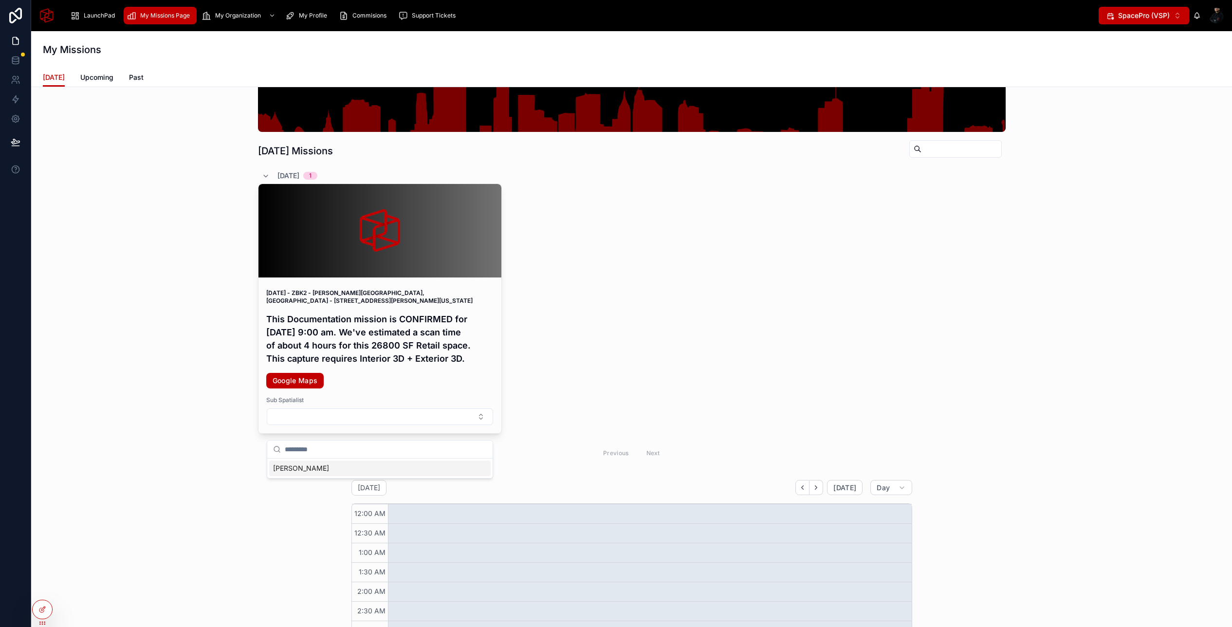
click at [572, 351] on div "[DATE] - ZBK2 - [PERSON_NAME][GEOGRAPHIC_DATA], [GEOGRAPHIC_DATA] - [STREET_ADD…" at bounding box center [632, 309] width 748 height 250
click at [389, 348] on h4 "This Documentation mission is CONFIRMED for [DATE] 9:00 am. We've estimated a s…" at bounding box center [379, 339] width 227 height 53
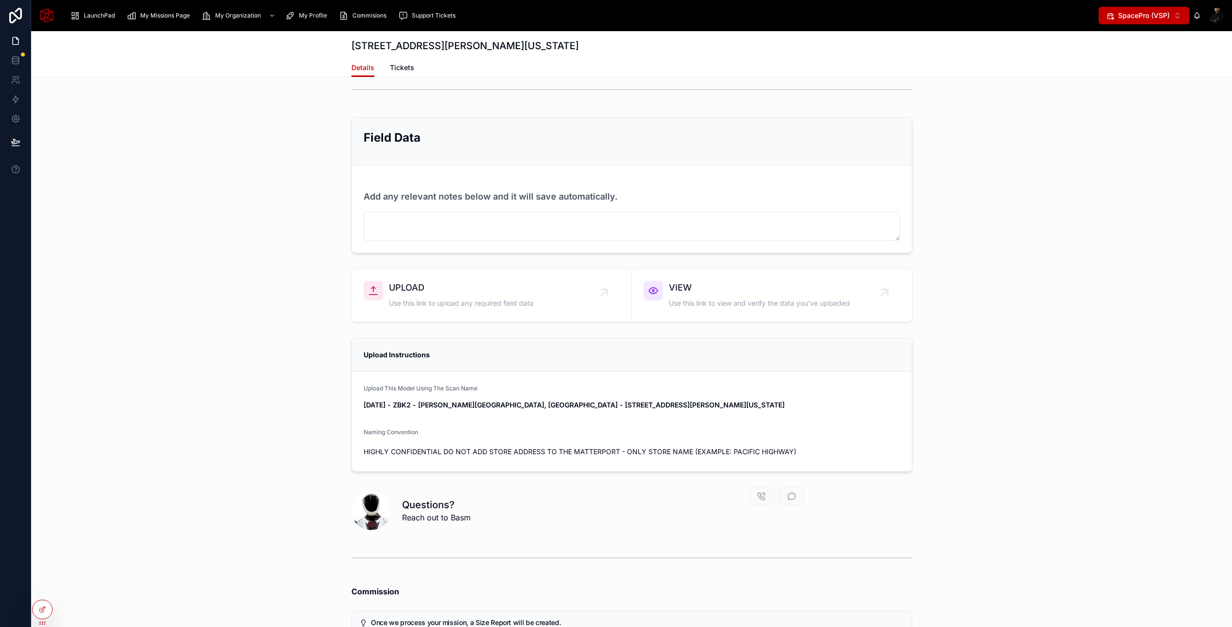
scroll to position [4821, 0]
click at [43, 607] on icon at bounding box center [42, 610] width 8 height 8
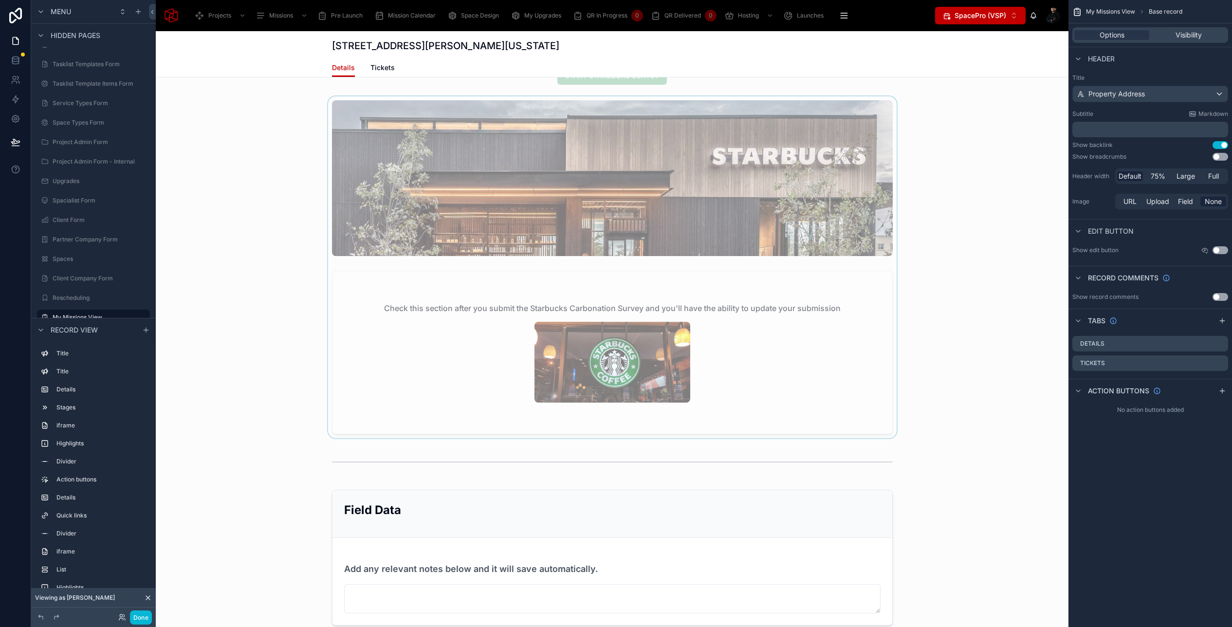
scroll to position [5365, 0]
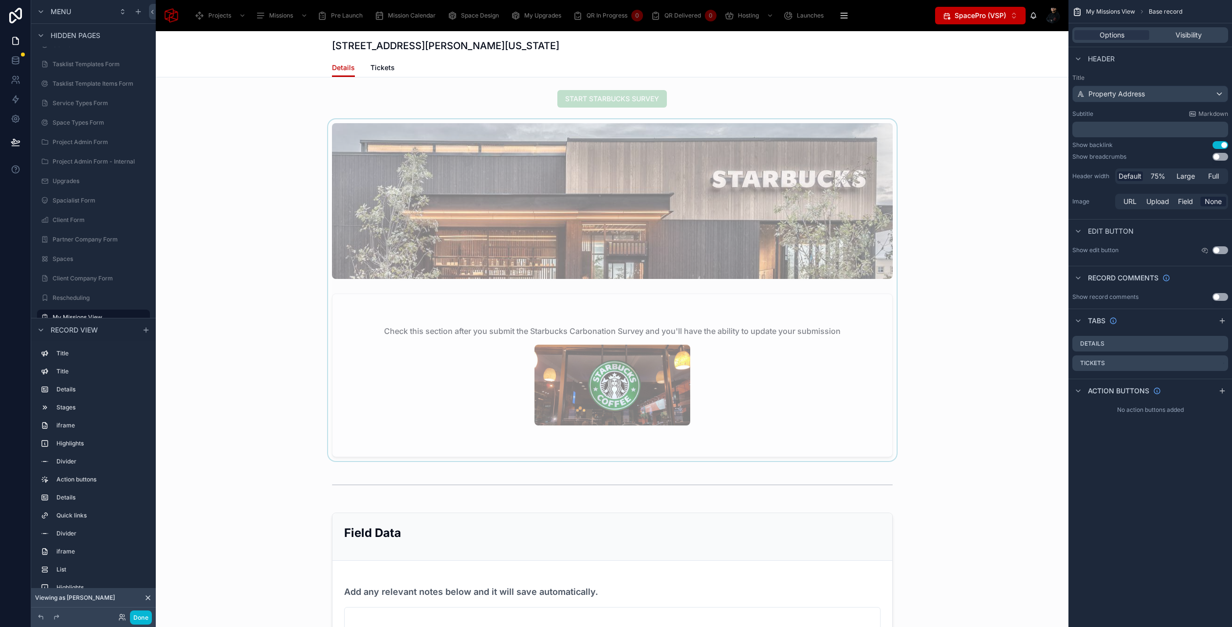
click at [431, 307] on div at bounding box center [612, 290] width 913 height 342
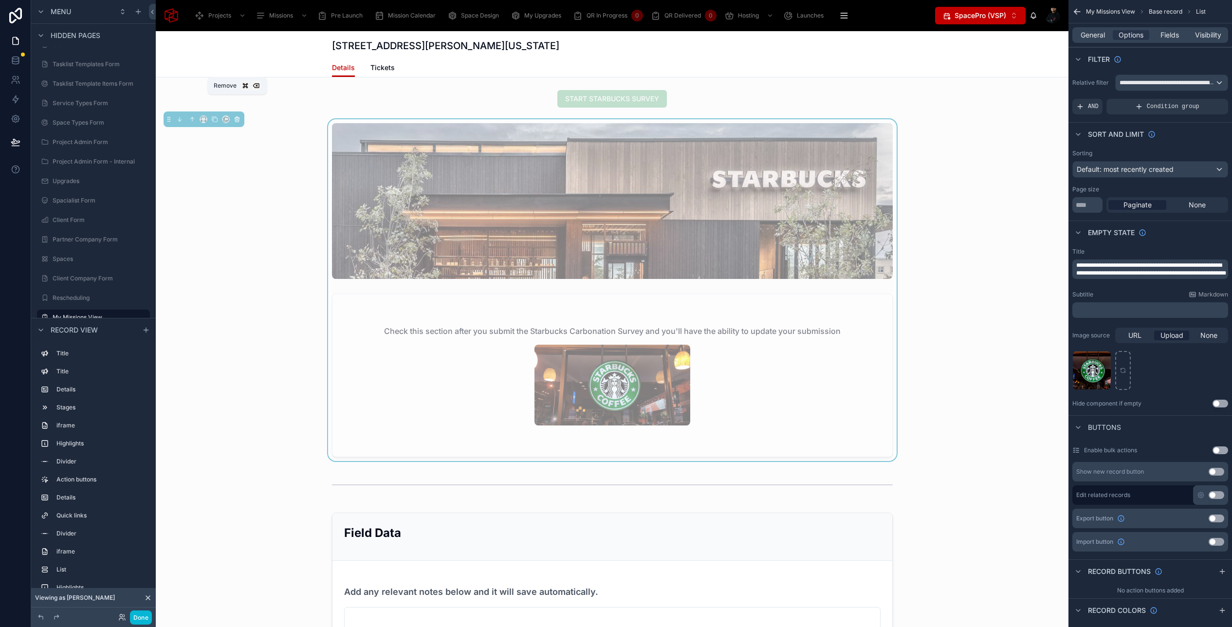
click at [237, 116] on icon at bounding box center [237, 119] width 7 height 7
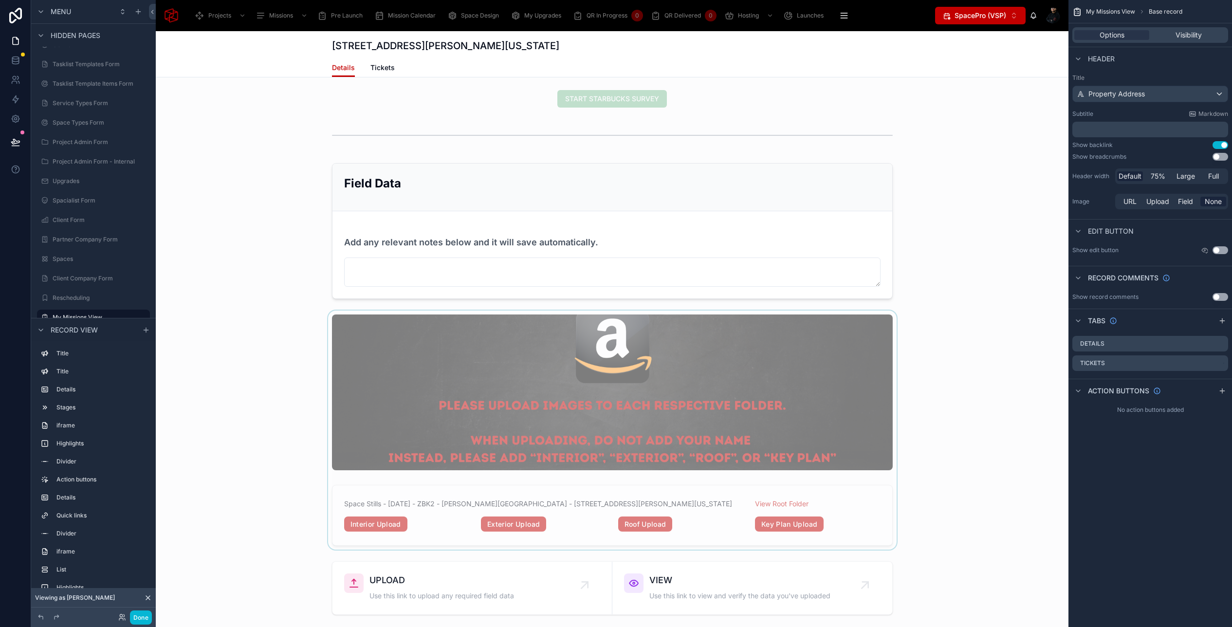
click at [420, 372] on div at bounding box center [612, 431] width 913 height 240
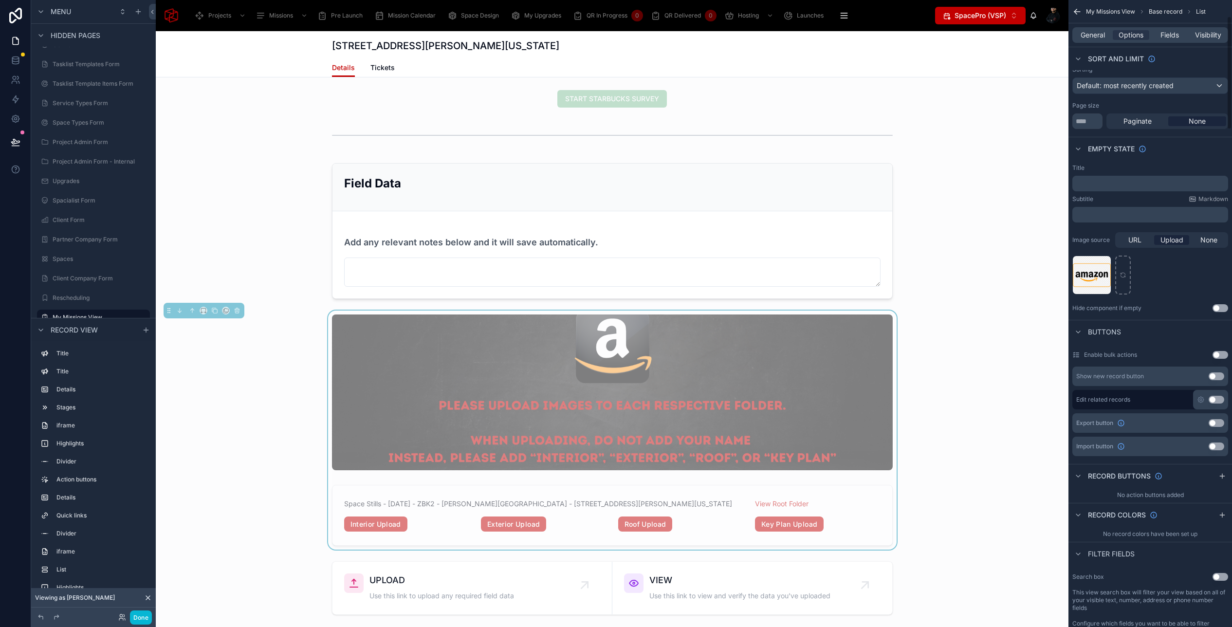
scroll to position [91, 0]
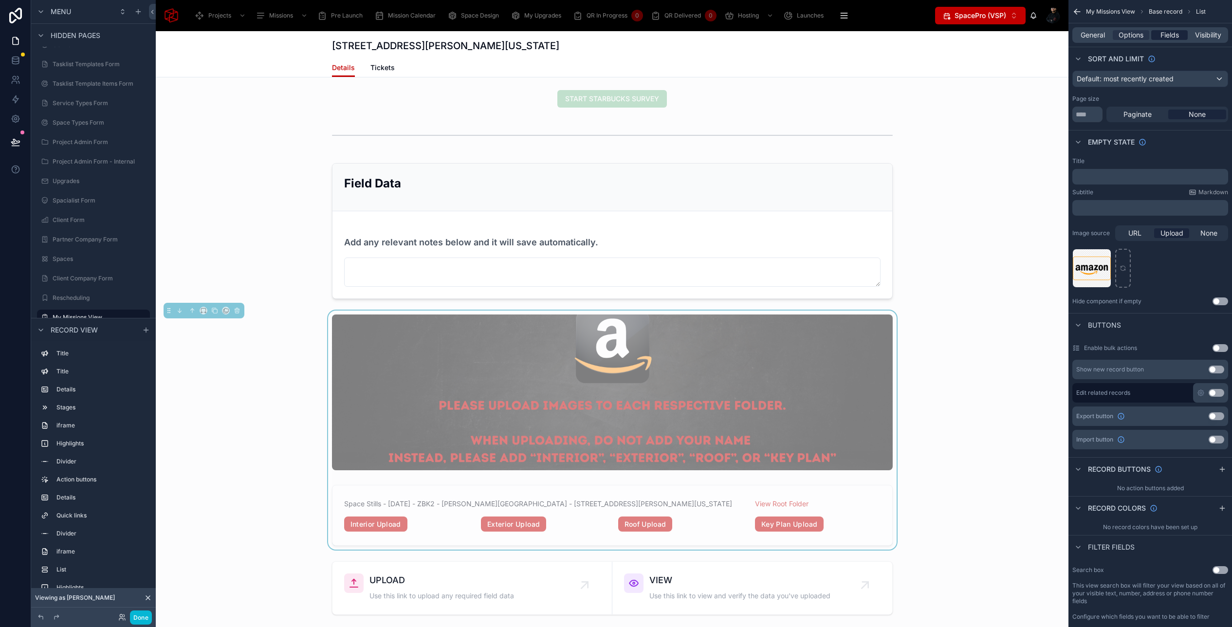
click at [1174, 35] on span "Fields" at bounding box center [1170, 35] width 18 height 10
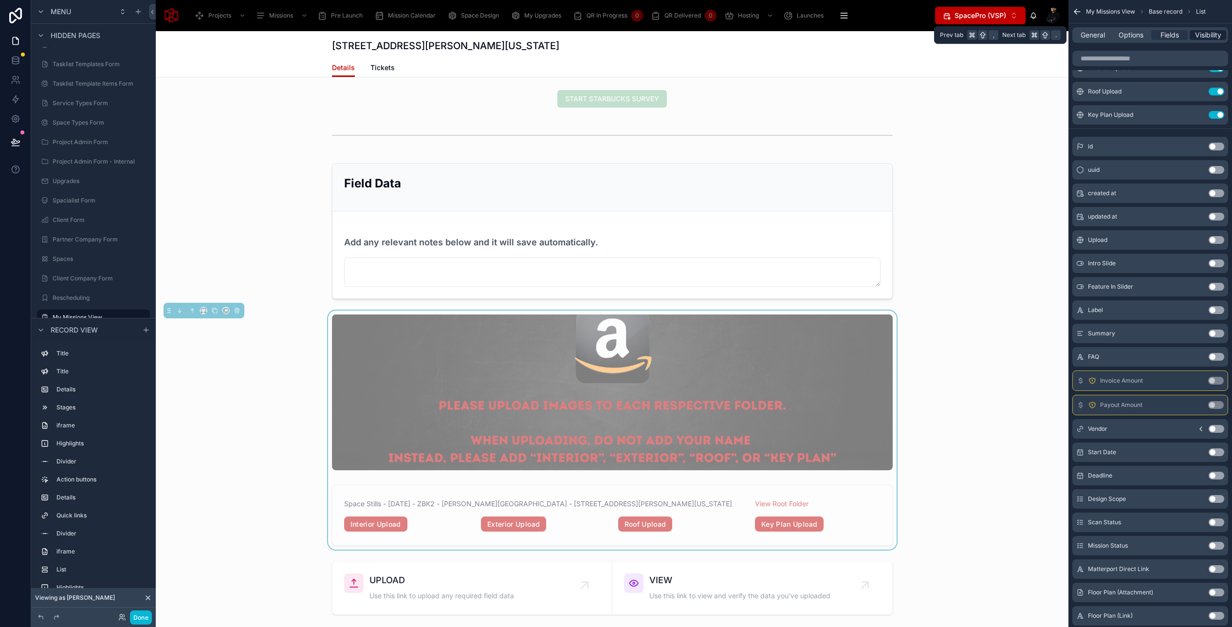
click at [1209, 35] on span "Visibility" at bounding box center [1208, 35] width 26 height 10
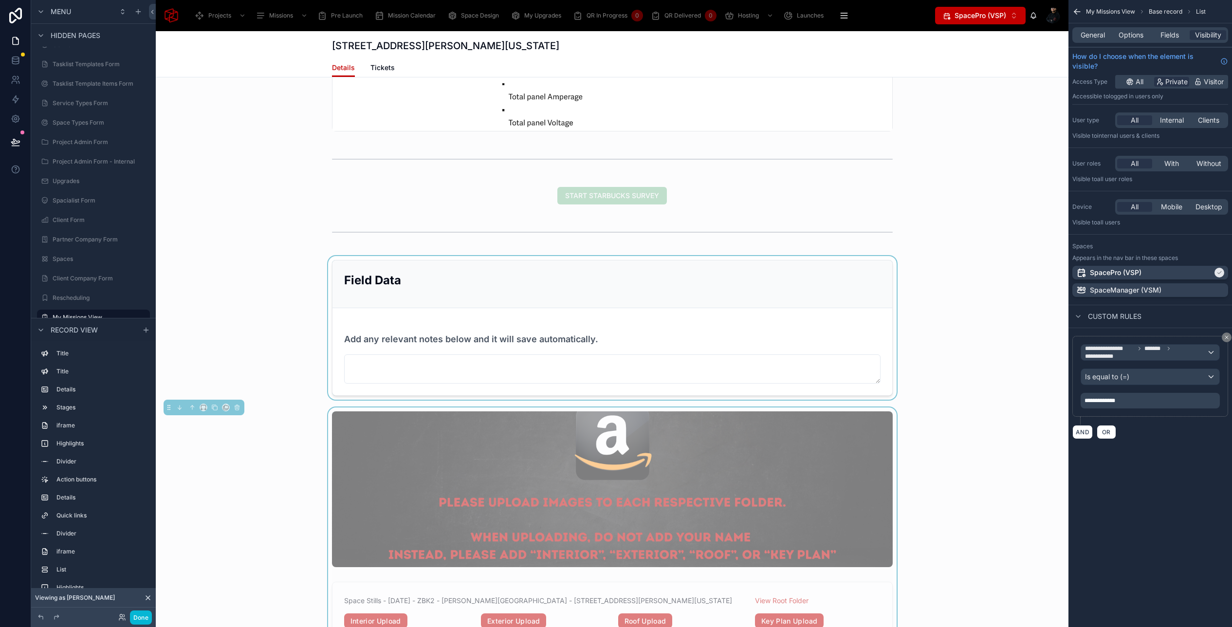
scroll to position [5349, 0]
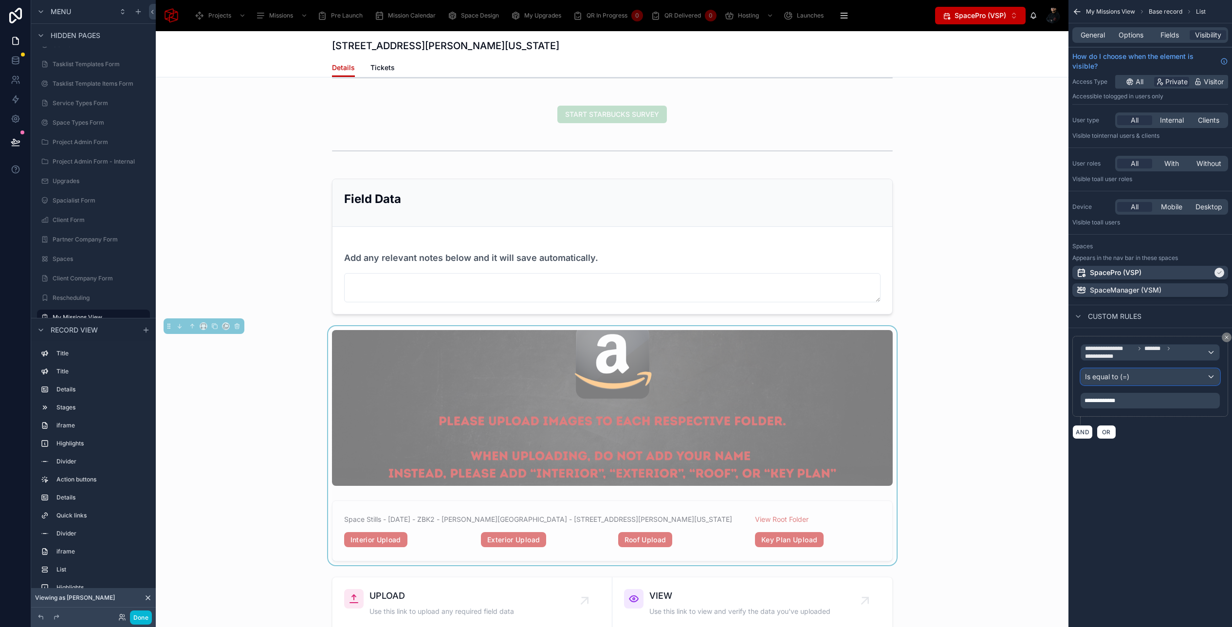
click at [1171, 376] on div "Is equal to (=)" at bounding box center [1150, 377] width 138 height 16
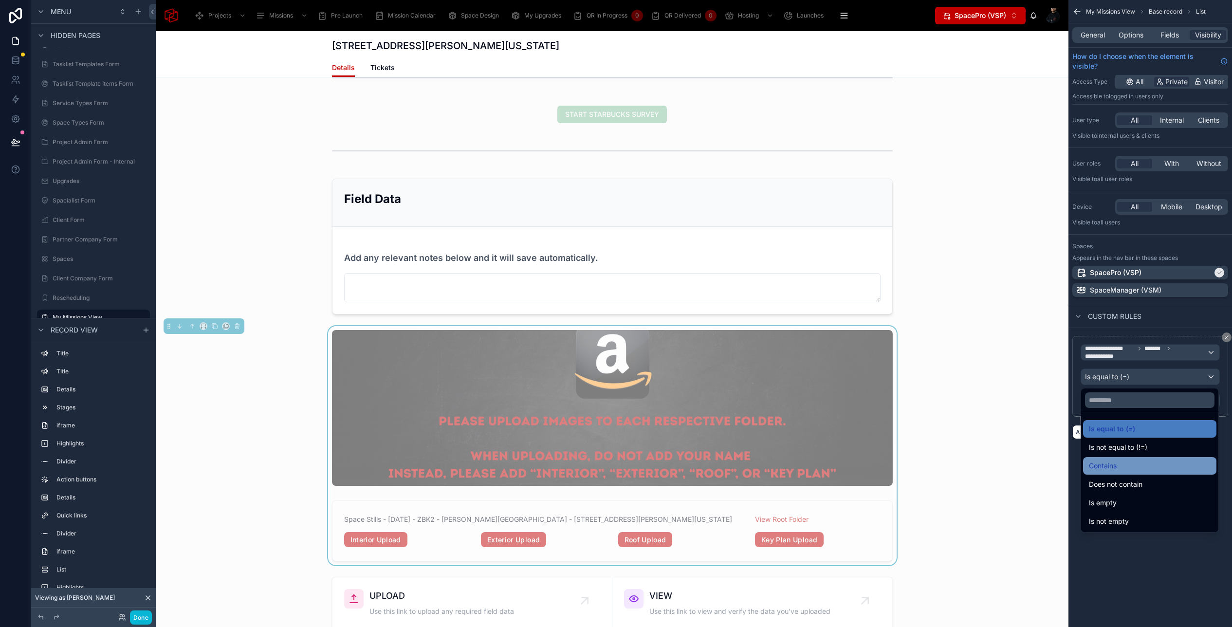
click at [1137, 466] on div "Contains" at bounding box center [1150, 466] width 122 height 12
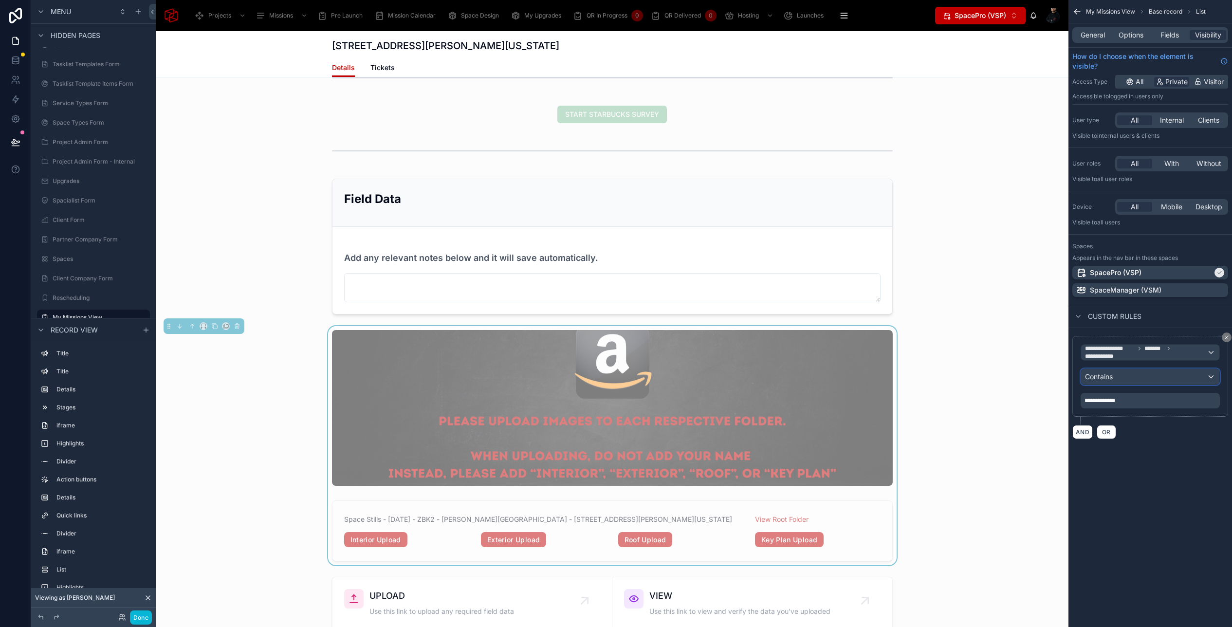
click at [1148, 383] on div "Contains" at bounding box center [1150, 377] width 138 height 16
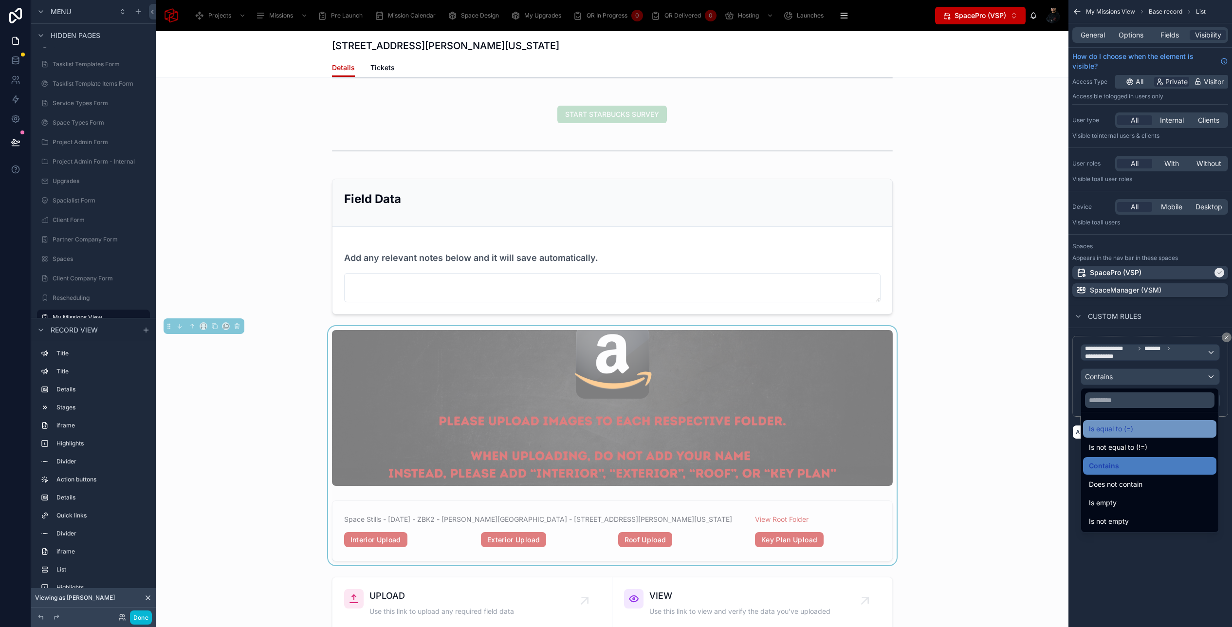
click at [1143, 429] on div "Is equal to (=)" at bounding box center [1150, 429] width 122 height 12
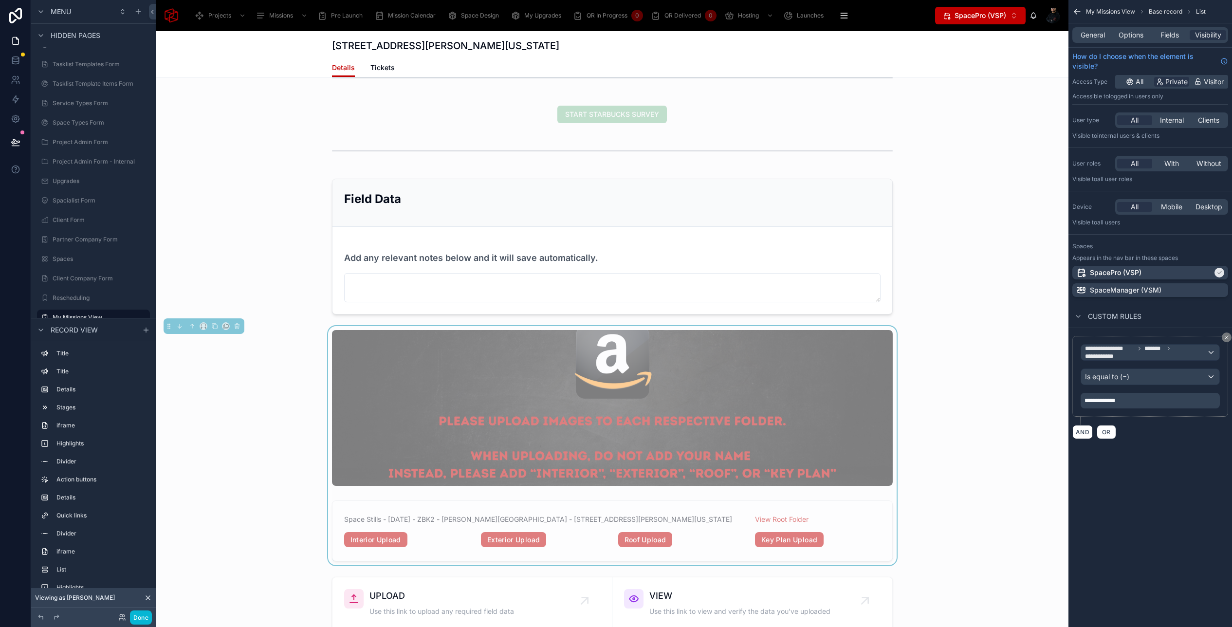
click at [1131, 395] on div "**********" at bounding box center [1150, 401] width 139 height 16
click at [1130, 402] on p "**********" at bounding box center [1151, 401] width 133 height 8
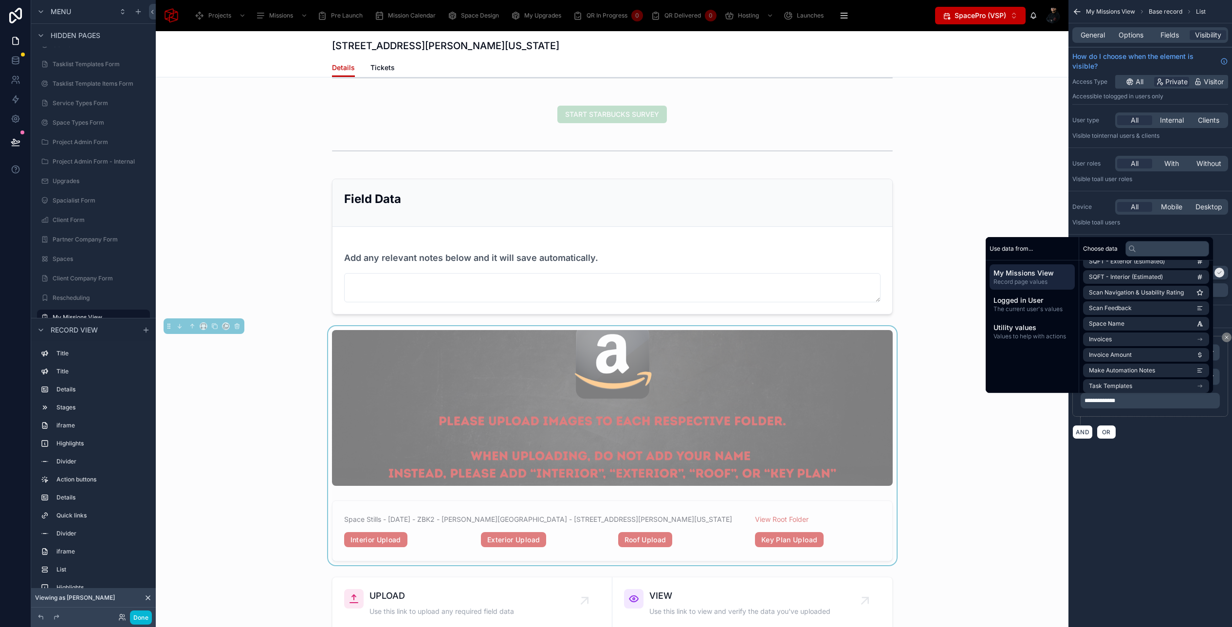
scroll to position [187, 0]
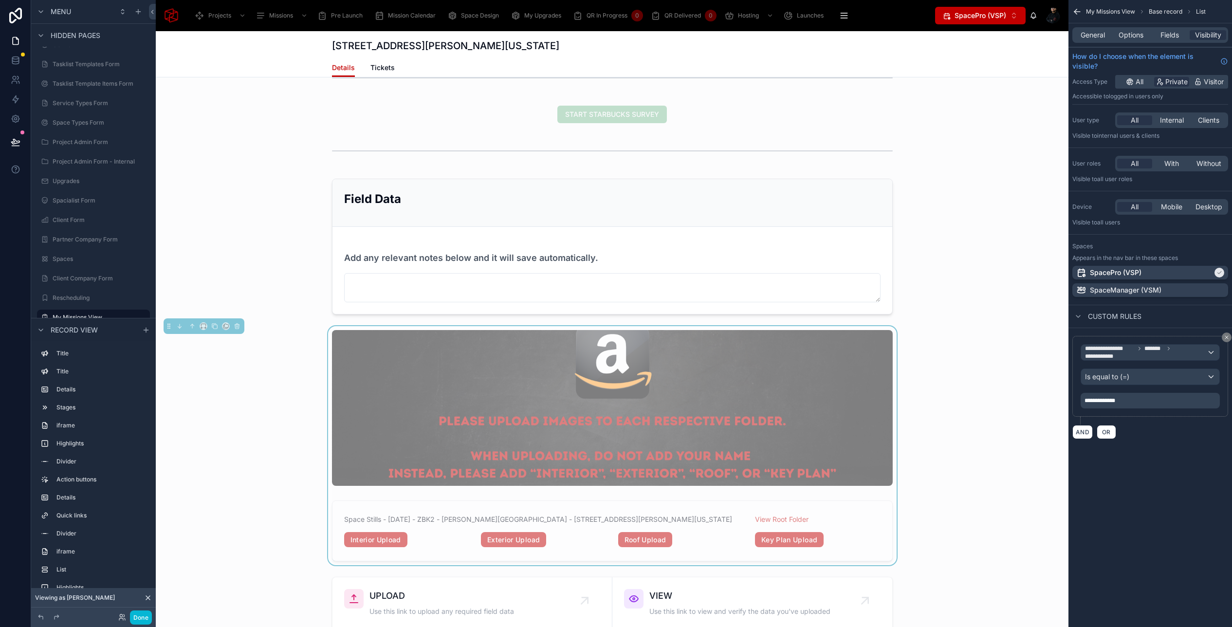
click at [1171, 459] on div "**********" at bounding box center [1151, 231] width 164 height 462
click at [1150, 377] on div "Is equal to (=)" at bounding box center [1150, 377] width 138 height 16
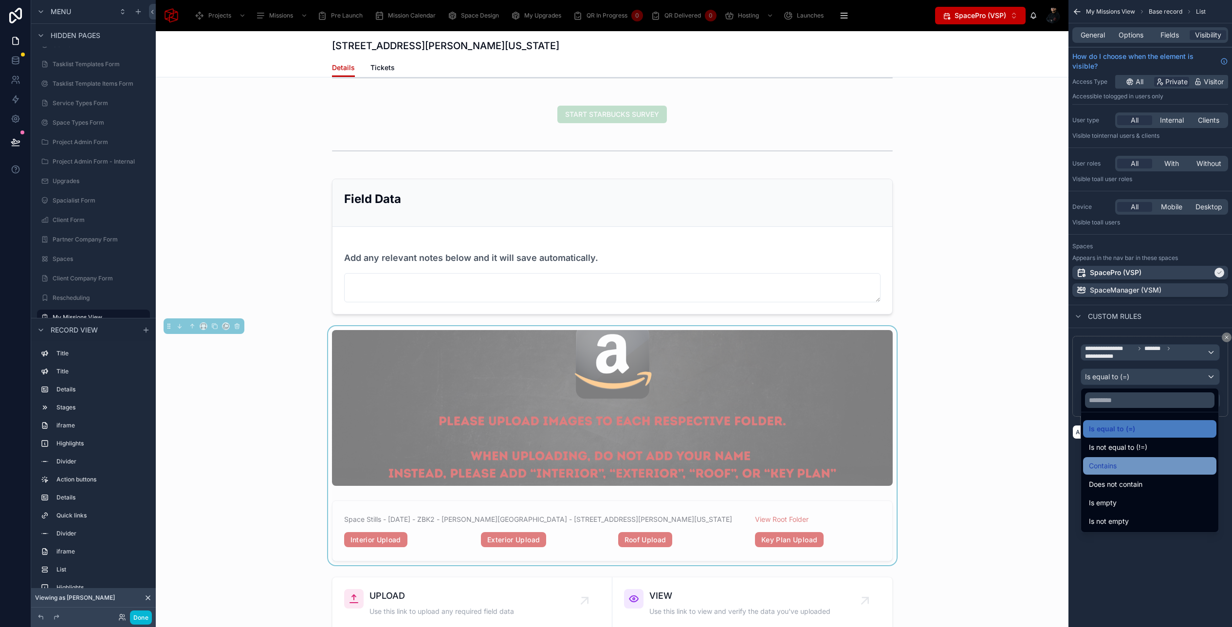
click at [1148, 471] on div "Contains" at bounding box center [1150, 466] width 122 height 12
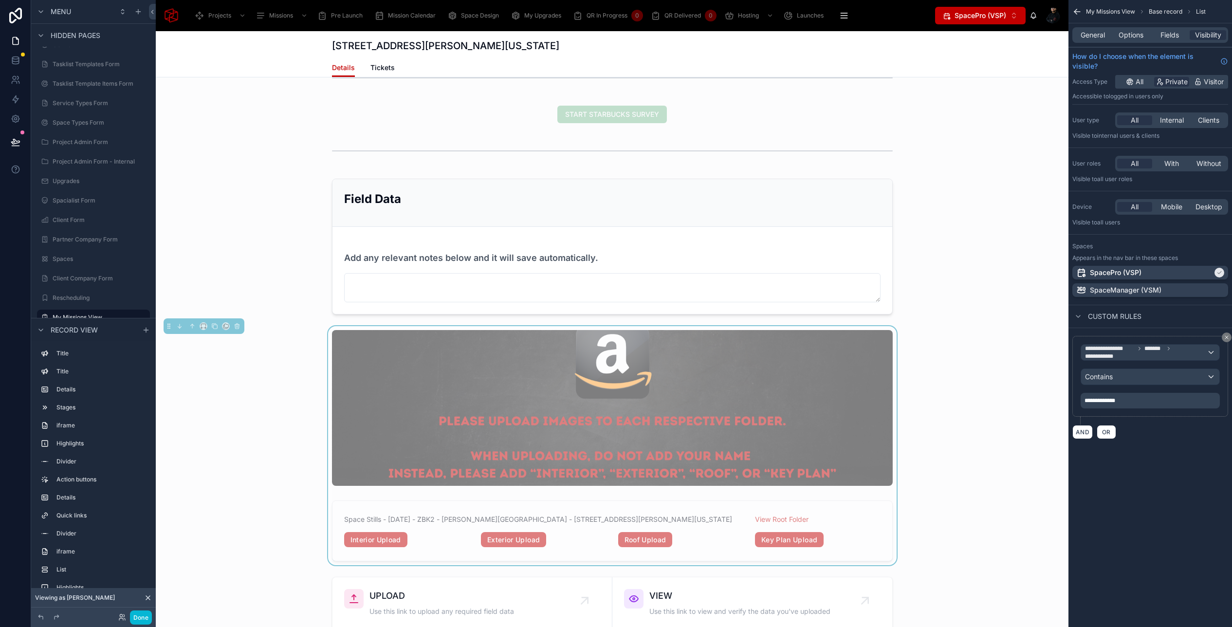
click at [1132, 403] on p "**********" at bounding box center [1151, 401] width 133 height 8
click at [1161, 447] on div "**********" at bounding box center [1151, 231] width 164 height 462
click at [1139, 372] on div "Contains" at bounding box center [1150, 377] width 138 height 16
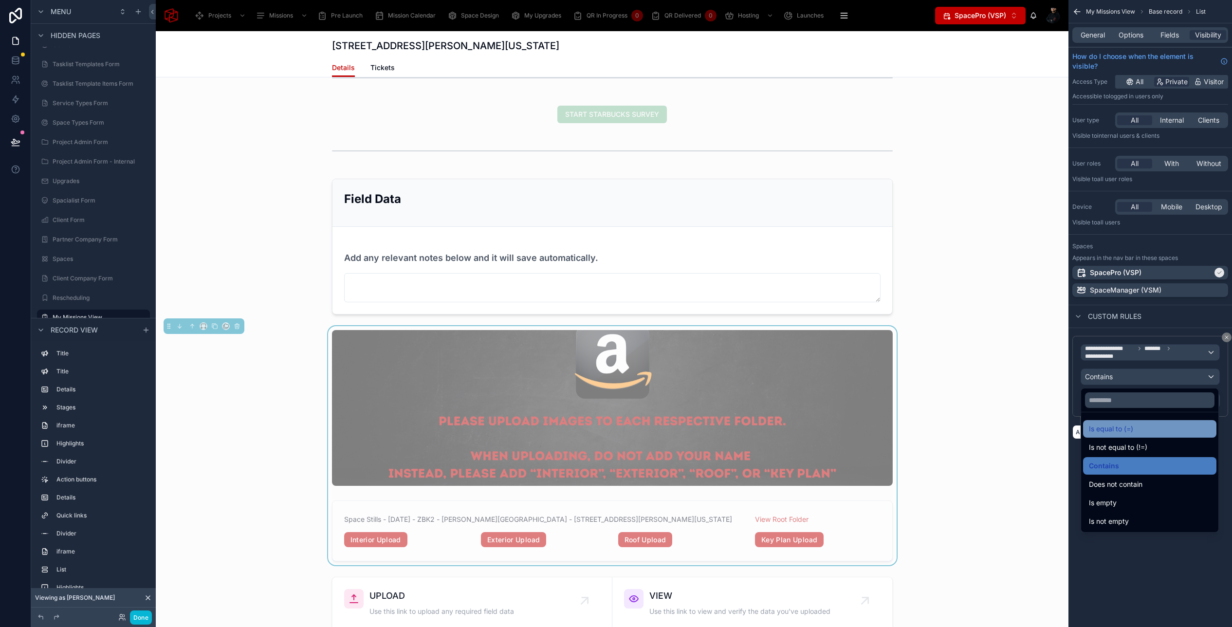
click at [1136, 435] on div "Is equal to (=)" at bounding box center [1149, 429] width 133 height 18
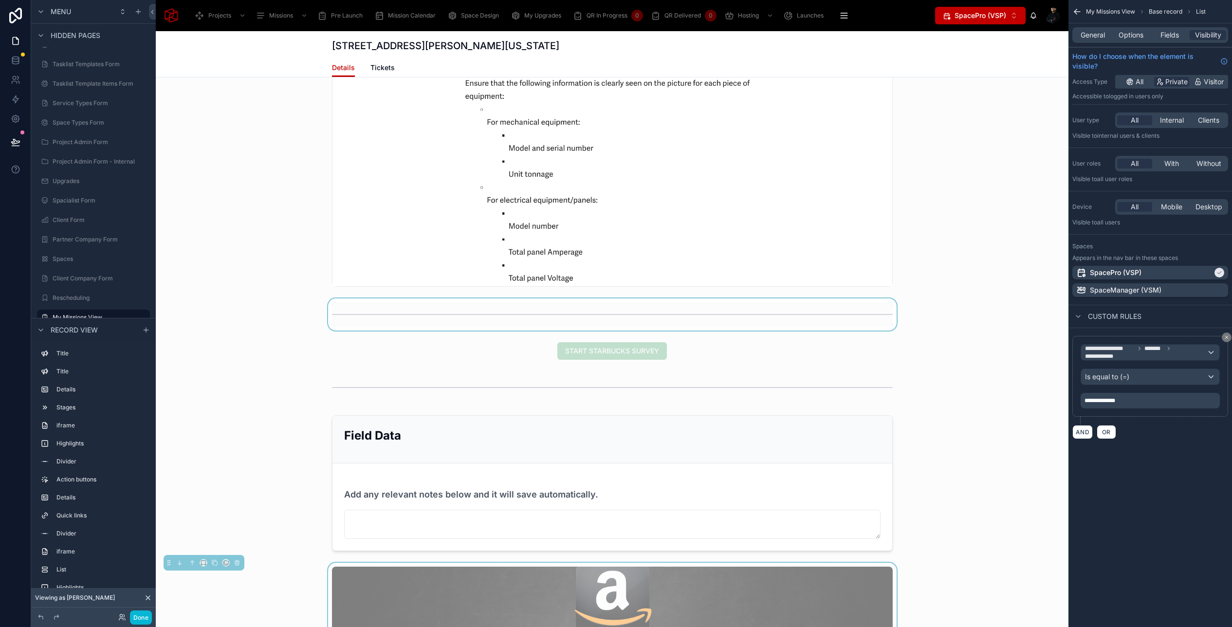
scroll to position [5106, 0]
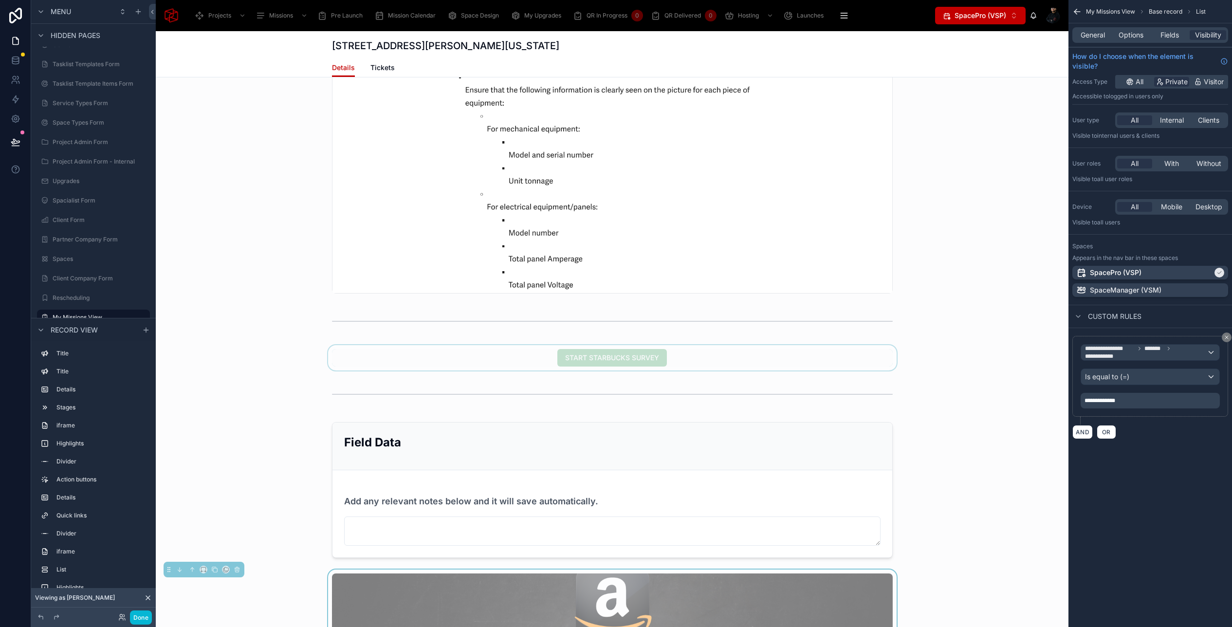
click at [591, 345] on div at bounding box center [612, 357] width 913 height 25
click at [520, 349] on div "START STARBUCKS SURVEY" at bounding box center [612, 358] width 561 height 18
click at [238, 345] on icon at bounding box center [238, 346] width 0 height 2
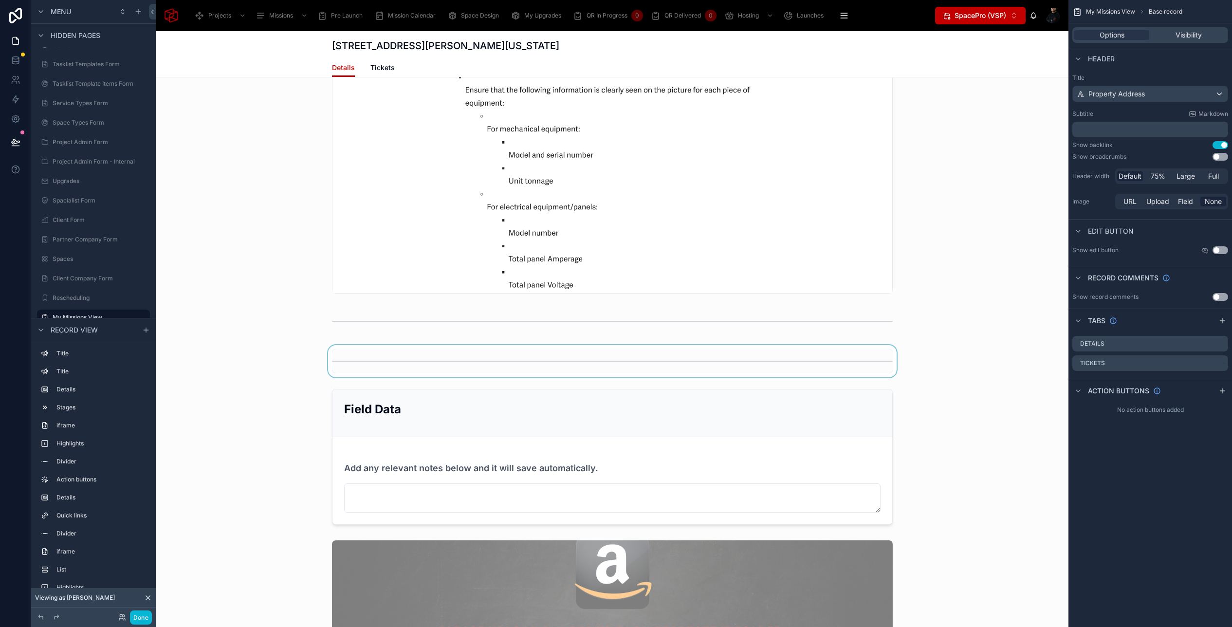
click at [542, 345] on div at bounding box center [612, 361] width 913 height 32
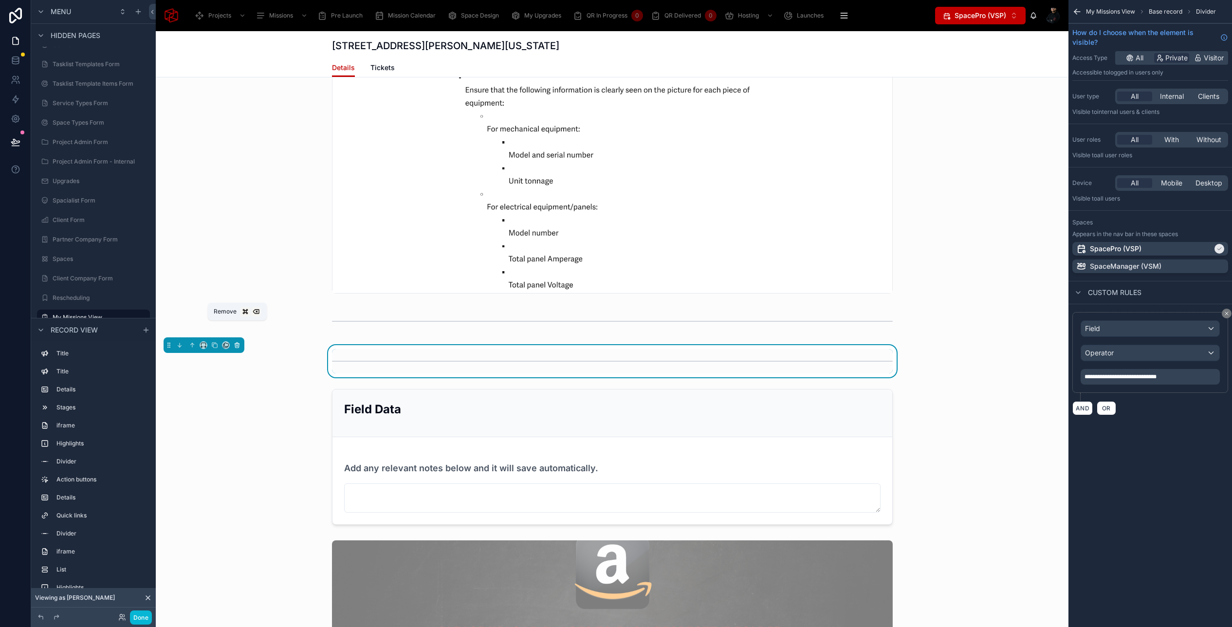
click at [240, 342] on icon at bounding box center [237, 345] width 7 height 7
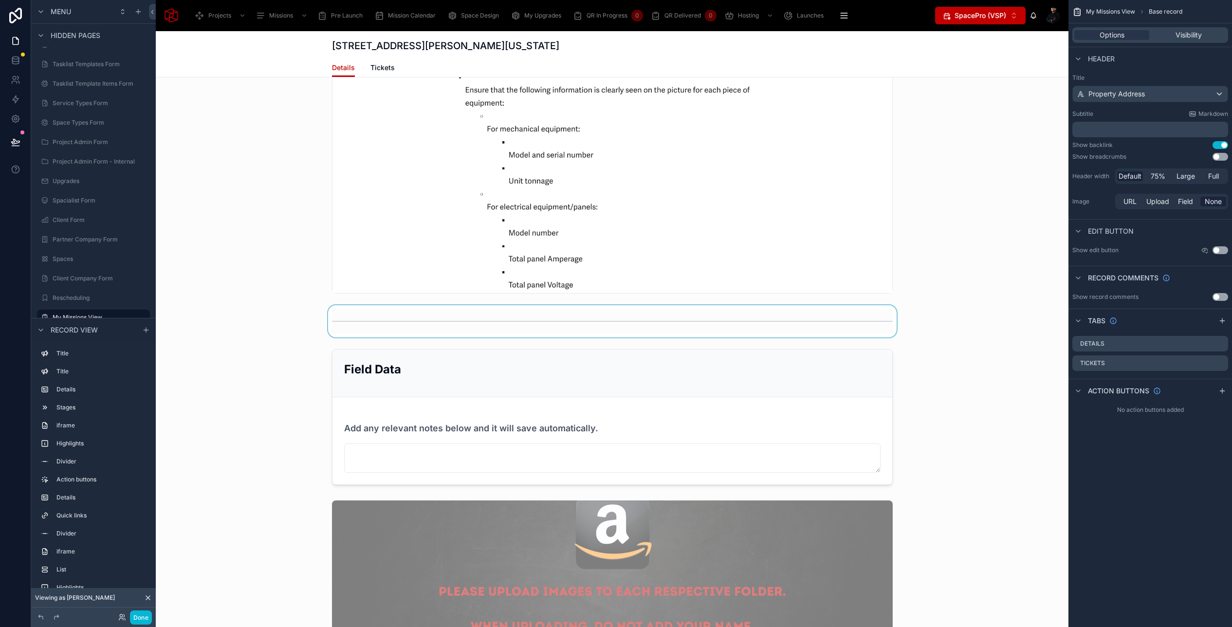
click at [419, 305] on div at bounding box center [612, 321] width 913 height 32
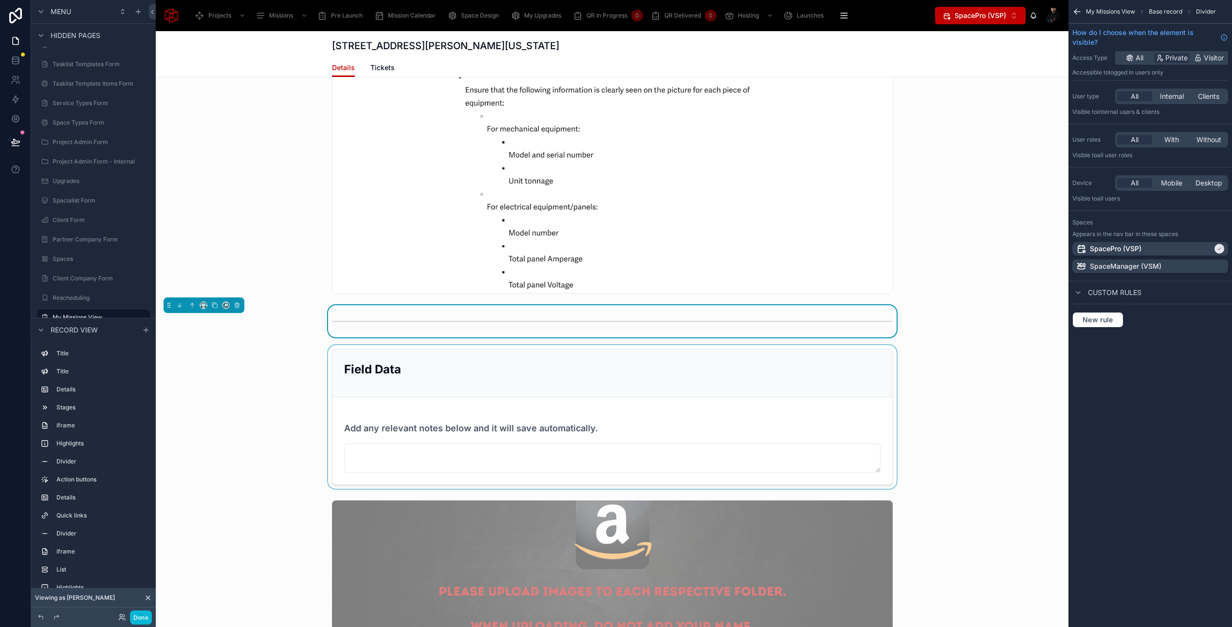
click at [824, 393] on div at bounding box center [612, 417] width 913 height 144
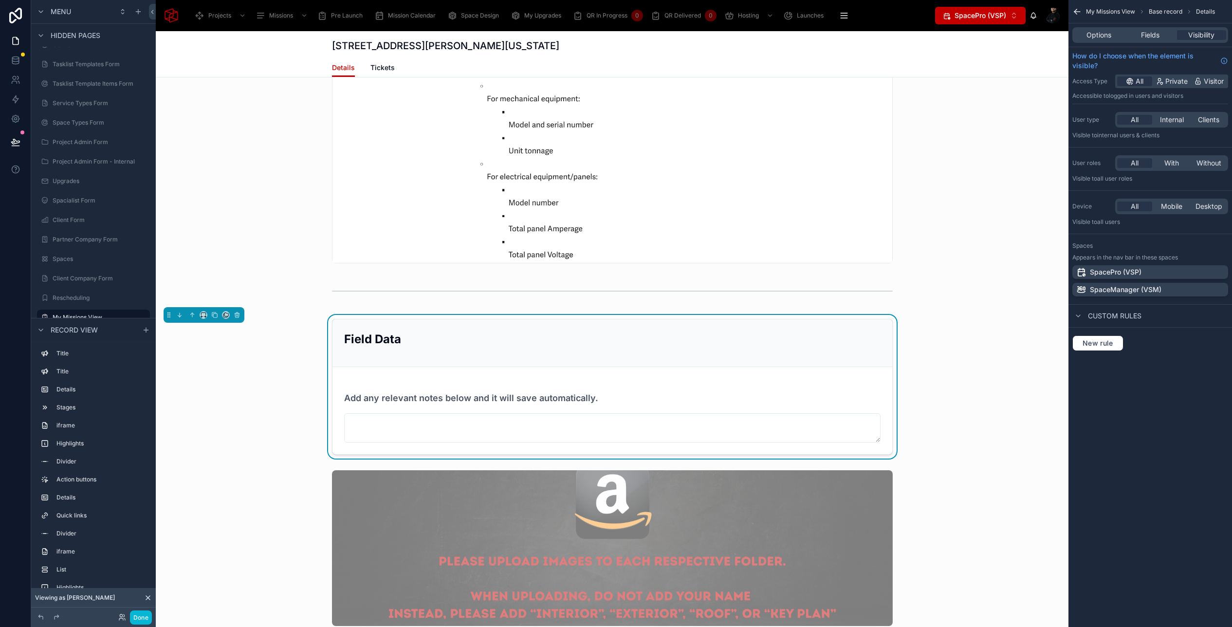
scroll to position [5136, 0]
click at [1136, 272] on p "SpacePro (VSP)" at bounding box center [1116, 272] width 52 height 10
click at [802, 470] on div at bounding box center [612, 586] width 913 height 240
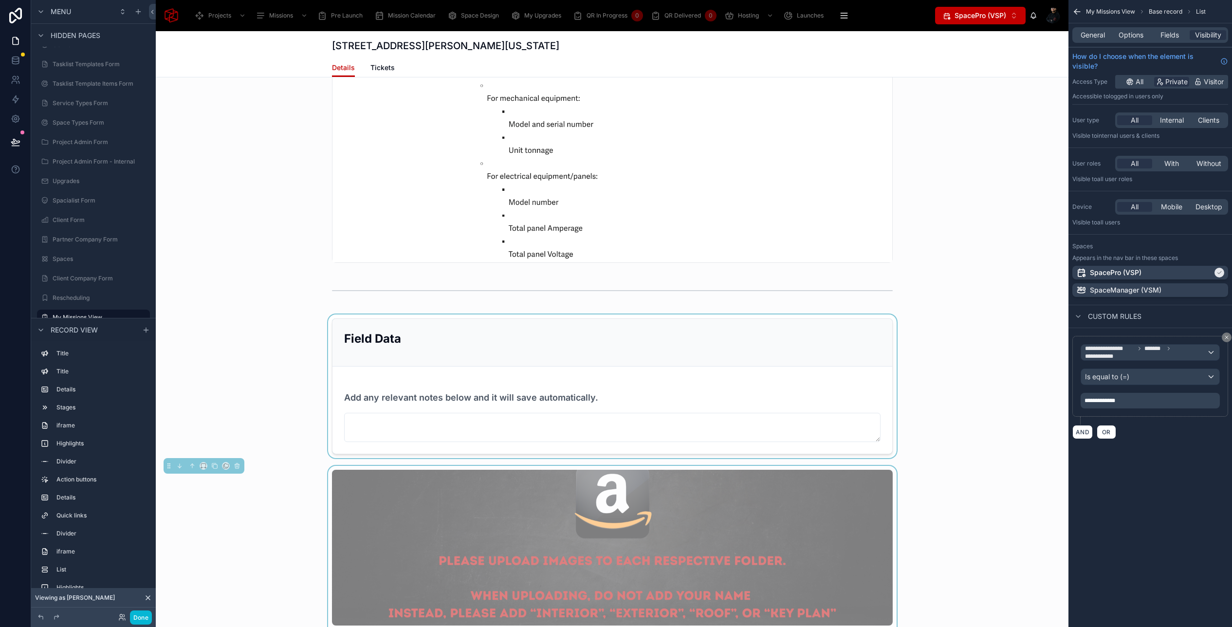
click at [815, 330] on div at bounding box center [612, 386] width 913 height 144
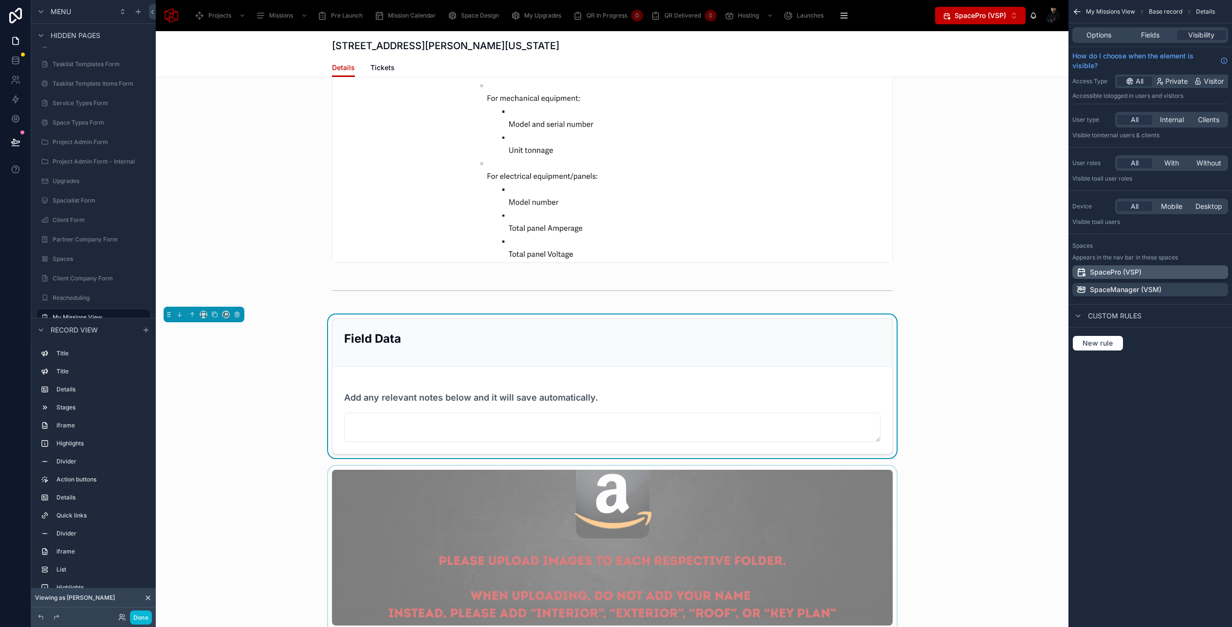
click at [1208, 272] on div "SpacePro (VSP)" at bounding box center [1150, 272] width 148 height 10
click at [817, 514] on div at bounding box center [612, 586] width 913 height 240
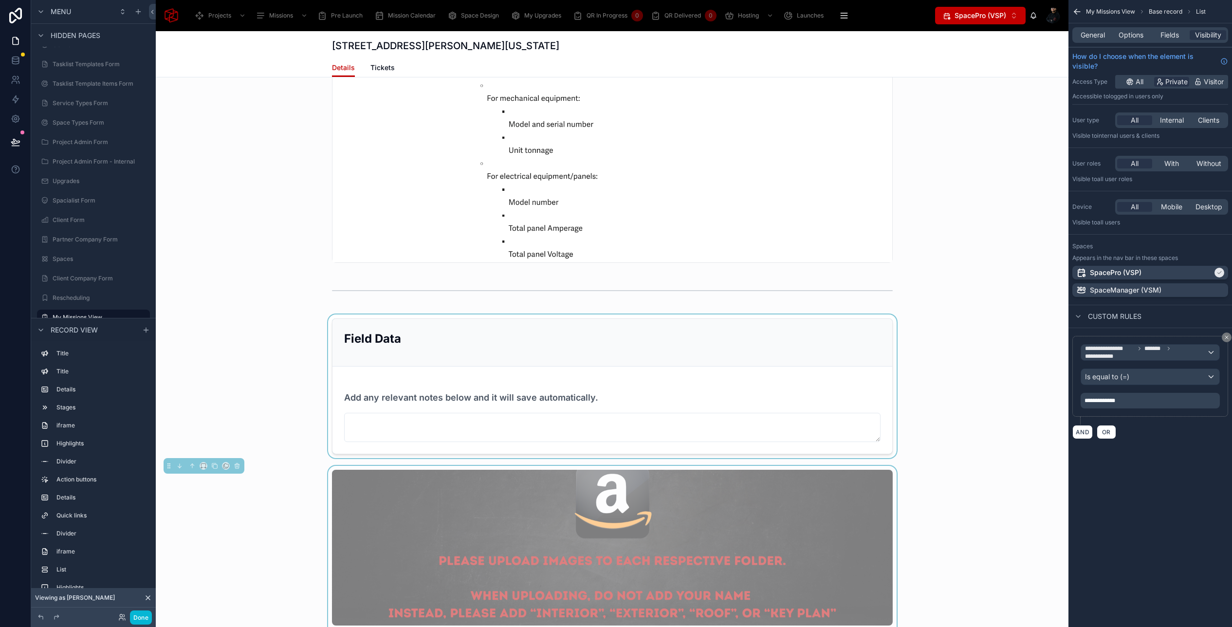
click at [799, 389] on div at bounding box center [612, 386] width 913 height 144
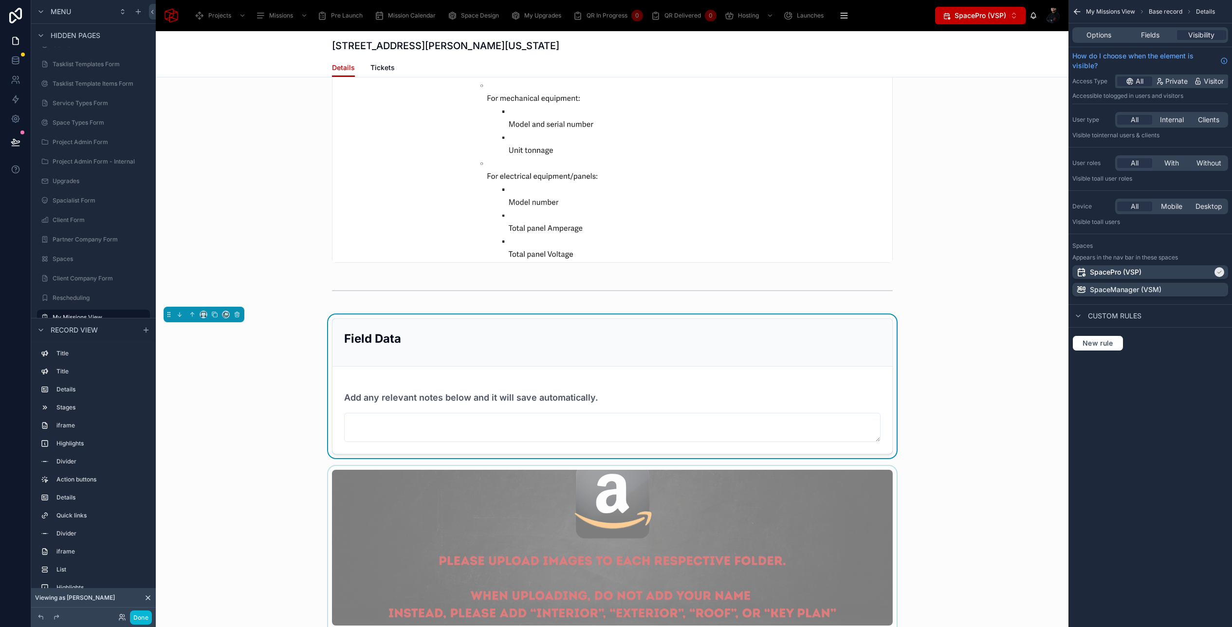
click at [803, 522] on div at bounding box center [612, 586] width 913 height 240
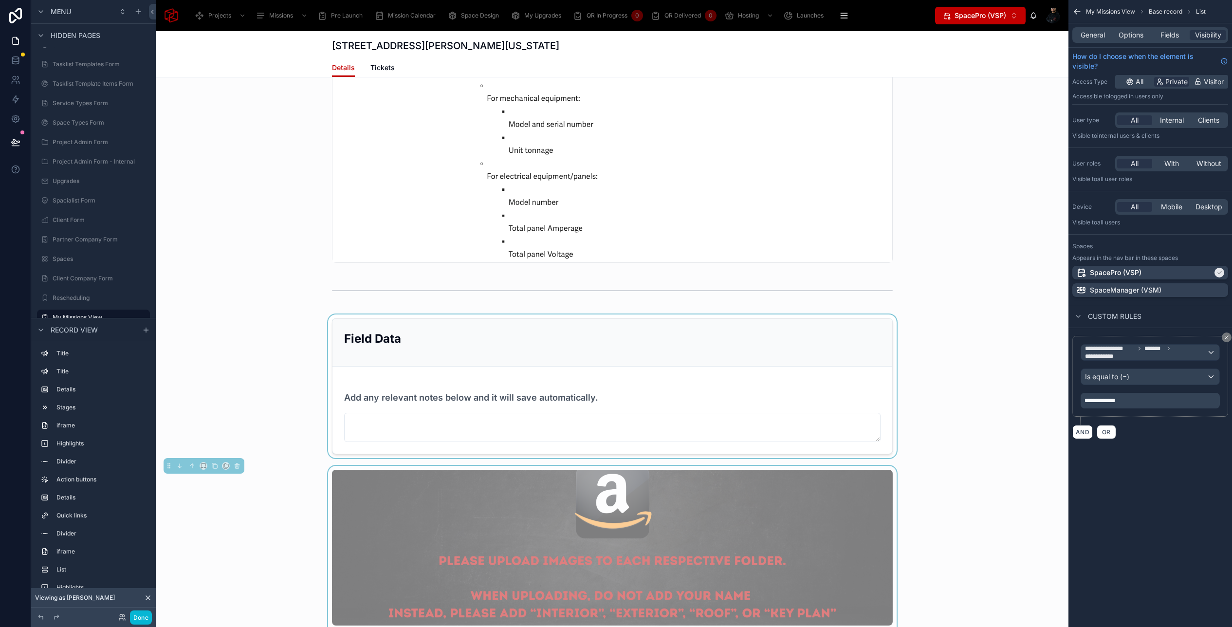
click at [777, 393] on div at bounding box center [612, 386] width 913 height 144
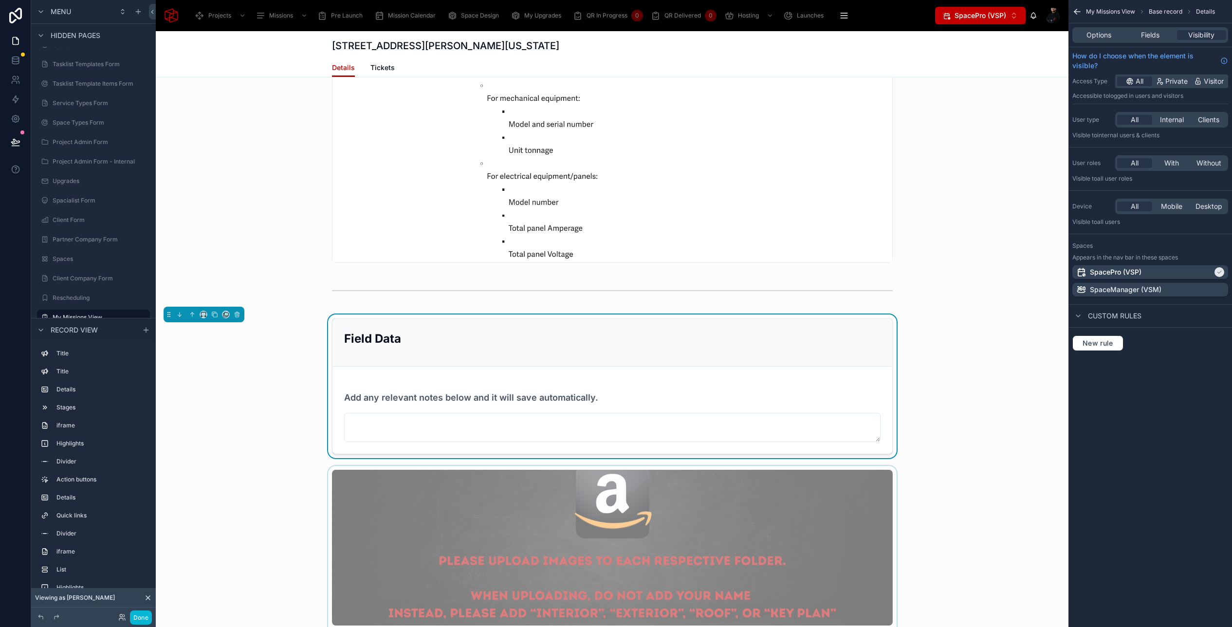
click at [789, 470] on div at bounding box center [612, 586] width 913 height 240
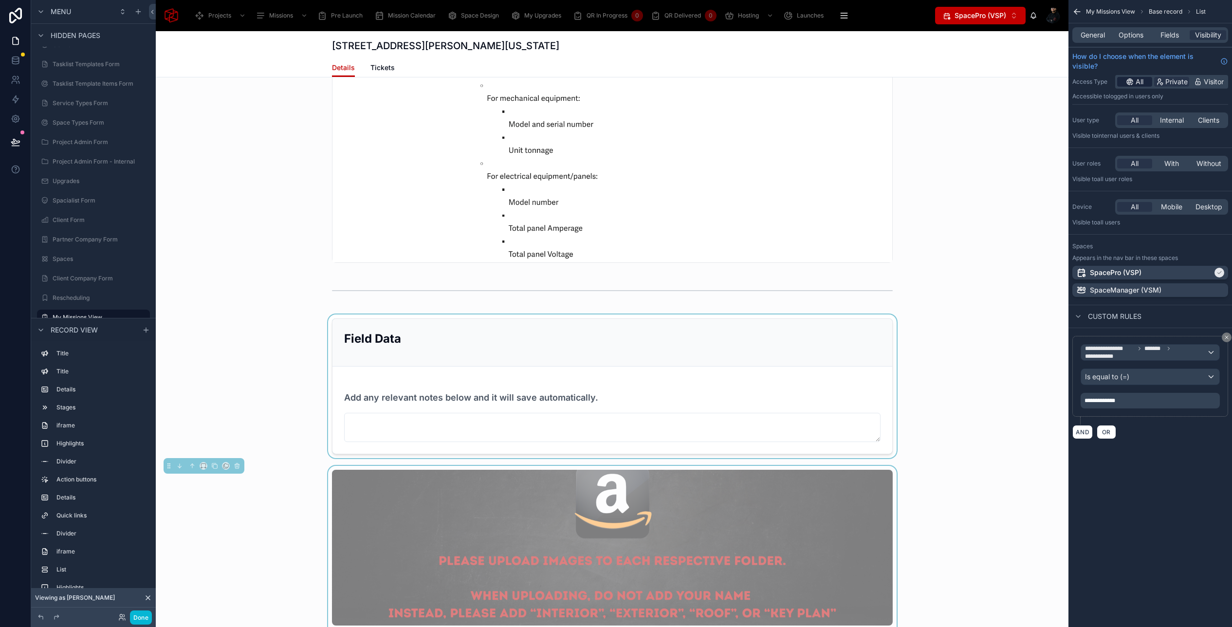
click at [1136, 79] on span "All" at bounding box center [1140, 82] width 8 height 10
click at [800, 226] on div at bounding box center [612, 28] width 913 height 478
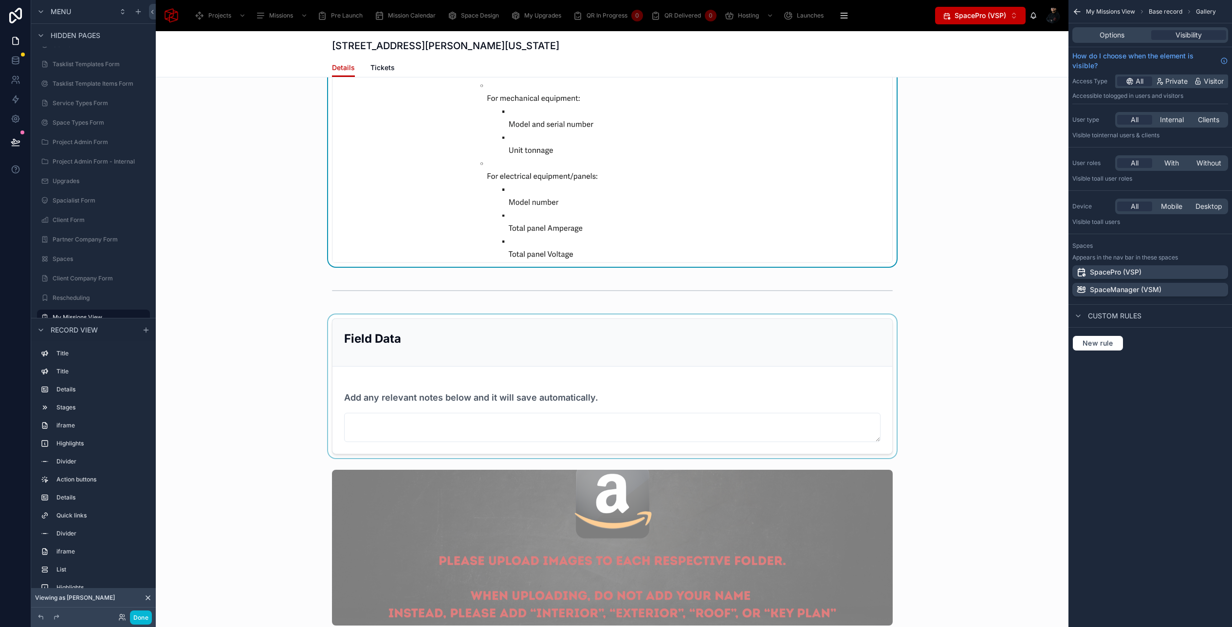
click at [810, 332] on div at bounding box center [612, 386] width 913 height 144
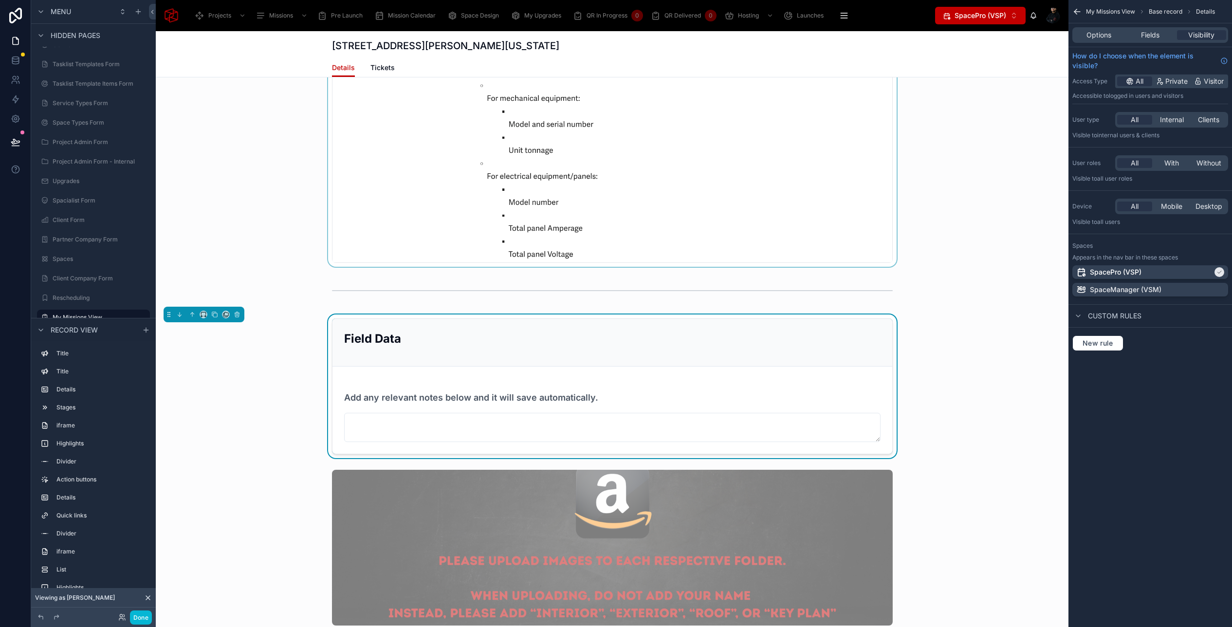
click at [773, 219] on div at bounding box center [612, 28] width 913 height 478
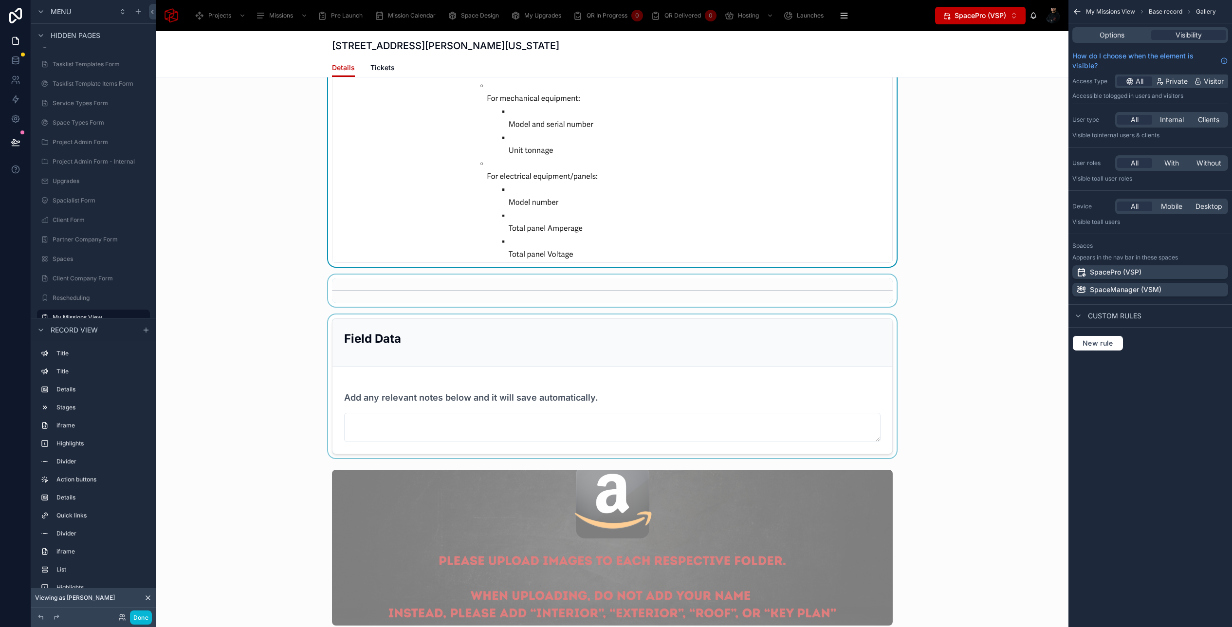
click at [776, 275] on div at bounding box center [612, 291] width 913 height 32
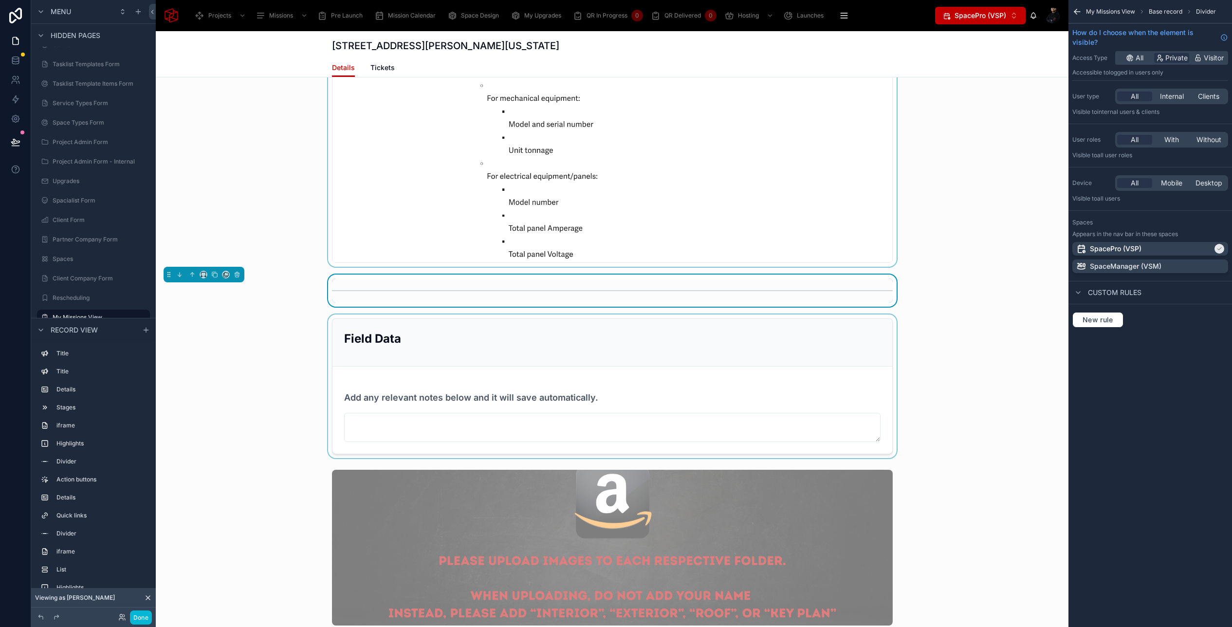
click at [744, 207] on div at bounding box center [612, 28] width 913 height 478
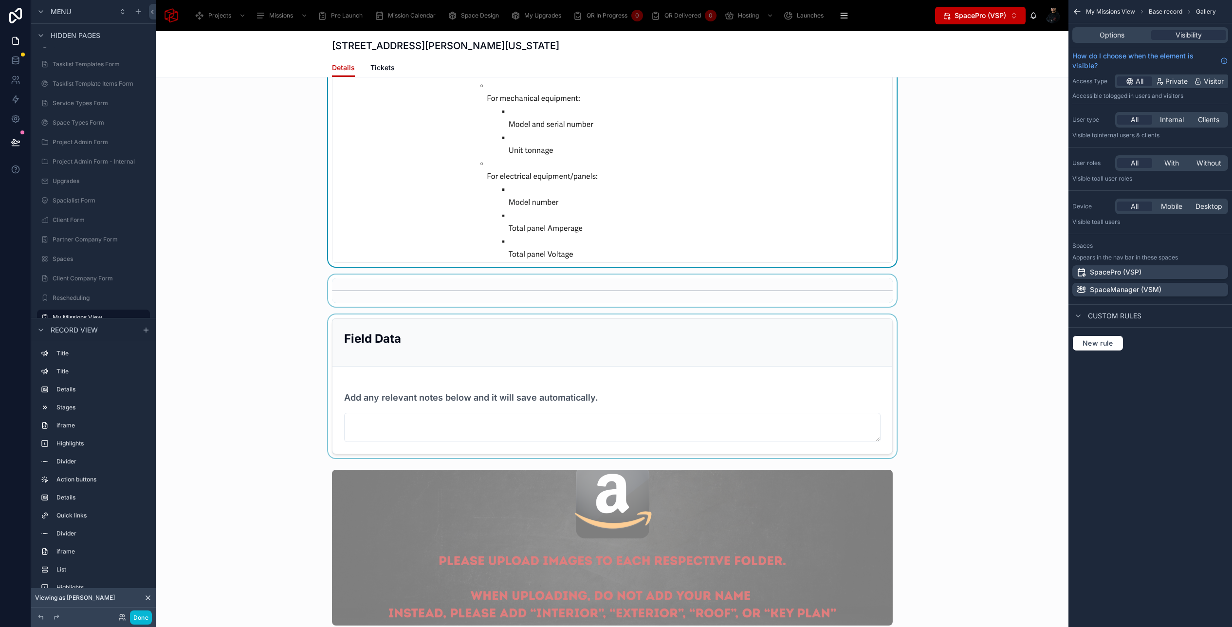
click at [734, 355] on div at bounding box center [612, 386] width 913 height 144
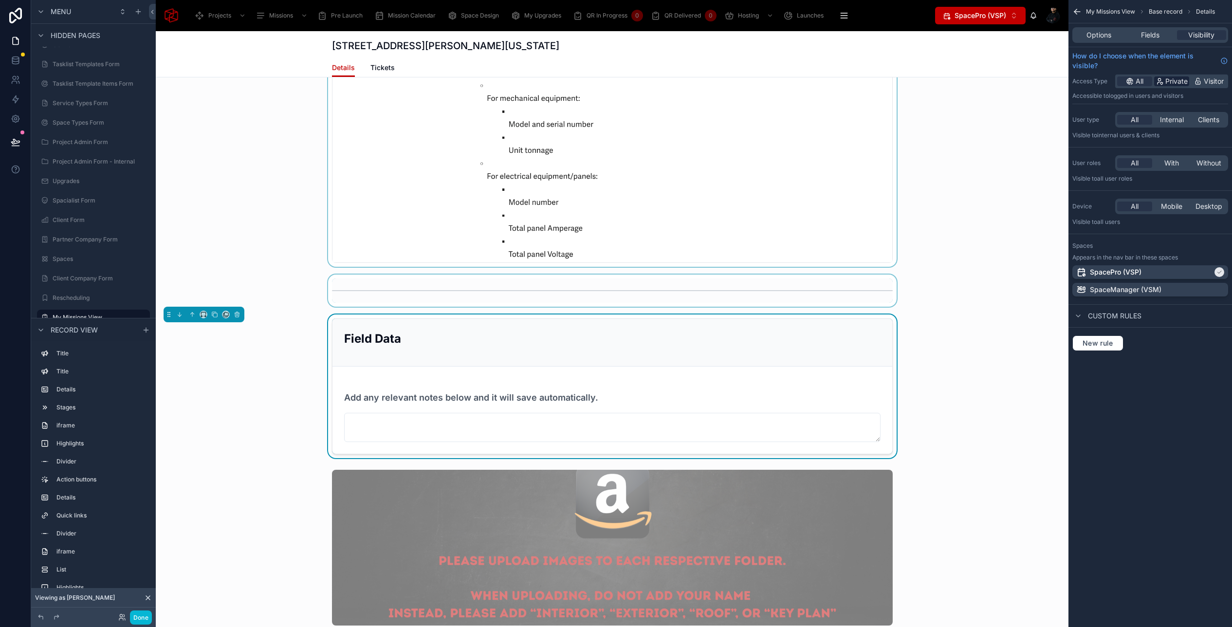
click at [1166, 81] on span "Private" at bounding box center [1176, 81] width 22 height 10
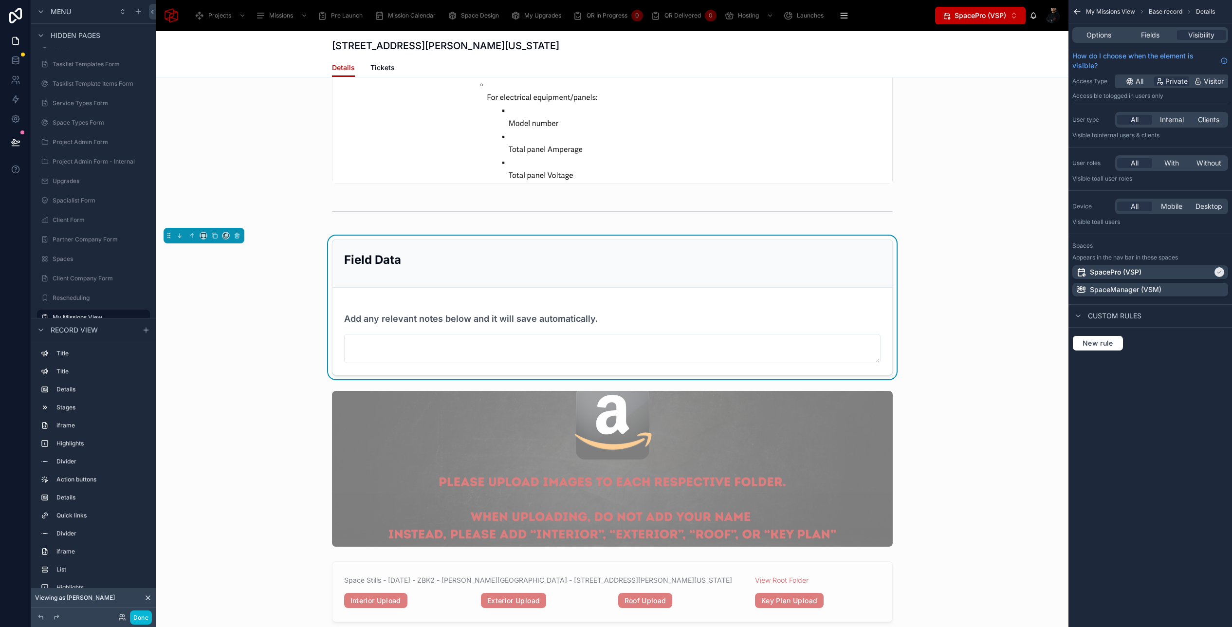
scroll to position [5235, 0]
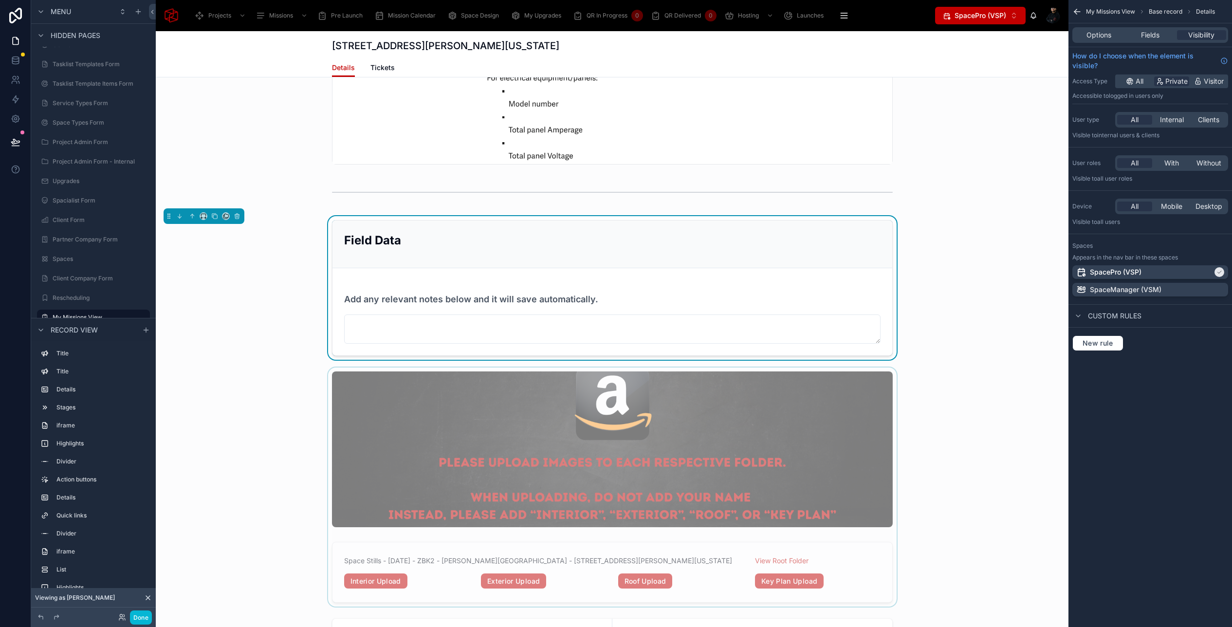
click at [731, 384] on div at bounding box center [612, 488] width 913 height 240
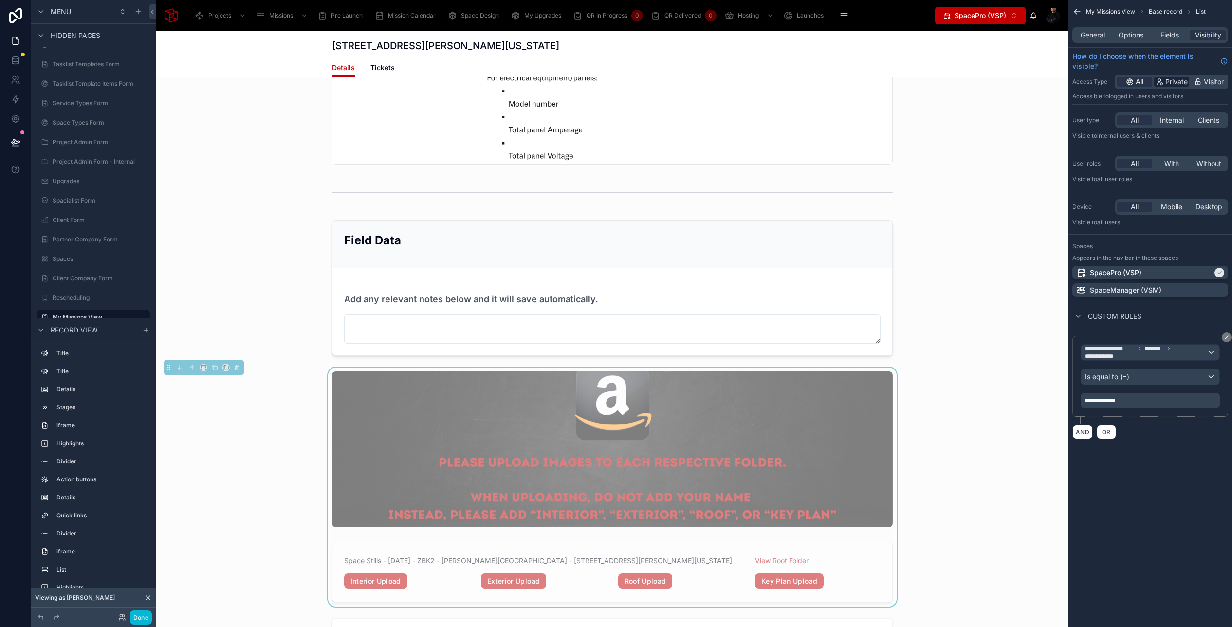
click at [1173, 84] on span "Private" at bounding box center [1176, 82] width 22 height 10
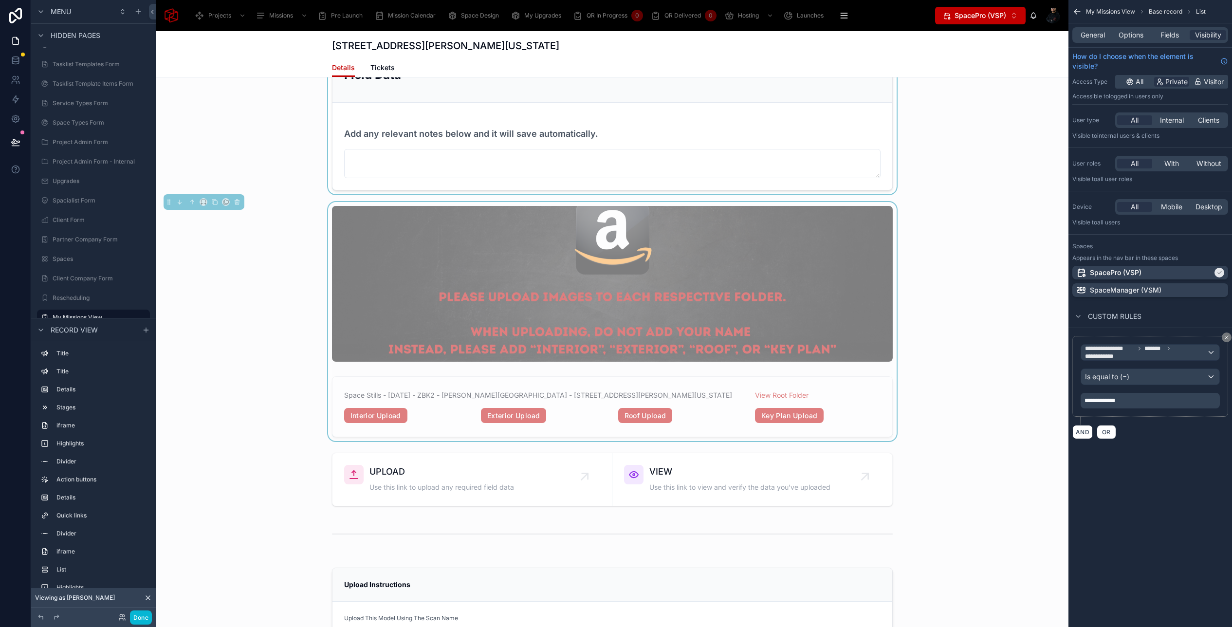
scroll to position [5406, 0]
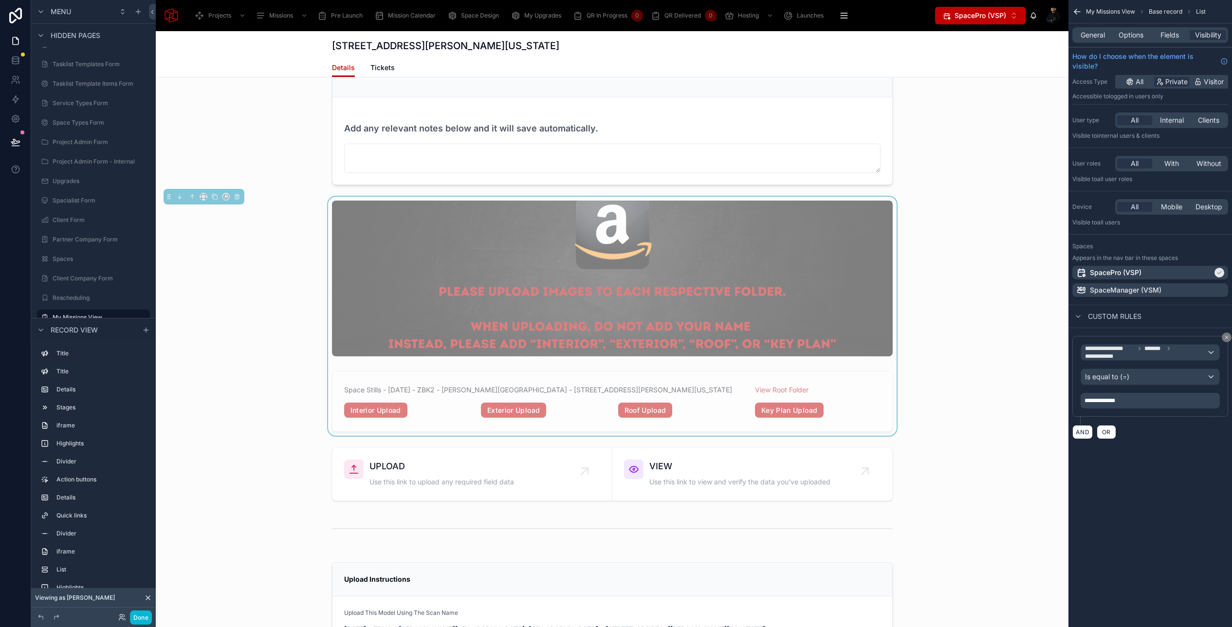
click at [670, 312] on div at bounding box center [612, 279] width 561 height 156
click at [700, 443] on div at bounding box center [612, 473] width 913 height 61
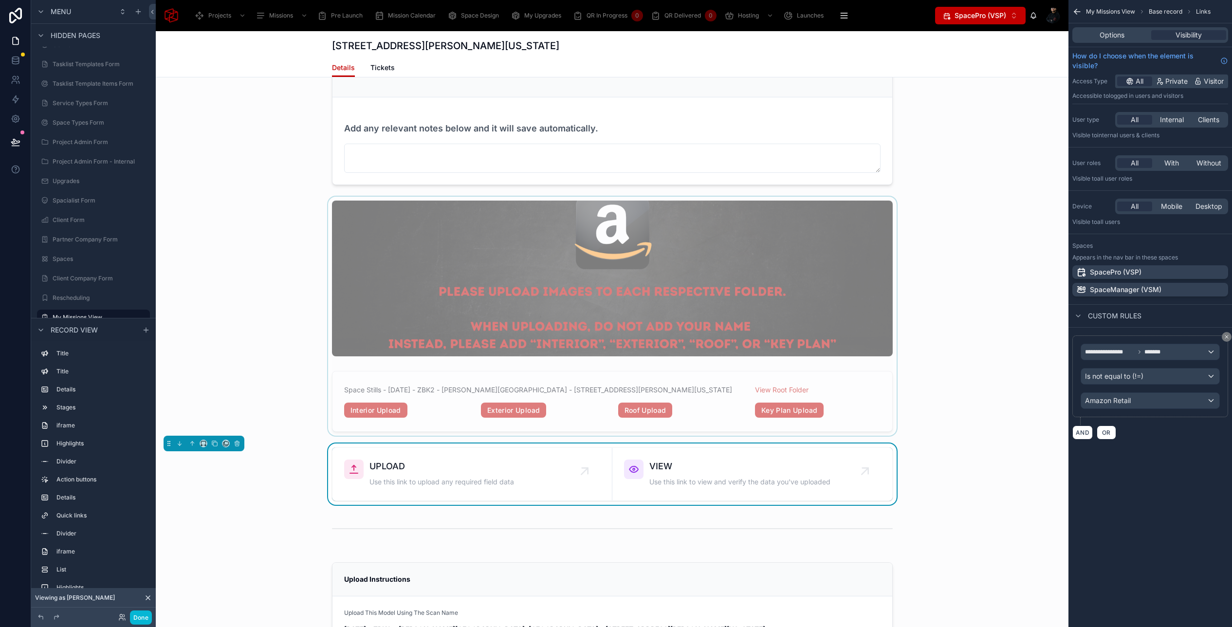
click at [686, 288] on div at bounding box center [612, 317] width 913 height 240
click at [723, 443] on div at bounding box center [612, 473] width 913 height 61
click at [1126, 276] on p "SpacePro (VSP)" at bounding box center [1116, 272] width 52 height 10
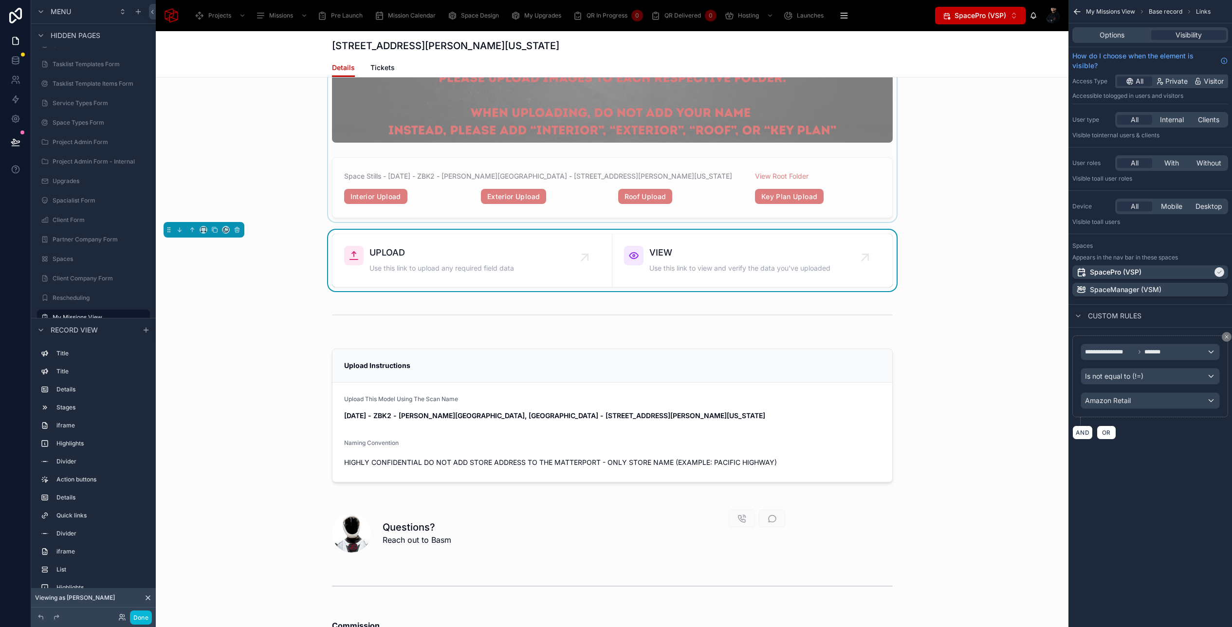
scroll to position [5624, 0]
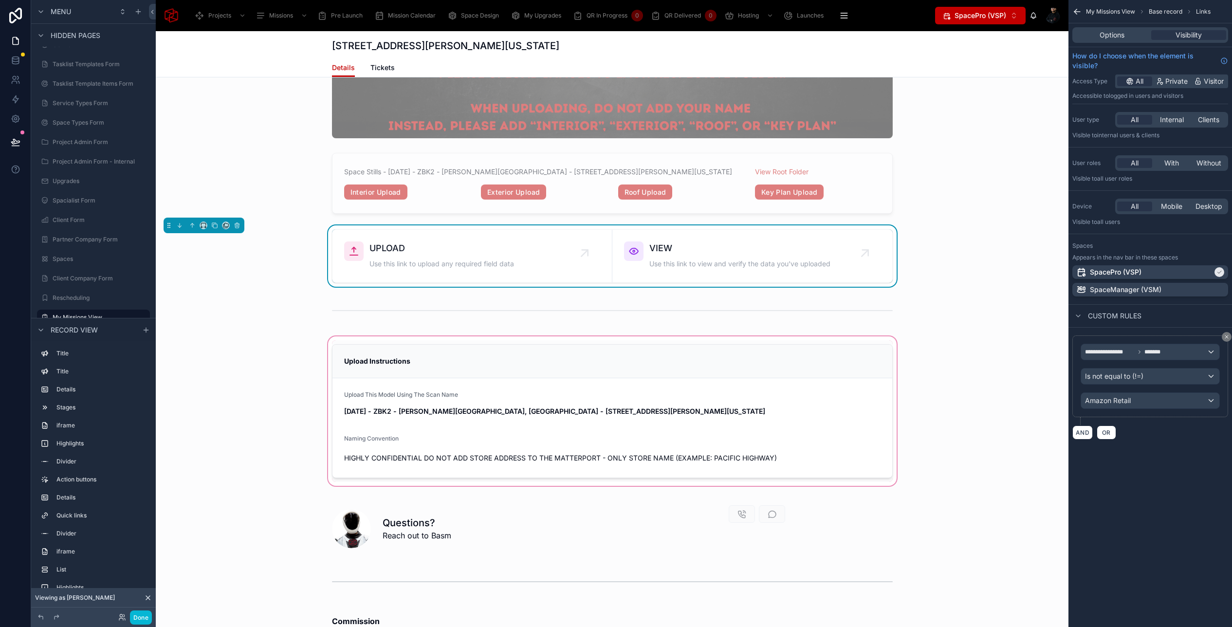
click at [732, 353] on div at bounding box center [612, 410] width 913 height 153
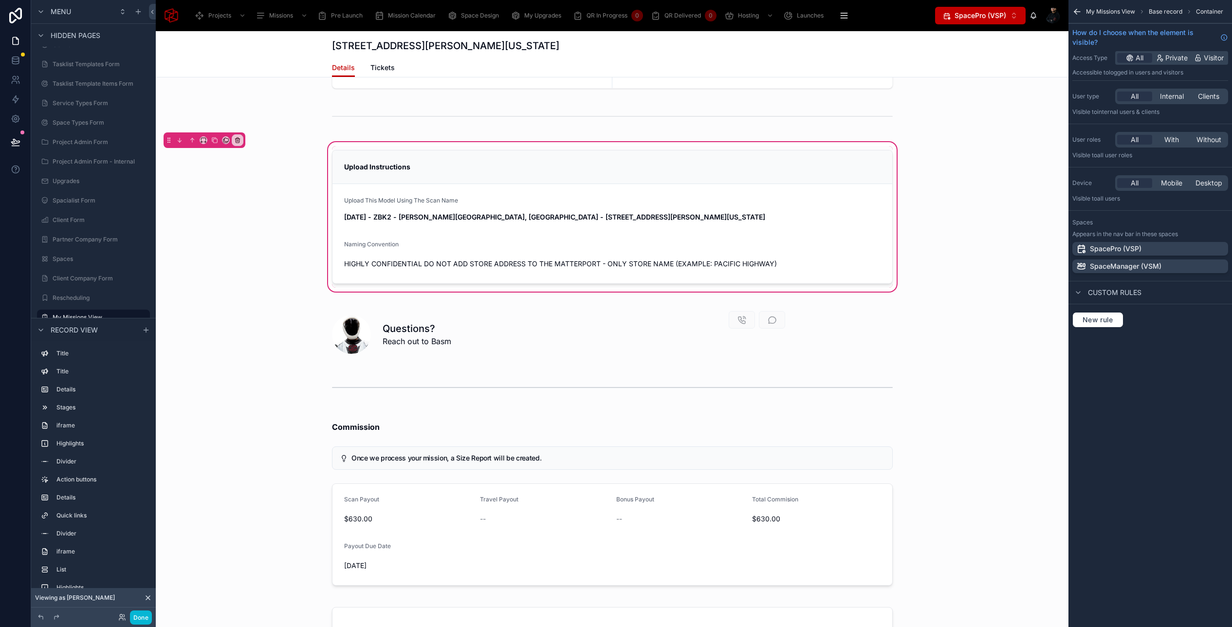
scroll to position [5825, 0]
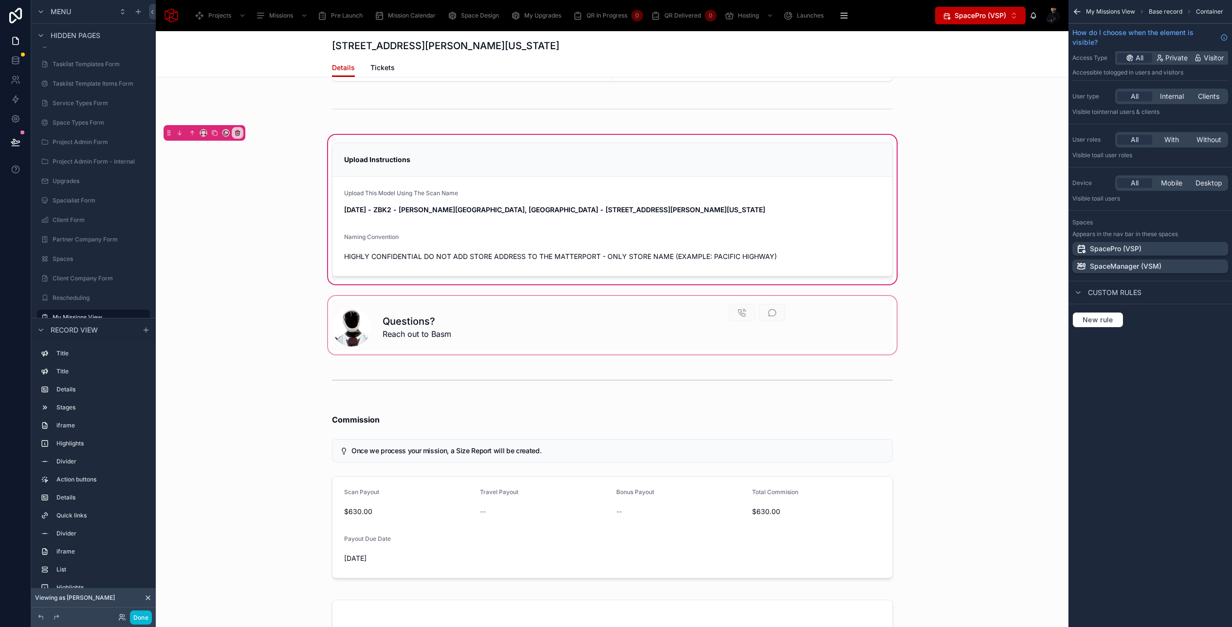
click at [683, 319] on div at bounding box center [612, 325] width 913 height 62
click at [601, 329] on div at bounding box center [612, 325] width 913 height 62
click at [578, 310] on div at bounding box center [612, 325] width 913 height 62
click at [760, 165] on div at bounding box center [612, 210] width 572 height 142
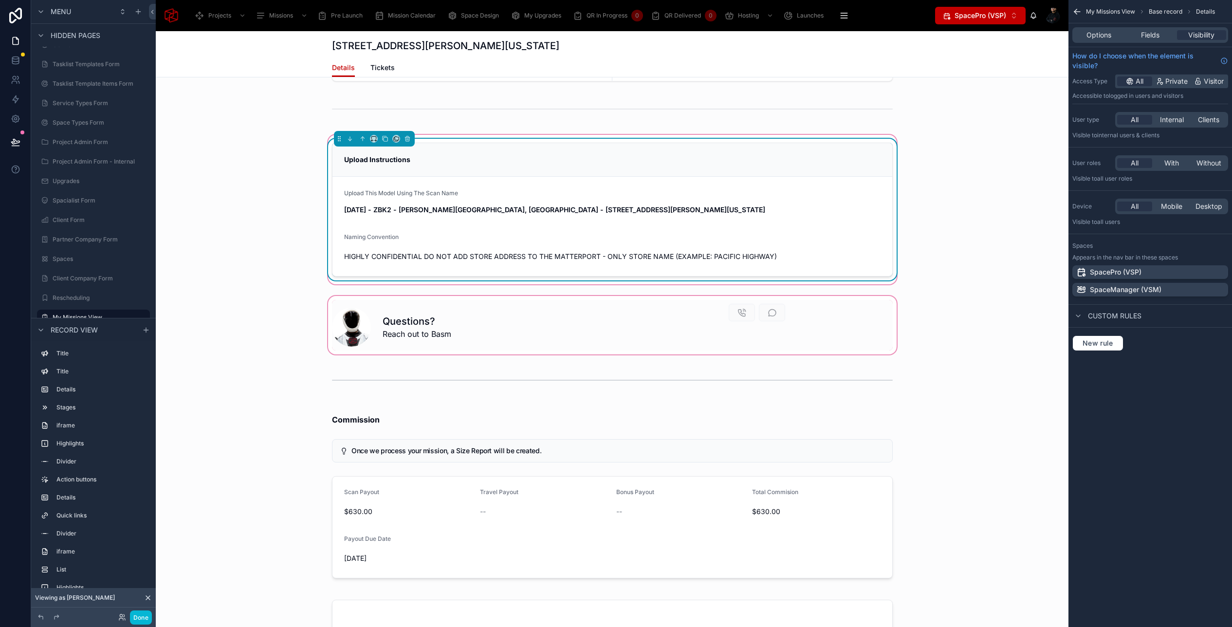
click at [636, 307] on div at bounding box center [612, 325] width 913 height 62
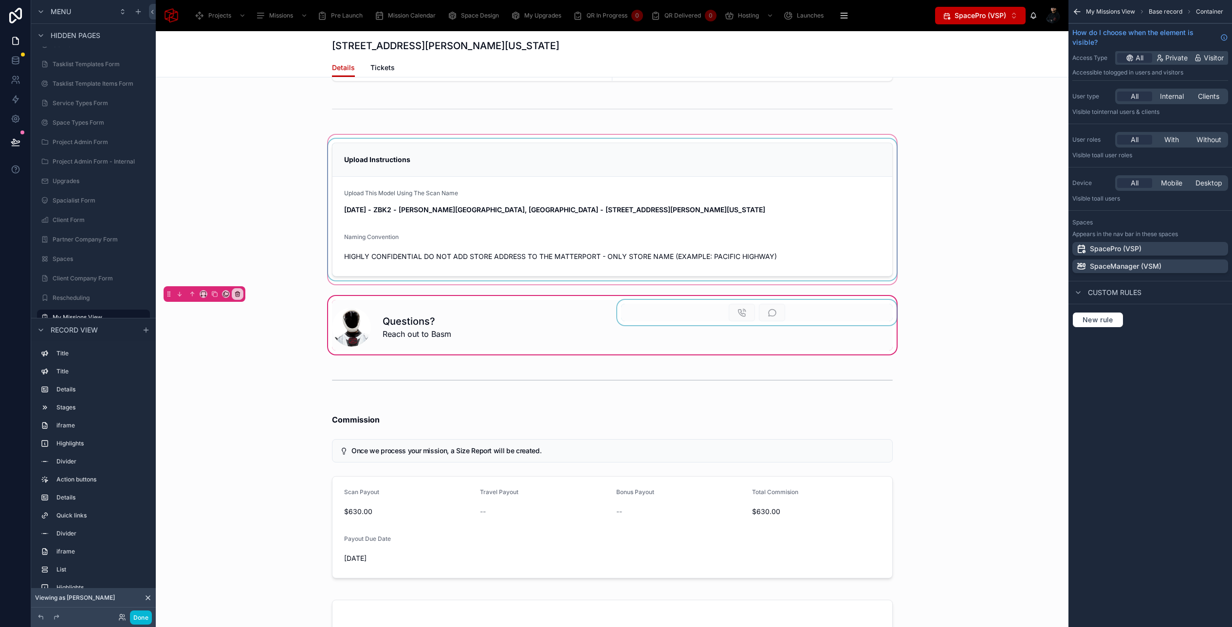
click at [686, 300] on div at bounding box center [756, 325] width 283 height 51
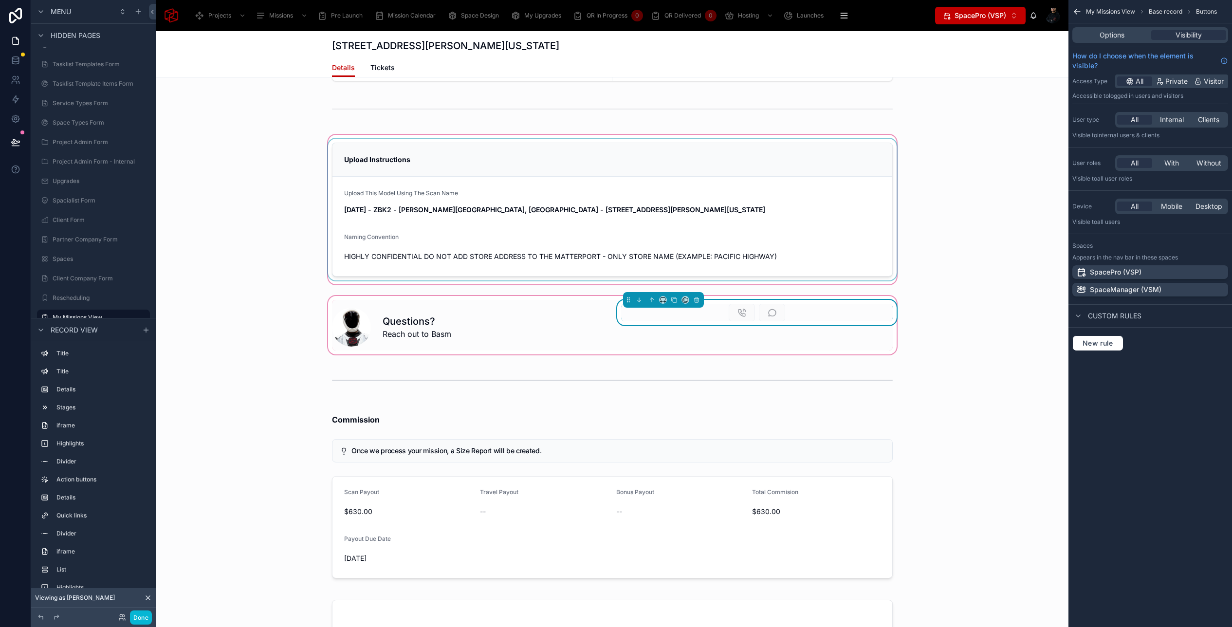
click at [644, 331] on div "Questions? Reach out to [GEOGRAPHIC_DATA]" at bounding box center [612, 325] width 913 height 62
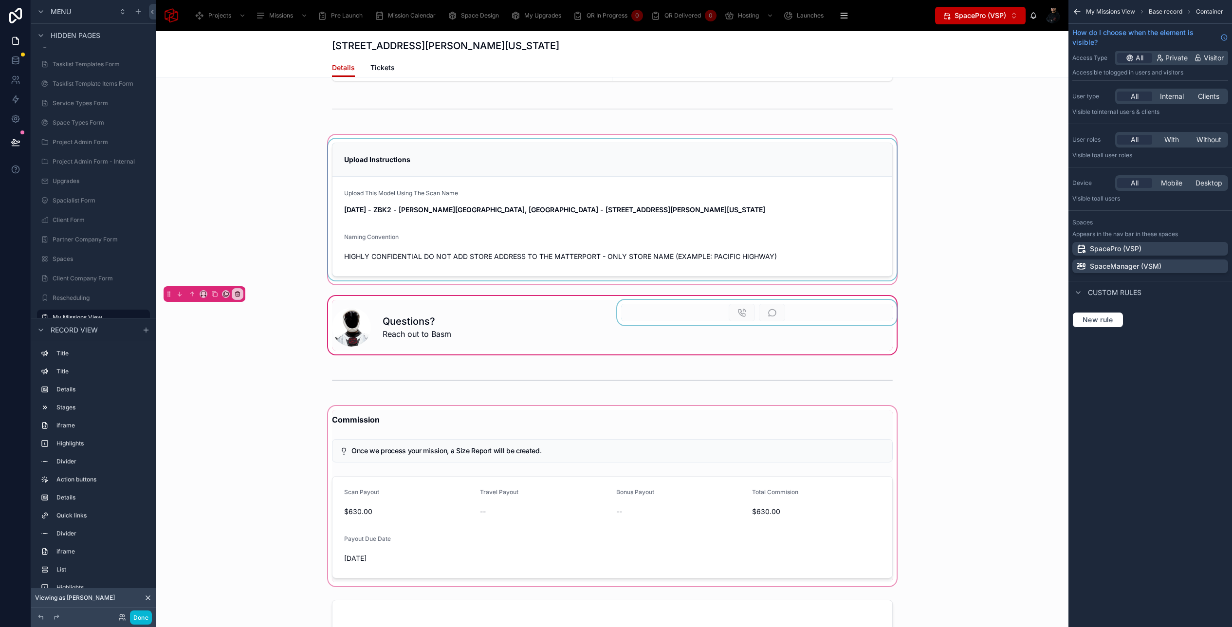
click at [603, 425] on div at bounding box center [612, 496] width 913 height 184
click at [601, 404] on div at bounding box center [612, 496] width 913 height 184
click at [1172, 140] on span "With" at bounding box center [1171, 140] width 15 height 10
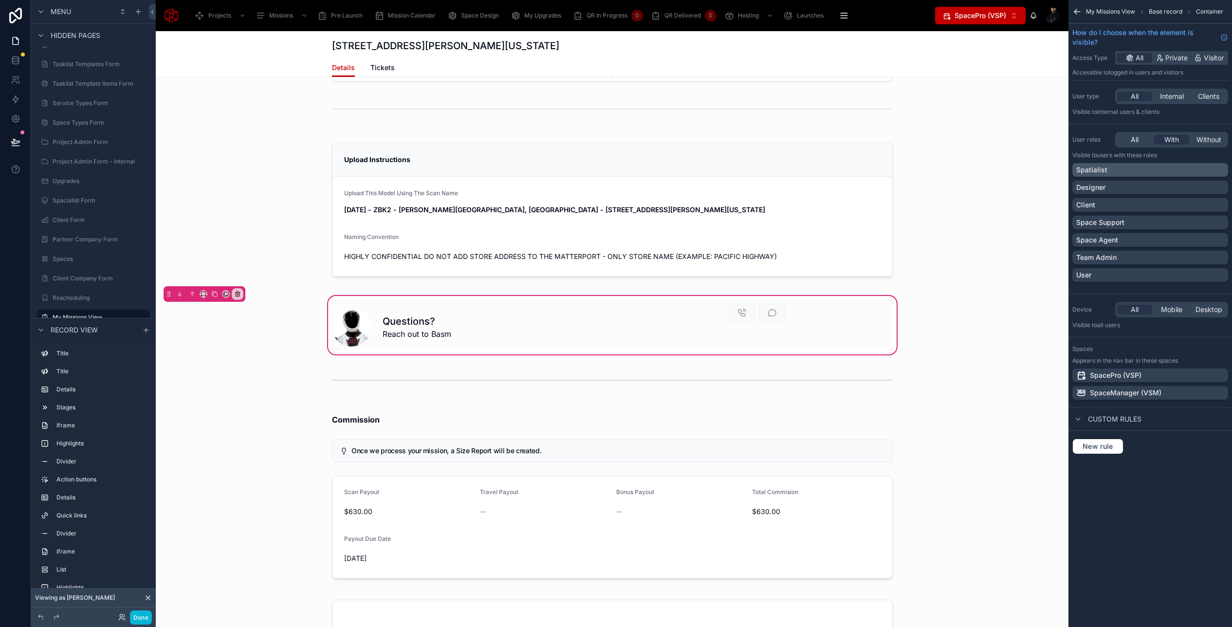
click at [1132, 174] on div "Spatialist" at bounding box center [1150, 170] width 148 height 10
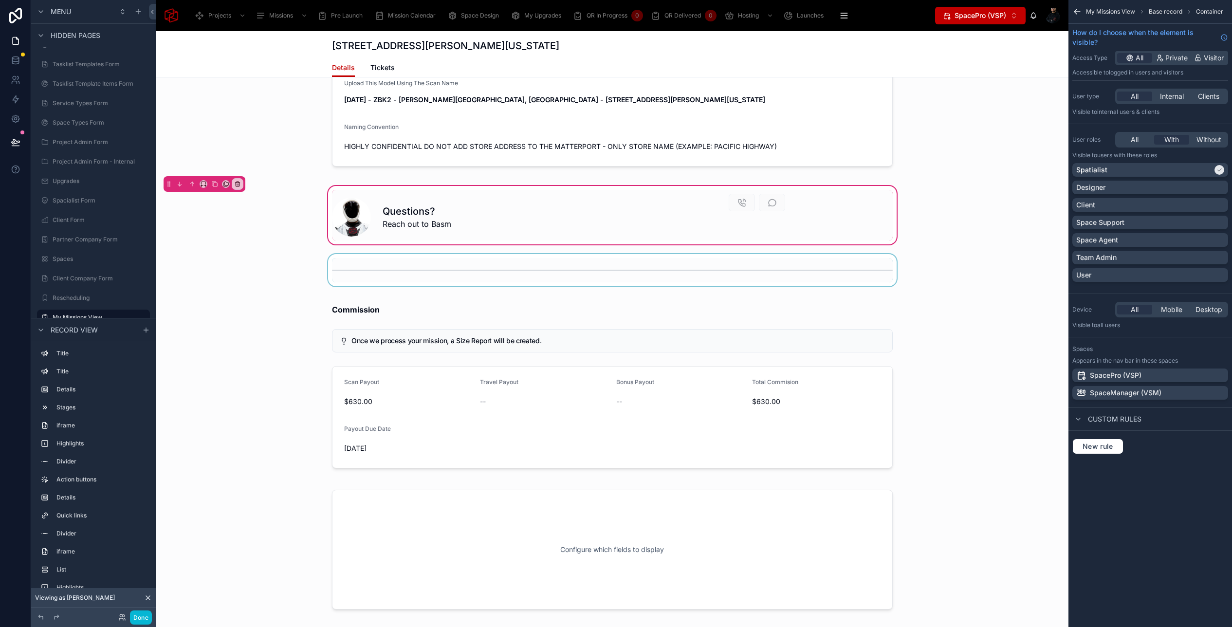
scroll to position [5959, 0]
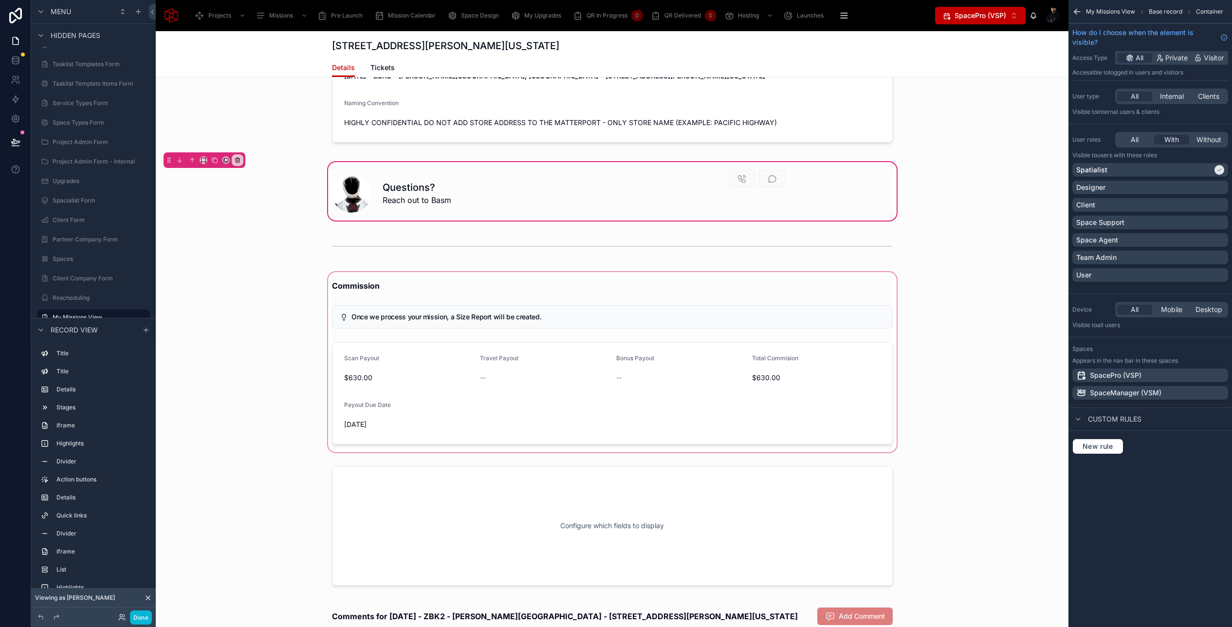
click at [668, 373] on div at bounding box center [612, 362] width 913 height 184
click at [695, 272] on div at bounding box center [612, 362] width 913 height 184
click at [553, 423] on div at bounding box center [612, 362] width 913 height 184
click at [444, 325] on div at bounding box center [612, 362] width 913 height 184
click at [392, 236] on div at bounding box center [612, 246] width 913 height 32
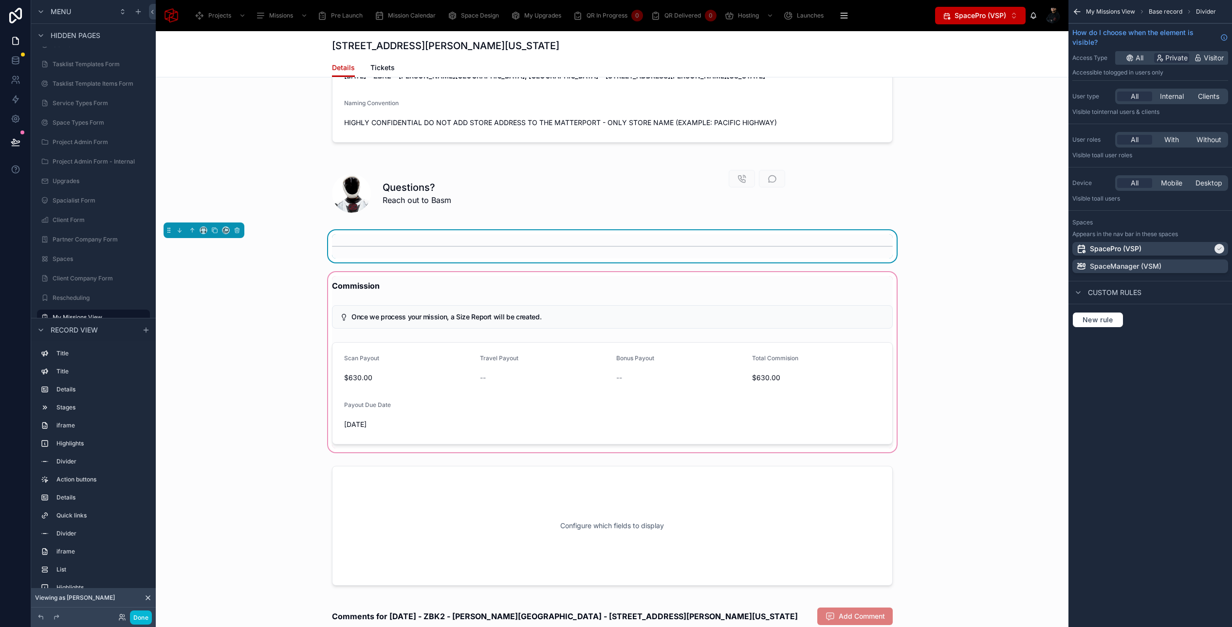
click at [396, 317] on div at bounding box center [612, 362] width 913 height 184
click at [396, 317] on div "Commission Once we process your mission, a Size Report will be created. Scan Pa…" at bounding box center [612, 362] width 572 height 172
click at [405, 418] on div at bounding box center [612, 393] width 572 height 110
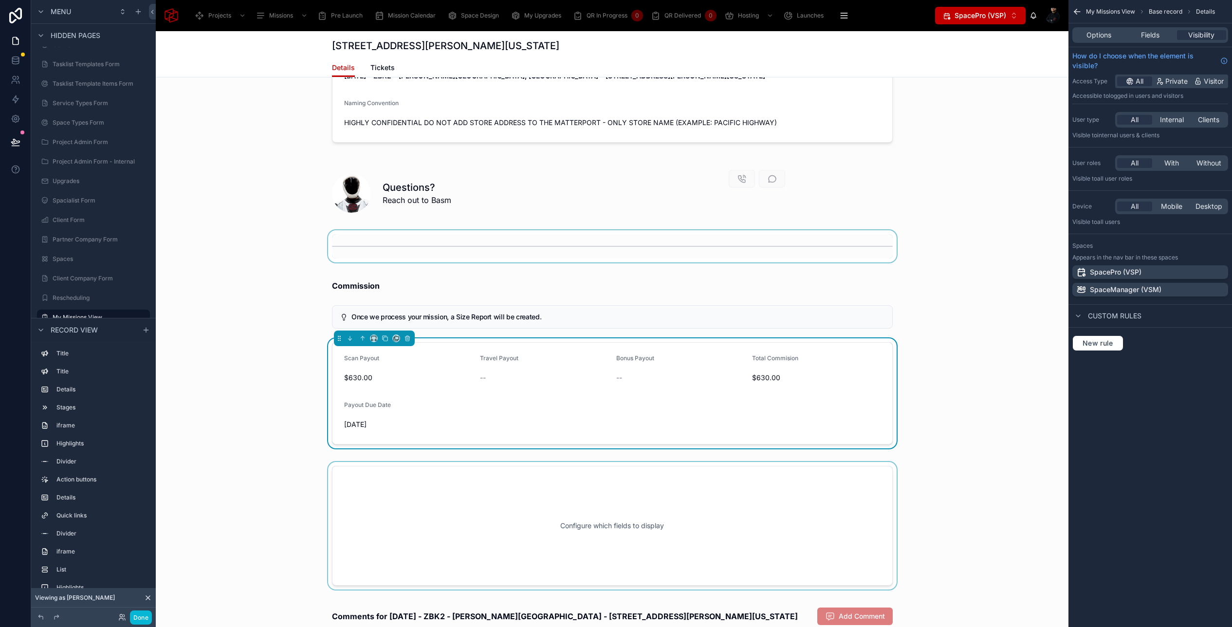
click at [404, 467] on div at bounding box center [612, 526] width 913 height 128
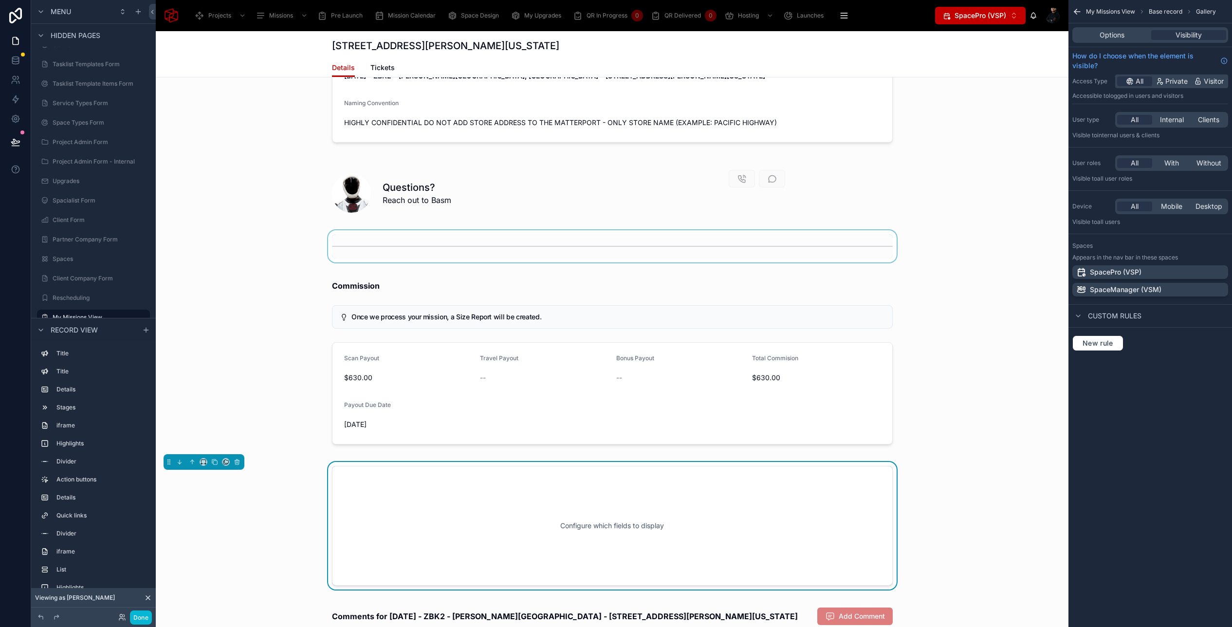
click at [399, 383] on div at bounding box center [612, 362] width 913 height 184
click at [374, 393] on div at bounding box center [612, 393] width 572 height 110
click at [393, 230] on div at bounding box center [612, 246] width 913 height 32
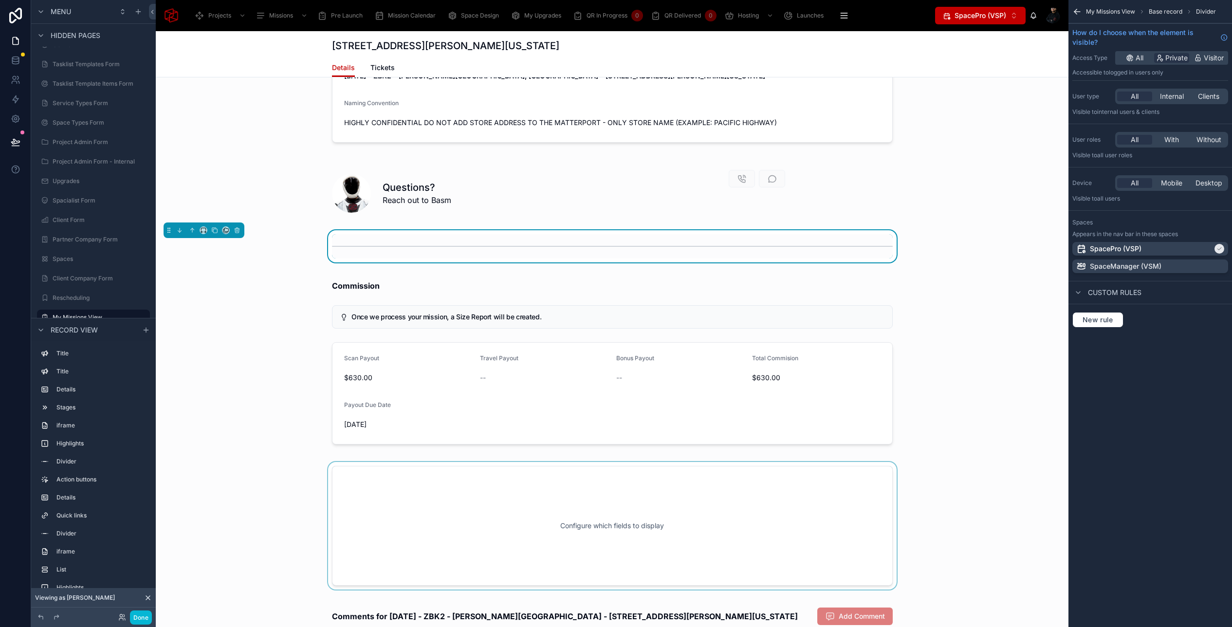
click at [393, 234] on div at bounding box center [612, 246] width 561 height 24
click at [416, 161] on div at bounding box center [612, 191] width 913 height 62
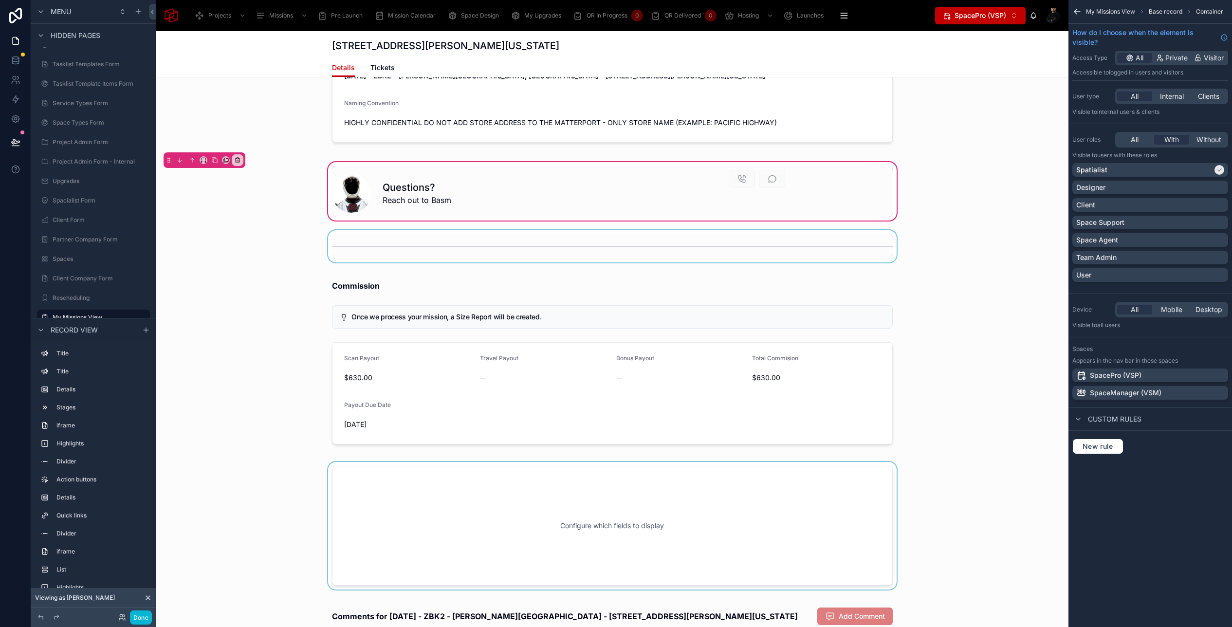
click at [414, 242] on div at bounding box center [612, 246] width 913 height 32
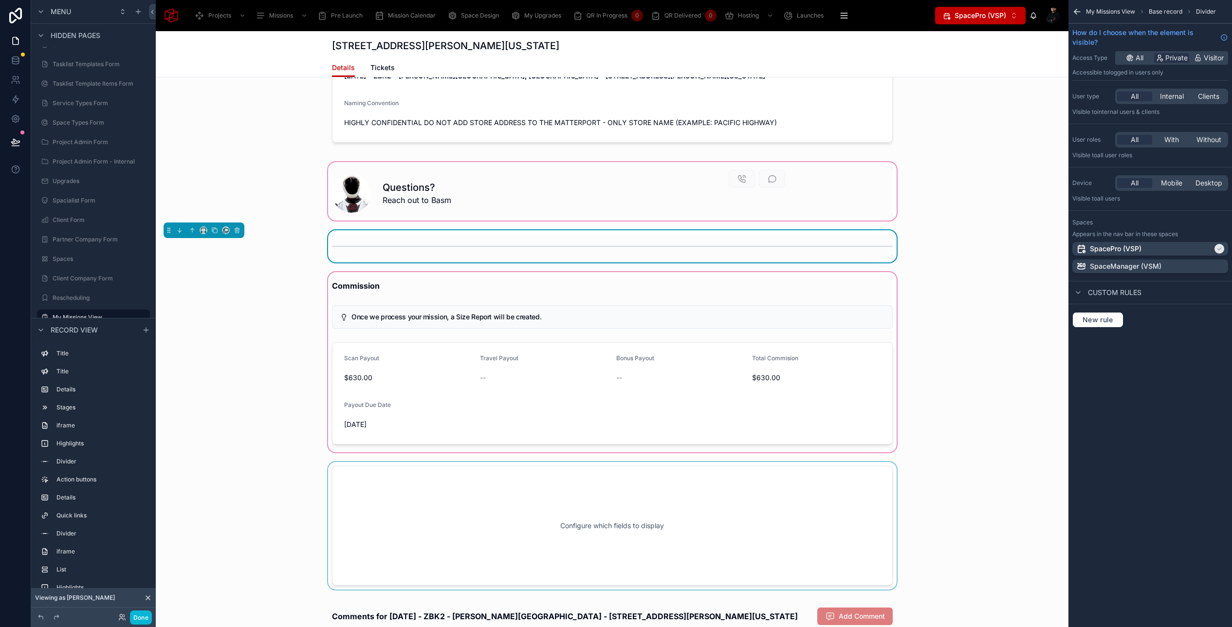
click at [408, 277] on div at bounding box center [612, 362] width 913 height 184
click at [359, 276] on div at bounding box center [612, 285] width 572 height 19
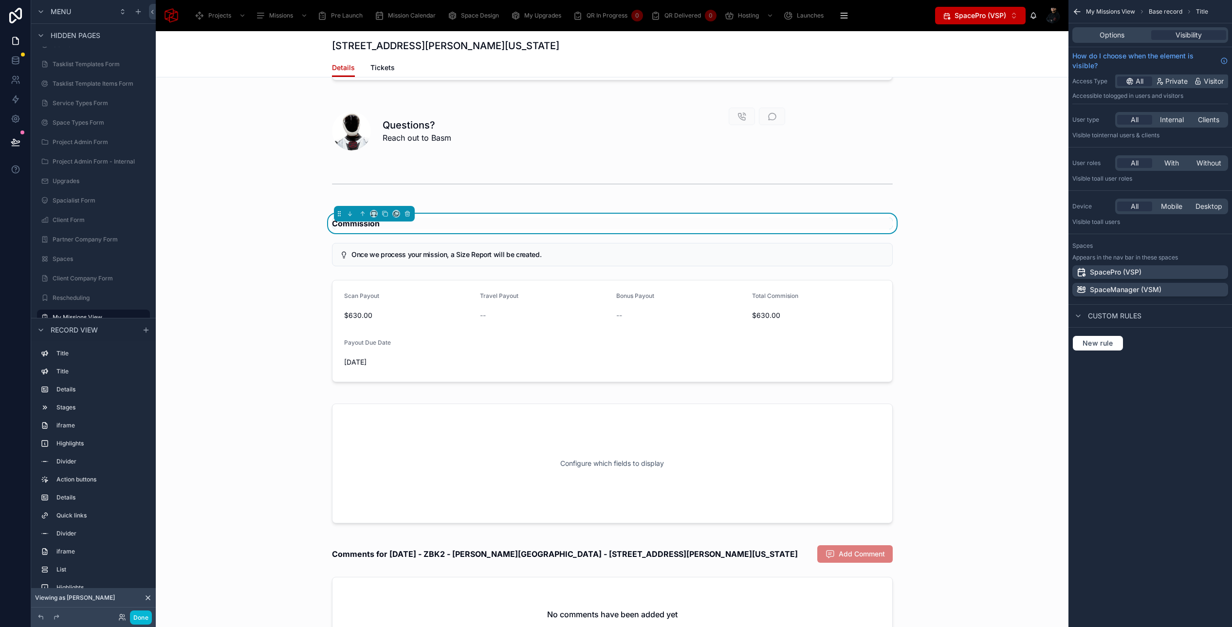
scroll to position [5958, 0]
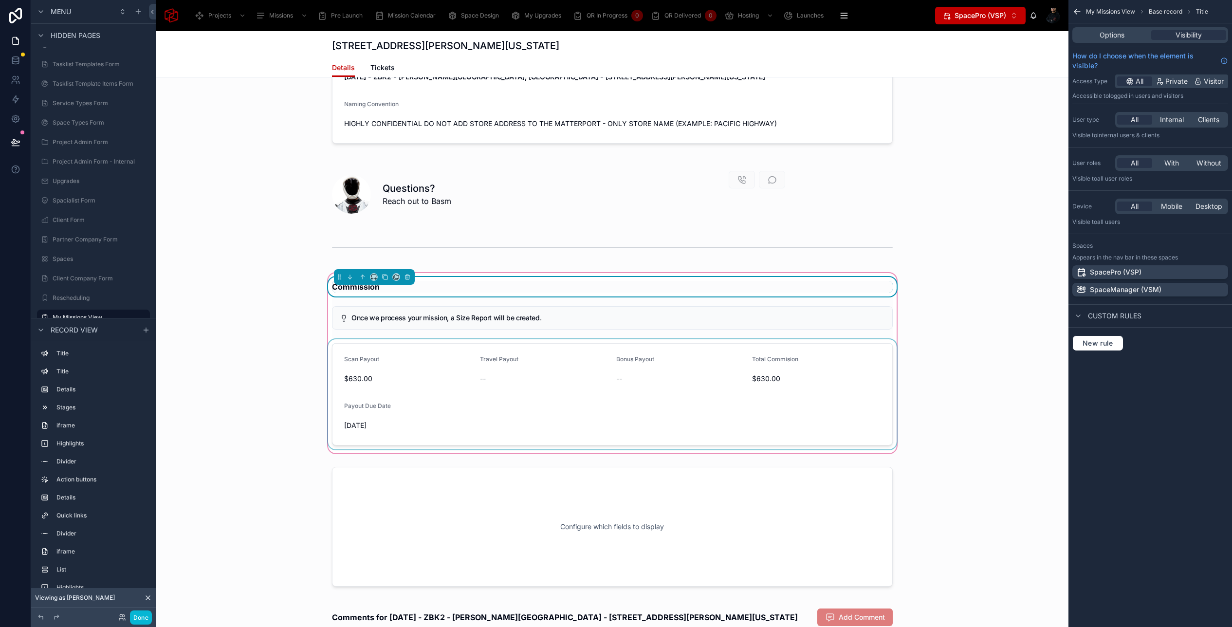
click at [426, 405] on div at bounding box center [612, 394] width 572 height 110
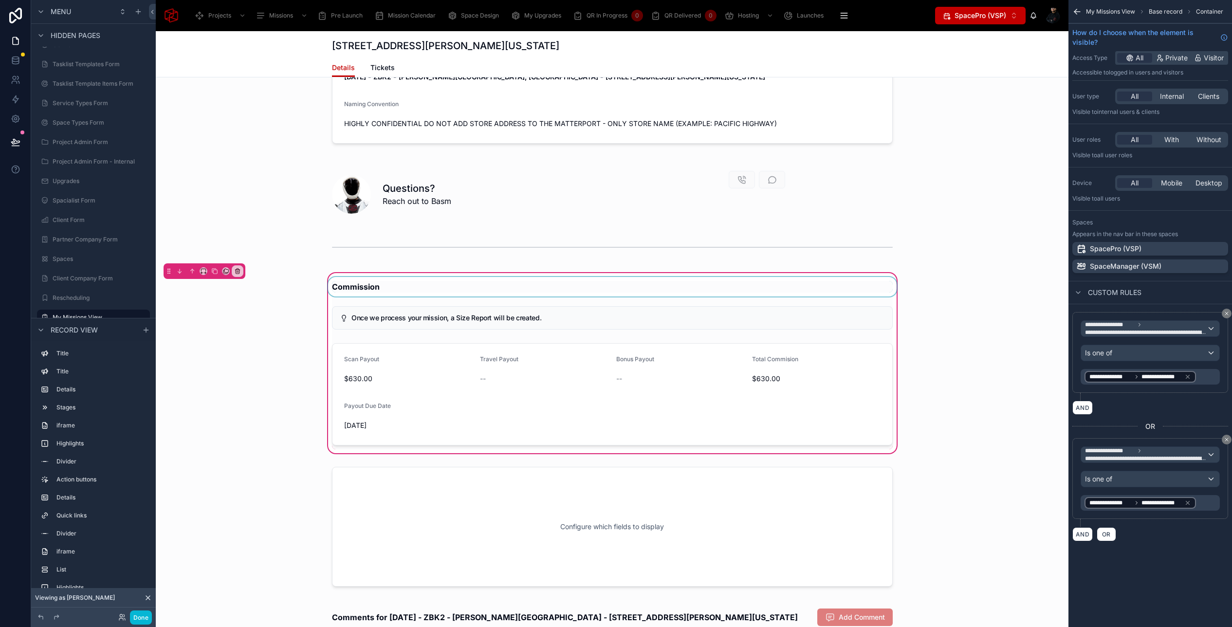
click at [696, 277] on div at bounding box center [612, 286] width 572 height 19
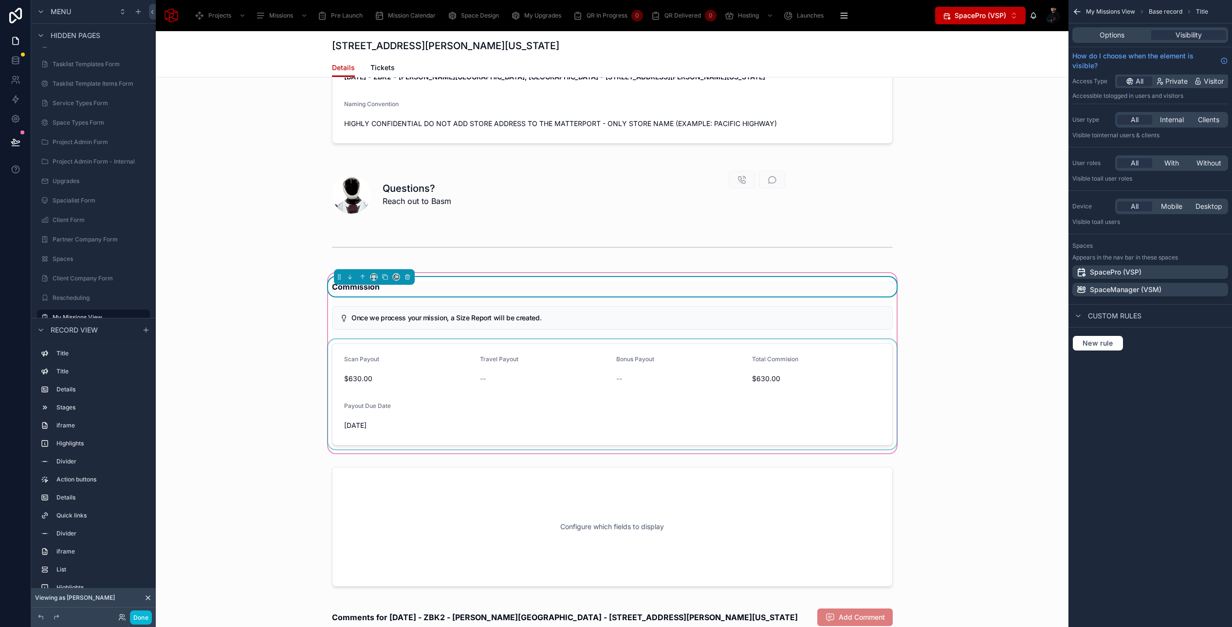
click at [525, 351] on div at bounding box center [612, 394] width 572 height 110
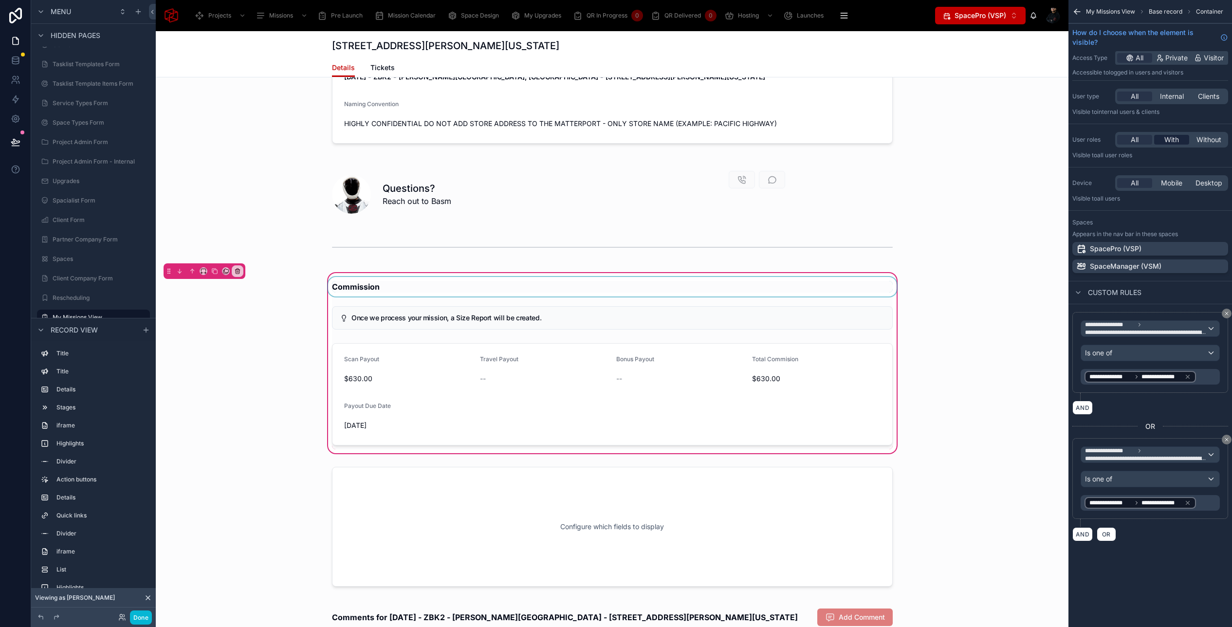
click at [1180, 140] on div "With" at bounding box center [1171, 140] width 35 height 10
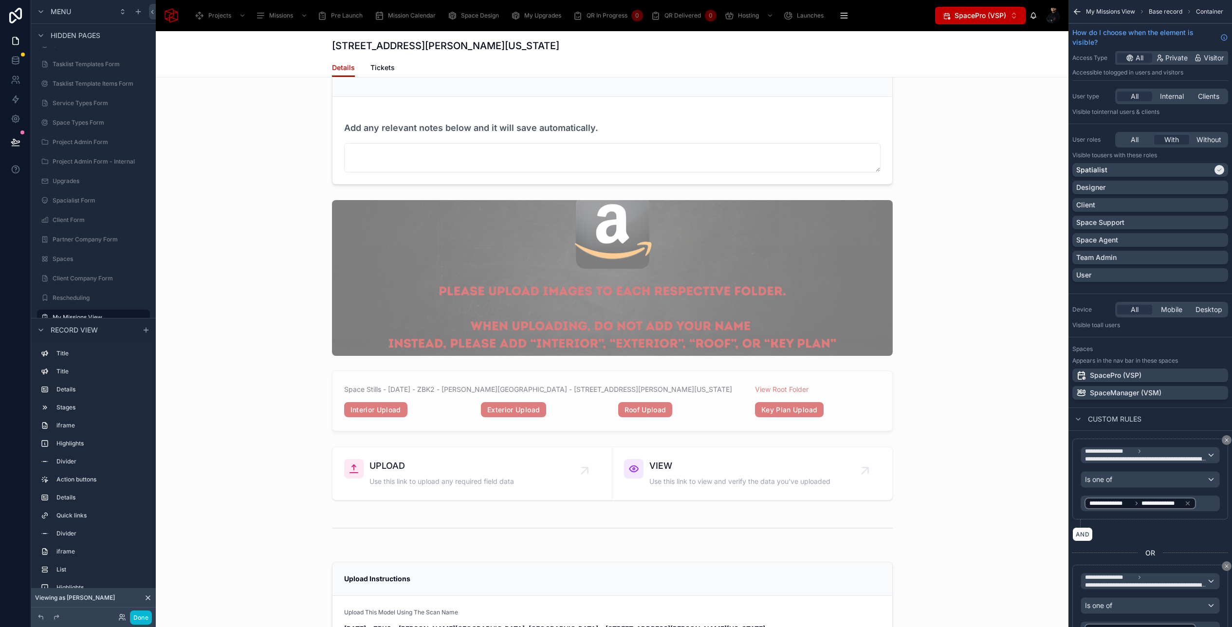
scroll to position [5380, 0]
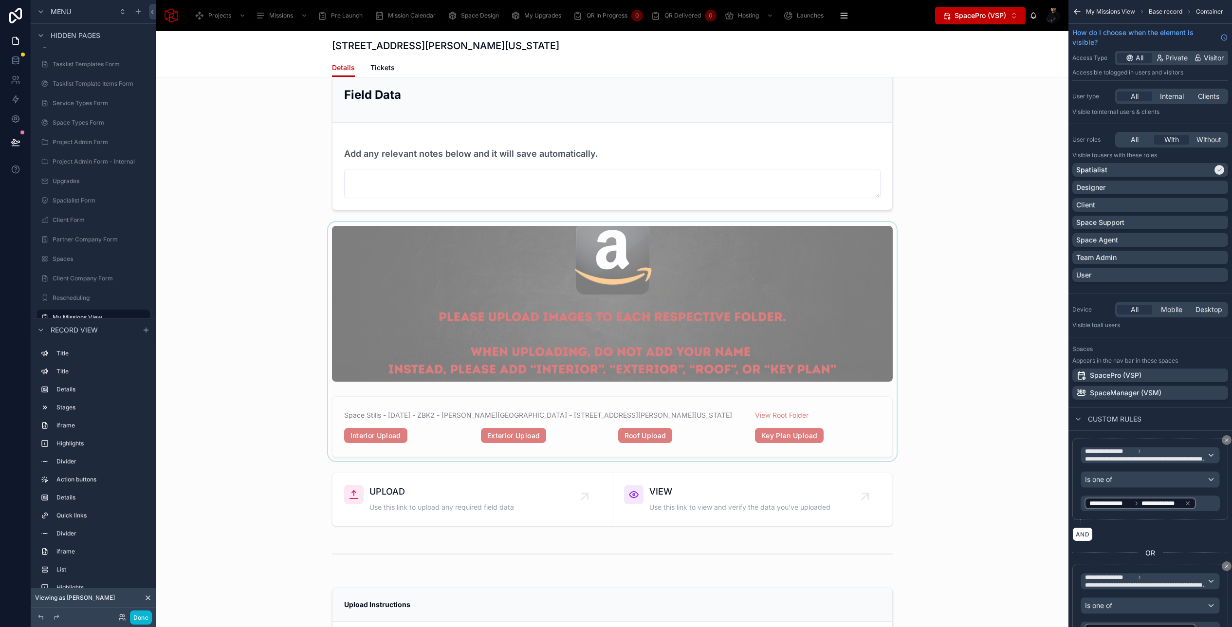
click at [591, 280] on div at bounding box center [612, 342] width 913 height 240
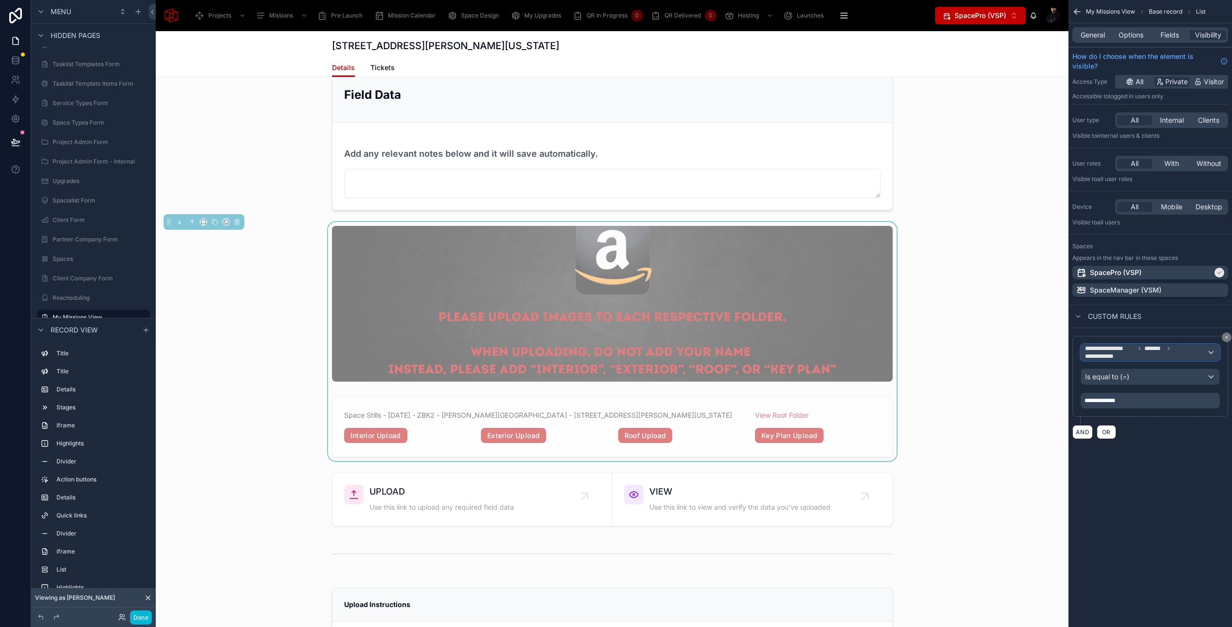
click at [1139, 351] on icon "scrollable content" at bounding box center [1140, 349] width 6 height 6
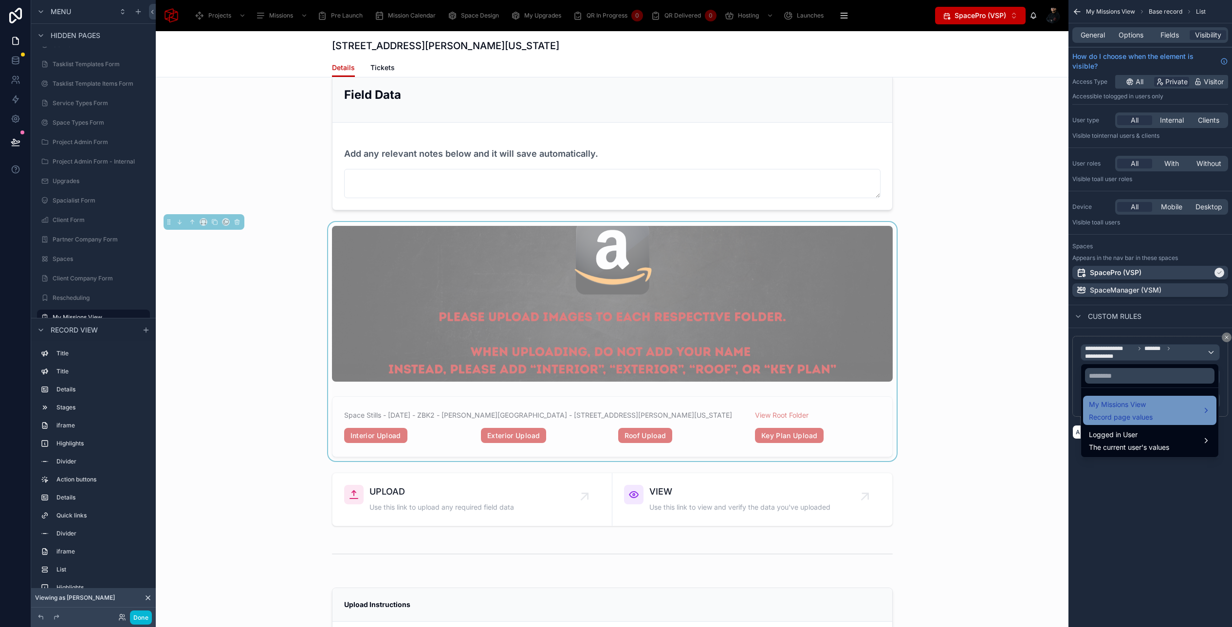
click at [1143, 409] on span "My Missions View" at bounding box center [1121, 405] width 64 height 12
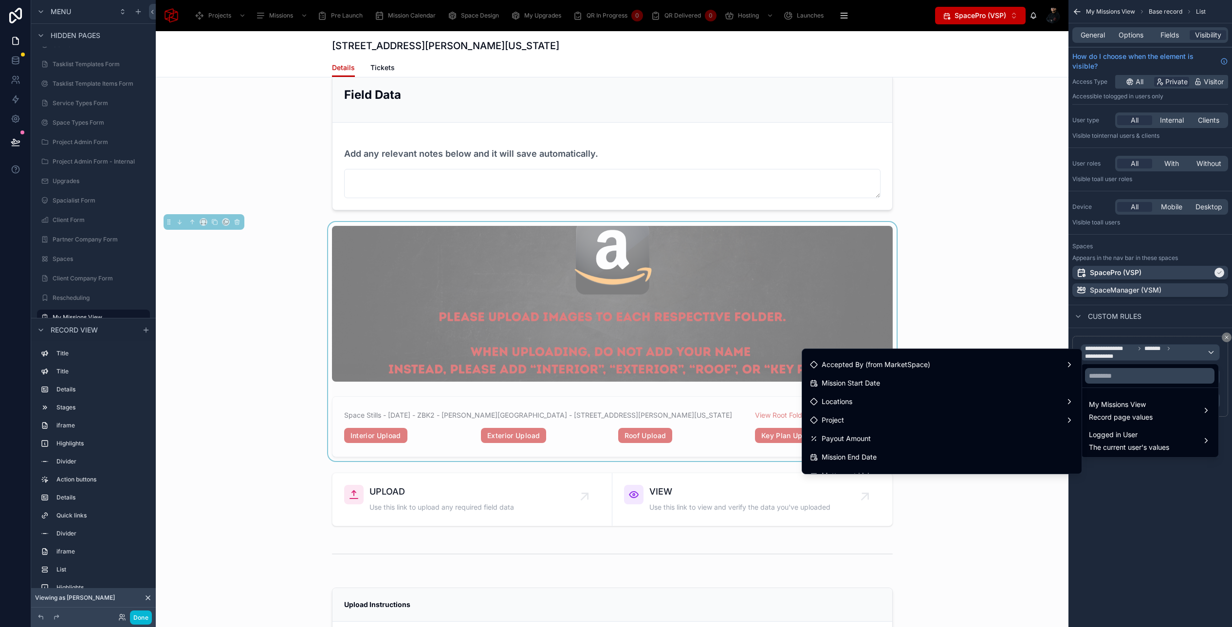
scroll to position [117, 0]
click at [1113, 377] on input "text" at bounding box center [1149, 376] width 129 height 16
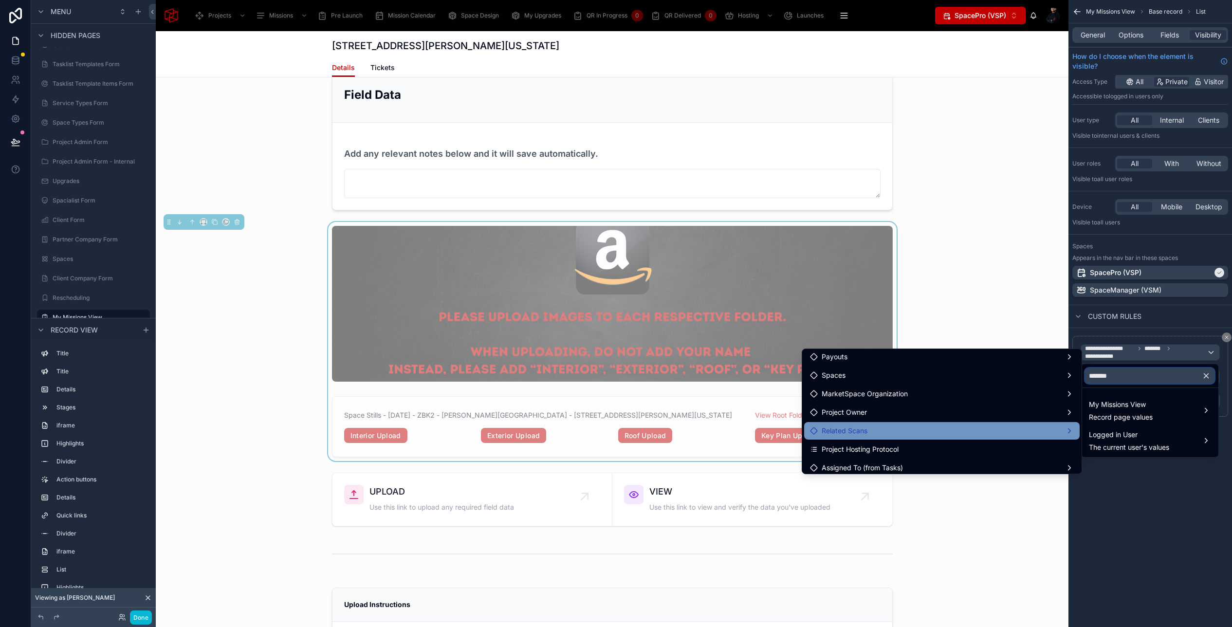
scroll to position [0, 0]
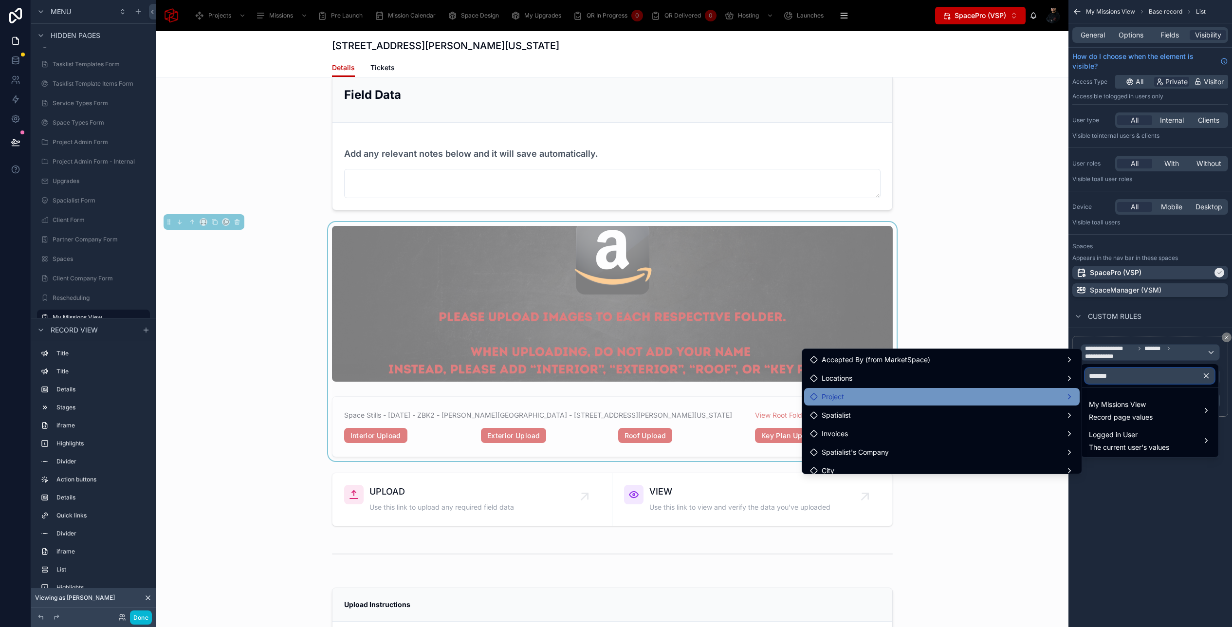
type input "*******"
click at [928, 390] on div "Project" at bounding box center [942, 397] width 276 height 18
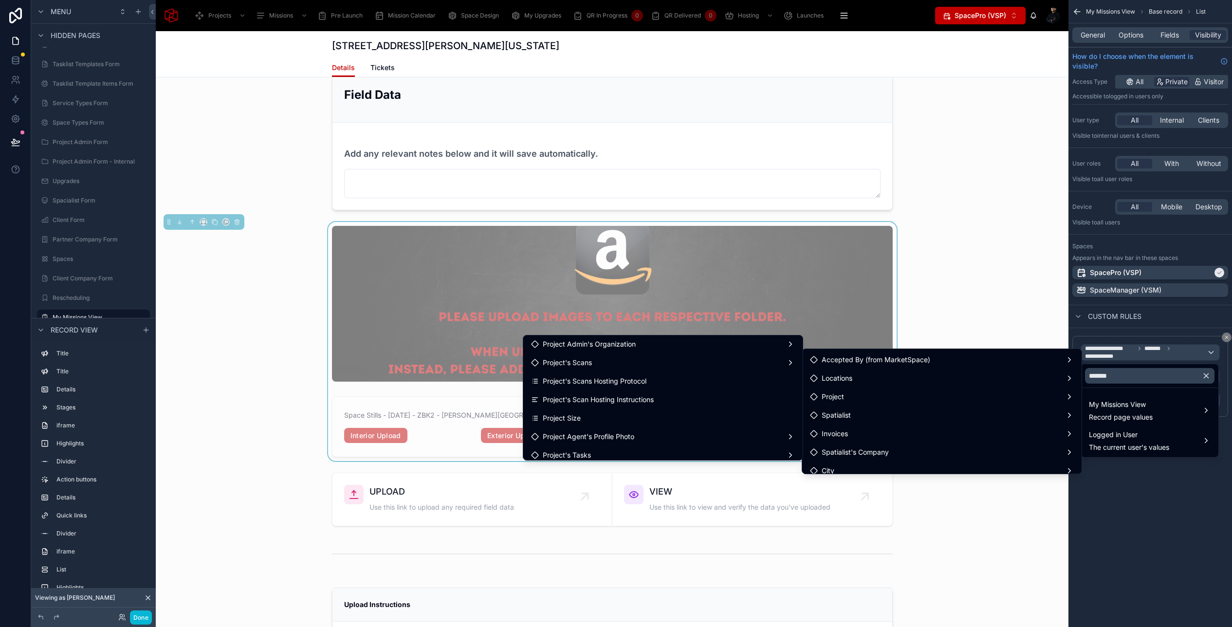
scroll to position [410, 0]
click at [613, 360] on div "Project's Scans" at bounding box center [663, 362] width 264 height 12
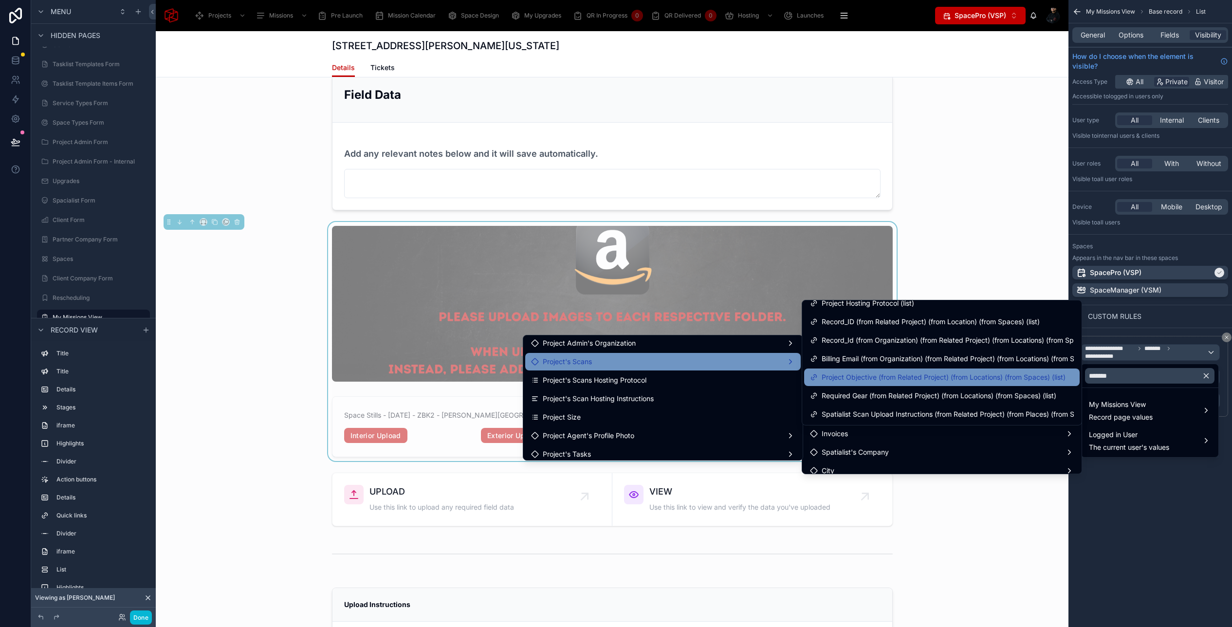
scroll to position [0, 0]
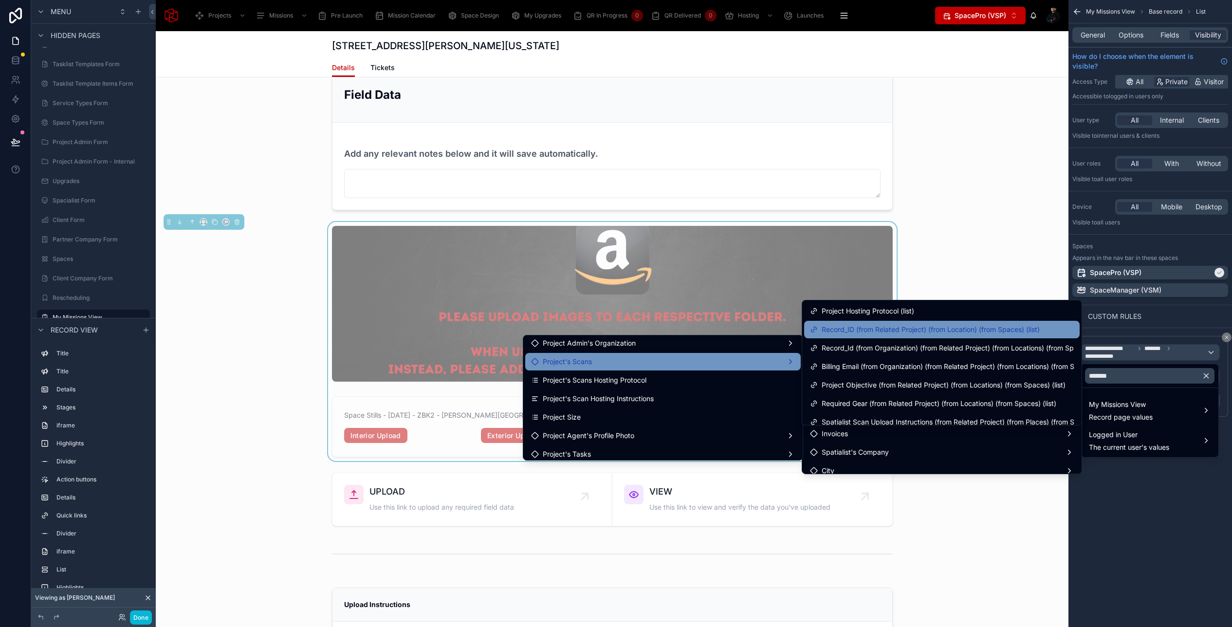
click at [861, 333] on span "Record_ID (from Related Project) (from Location) (from Spaces) (list)" at bounding box center [931, 330] width 218 height 12
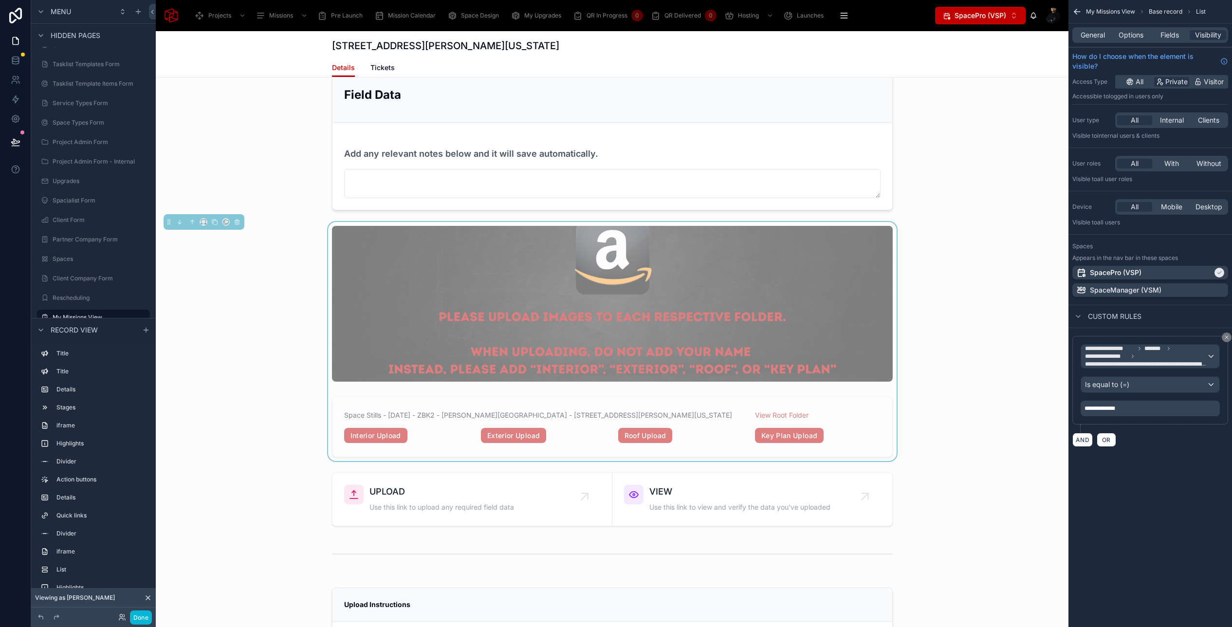
click at [1124, 406] on p "**********" at bounding box center [1151, 409] width 133 height 8
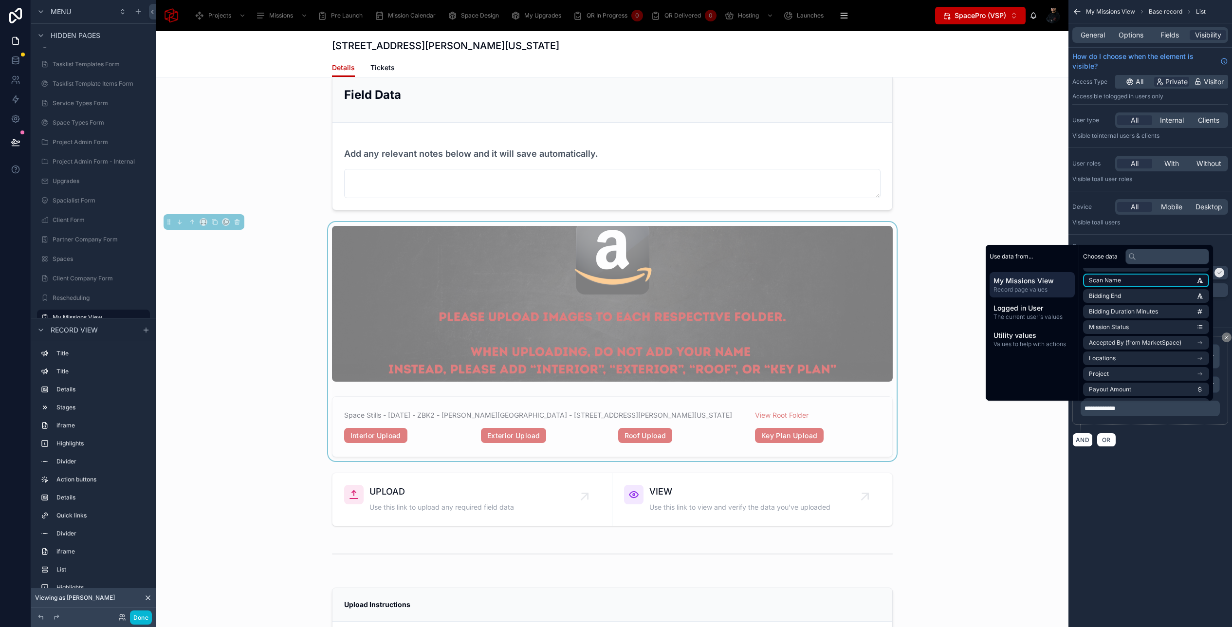
scroll to position [3, 0]
click at [1137, 382] on li "Project" at bounding box center [1146, 385] width 126 height 14
click at [1127, 294] on li "id" at bounding box center [1146, 293] width 126 height 14
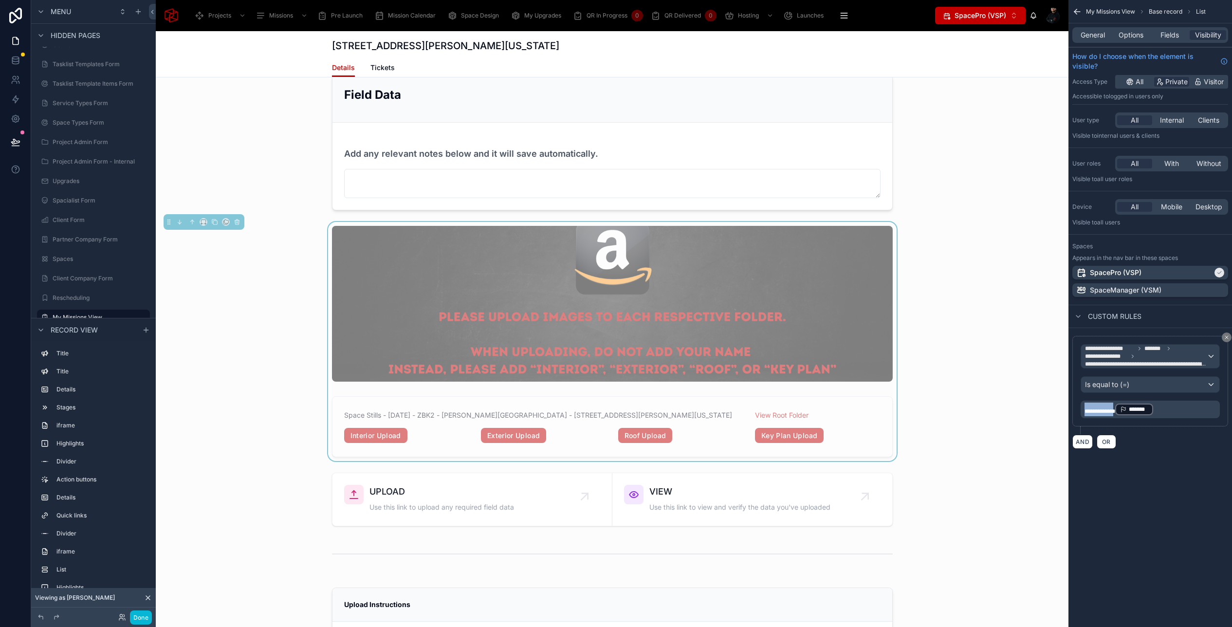
drag, startPoint x: 1123, startPoint y: 409, endPoint x: 1051, endPoint y: 407, distance: 71.6
click at [1051, 408] on div "Projects Missions Pre Launch Mission Calendar Space Design My Upgrades QR In Pr…" at bounding box center [694, 313] width 1076 height 627
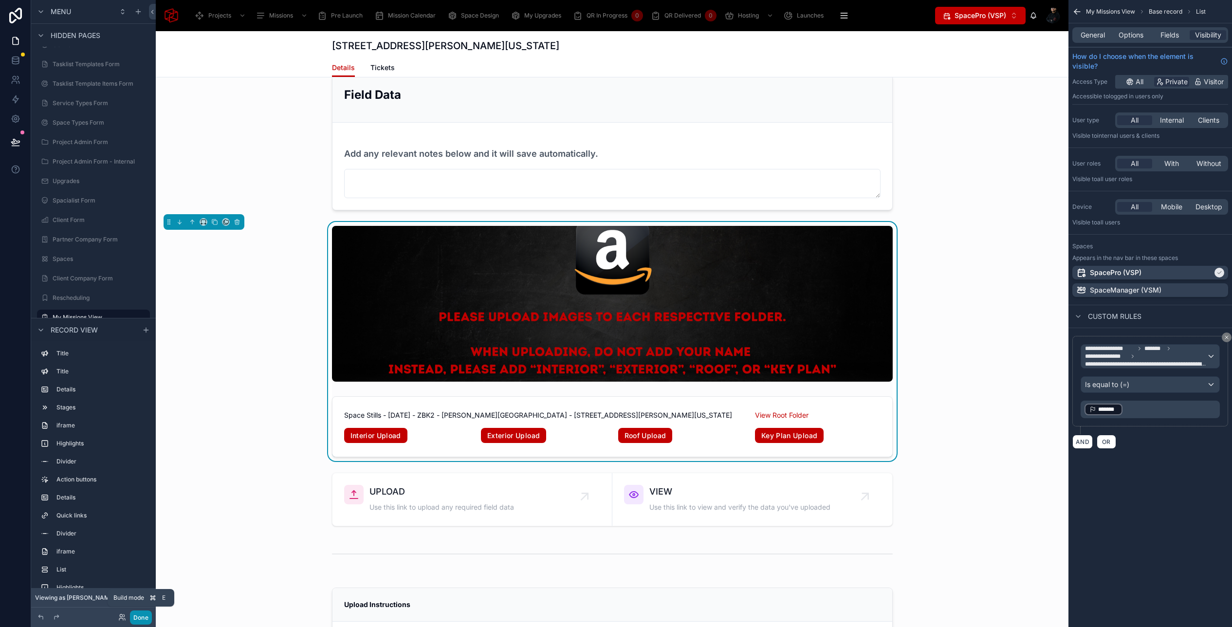
click at [143, 616] on button "Done" at bounding box center [141, 617] width 22 height 14
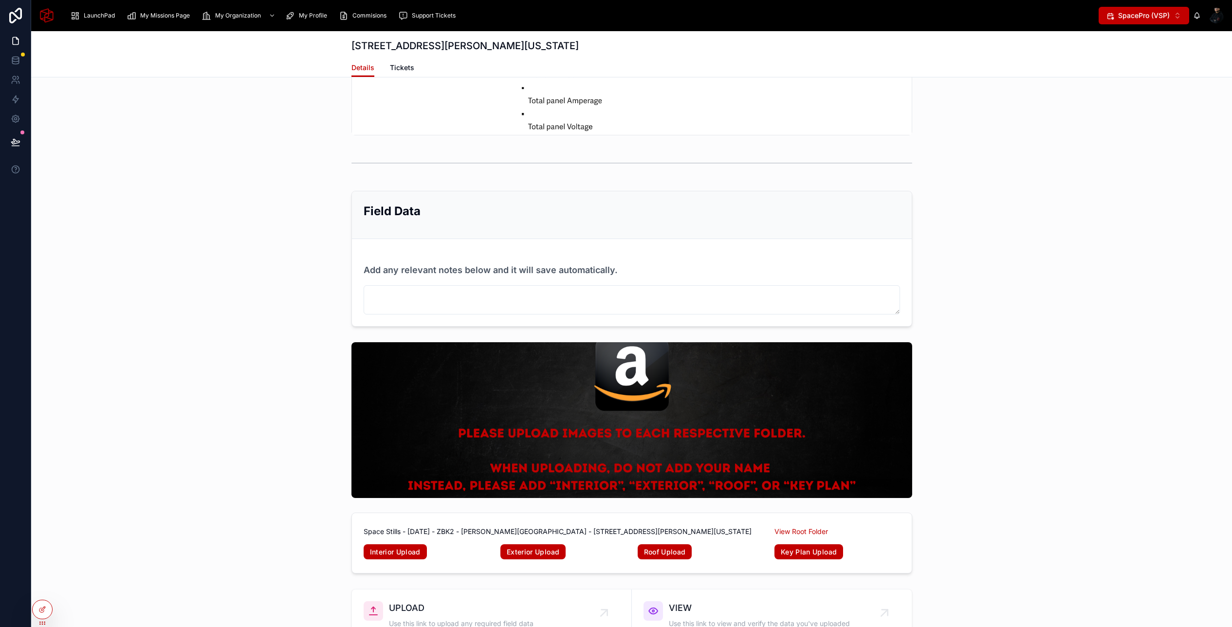
scroll to position [4675, 0]
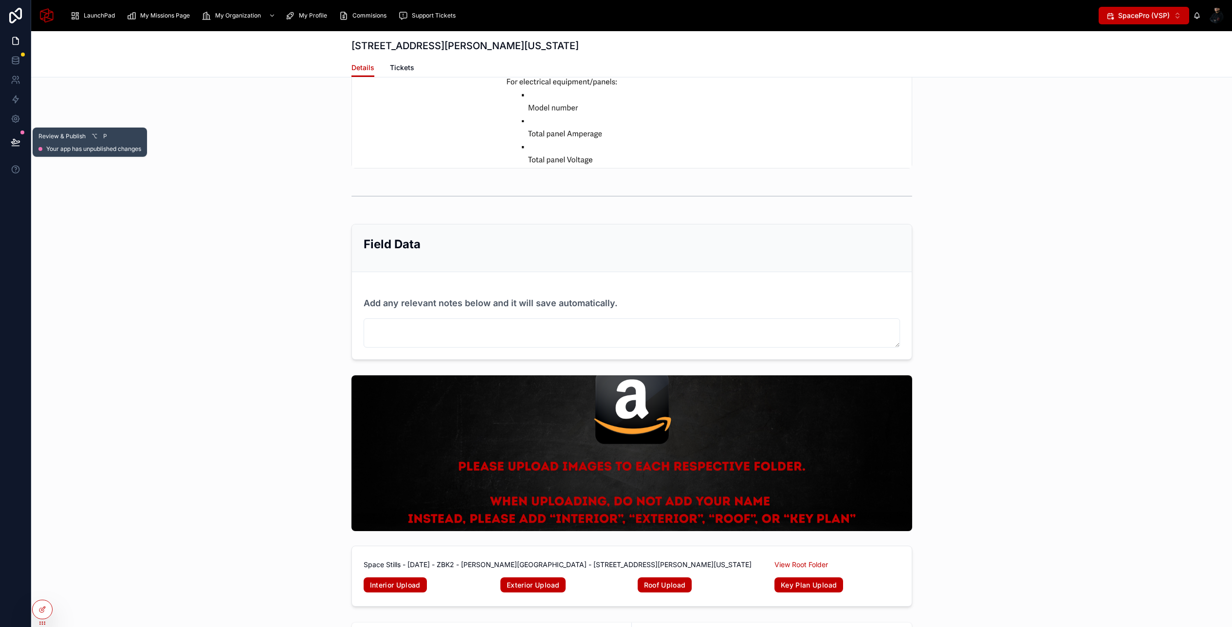
click at [14, 143] on icon at bounding box center [15, 141] width 8 height 5
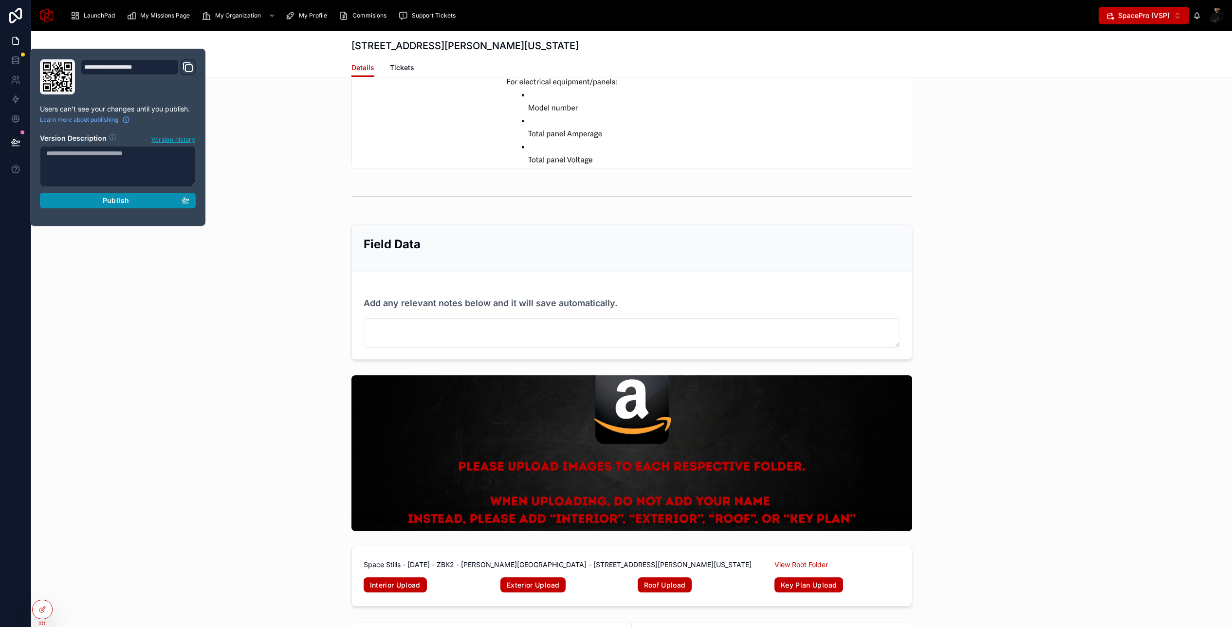
click at [124, 204] on span "Publish" at bounding box center [116, 200] width 26 height 9
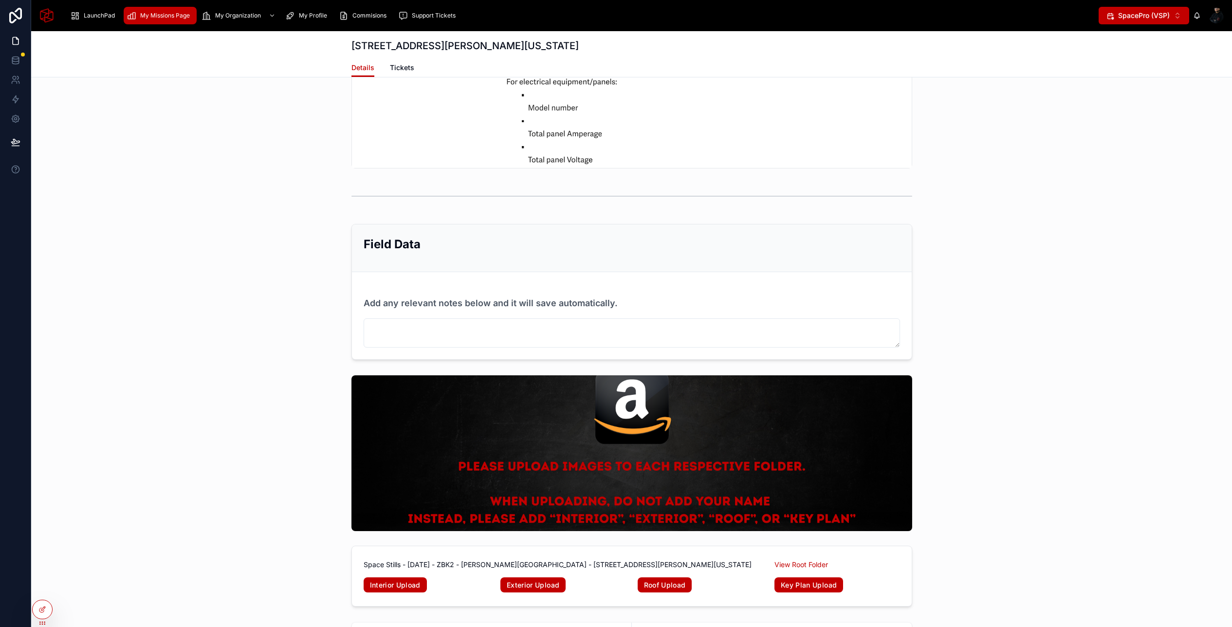
click at [170, 18] on span "My Missions Page" at bounding box center [165, 16] width 50 height 8
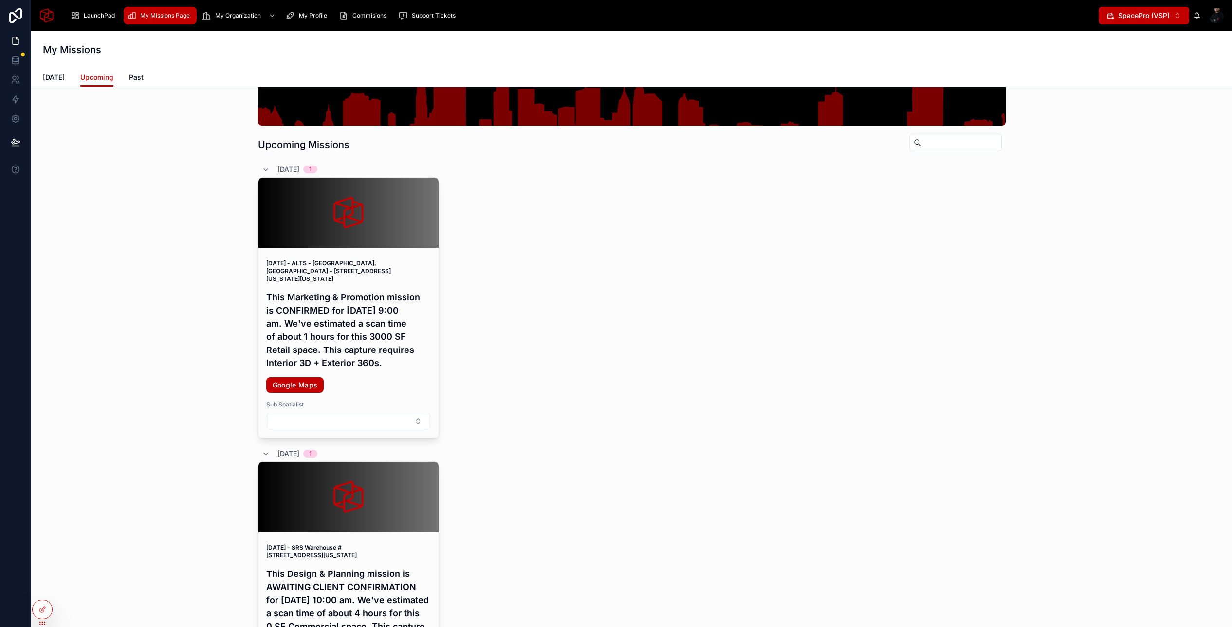
scroll to position [146, 0]
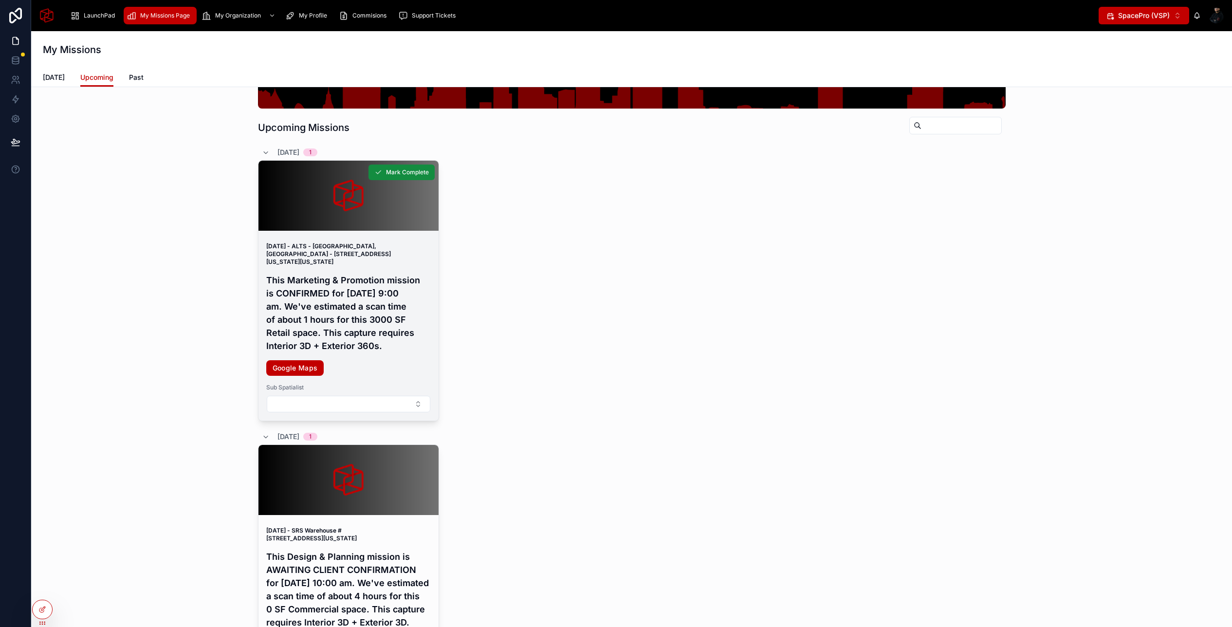
click at [351, 314] on h4 "This Marketing & Promotion mission is CONFIRMED for [DATE] 9:00 am. We've estim…" at bounding box center [348, 313] width 165 height 79
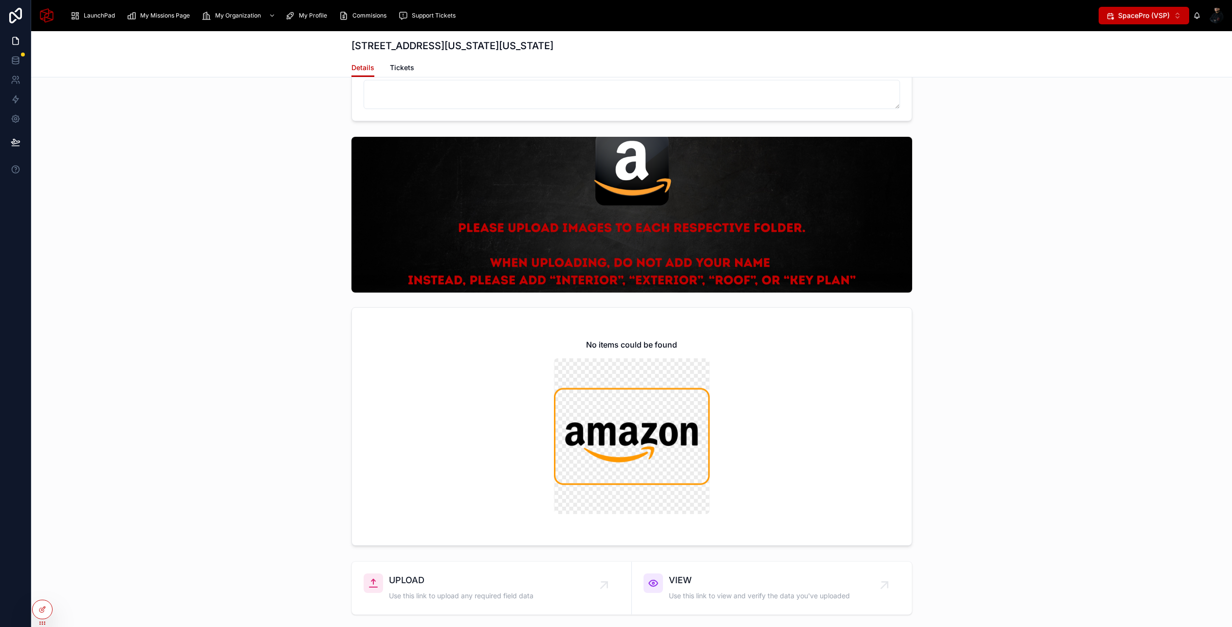
scroll to position [2419, 0]
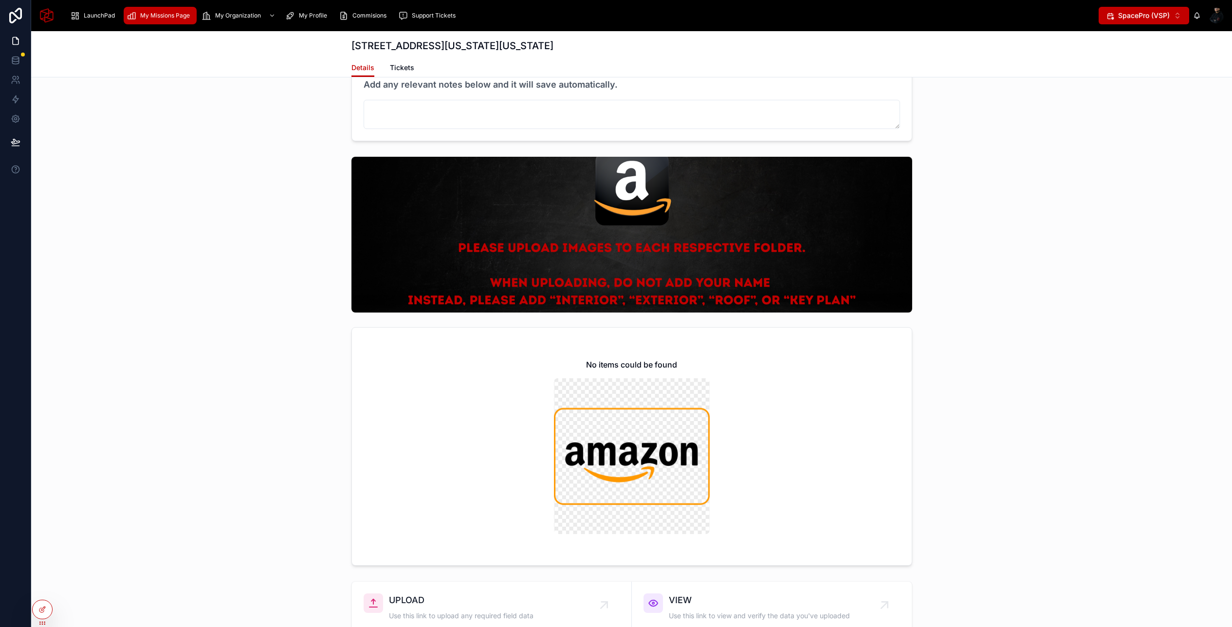
click at [152, 14] on span "My Missions Page" at bounding box center [165, 16] width 50 height 8
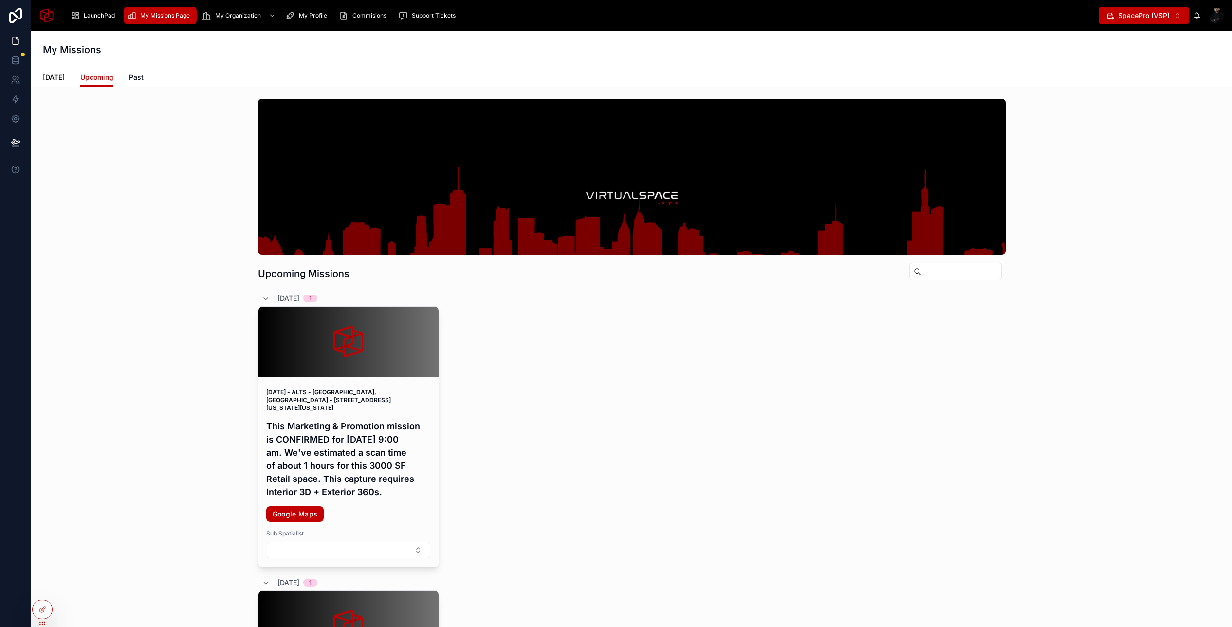
click at [53, 80] on span "[DATE]" at bounding box center [54, 78] width 22 height 10
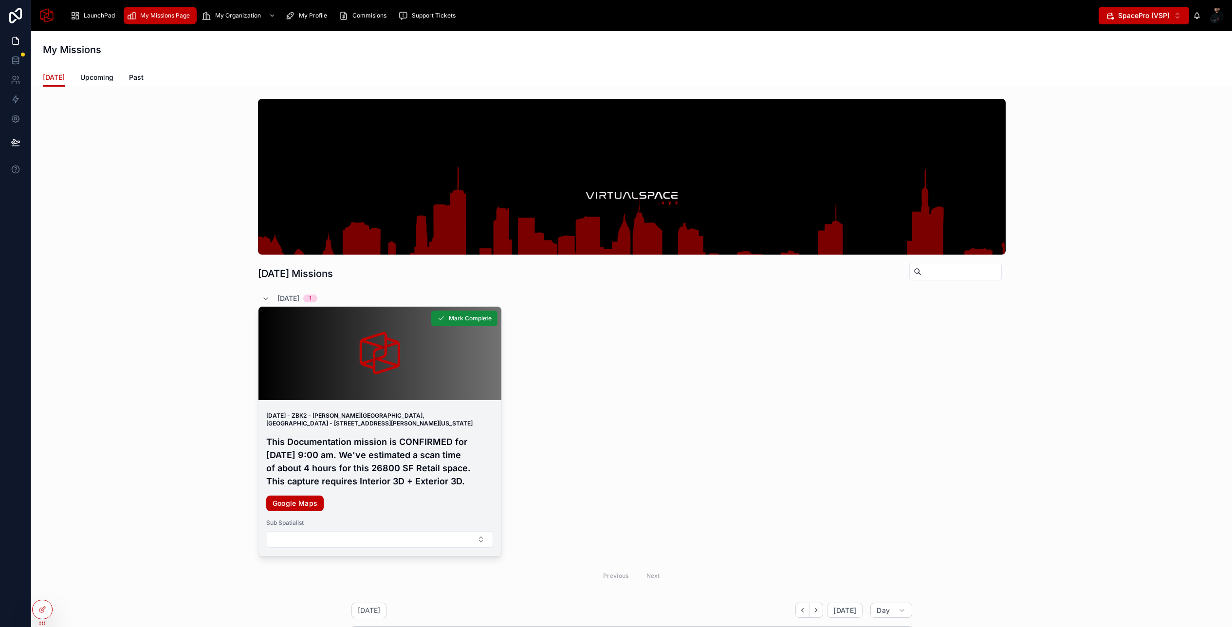
click at [369, 444] on h4 "This Documentation mission is CONFIRMED for [DATE] 9:00 am. We've estimated a s…" at bounding box center [379, 461] width 227 height 53
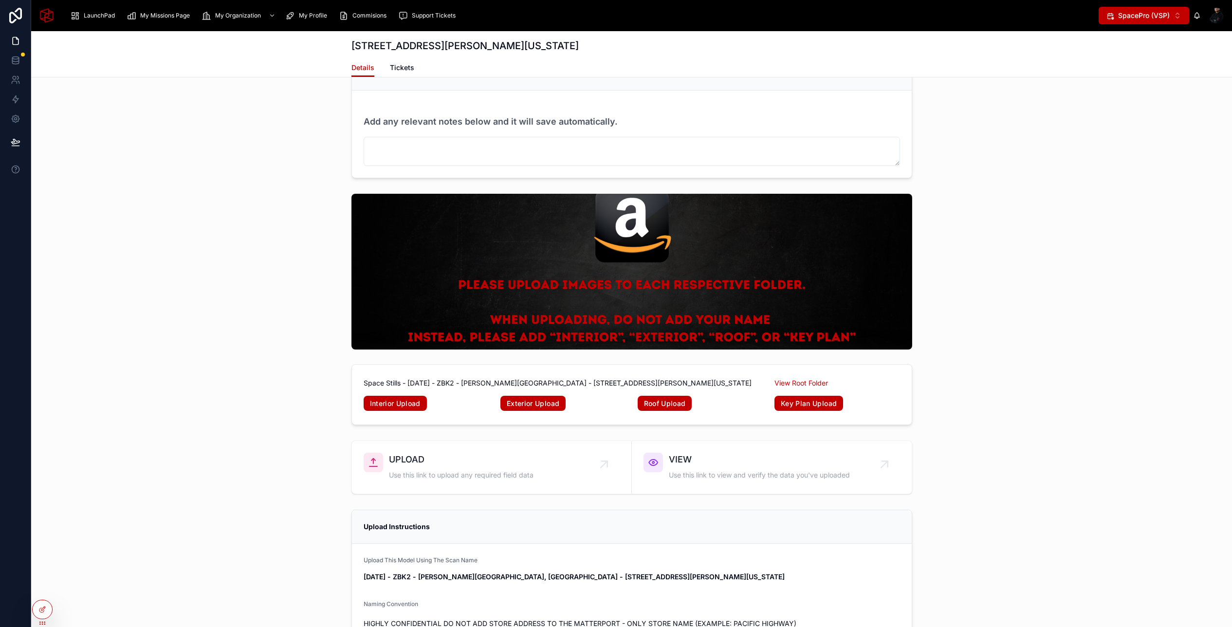
scroll to position [4813, 0]
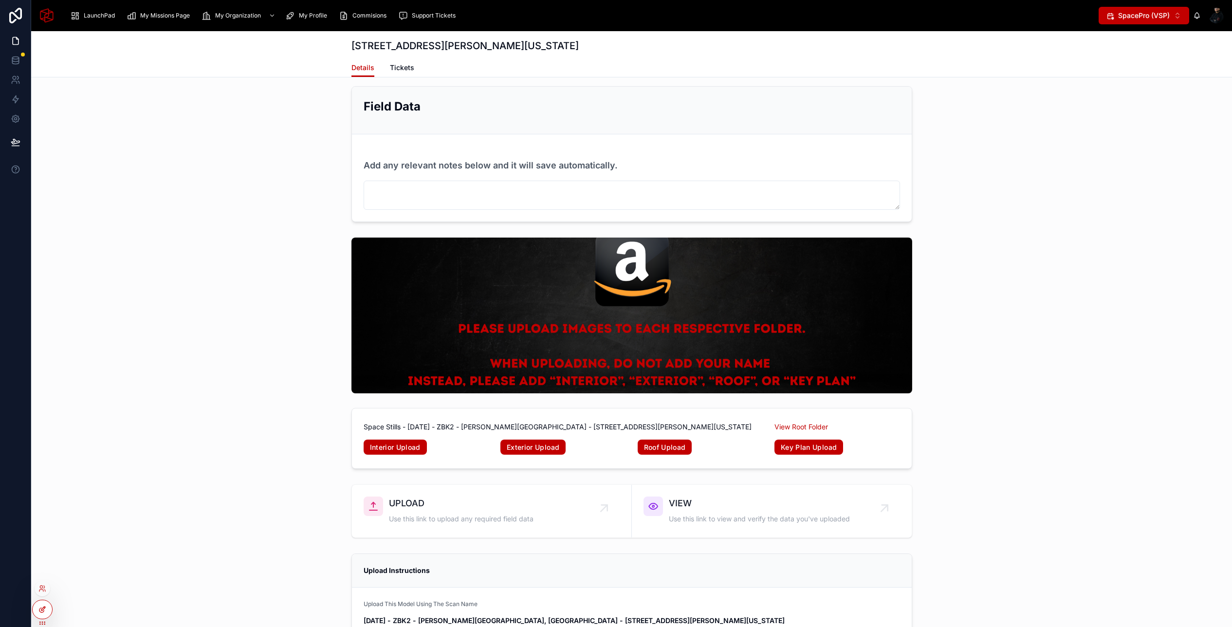
click at [43, 609] on icon at bounding box center [43, 609] width 4 height 4
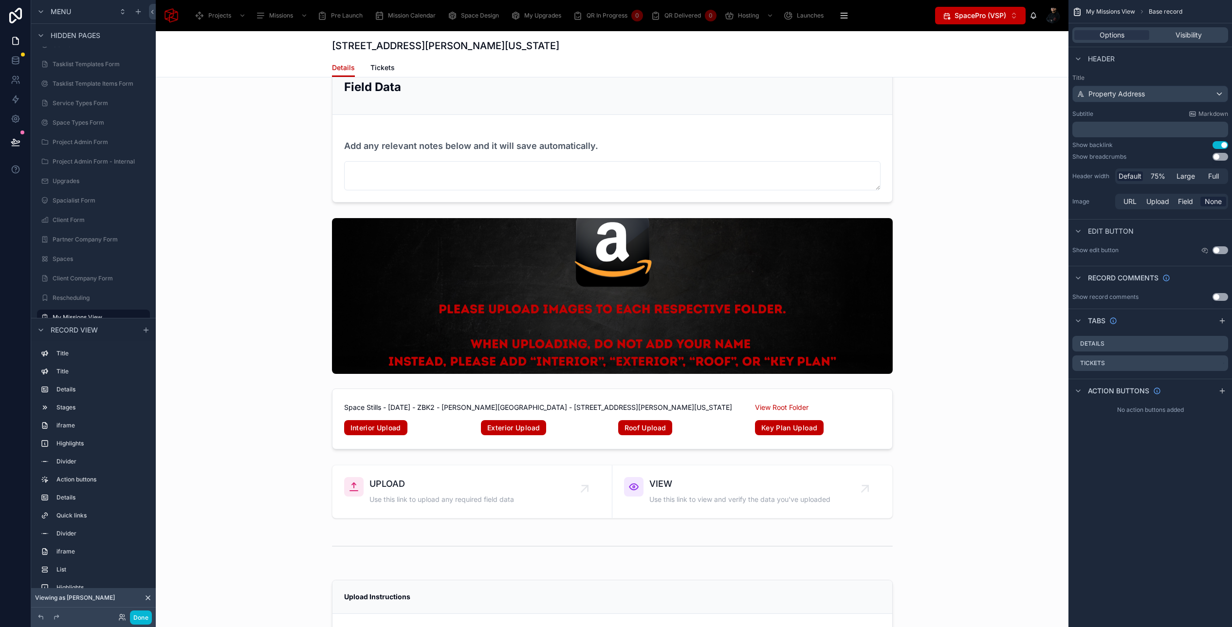
scroll to position [5385, 0]
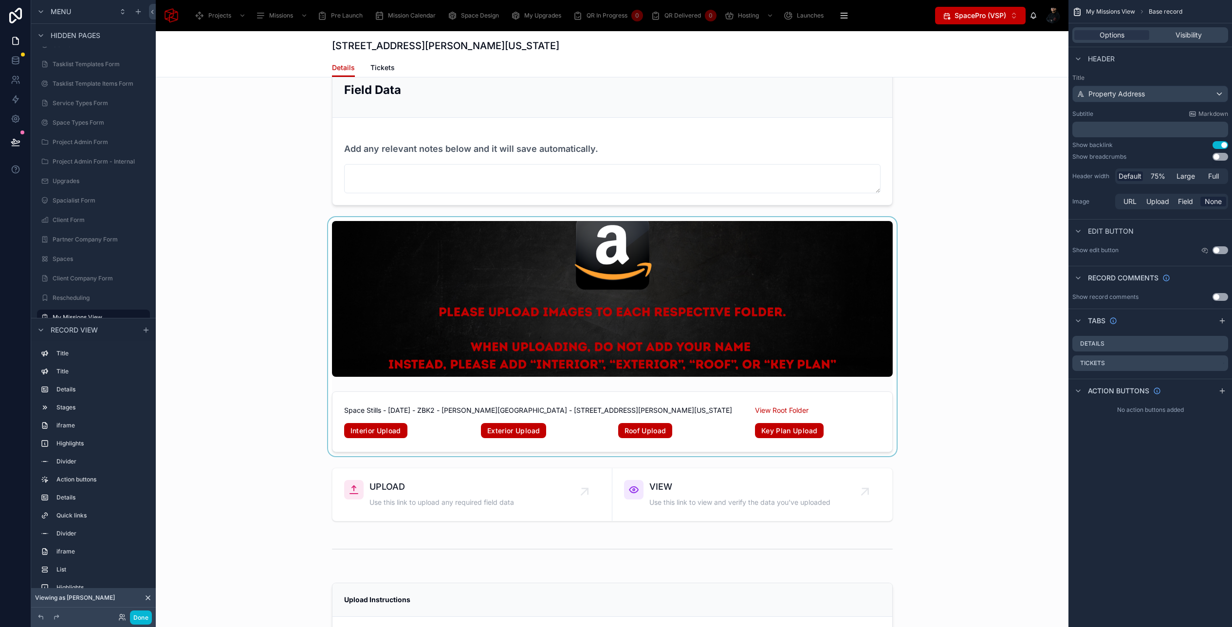
click at [360, 332] on div at bounding box center [612, 337] width 913 height 240
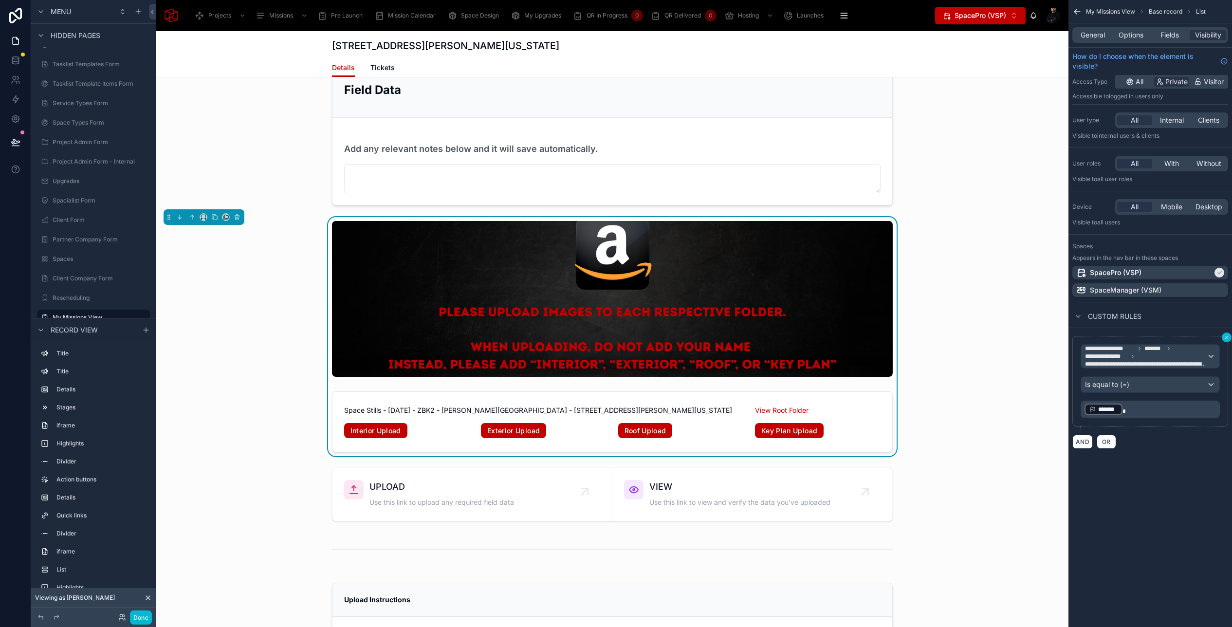
click at [1227, 334] on icon "scrollable content" at bounding box center [1227, 337] width 6 height 6
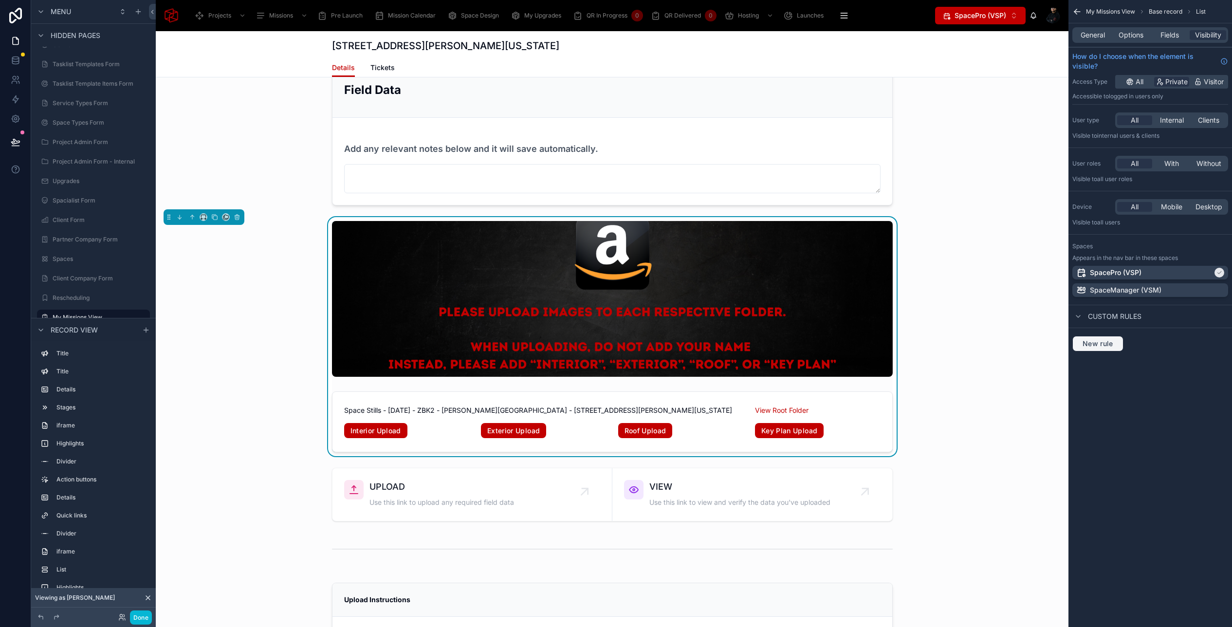
click at [1101, 343] on span "New rule" at bounding box center [1098, 343] width 38 height 9
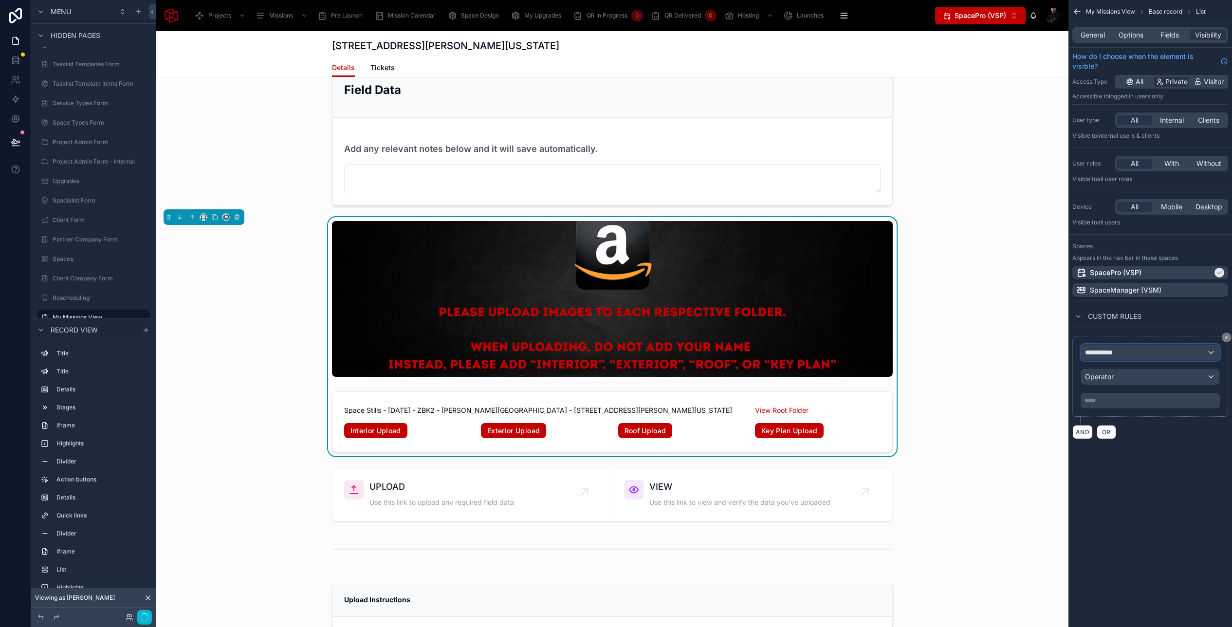
click at [1113, 351] on span "**********" at bounding box center [1103, 353] width 36 height 10
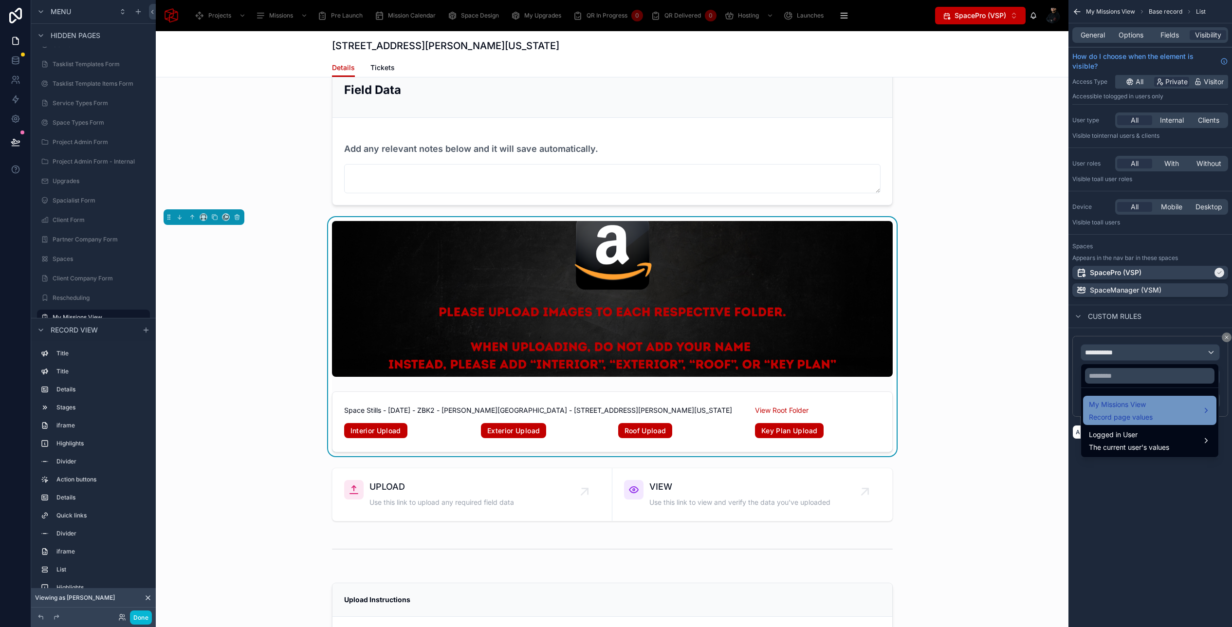
click at [1123, 409] on span "My Missions View" at bounding box center [1121, 405] width 64 height 12
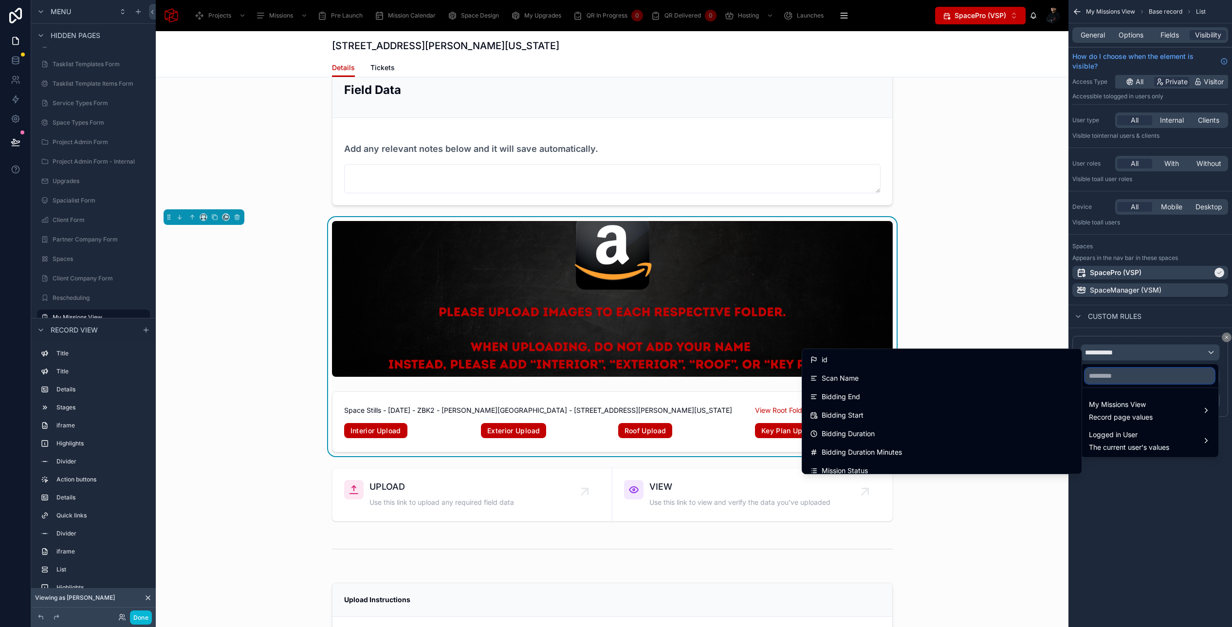
click at [1126, 376] on input "text" at bounding box center [1149, 376] width 129 height 16
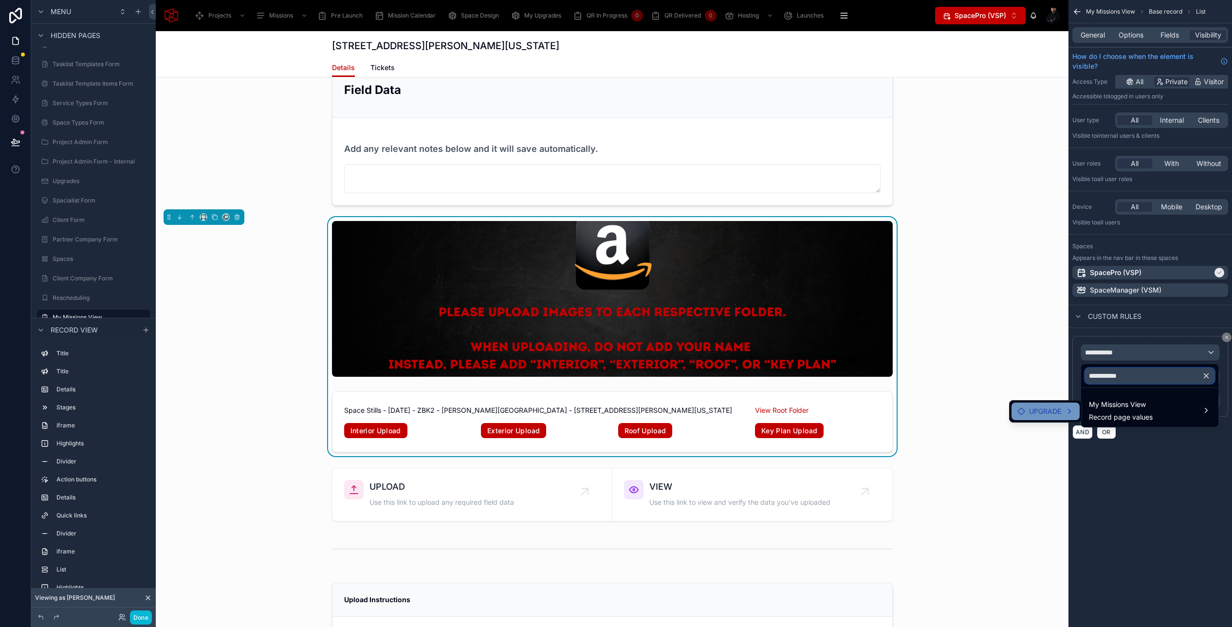
type input "**********"
click at [1060, 406] on span "UPGRADE" at bounding box center [1045, 412] width 32 height 12
click at [1110, 414] on span "Interior Upload (list)" at bounding box center [1132, 412] width 63 height 12
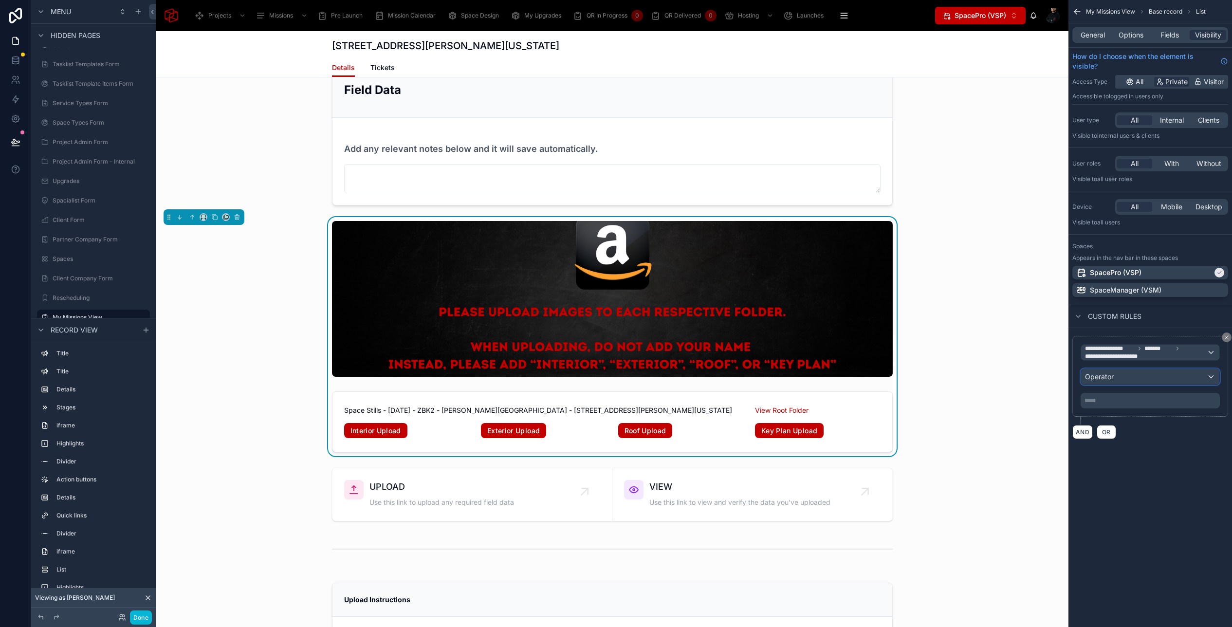
click at [1125, 378] on div "Operator" at bounding box center [1150, 377] width 138 height 16
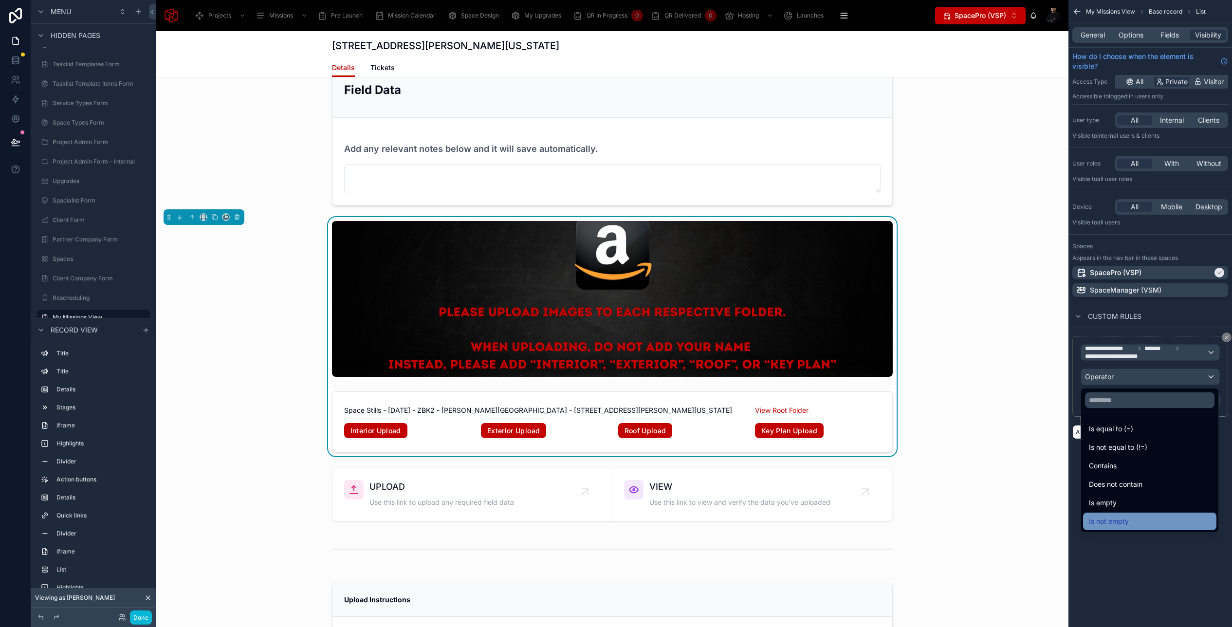
click at [1126, 517] on span "Is not empty" at bounding box center [1109, 522] width 40 height 12
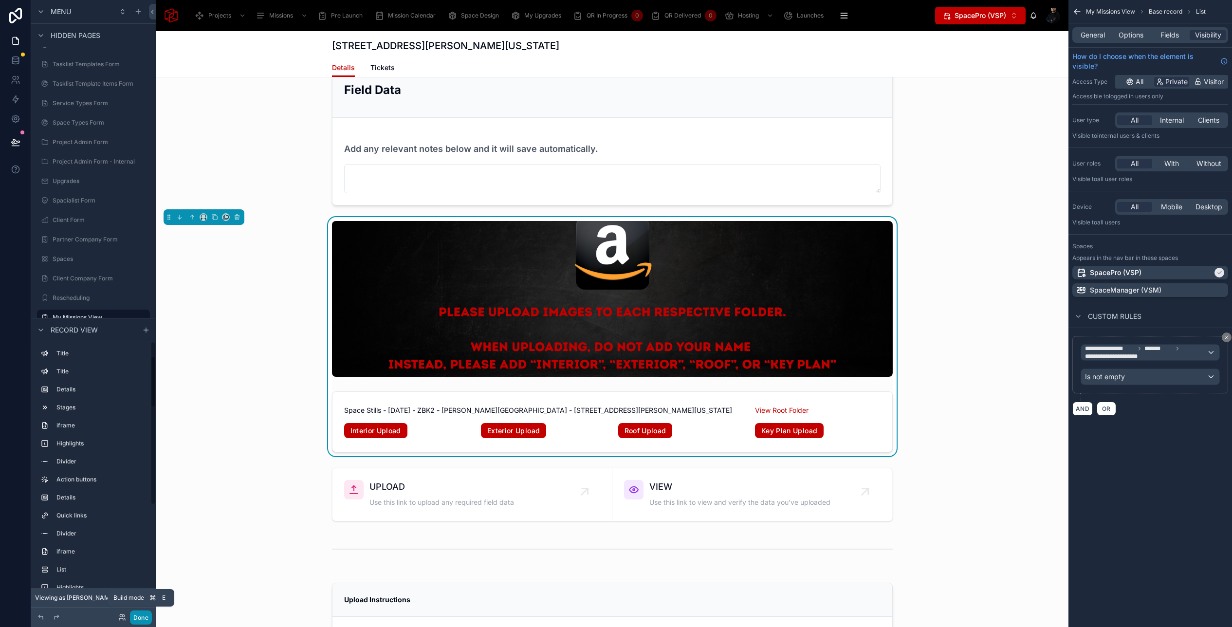
click at [142, 617] on button "Done" at bounding box center [141, 617] width 22 height 14
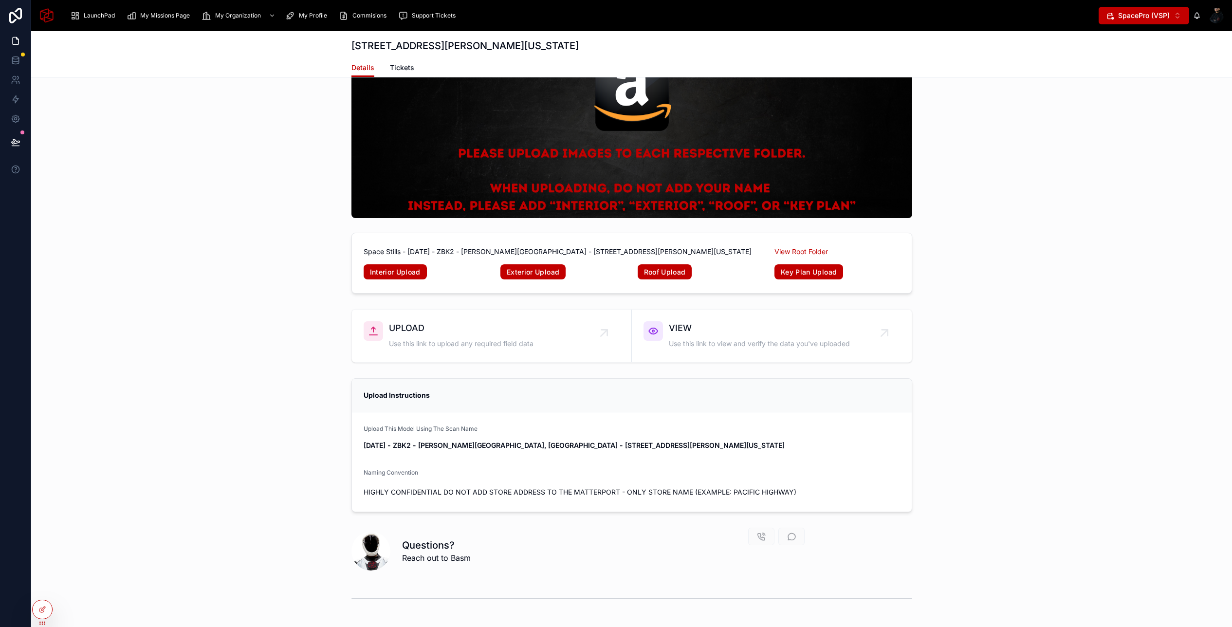
scroll to position [4947, 0]
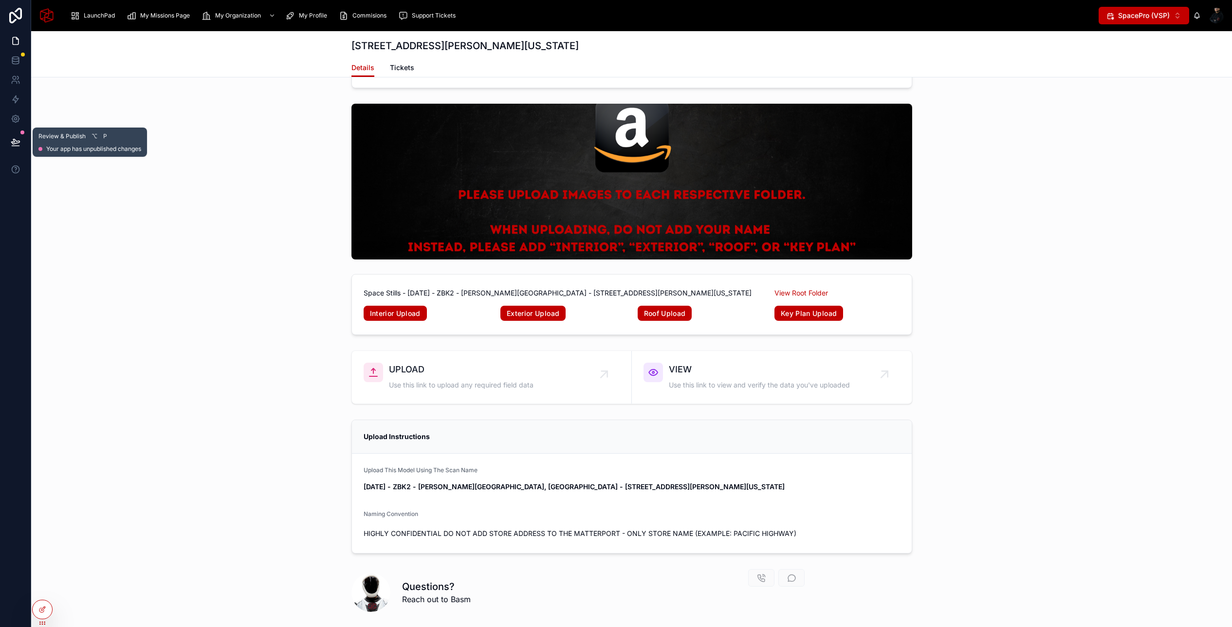
click at [17, 141] on icon at bounding box center [16, 142] width 10 height 10
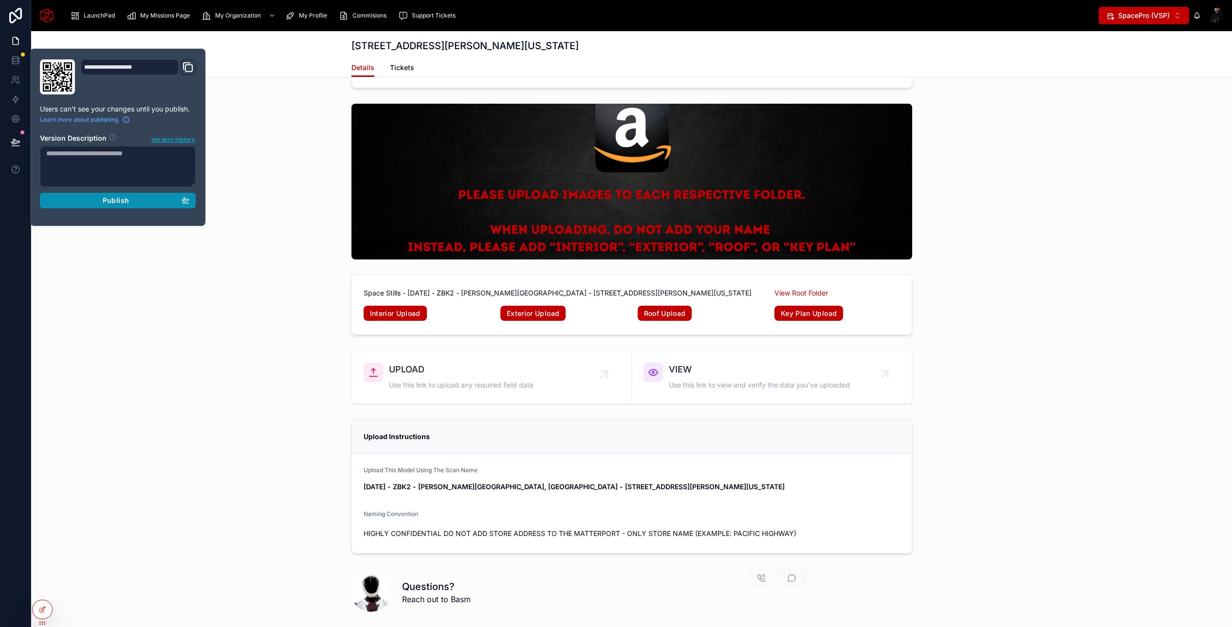
click at [107, 202] on span "Publish" at bounding box center [116, 200] width 26 height 9
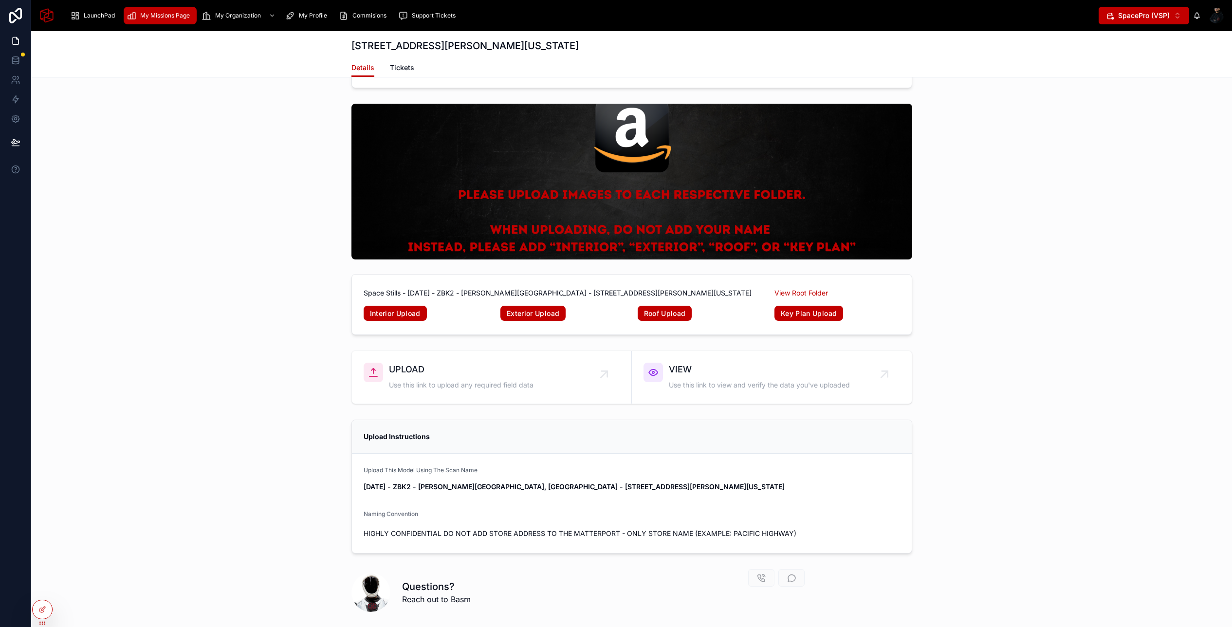
click at [134, 17] on icon "scrollable content" at bounding box center [132, 16] width 10 height 10
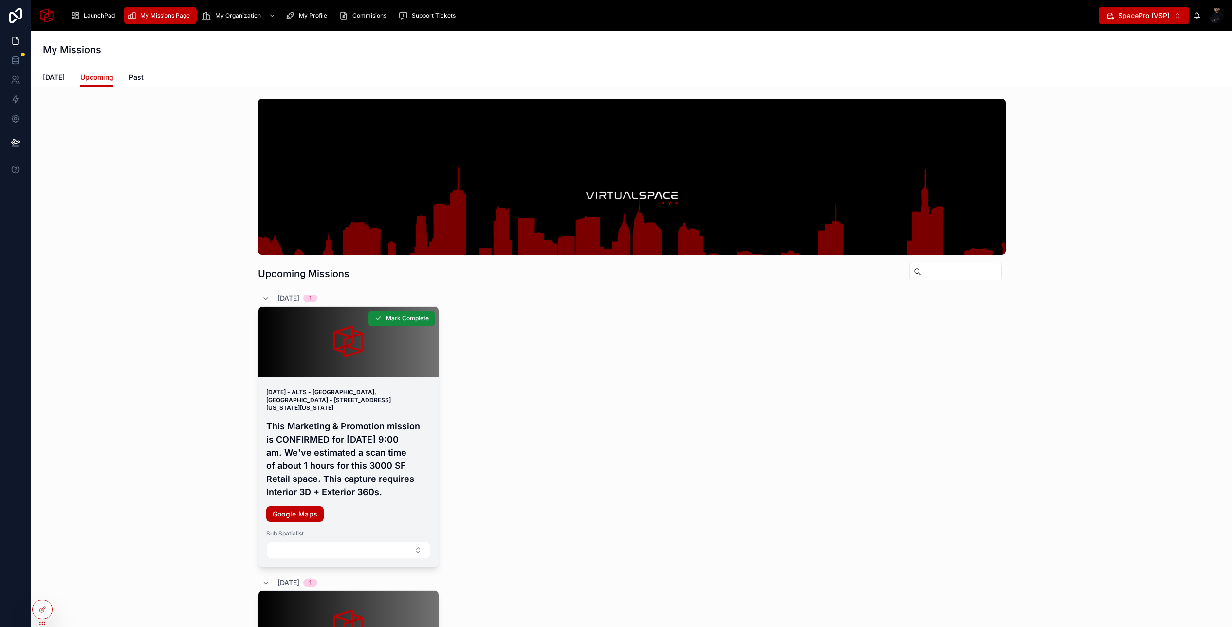
click at [327, 430] on h4 "This Marketing & Promotion mission is CONFIRMED for [DATE] 9:00 am. We've estim…" at bounding box center [348, 459] width 165 height 79
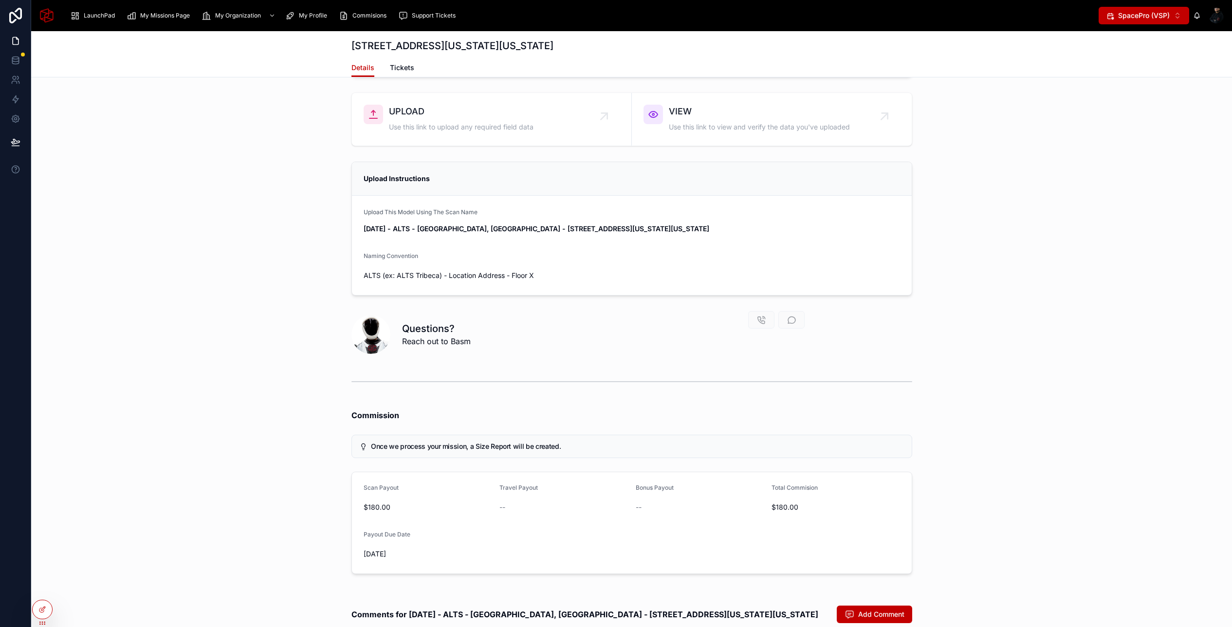
scroll to position [2645, 0]
